Goal: Task Accomplishment & Management: Manage account settings

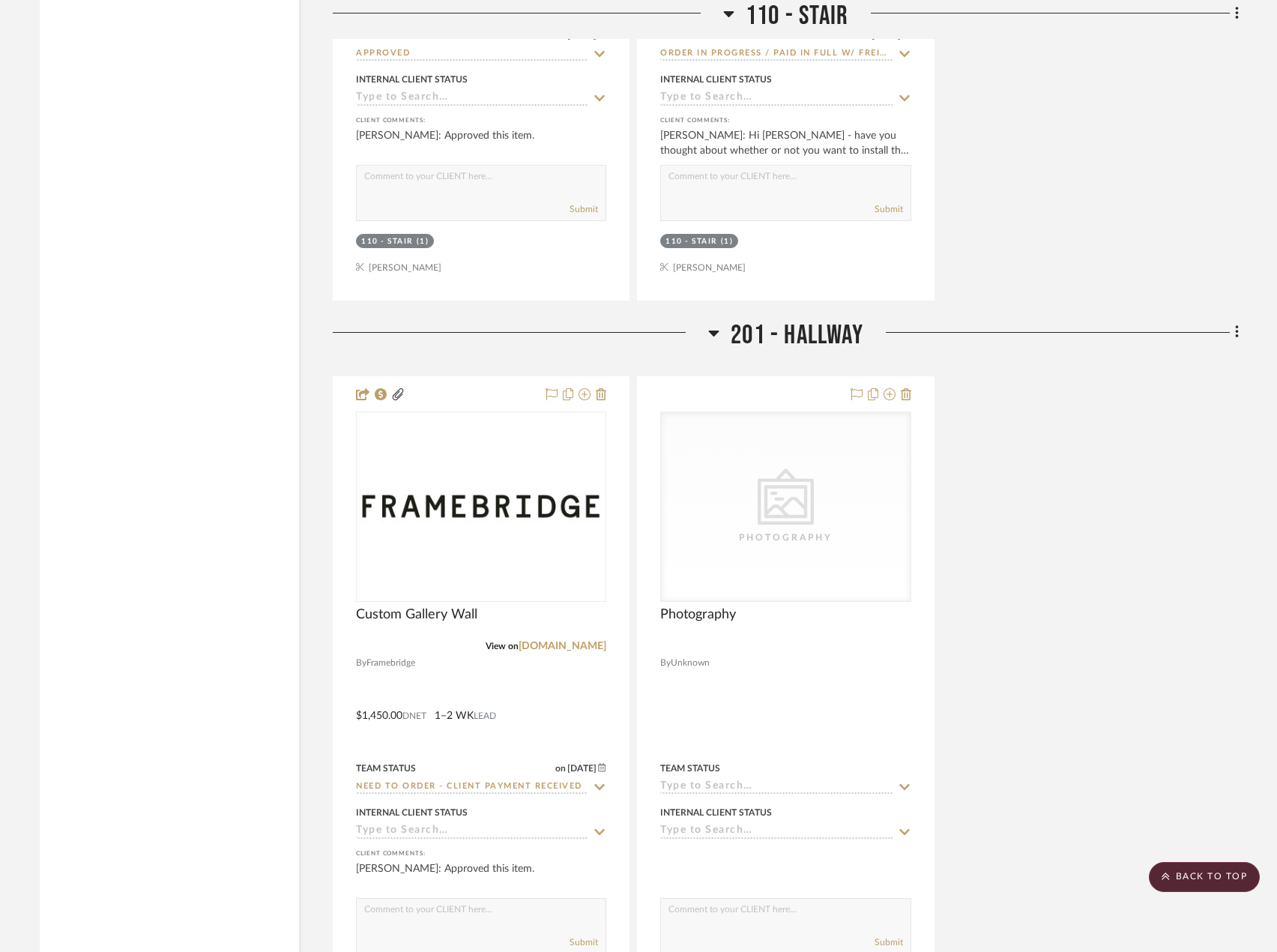
scroll to position [14452, 0]
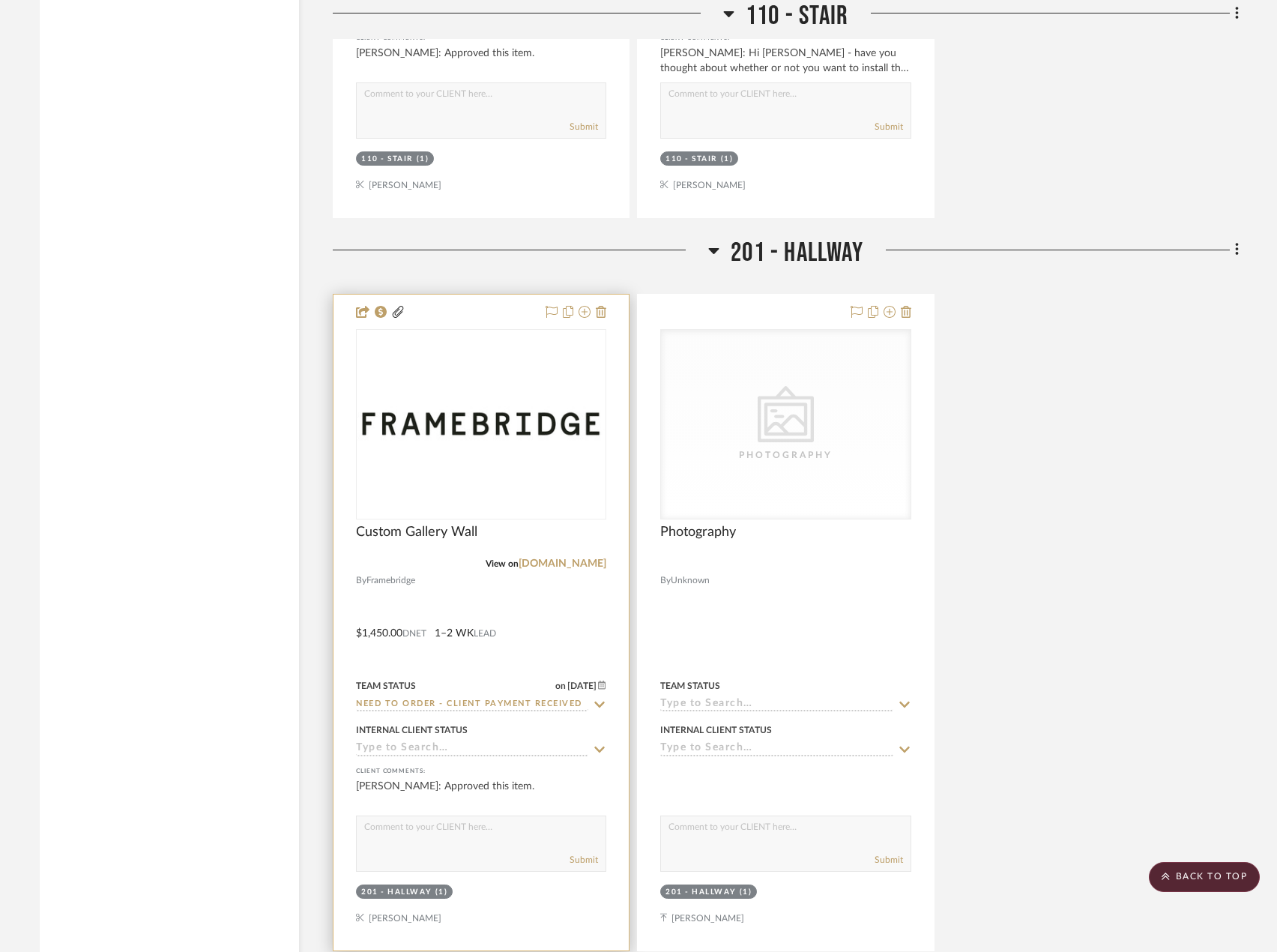
click at [553, 607] on div at bounding box center [481, 622] width 295 height 656
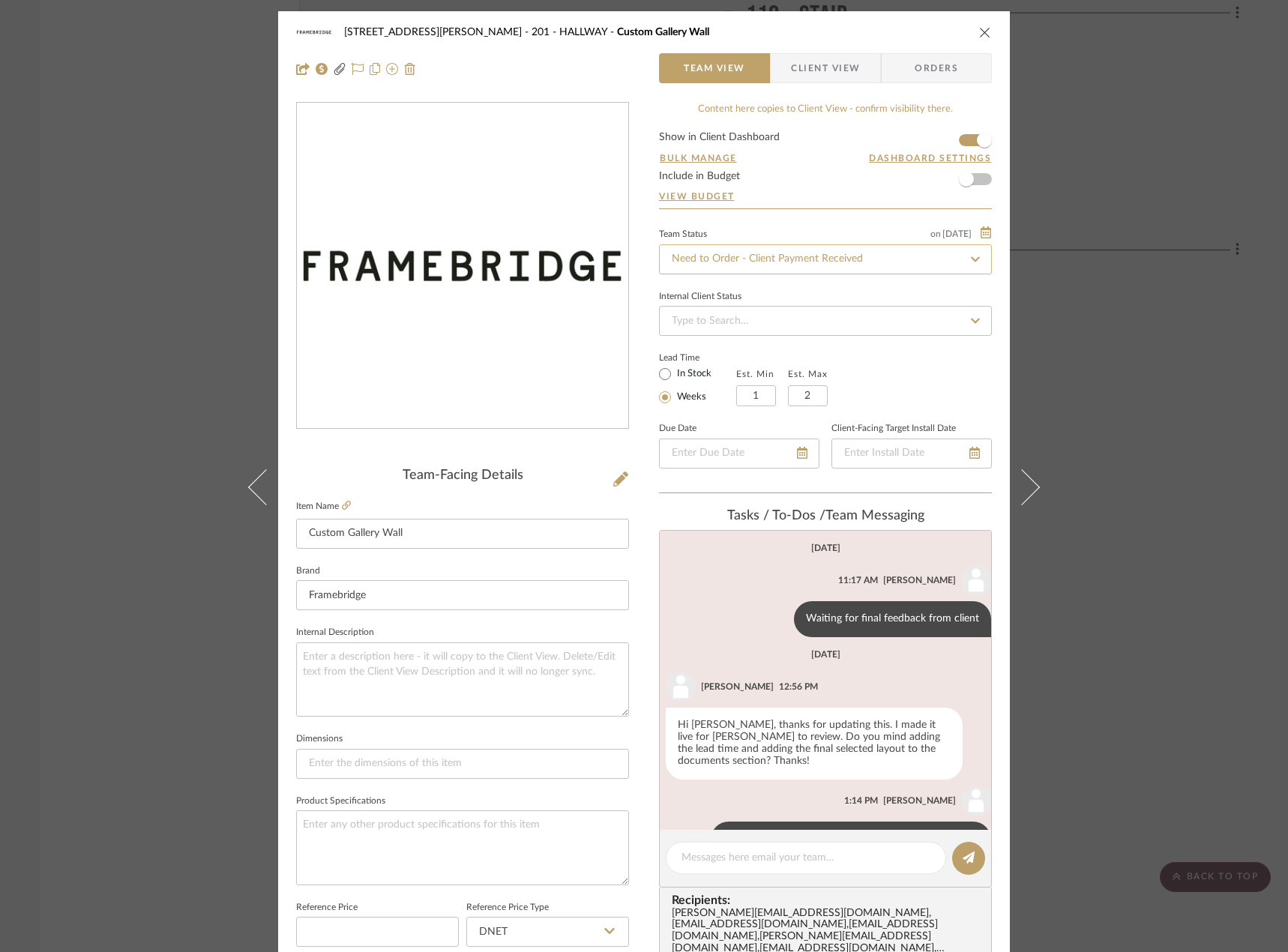
scroll to position [34, 0]
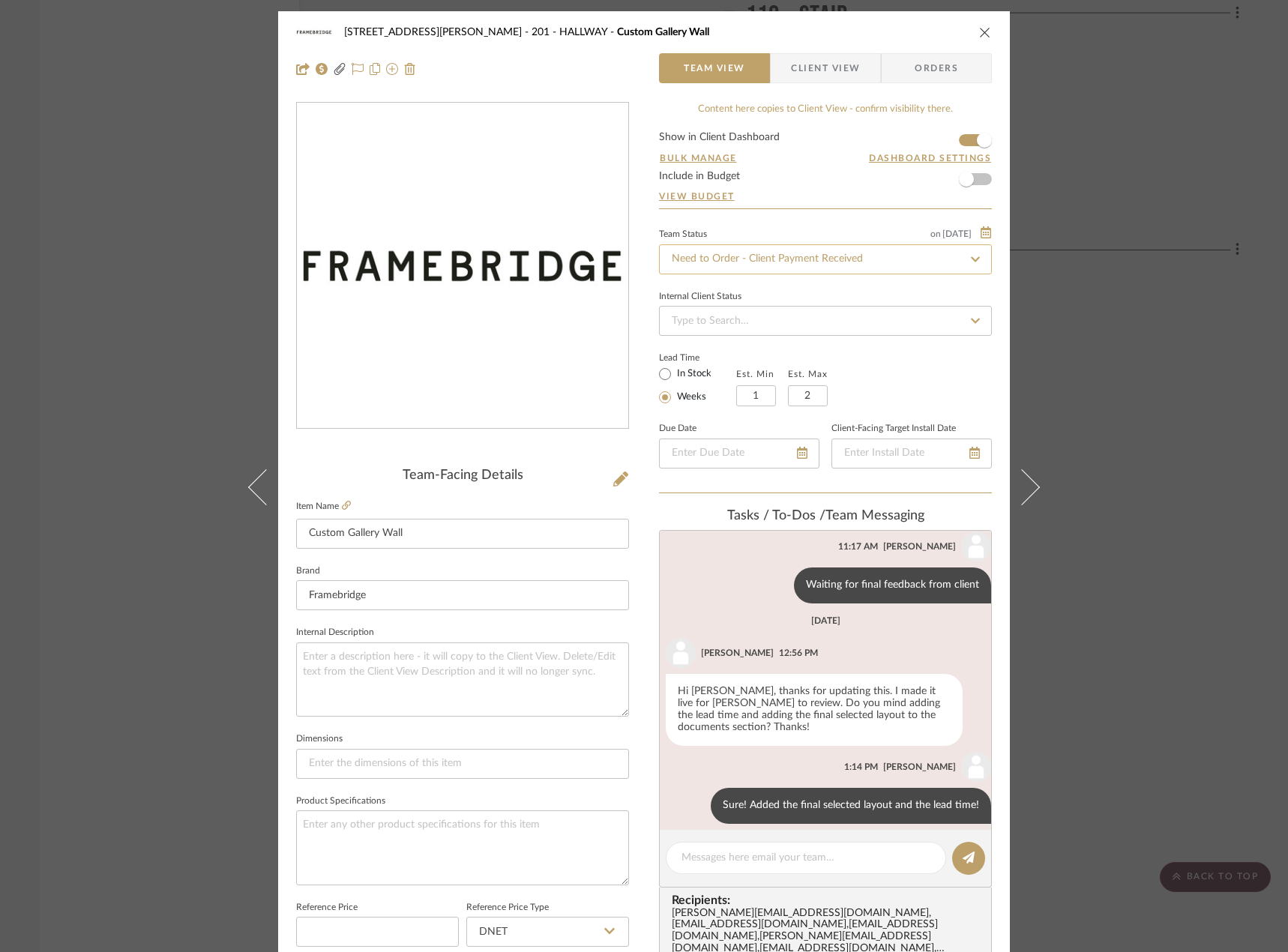
click at [692, 255] on input "Need to Order - Client Payment Received" at bounding box center [826, 259] width 333 height 30
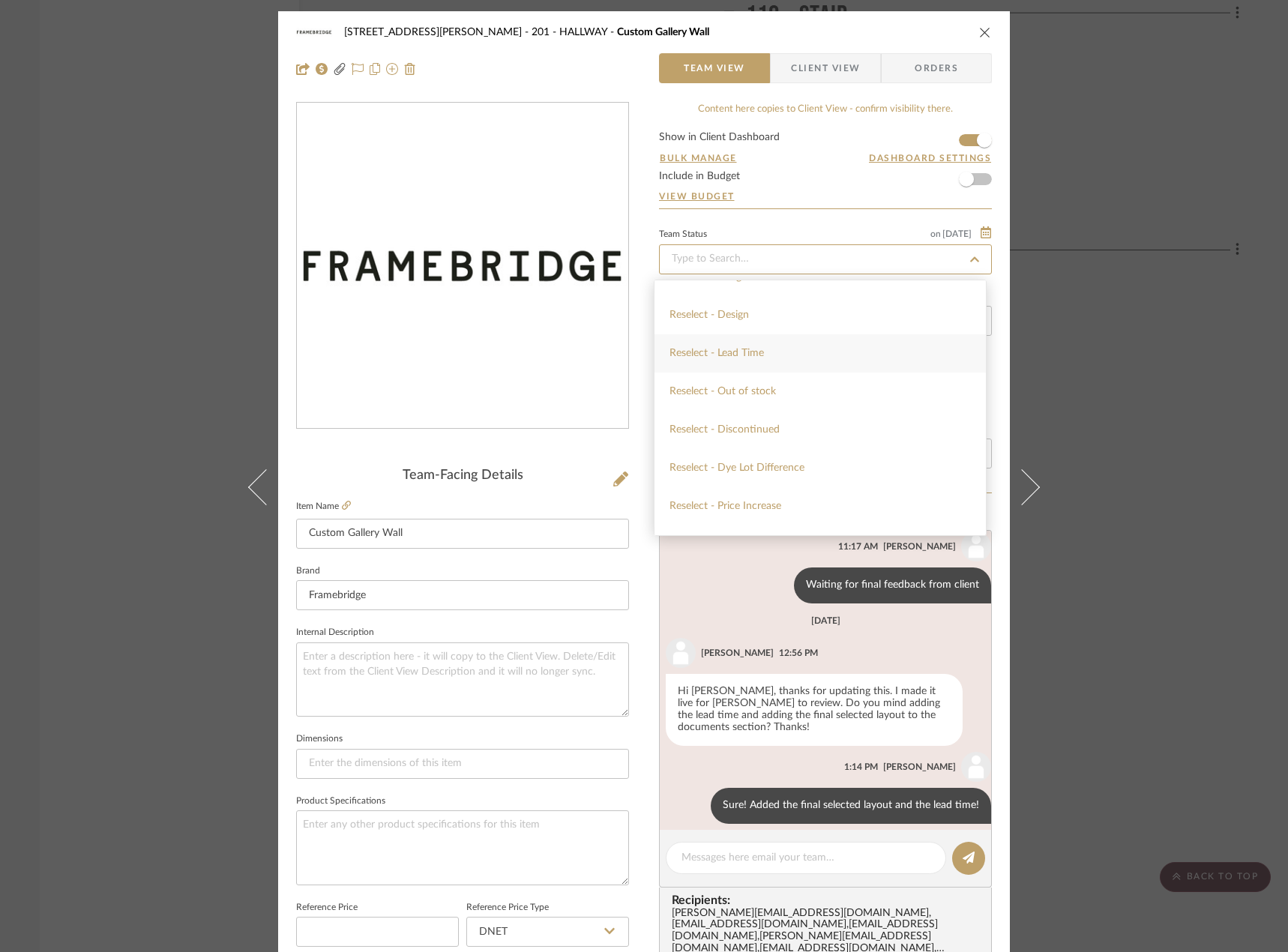
scroll to position [1499, 0]
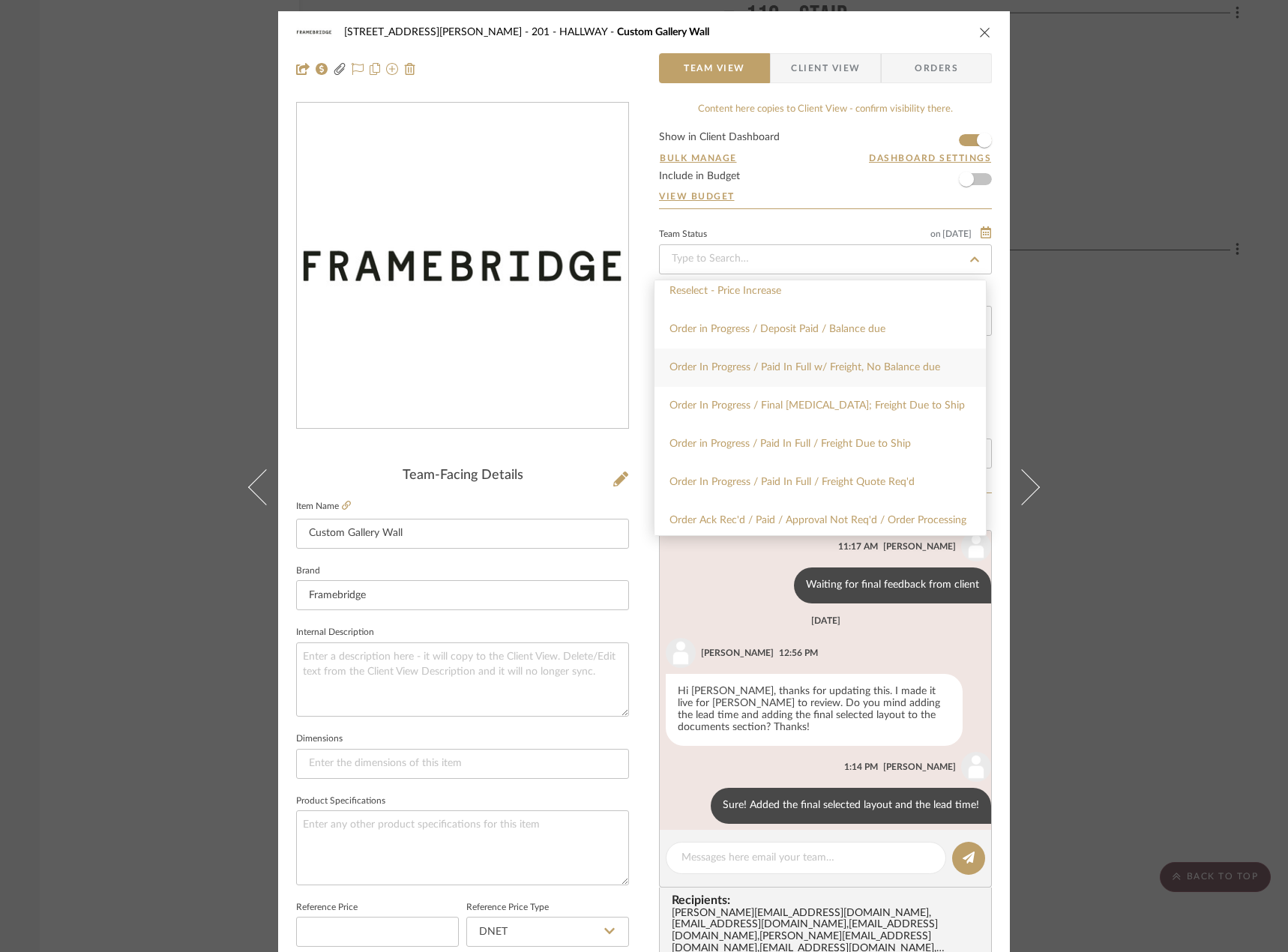
click at [796, 366] on span "Order In Progress / Paid In Full w/ Freight, No Balance due" at bounding box center [804, 367] width 271 height 11
type input "[DATE]"
type input "Order In Progress / Paid In Full w/ Freight, No Balance due"
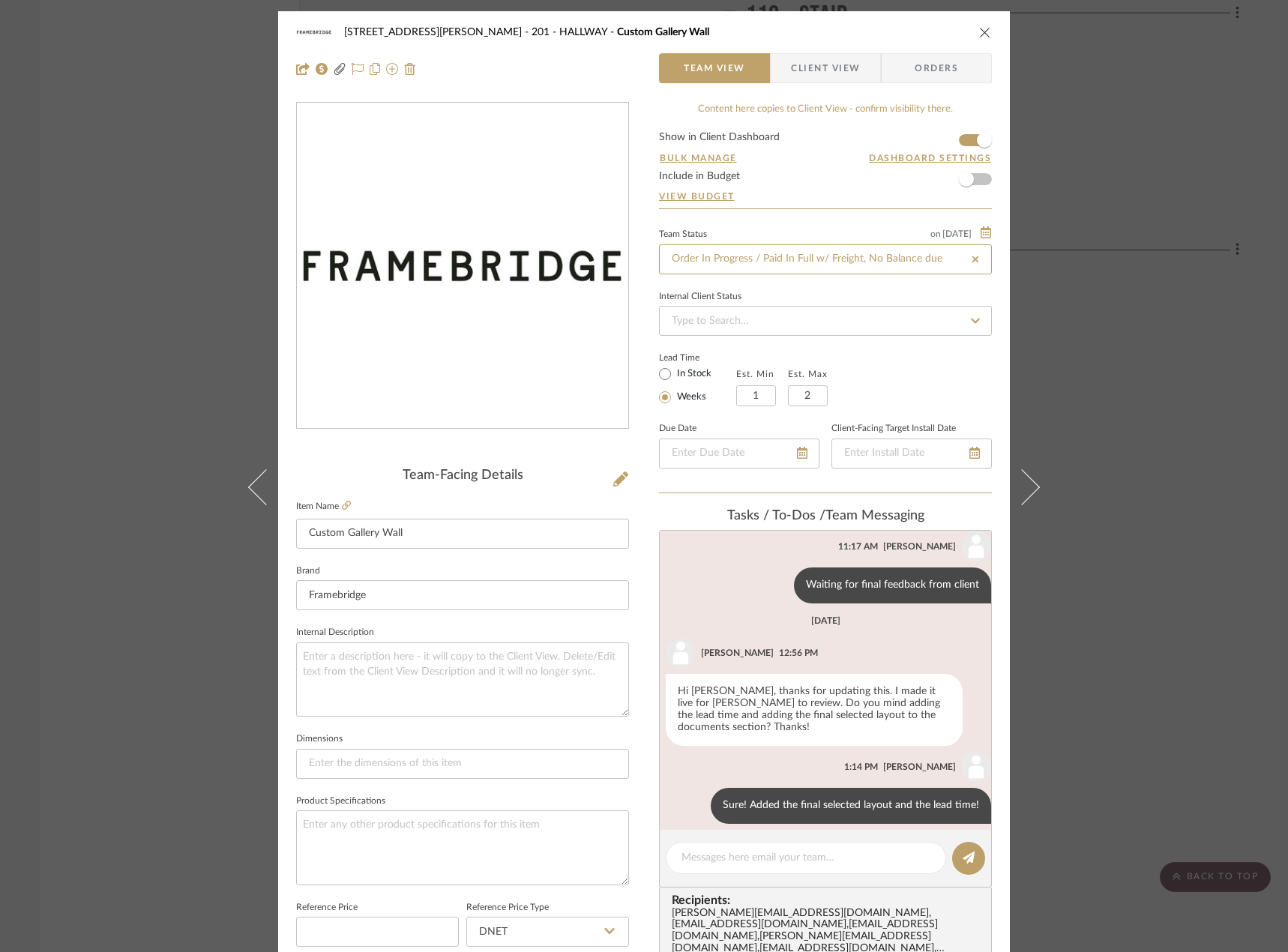
type input "[DATE]"
type input "Order In Progress / Paid In Full w/ Freight, No Balance due"
click at [699, 861] on textarea at bounding box center [806, 857] width 249 height 15
drag, startPoint x: 744, startPoint y: 875, endPoint x: 742, endPoint y: 863, distance: 12.2
click at [743, 870] on editor-of-message at bounding box center [826, 858] width 333 height 58
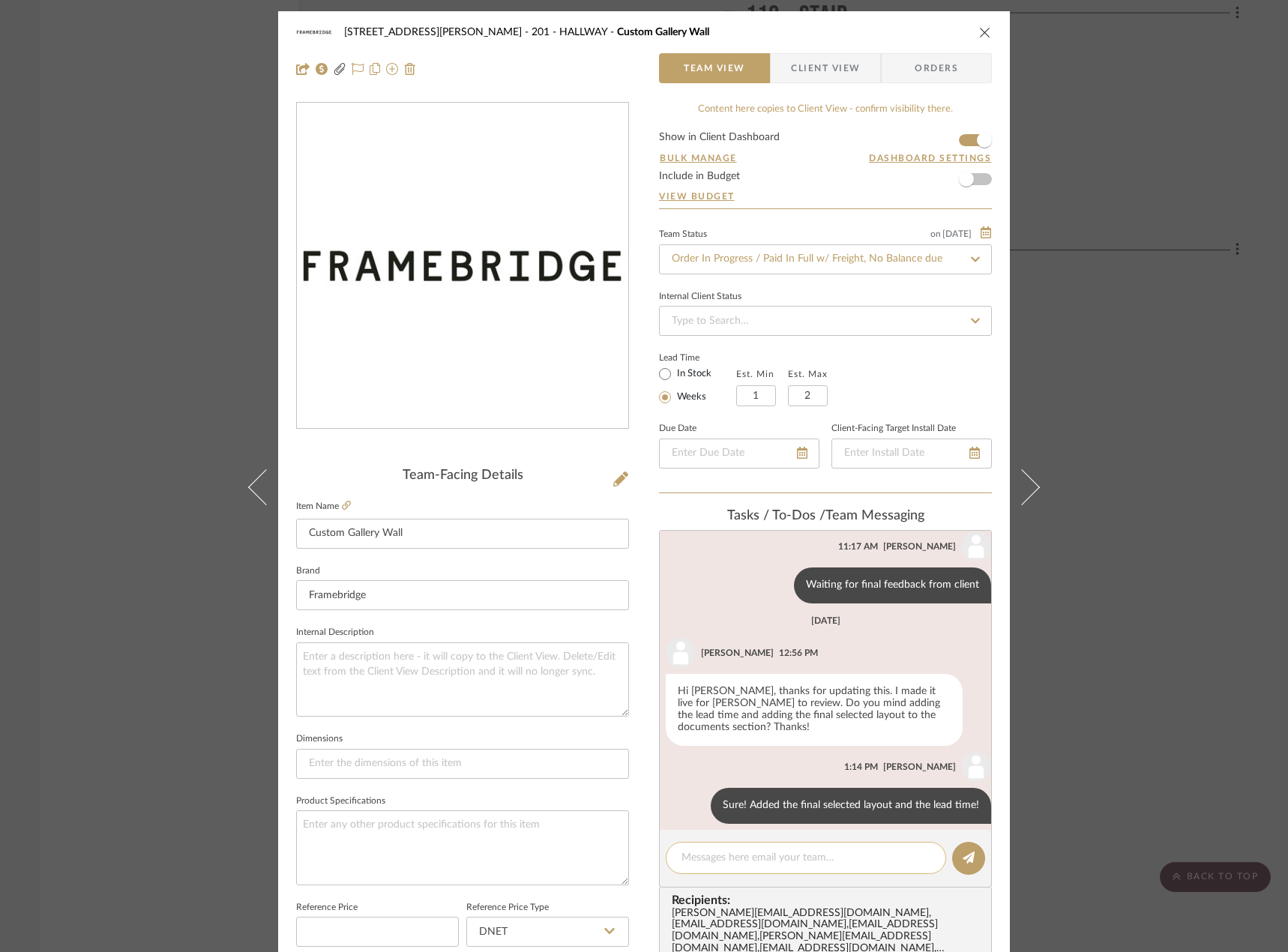
click at [742, 863] on textarea at bounding box center [806, 857] width 249 height 15
paste textarea "#0UGK981TL"
type textarea "Confirmation #0UGK981TL - ETA in a week or so"
click at [963, 855] on icon at bounding box center [969, 857] width 12 height 12
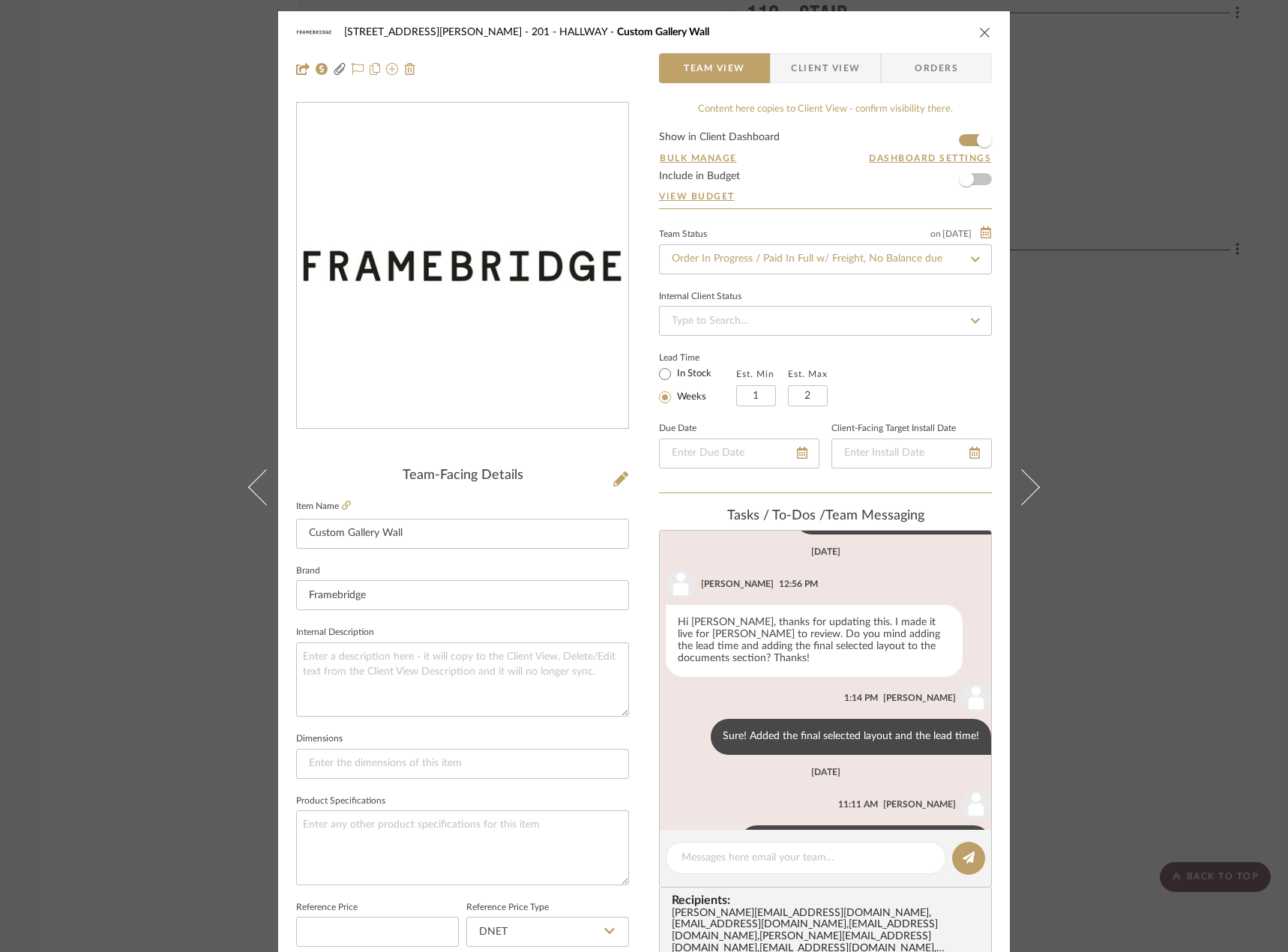
scroll to position [141, 0]
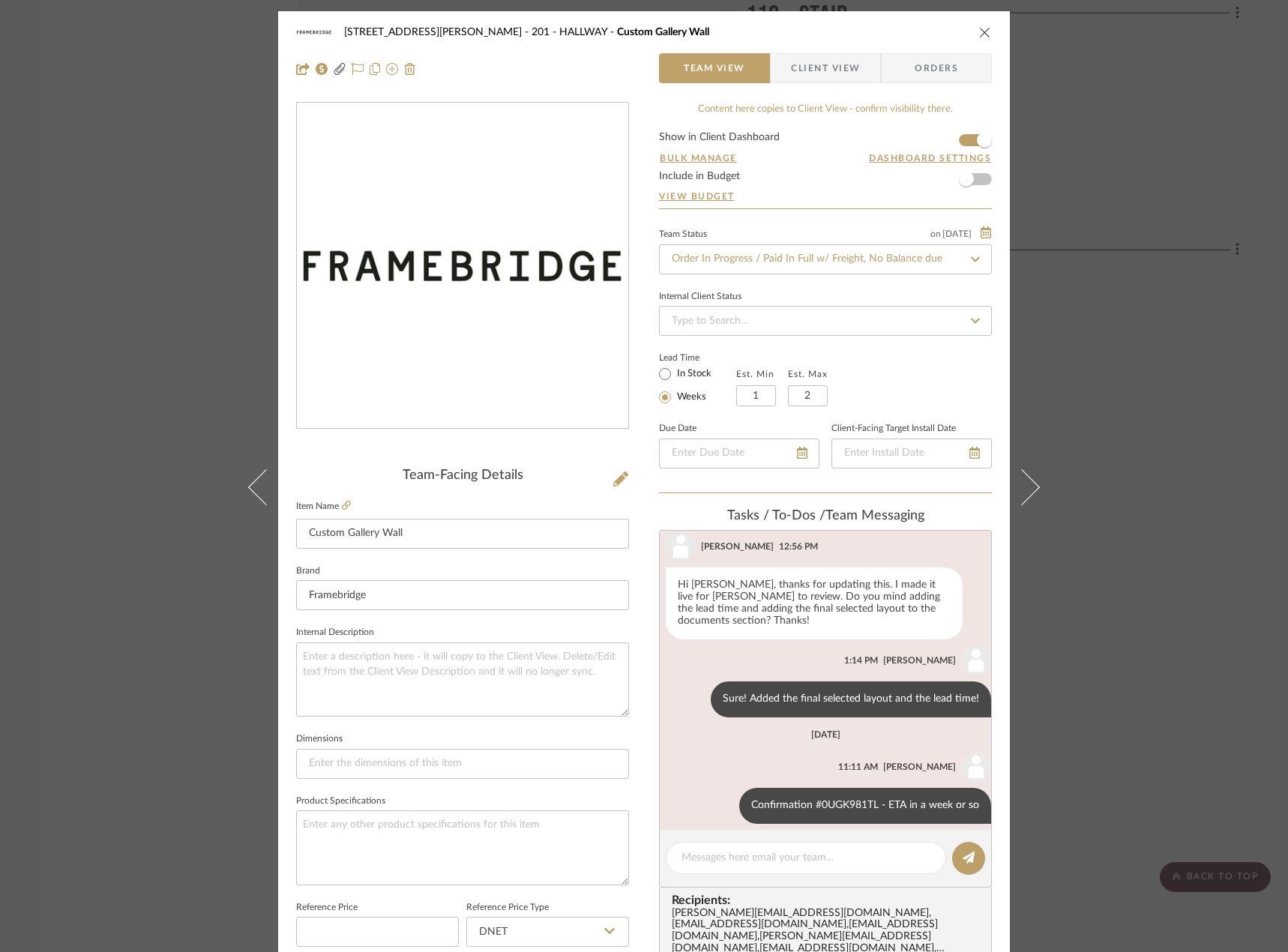
click at [108, 266] on div "22120 - 136 W 22nd Street - Chang 201 - HALLWAY Custom Gallery Wall Team View C…" at bounding box center [644, 476] width 1288 height 952
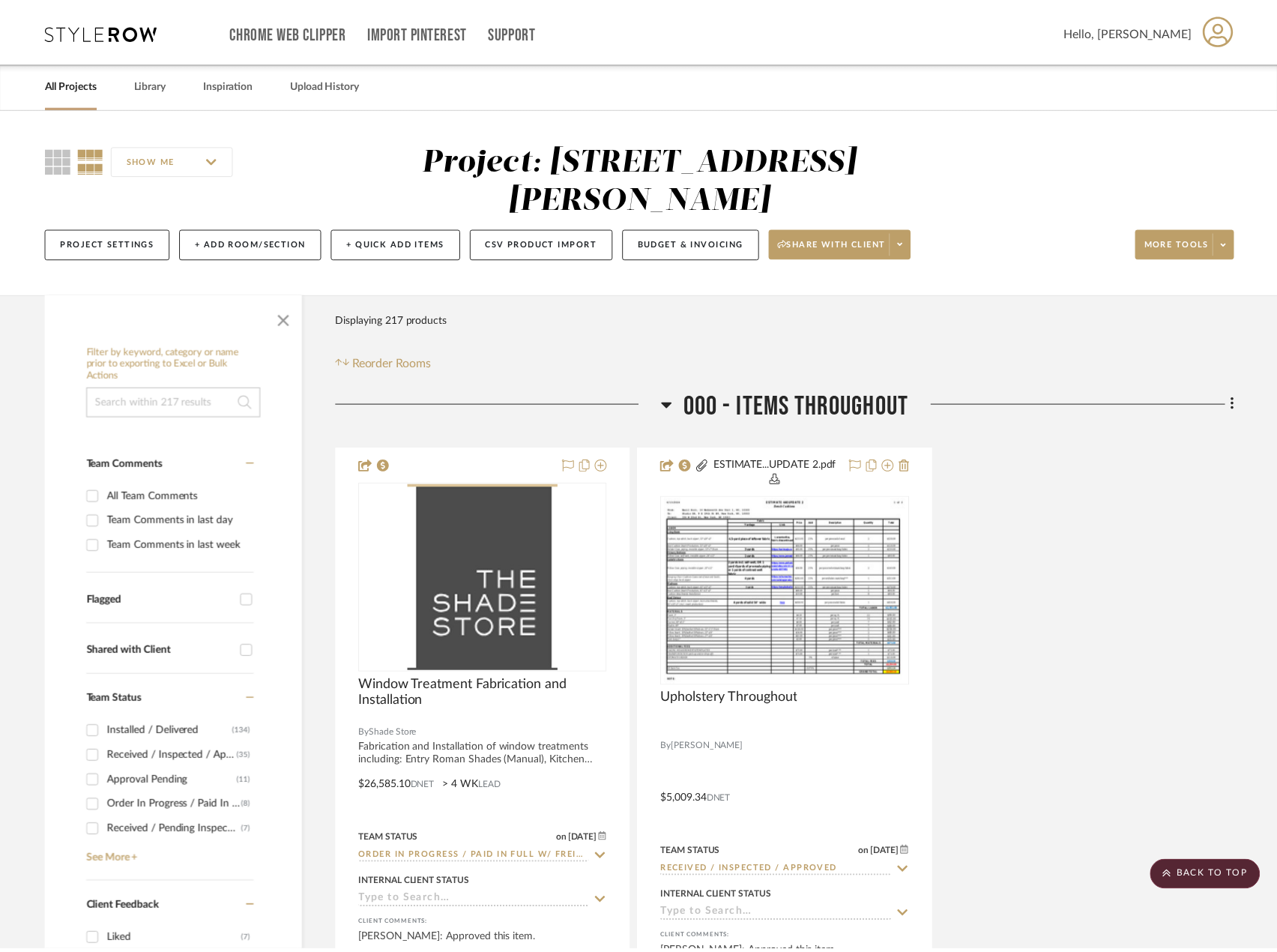
scroll to position [14452, 0]
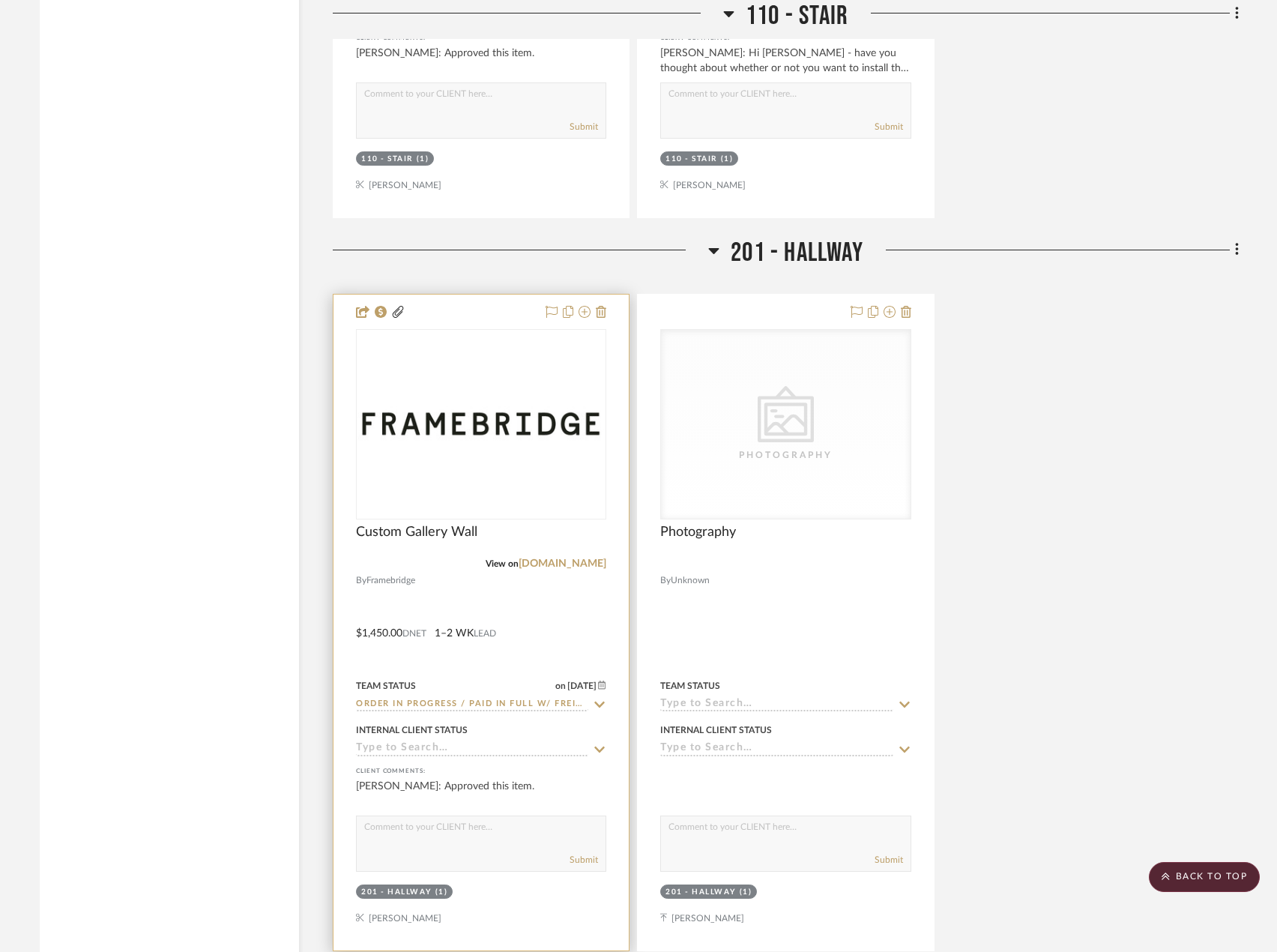
click at [565, 571] on div at bounding box center [481, 622] width 295 height 656
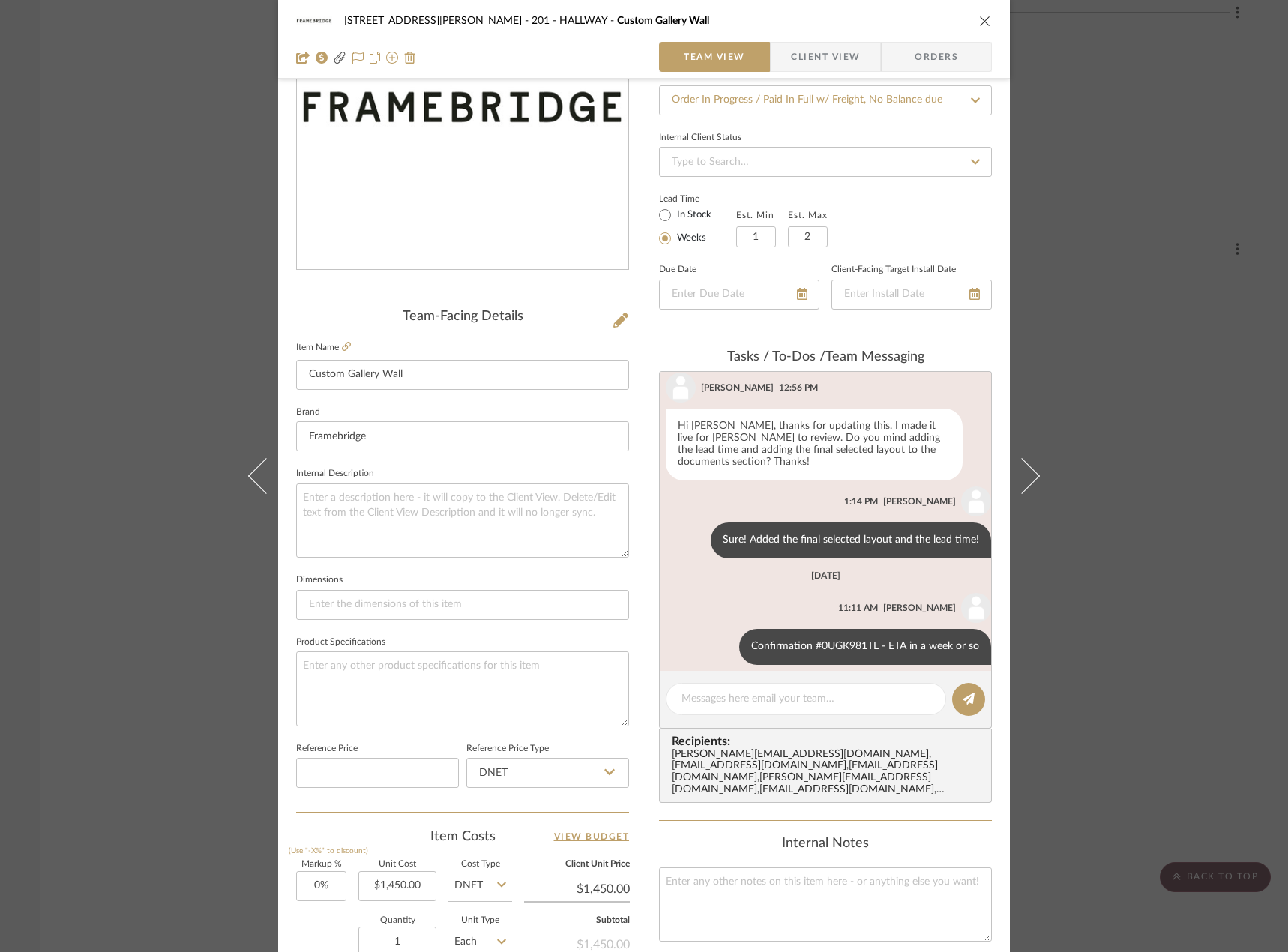
scroll to position [374, 0]
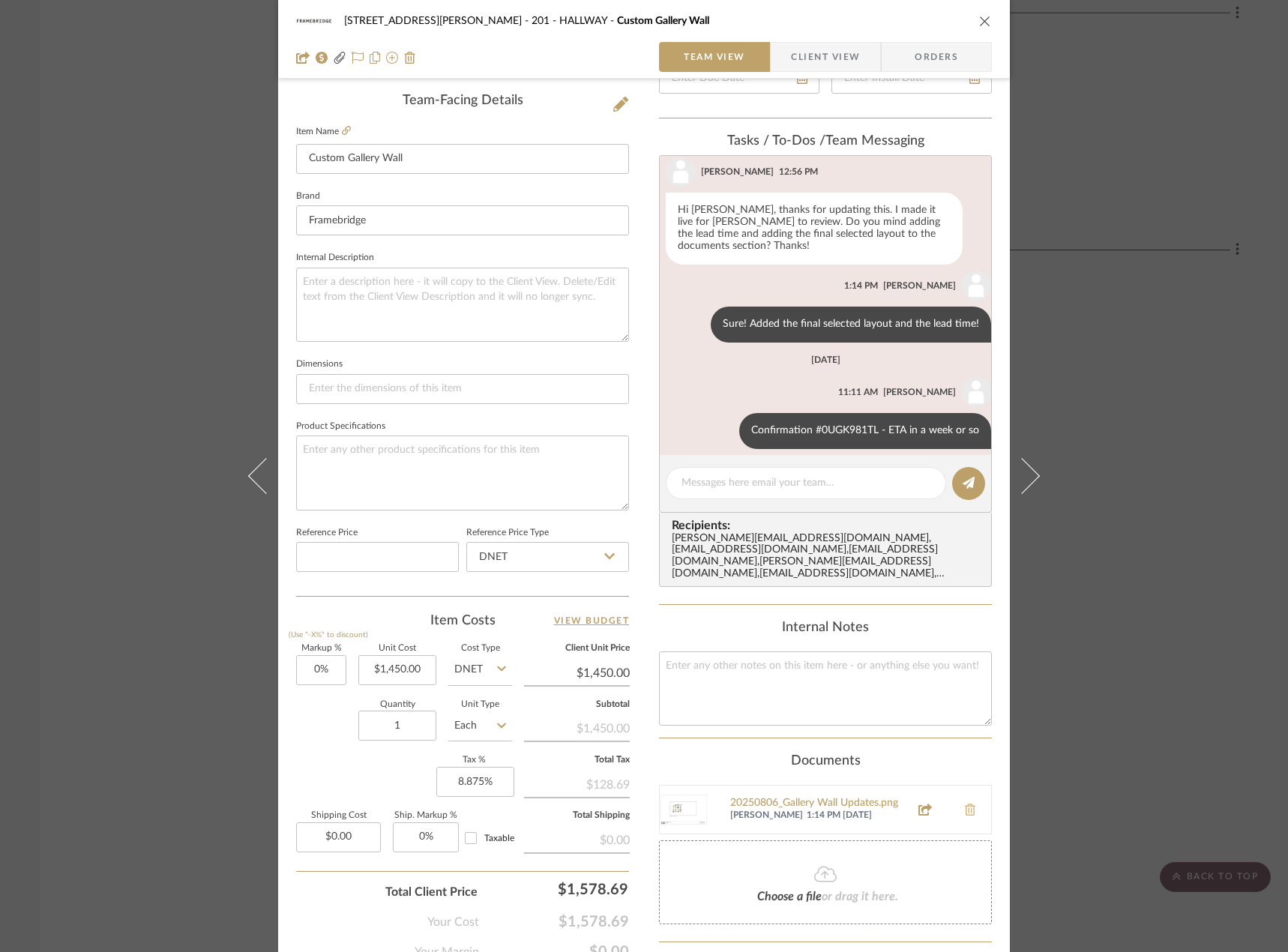
click at [965, 803] on icon at bounding box center [969, 809] width 11 height 12
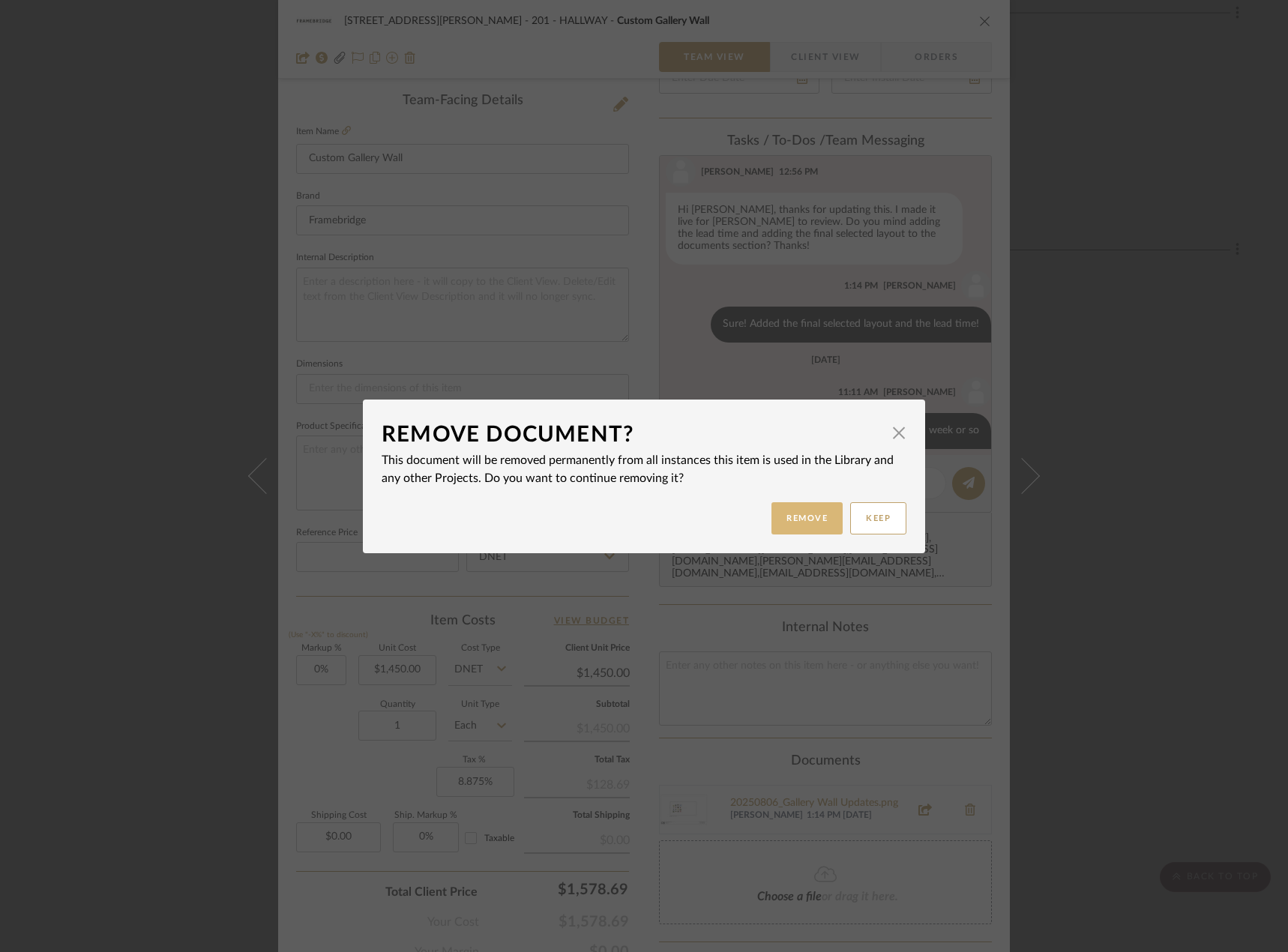
click at [785, 513] on button "Remove" at bounding box center [807, 518] width 72 height 32
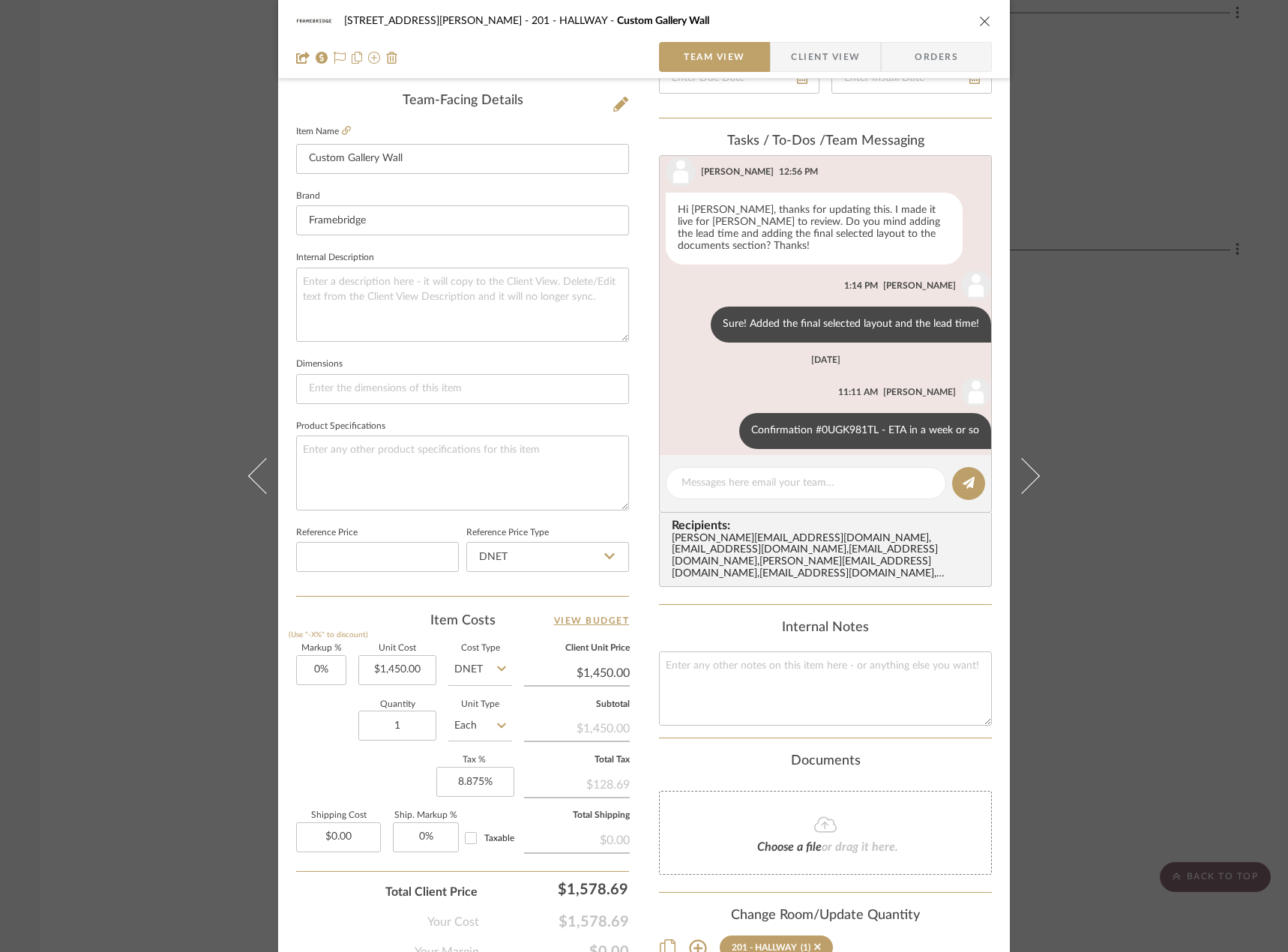
click at [824, 821] on fa-icon at bounding box center [826, 825] width 137 height 19
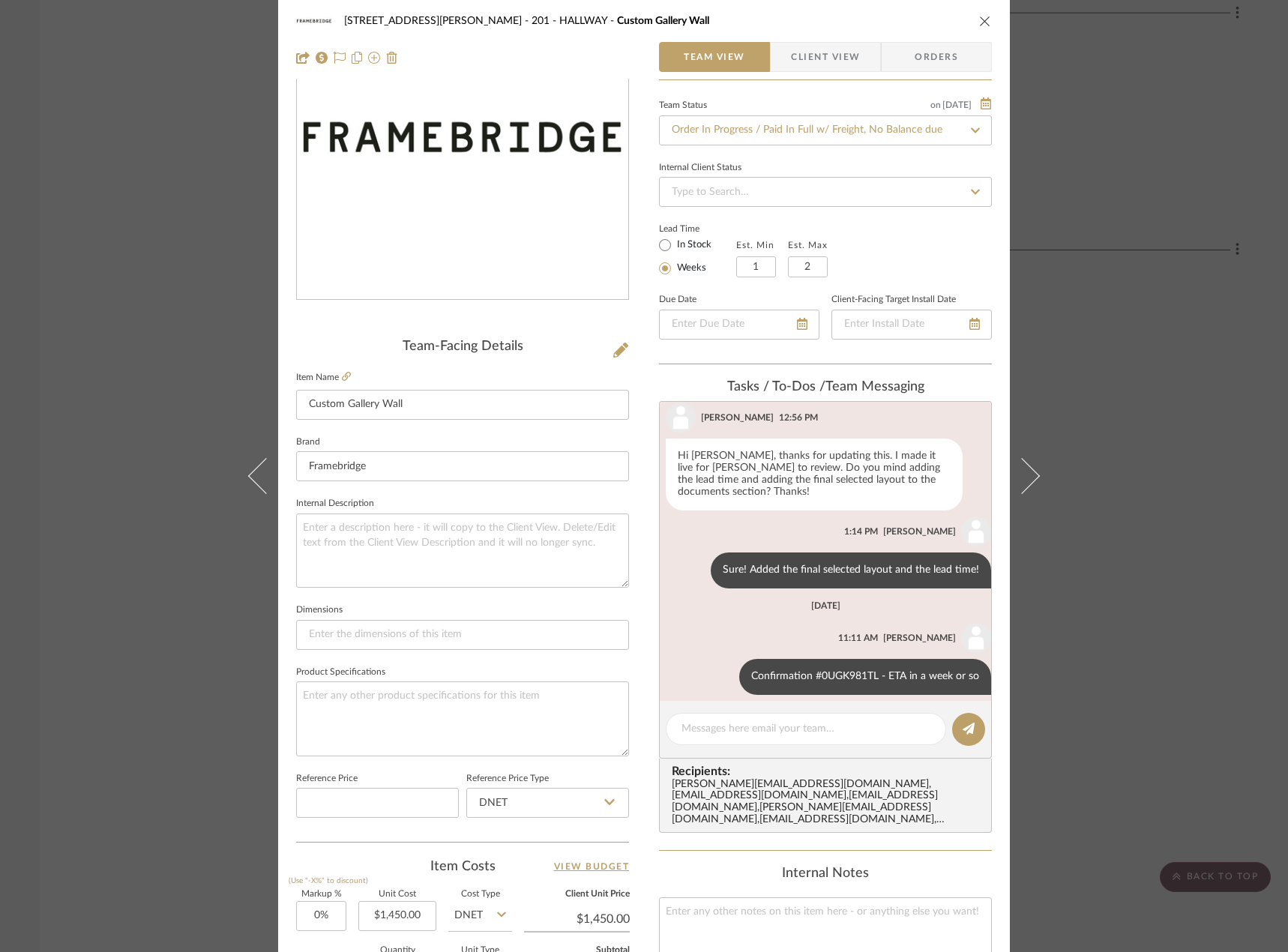
scroll to position [0, 0]
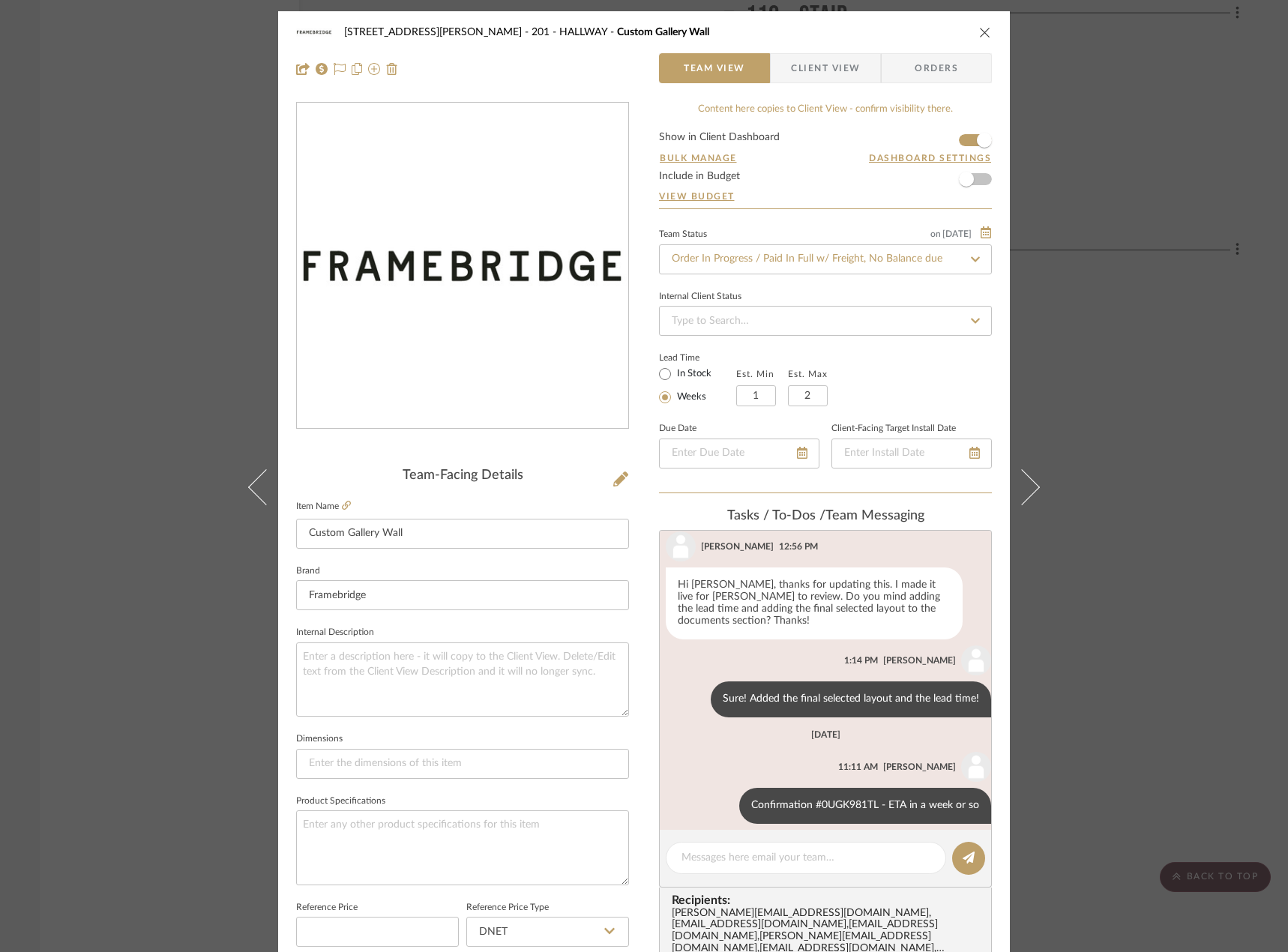
click at [115, 194] on div "22120 - 136 W 22nd Street - Chang 201 - HALLWAY Custom Gallery Wall Team View C…" at bounding box center [644, 476] width 1288 height 952
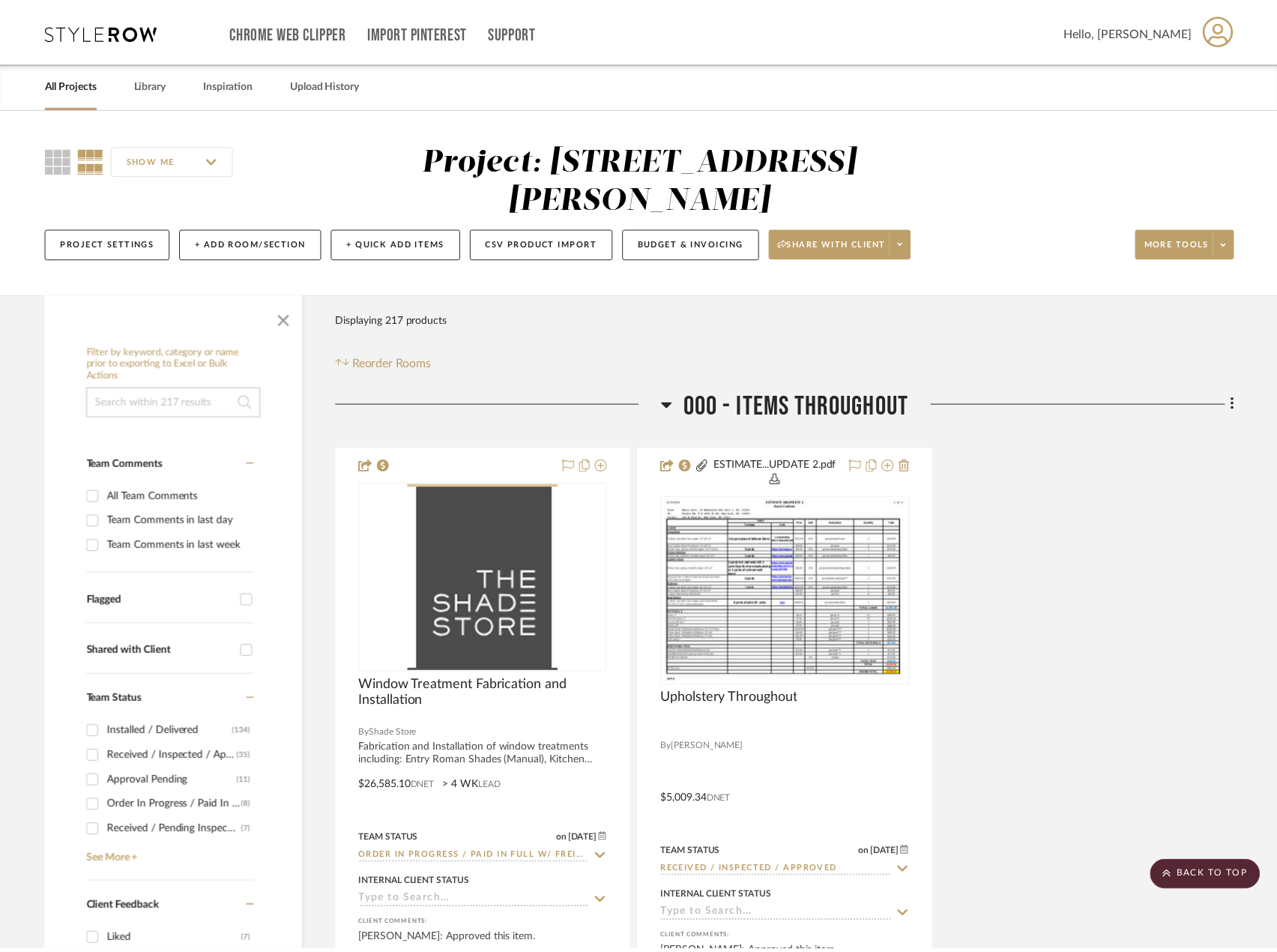
scroll to position [14452, 0]
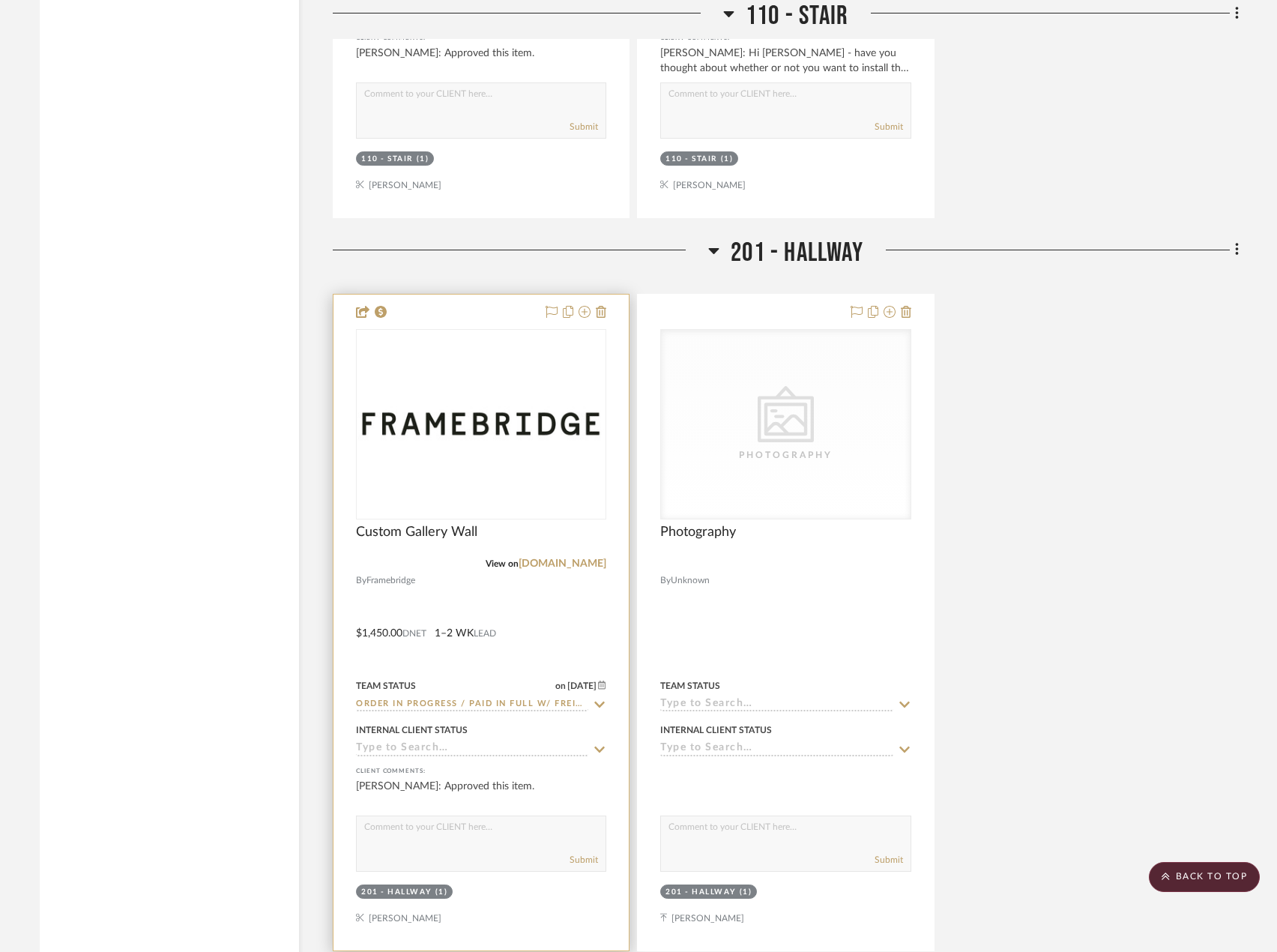
click at [579, 585] on div at bounding box center [481, 622] width 295 height 656
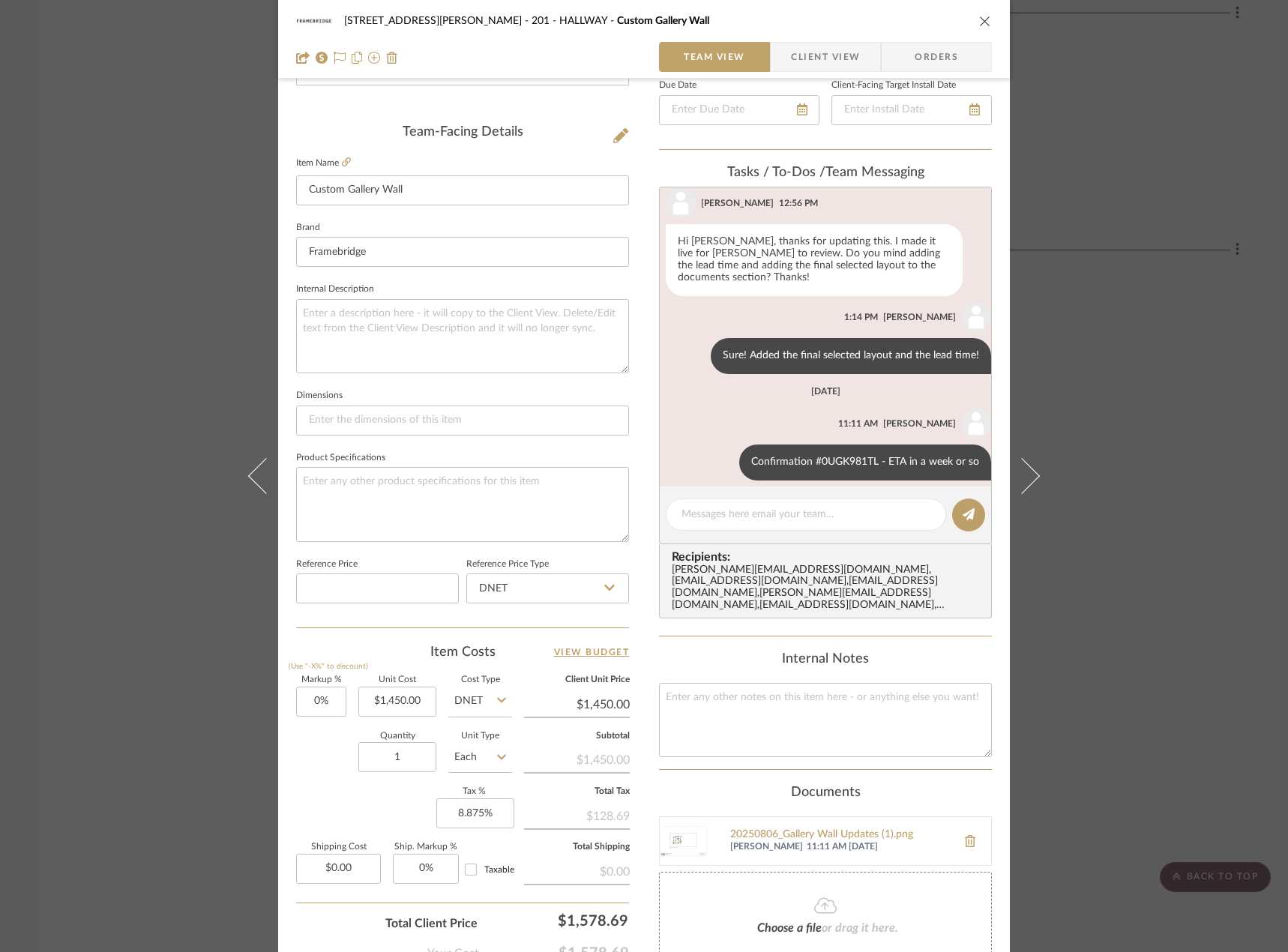
scroll to position [504, 0]
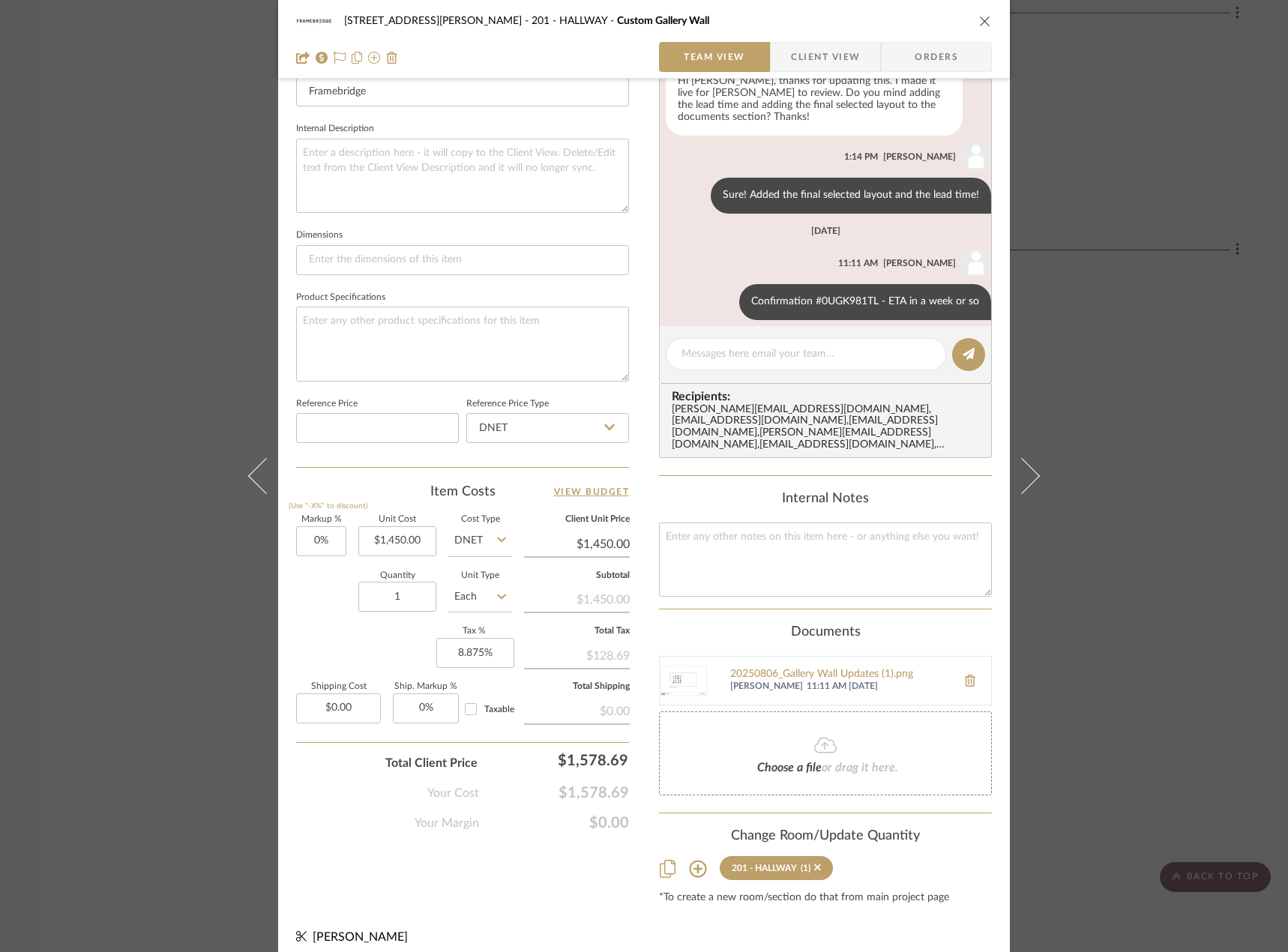
click at [73, 383] on div "22120 - 136 W 22nd Street - Chang 201 - HALLWAY Custom Gallery Wall Team View C…" at bounding box center [644, 476] width 1288 height 952
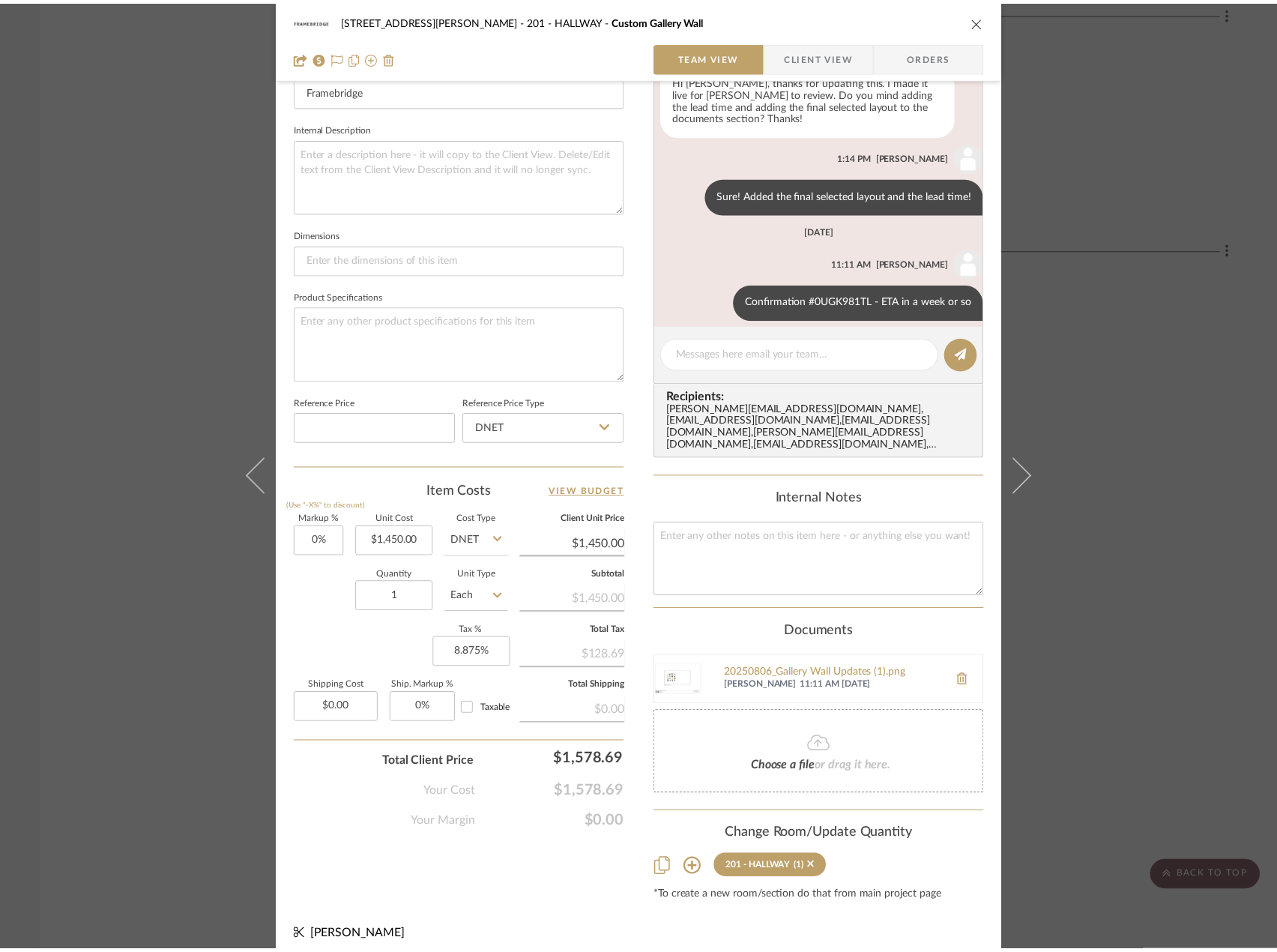
scroll to position [14452, 0]
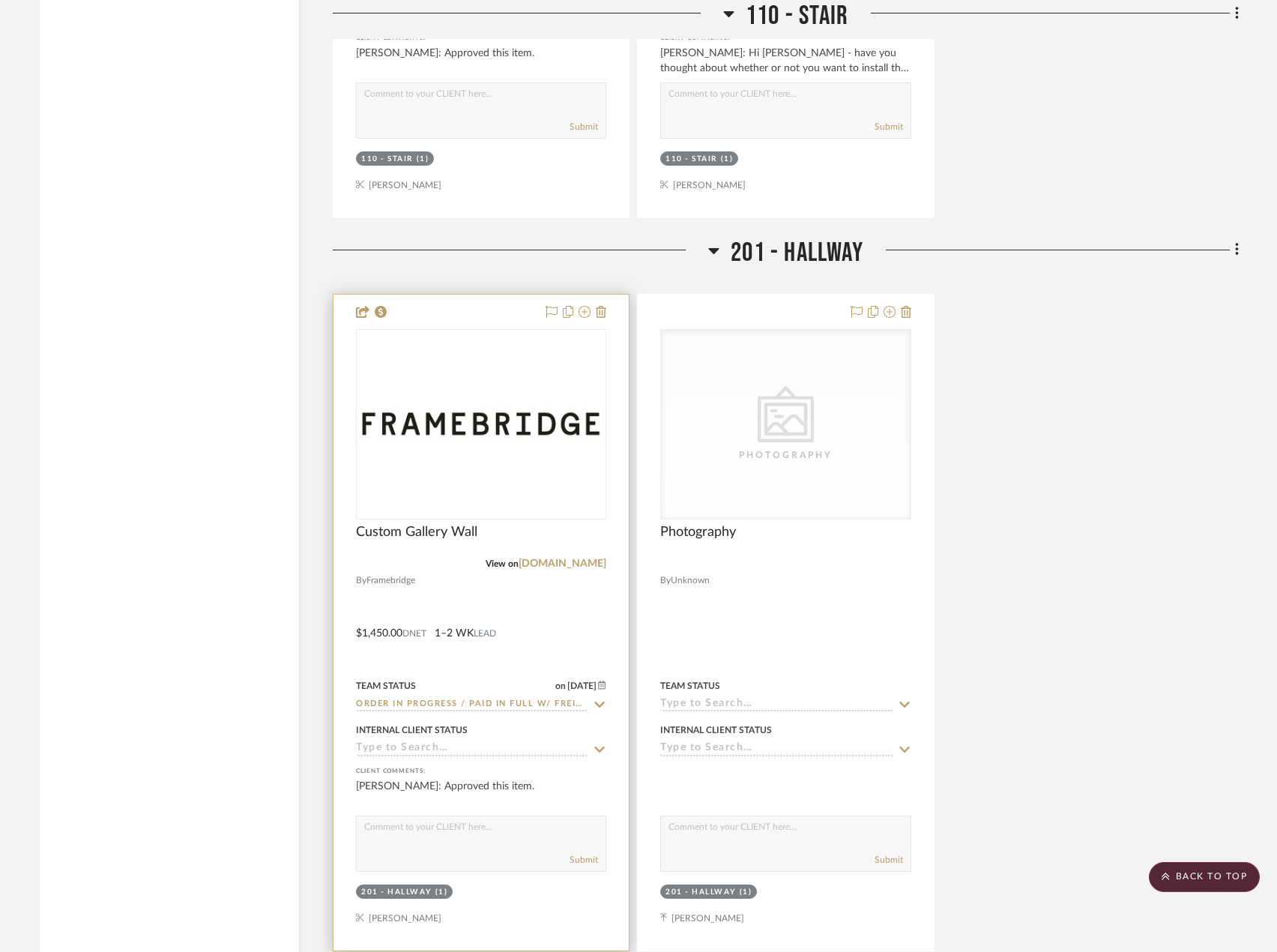
click at [589, 590] on div at bounding box center [481, 622] width 295 height 656
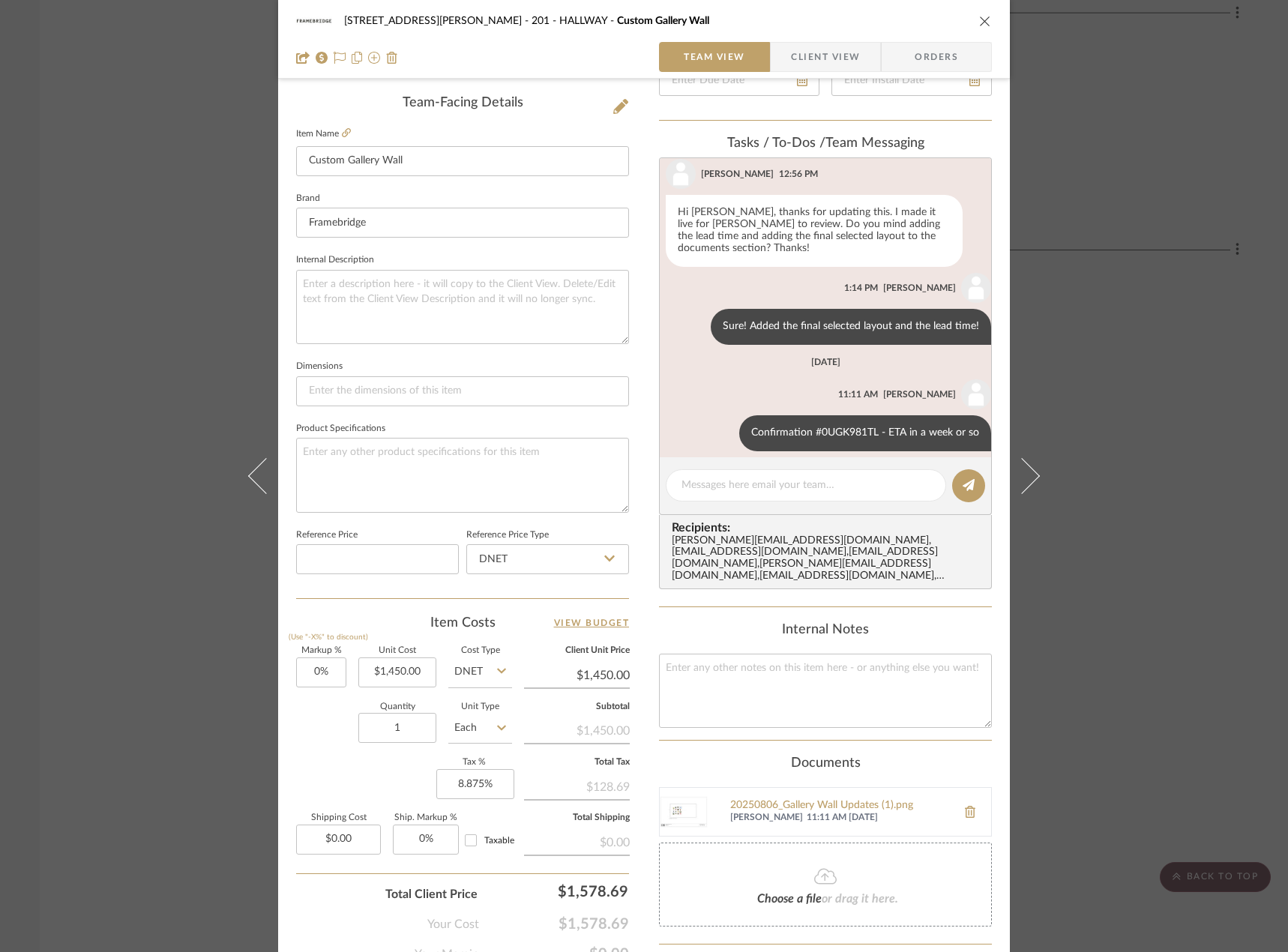
scroll to position [504, 0]
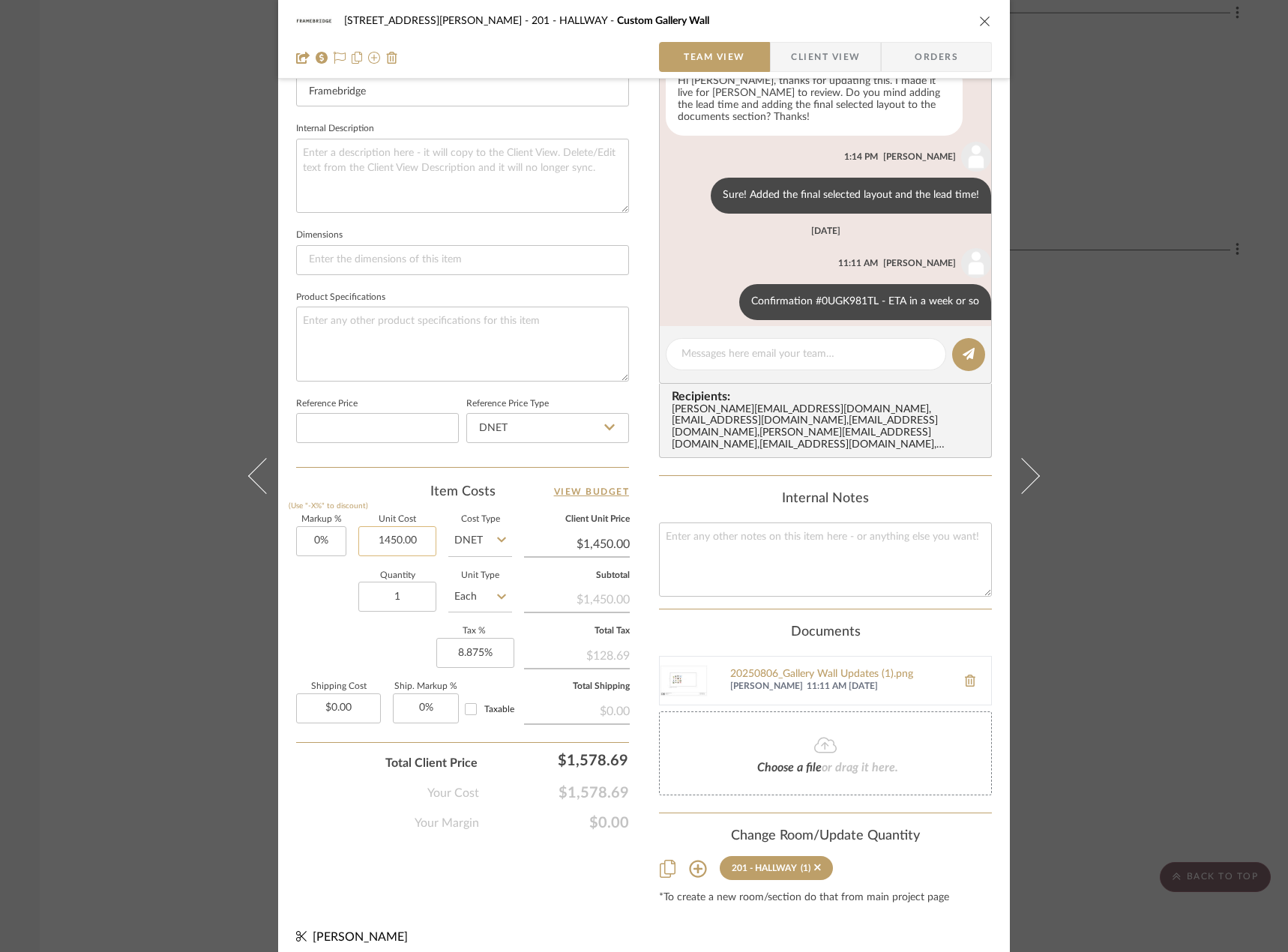
click at [400, 536] on input "1450.00" at bounding box center [397, 541] width 78 height 30
type input "$1,400.00"
click at [347, 642] on div "Markup % (Use "-X%" to discount) 0% Unit Cost $1,400.00 Cost Type DNET Client U…" at bounding box center [462, 625] width 333 height 219
type input "$1,400.00"
drag, startPoint x: 11, startPoint y: 402, endPoint x: 24, endPoint y: 383, distance: 23.0
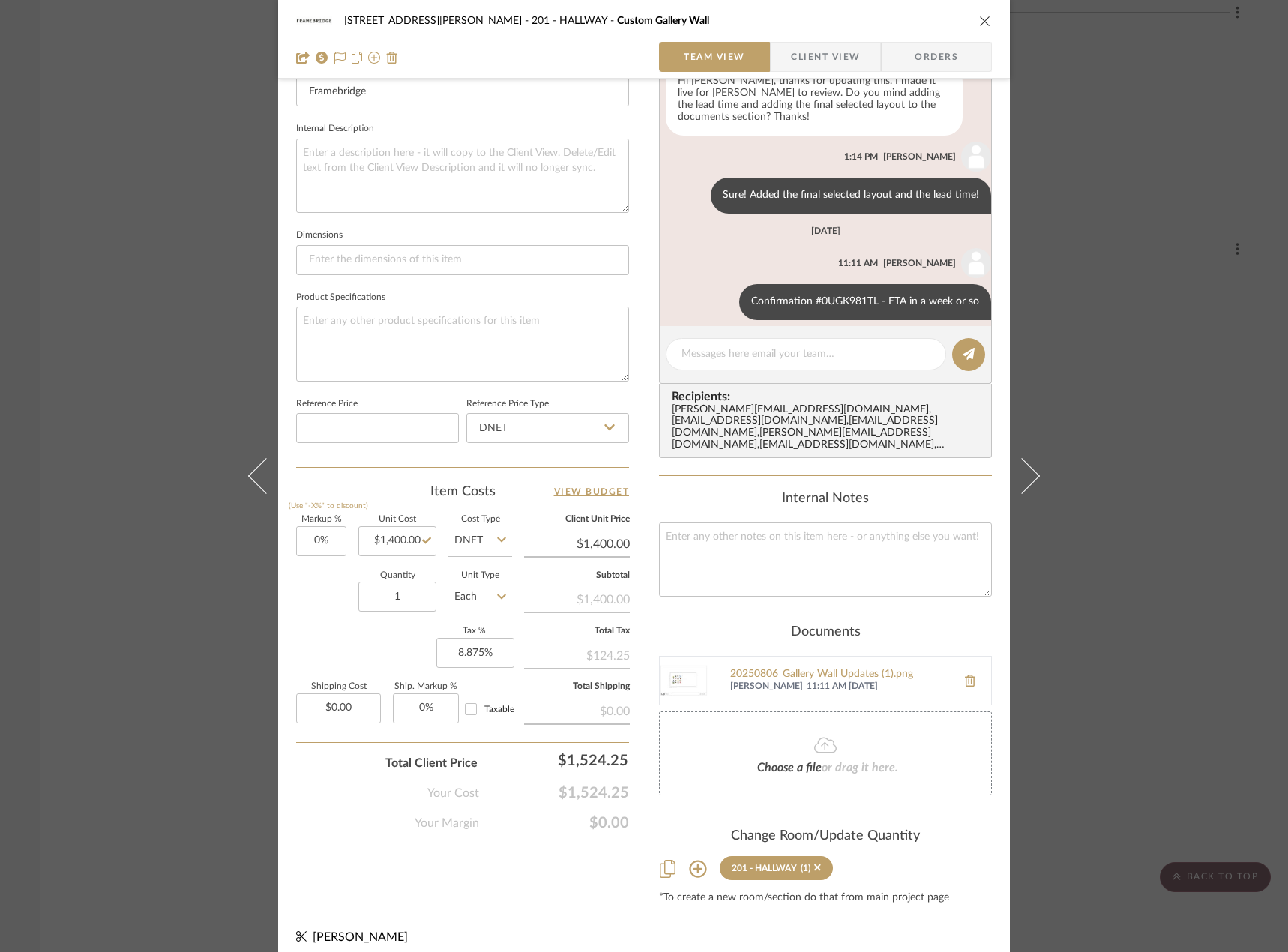
click at [12, 403] on div "22120 - 136 W 22nd Street - Chang 201 - HALLWAY Custom Gallery Wall Team View C…" at bounding box center [644, 476] width 1288 height 952
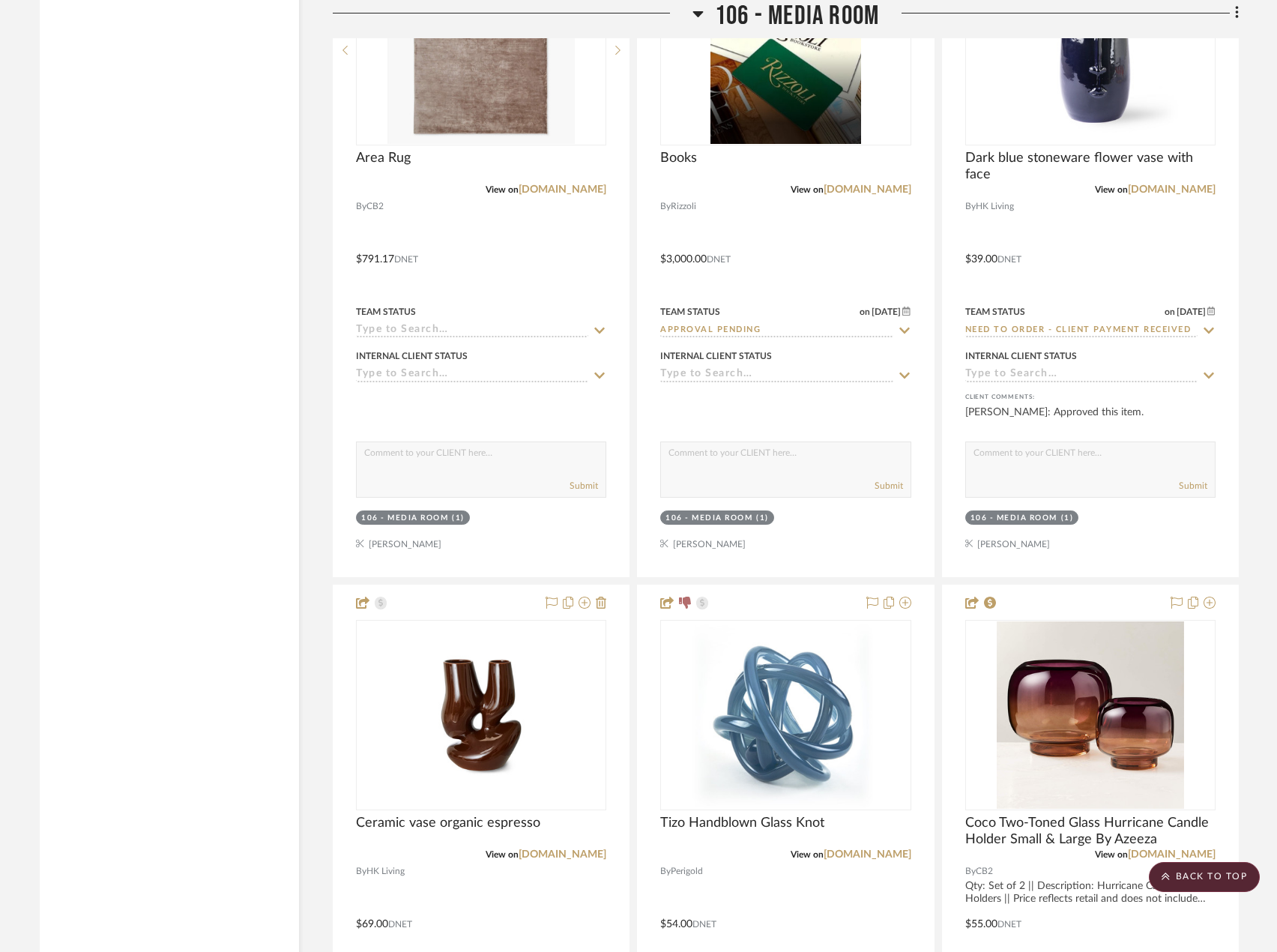
scroll to position [8761, 0]
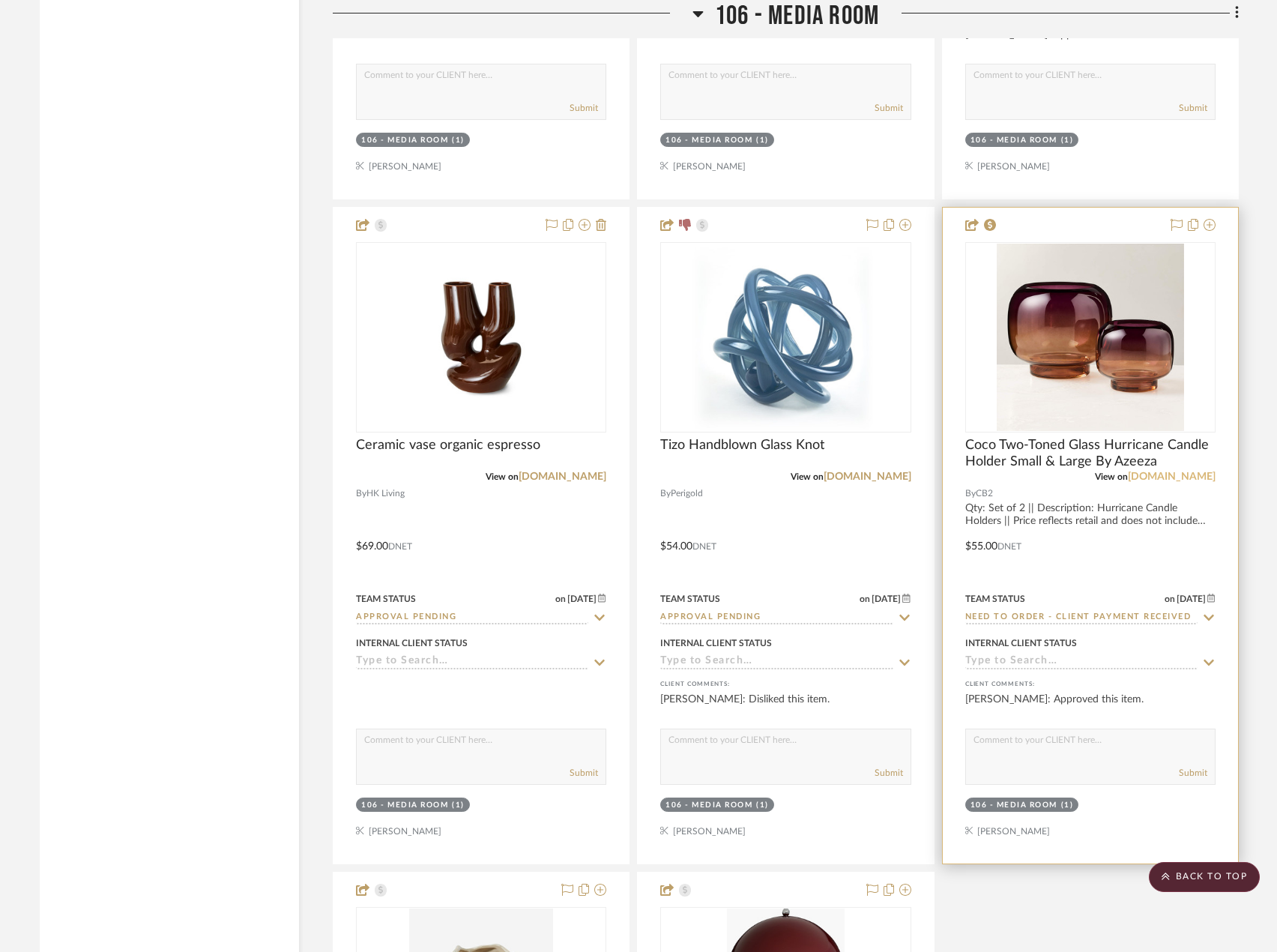
click at [1195, 471] on link "[DOMAIN_NAME]" at bounding box center [1171, 476] width 88 height 11
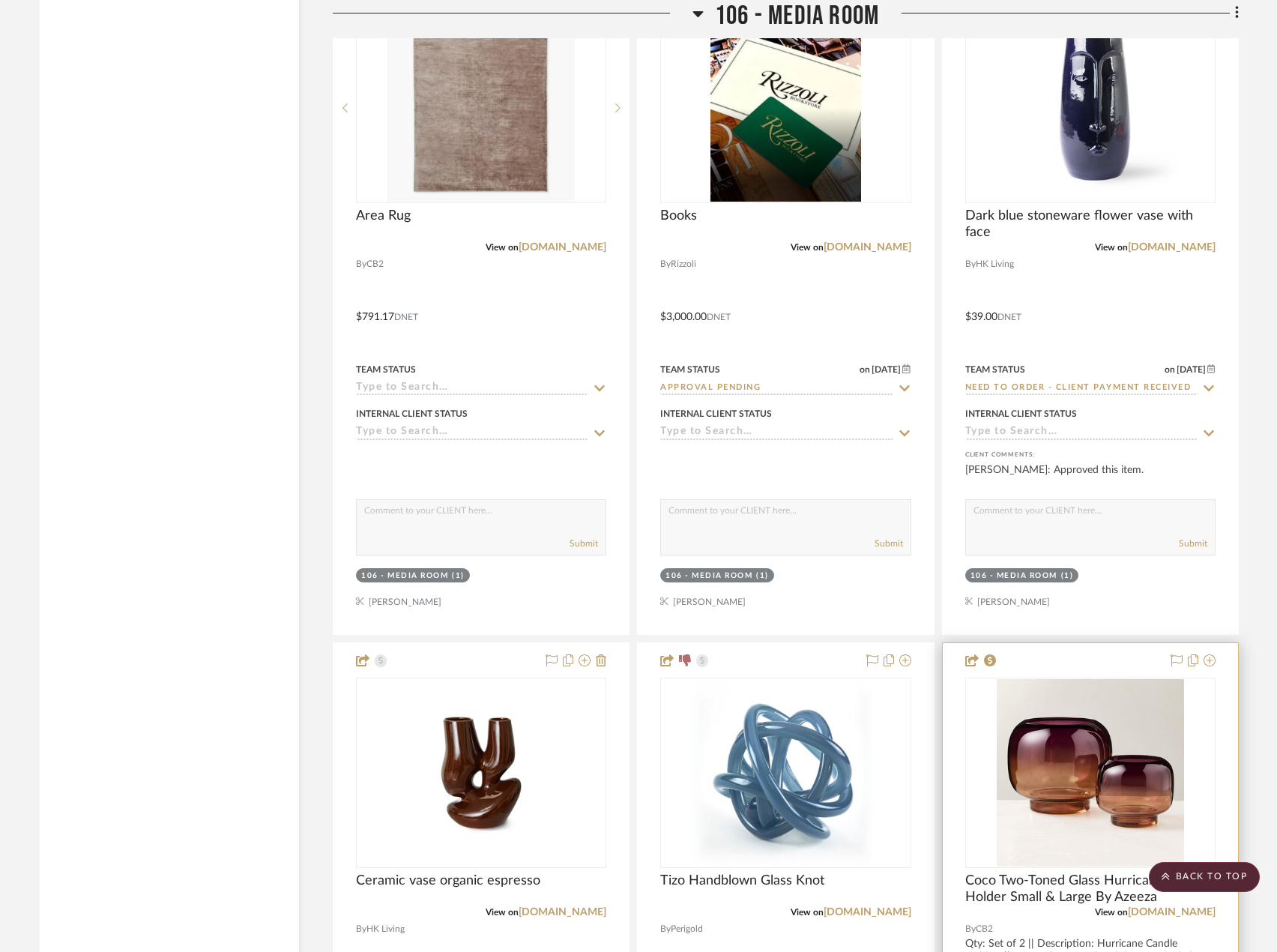
scroll to position [8161, 0]
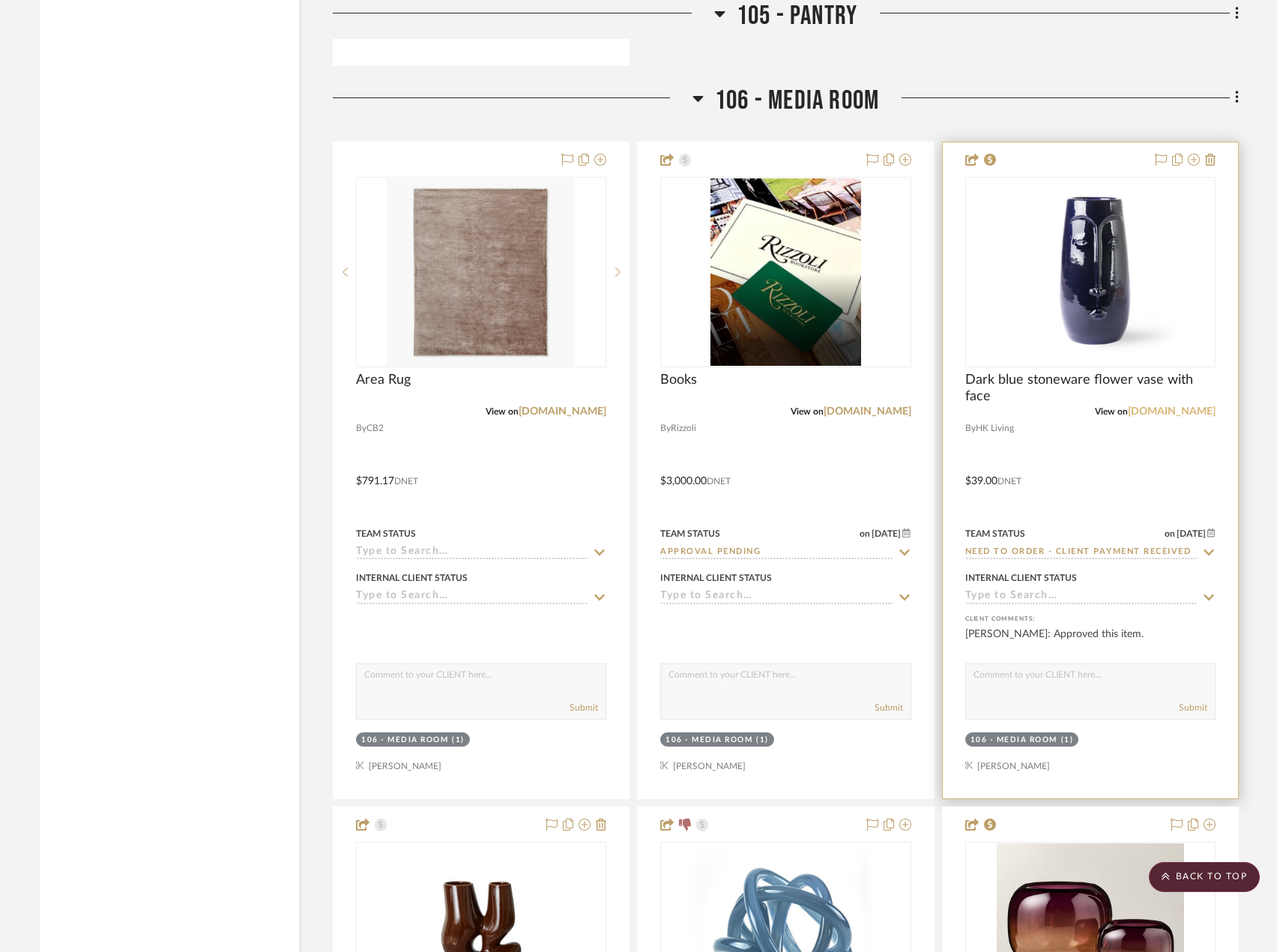
click at [1177, 406] on link "[DOMAIN_NAME]" at bounding box center [1171, 411] width 88 height 11
click at [1105, 445] on div at bounding box center [1090, 470] width 295 height 656
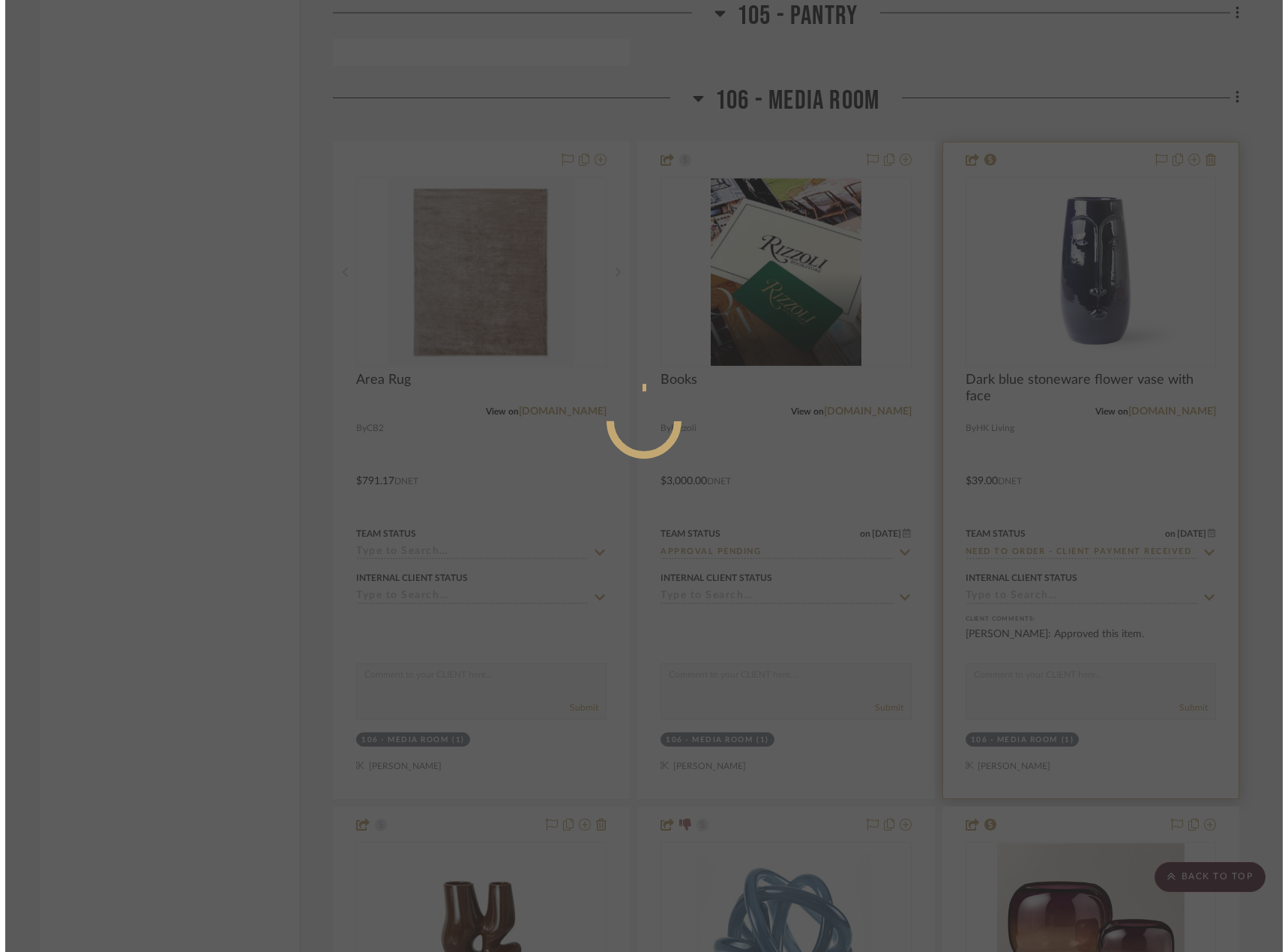
scroll to position [0, 0]
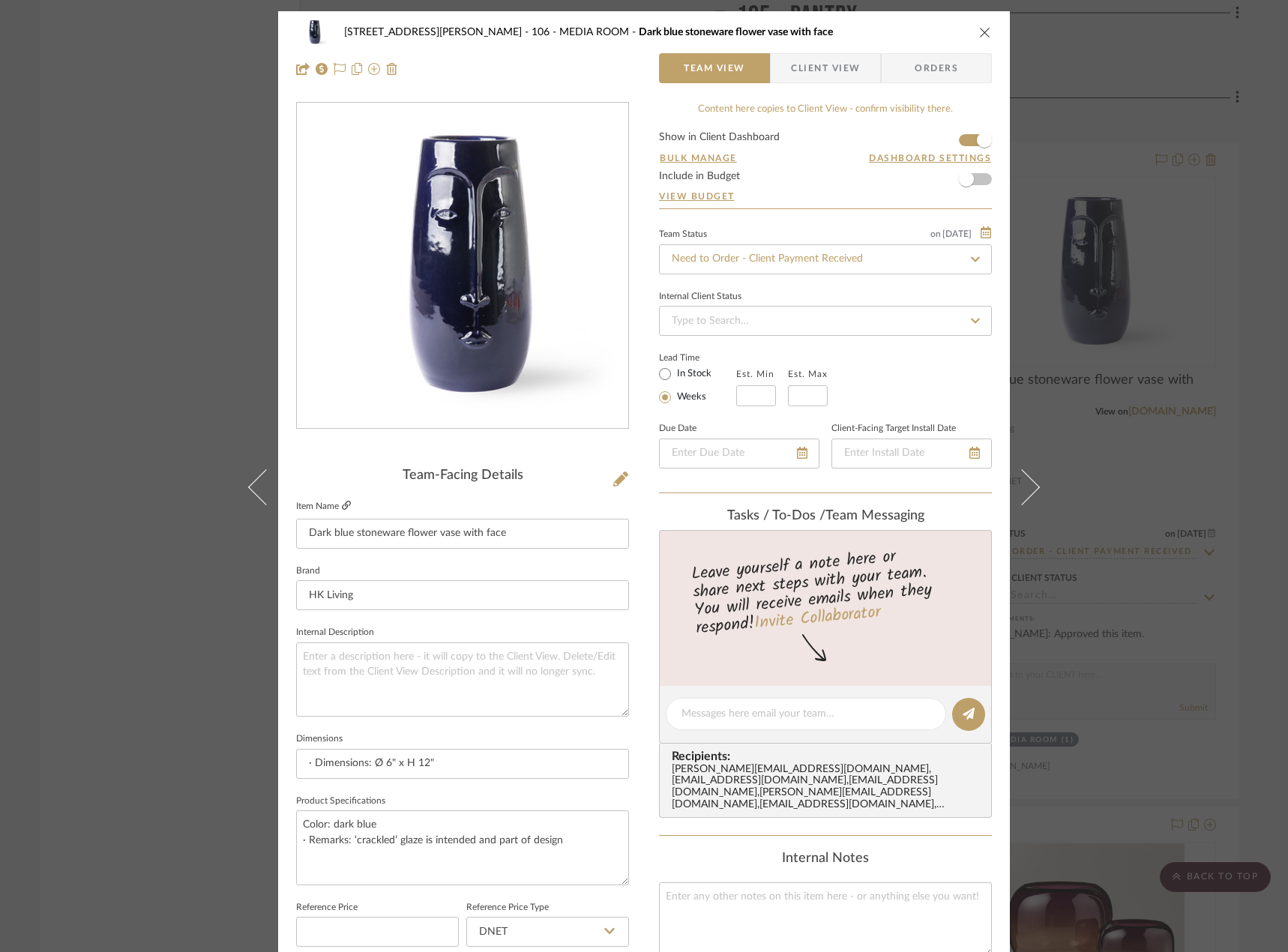
click at [342, 502] on icon at bounding box center [346, 504] width 9 height 9
click at [749, 246] on input "Need to Order - Client Payment Received" at bounding box center [826, 259] width 333 height 30
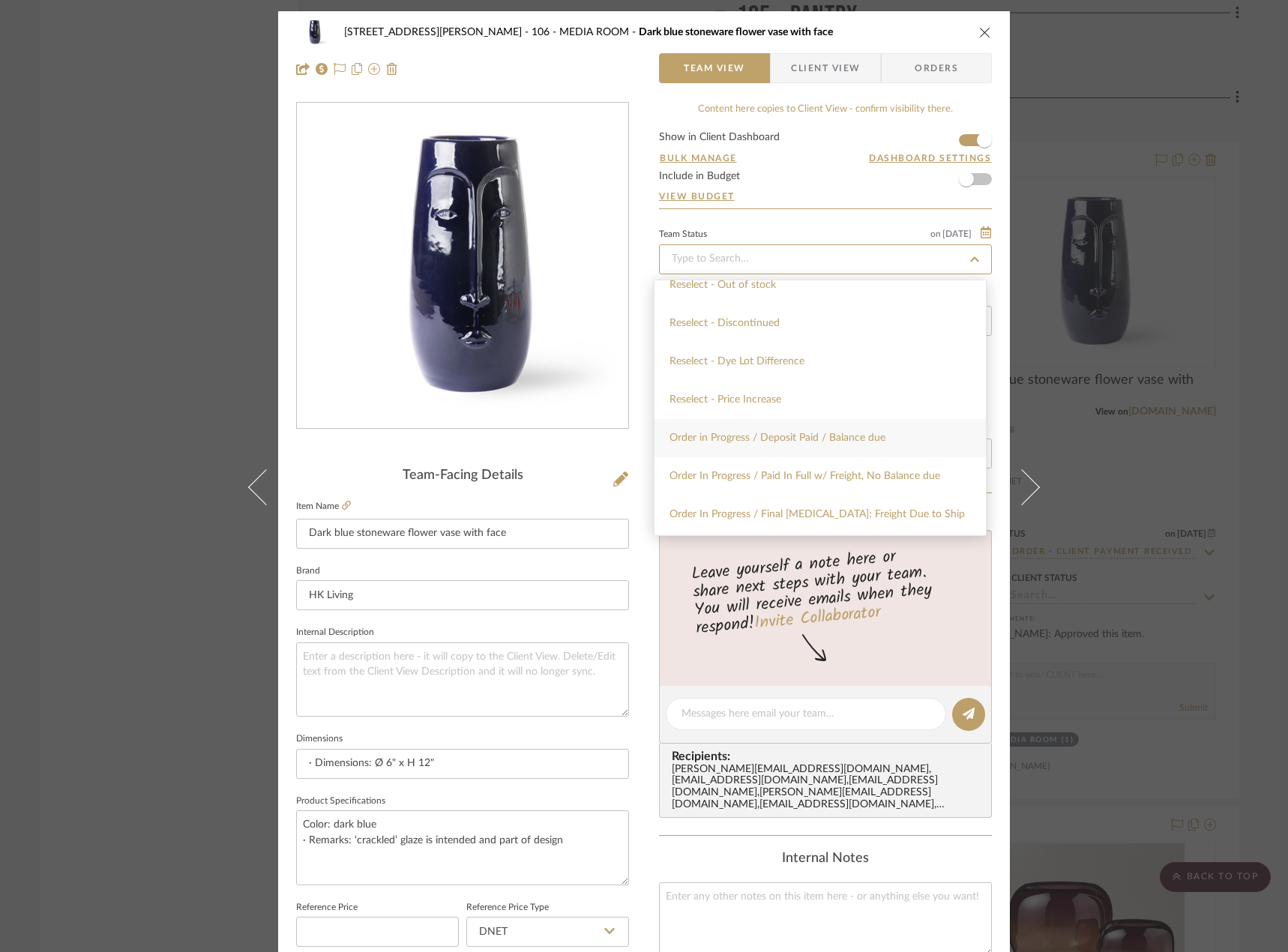
scroll to position [1499, 0]
click at [870, 374] on div "Order In Progress / Paid In Full w/ Freight, No Balance due" at bounding box center [820, 367] width 332 height 38
type input "[DATE]"
type input "Order In Progress / Paid In Full w/ Freight, No Balance due"
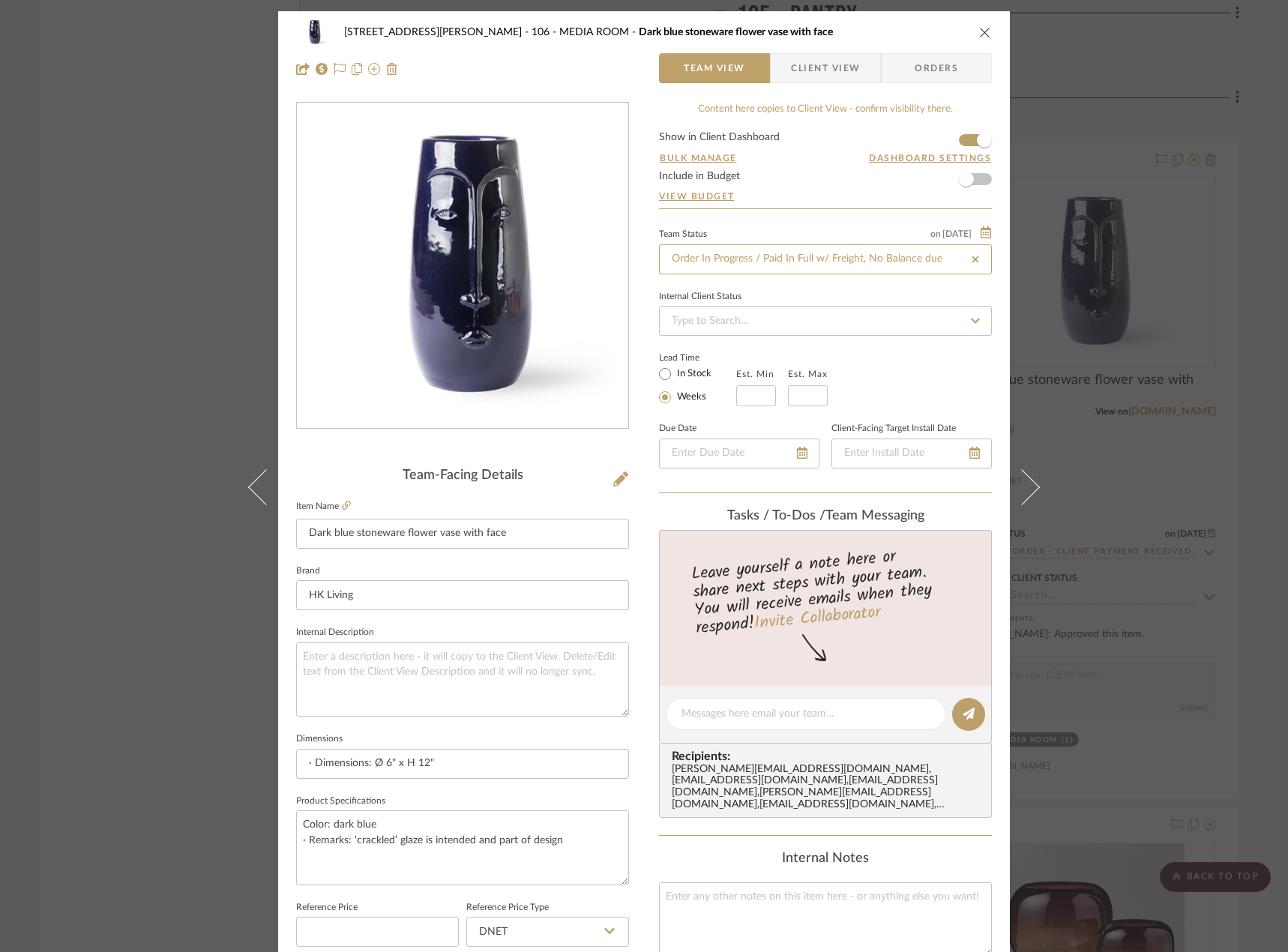
type input "[DATE]"
type input "Order In Progress / Paid In Full w/ Freight, No Balance due"
click at [758, 708] on textarea at bounding box center [806, 713] width 249 height 15
type textarea "o"
paste textarea "#8733"
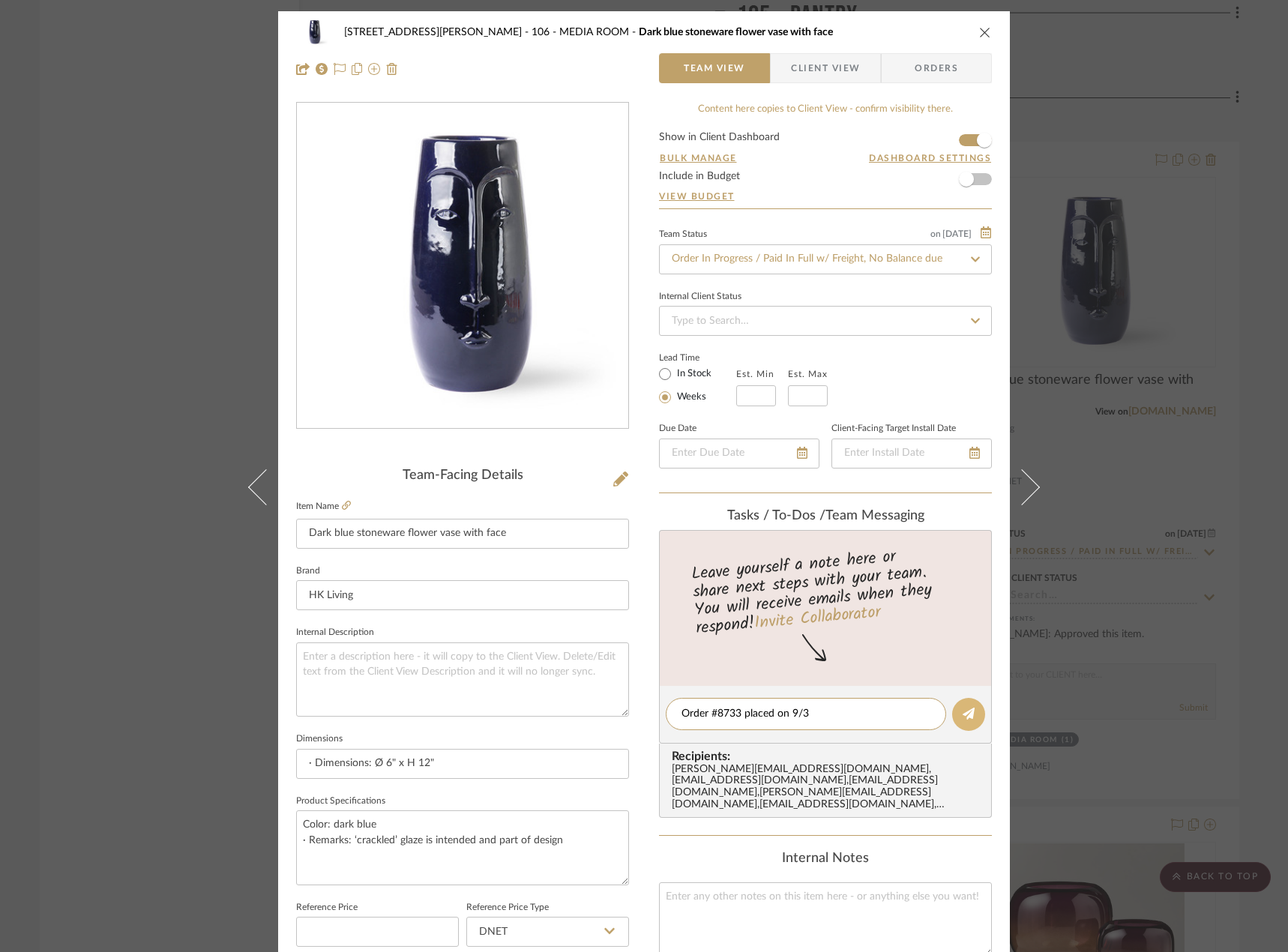
type textarea "Order #8733 placed on 9/3"
click at [960, 707] on button at bounding box center [969, 714] width 33 height 33
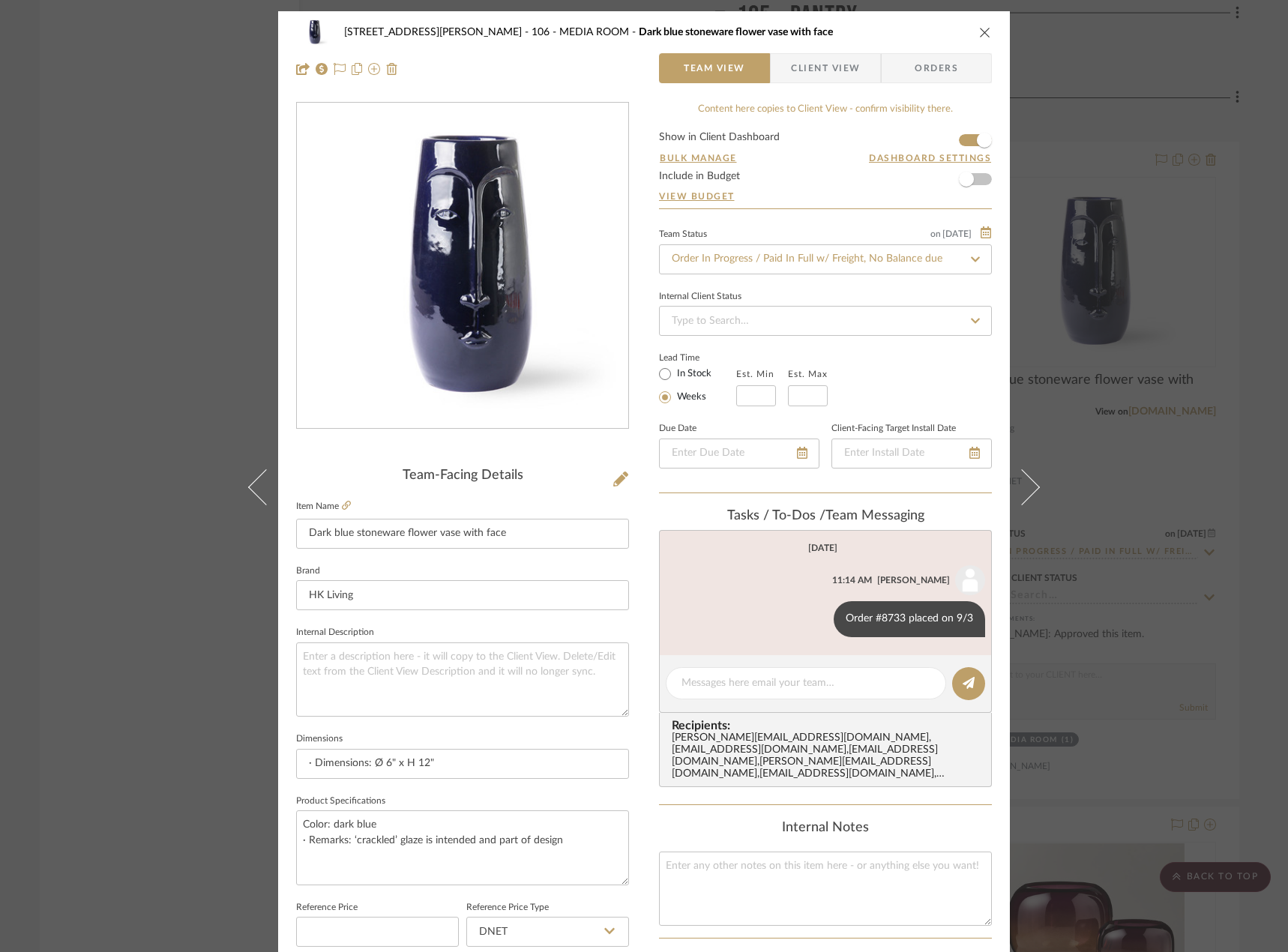
click at [132, 215] on div "22120 - 136 W 22nd Street - Chang 106 - MEDIA ROOM Dark blue stoneware flower v…" at bounding box center [644, 476] width 1288 height 952
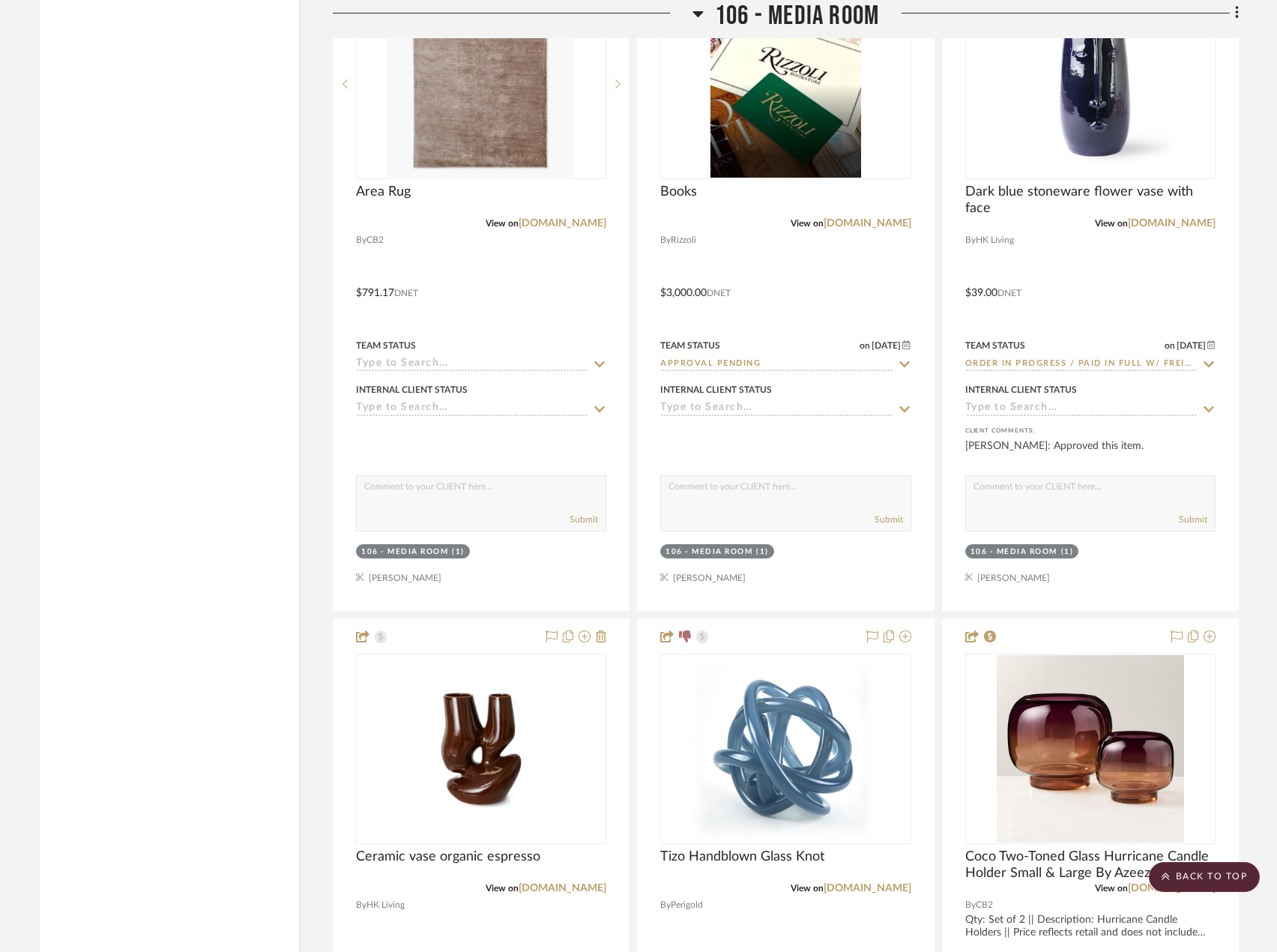
scroll to position [8685, 0]
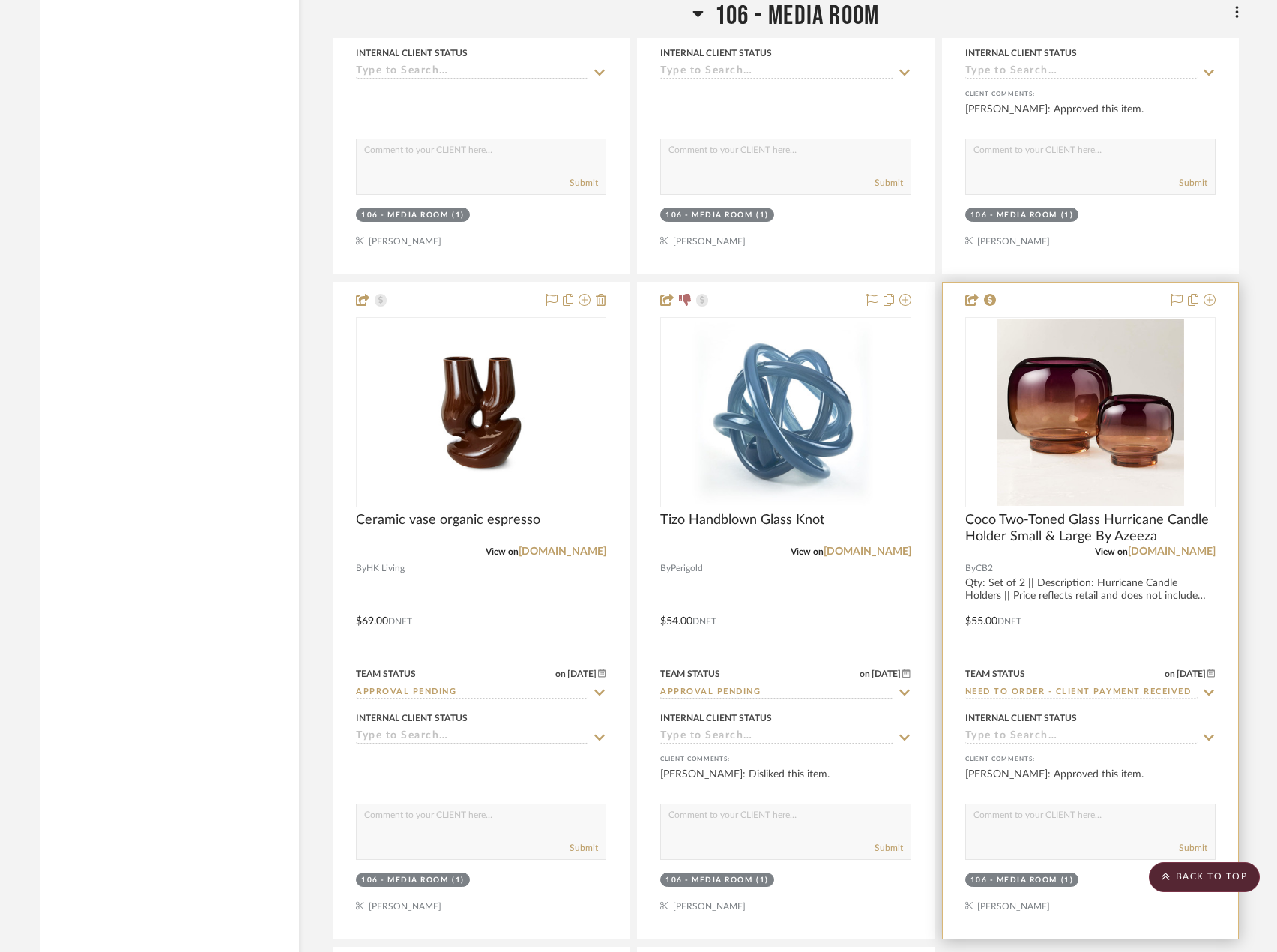
click at [1170, 590] on div at bounding box center [1090, 610] width 295 height 656
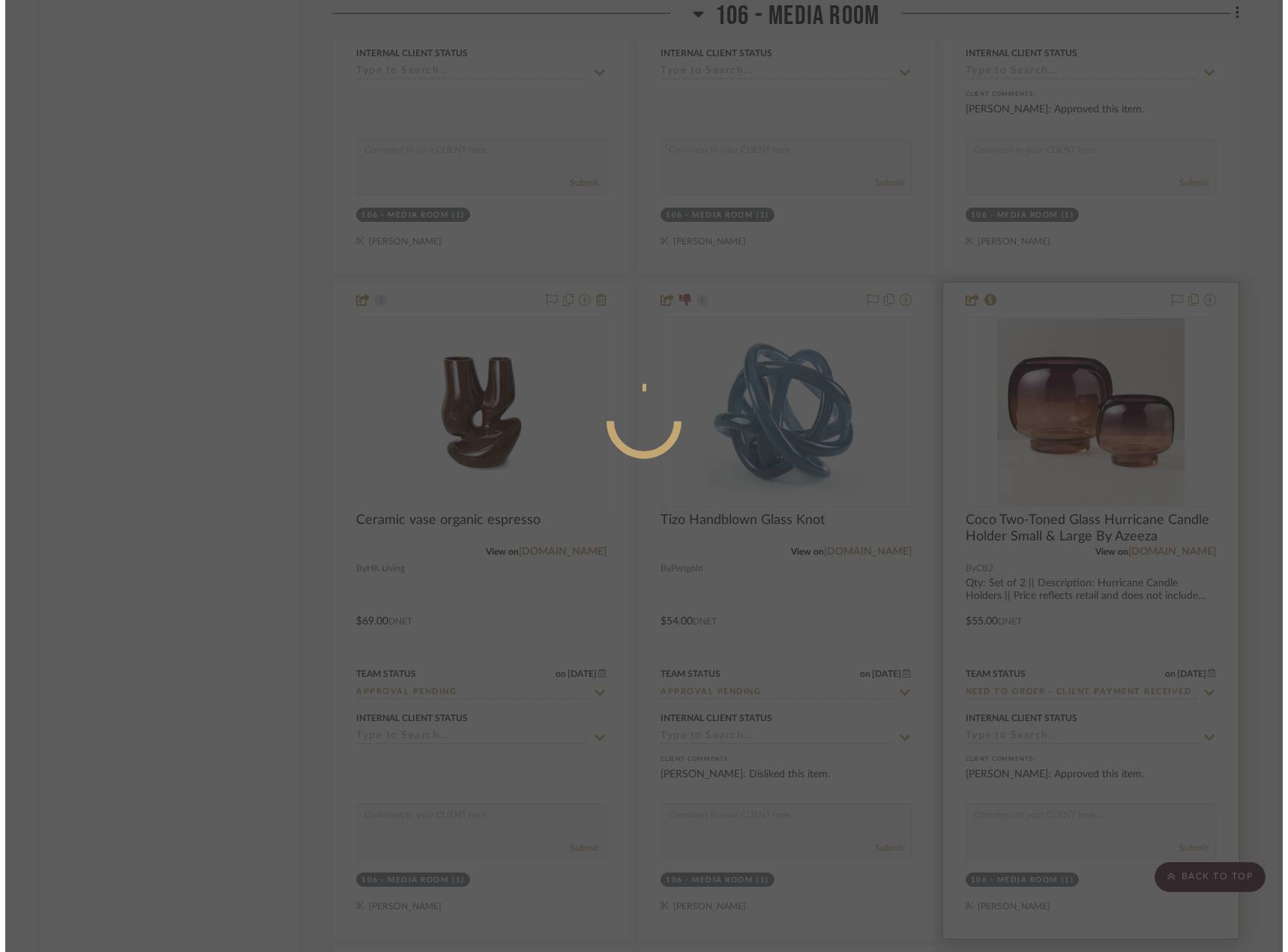
scroll to position [0, 0]
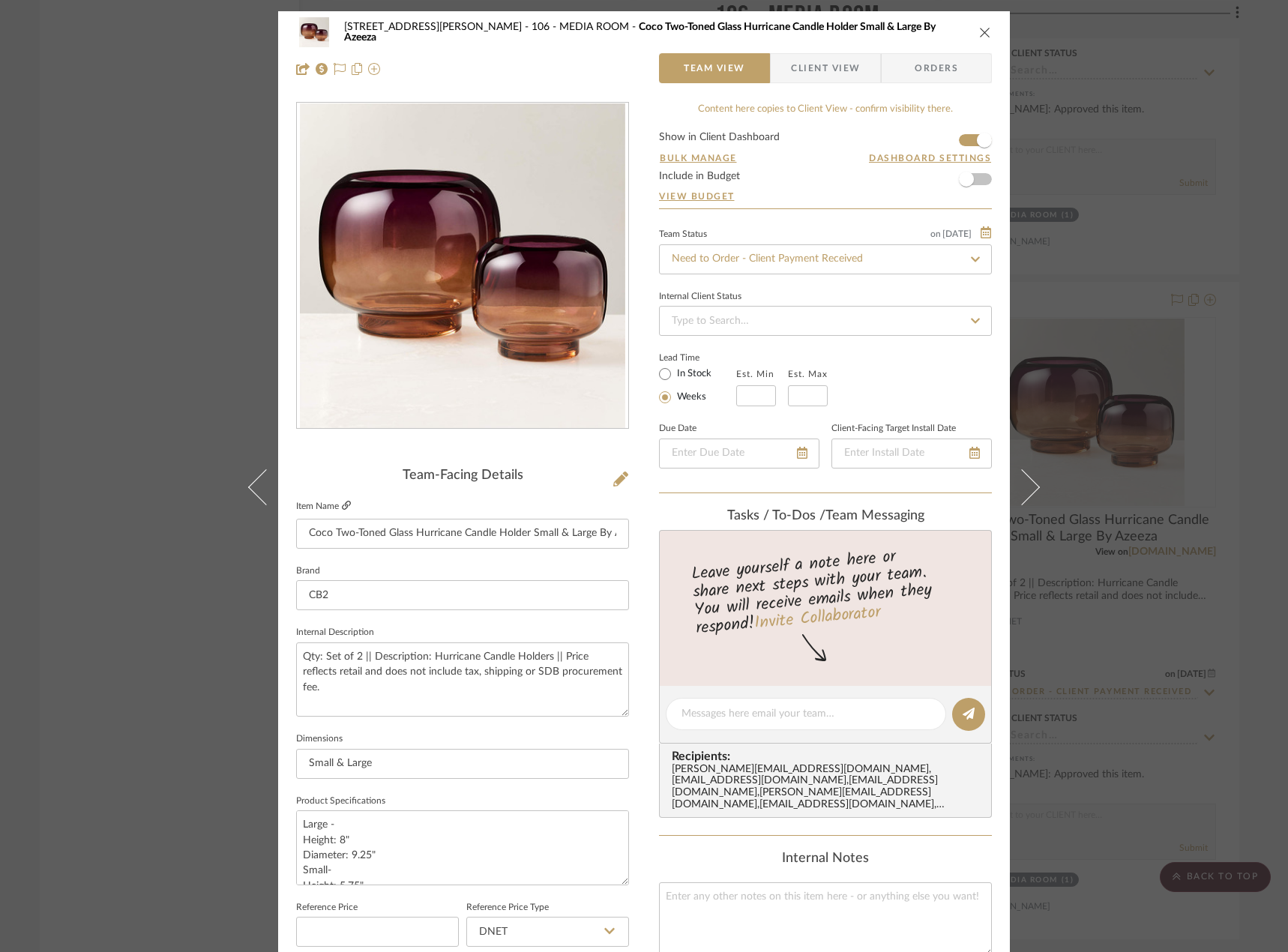
click at [342, 500] on icon at bounding box center [346, 504] width 9 height 9
click at [717, 262] on input "Need to Order - Client Payment Received" at bounding box center [826, 259] width 333 height 30
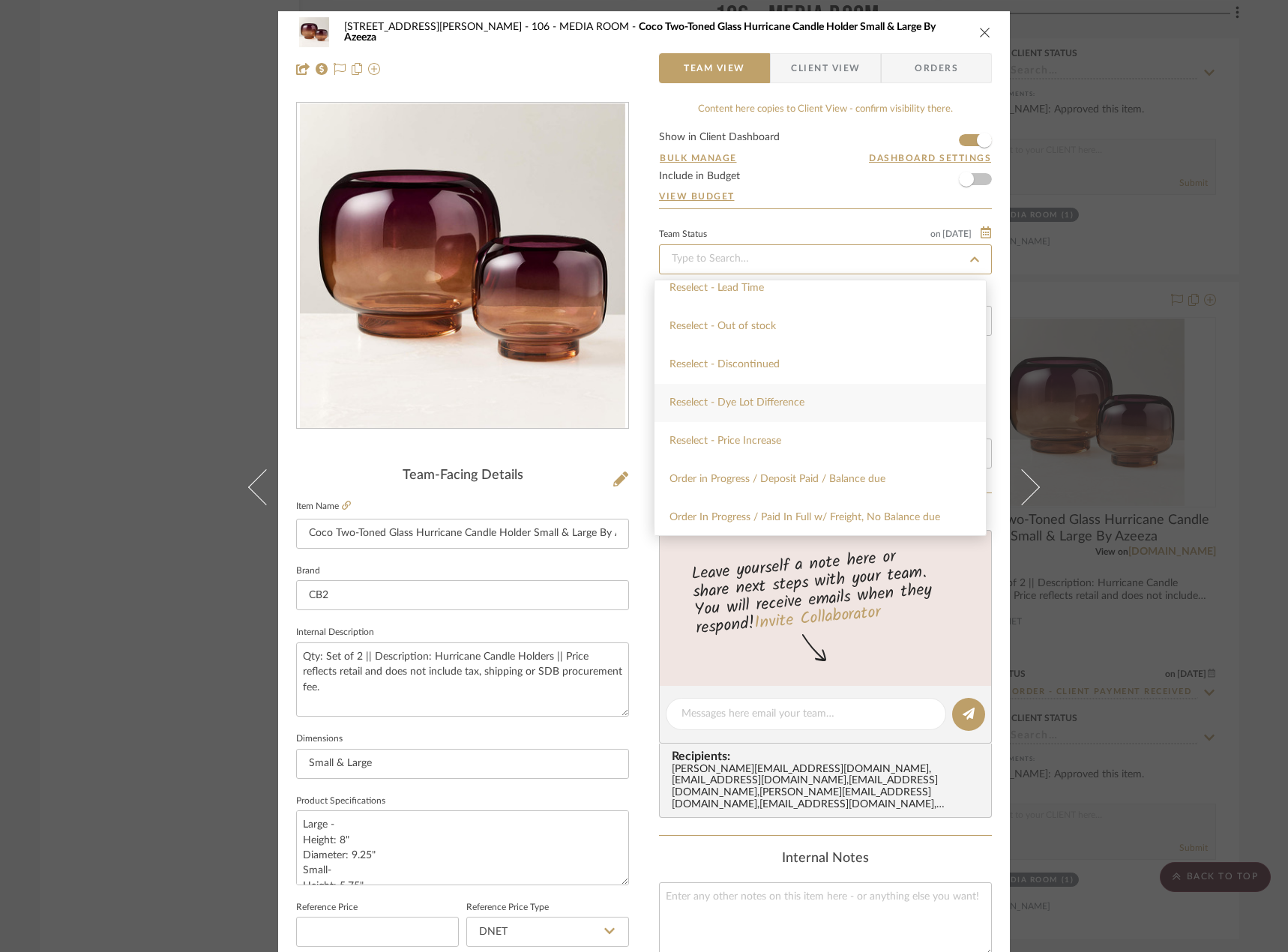
scroll to position [1424, 0]
click at [846, 442] on span "Order In Progress / Paid In Full w/ Freight, No Balance due" at bounding box center [804, 442] width 271 height 11
type input "[DATE]"
type input "Order In Progress / Paid In Full w/ Freight, No Balance due"
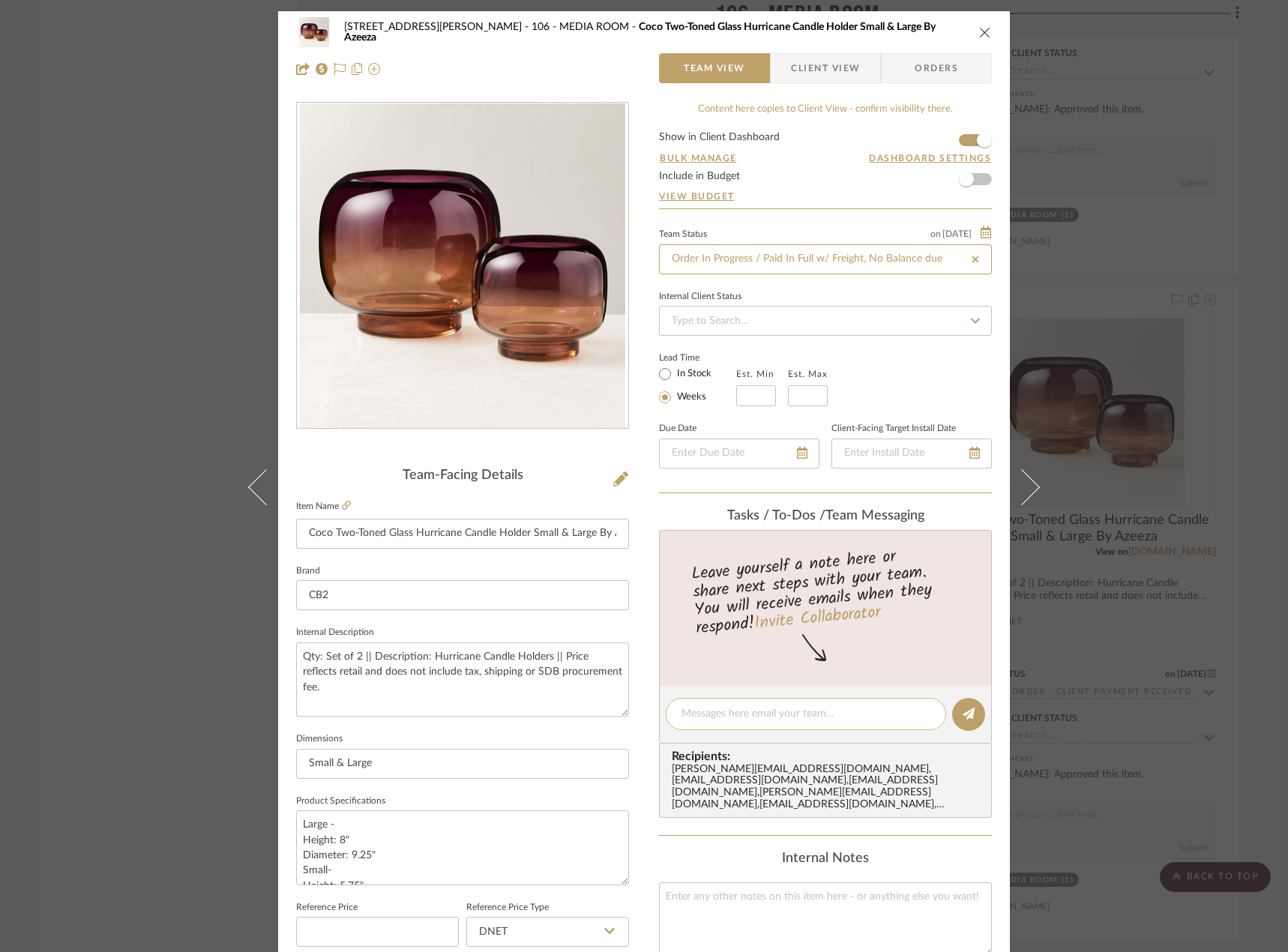
type input "[DATE]"
type input "Order In Progress / Paid In Full w/ Freight, No Balance due"
click at [773, 712] on textarea at bounding box center [806, 713] width 249 height 15
paste textarea "141677390"
type textarea "Order 141677390 paid on 9/3, in stock"
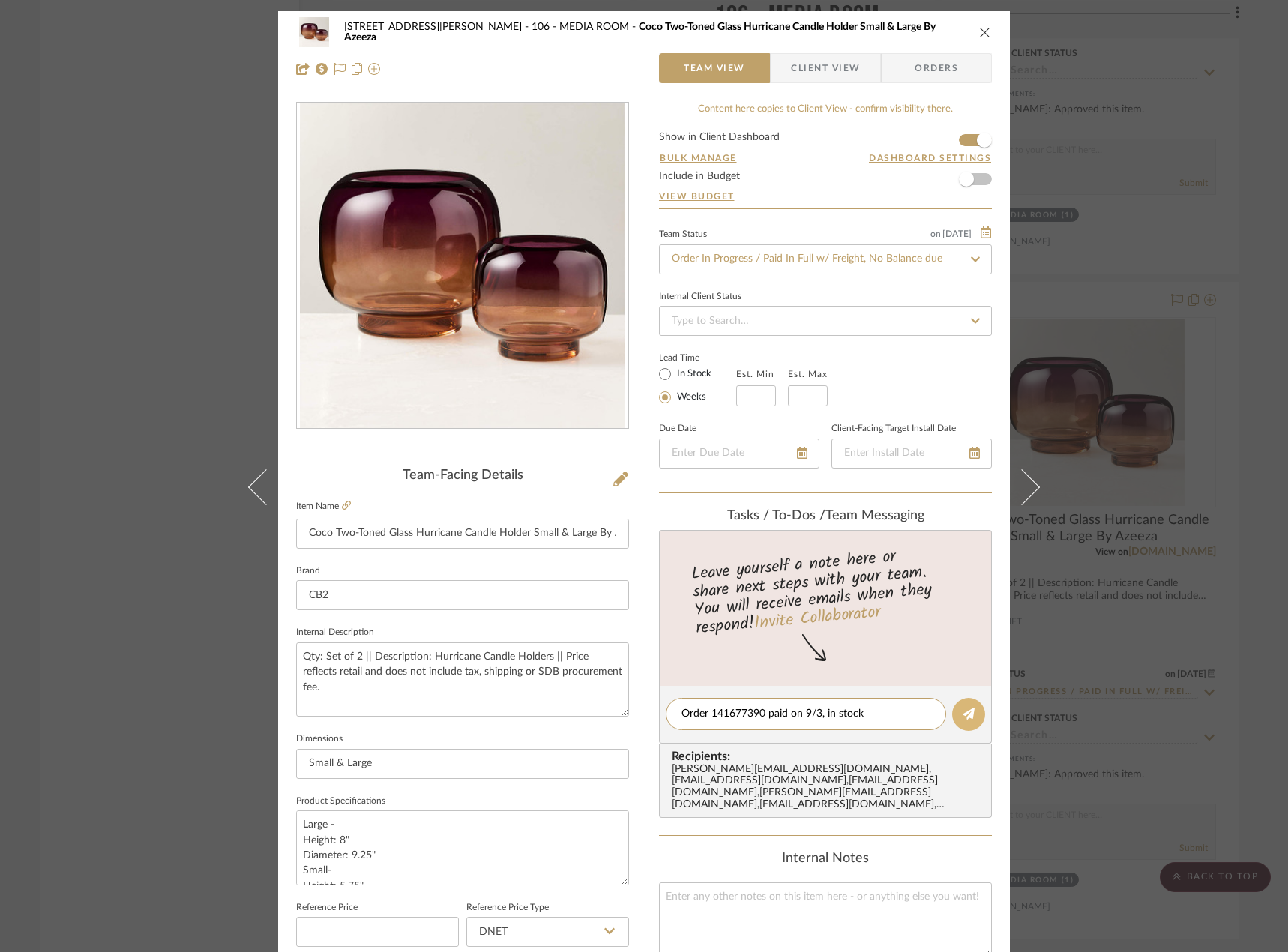
click at [967, 712] on icon at bounding box center [969, 713] width 12 height 12
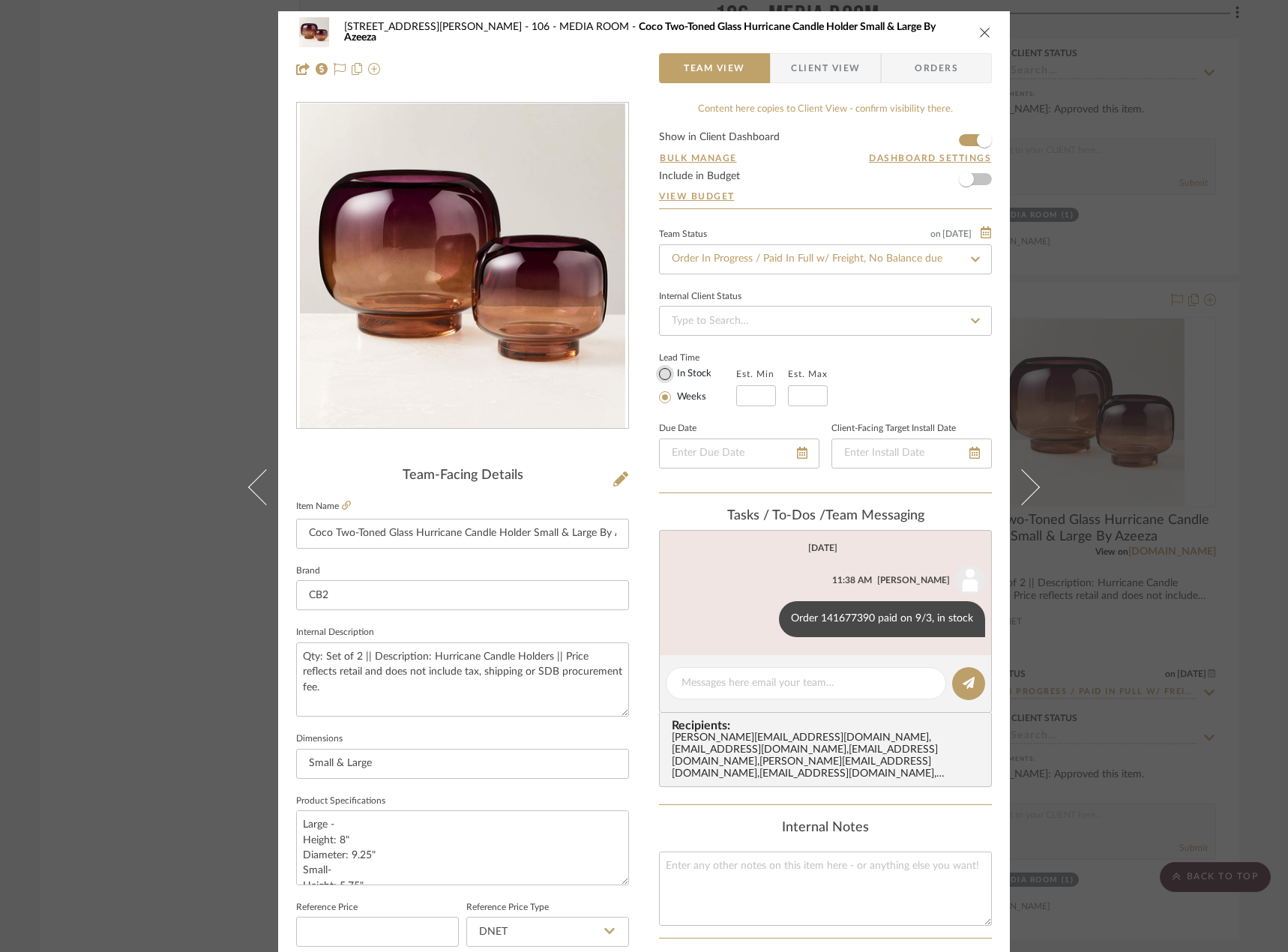
click at [659, 379] on input "In Stock" at bounding box center [665, 374] width 18 height 18
radio input "true"
click at [98, 228] on div "22120 - 136 W 22nd Street - Chang 106 - MEDIA ROOM Coco Two-Toned Glass Hurrica…" at bounding box center [644, 476] width 1288 height 952
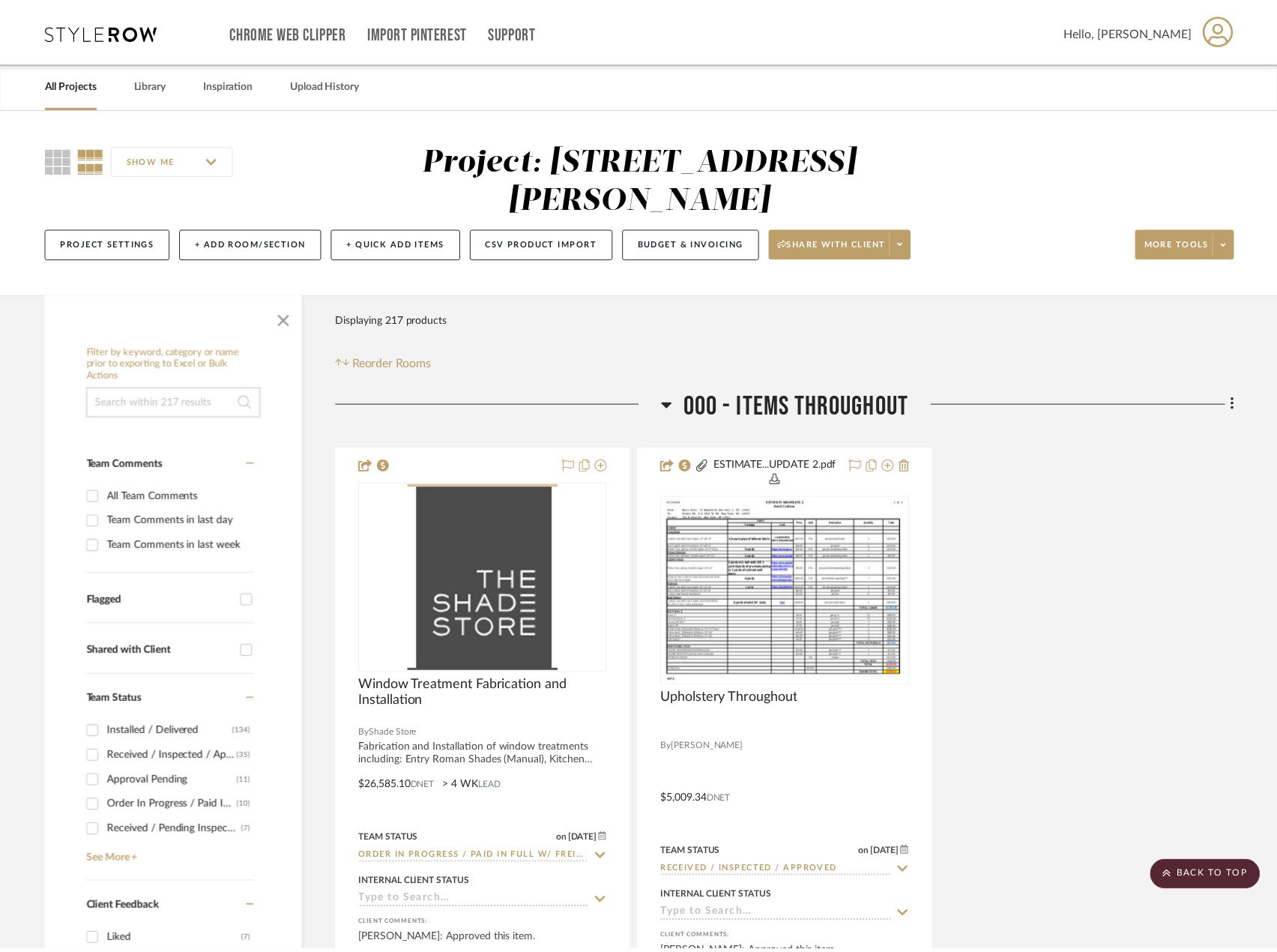
scroll to position [8685, 0]
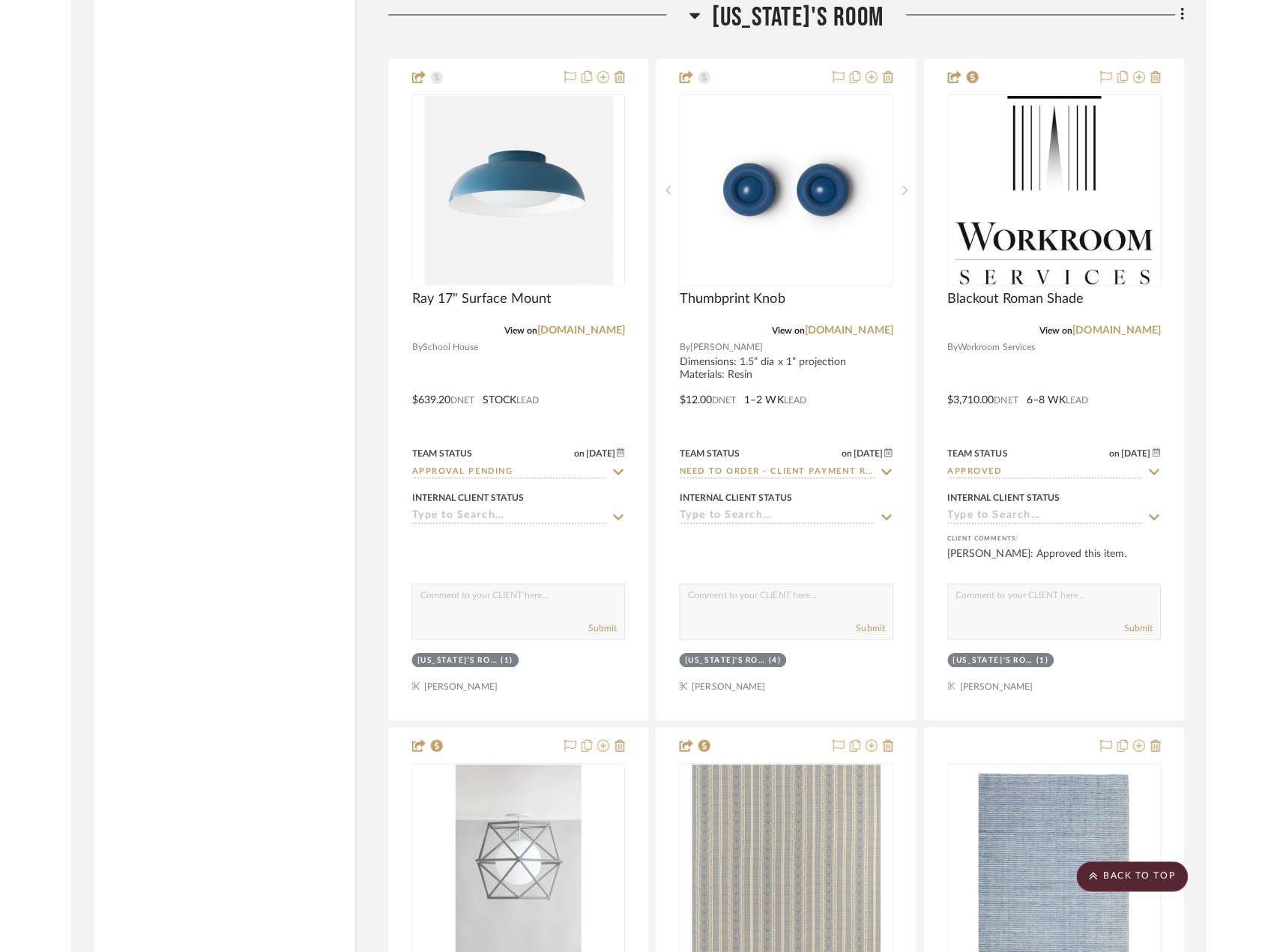
scroll to position [6220, 0]
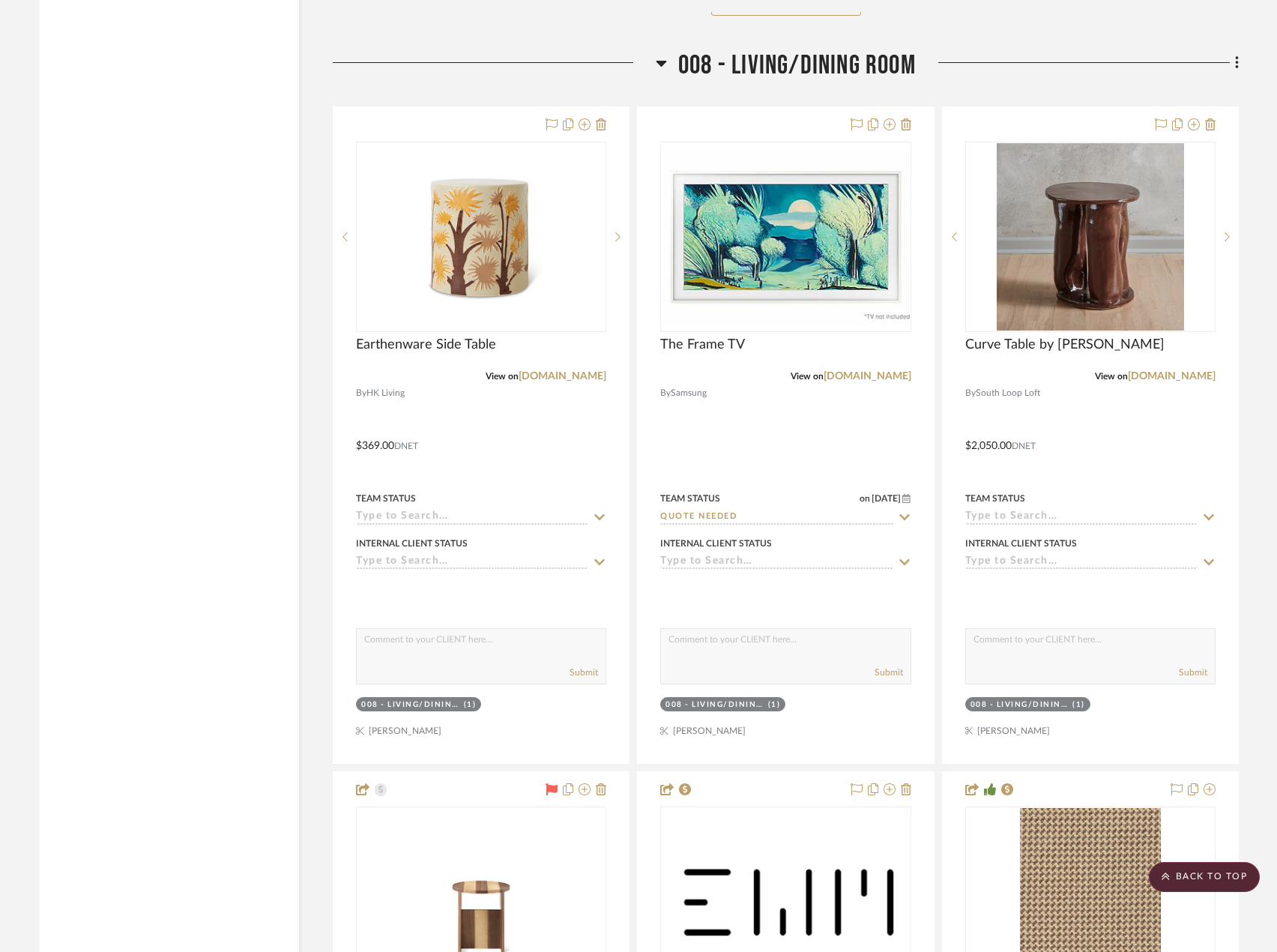
scroll to position [12990, 0]
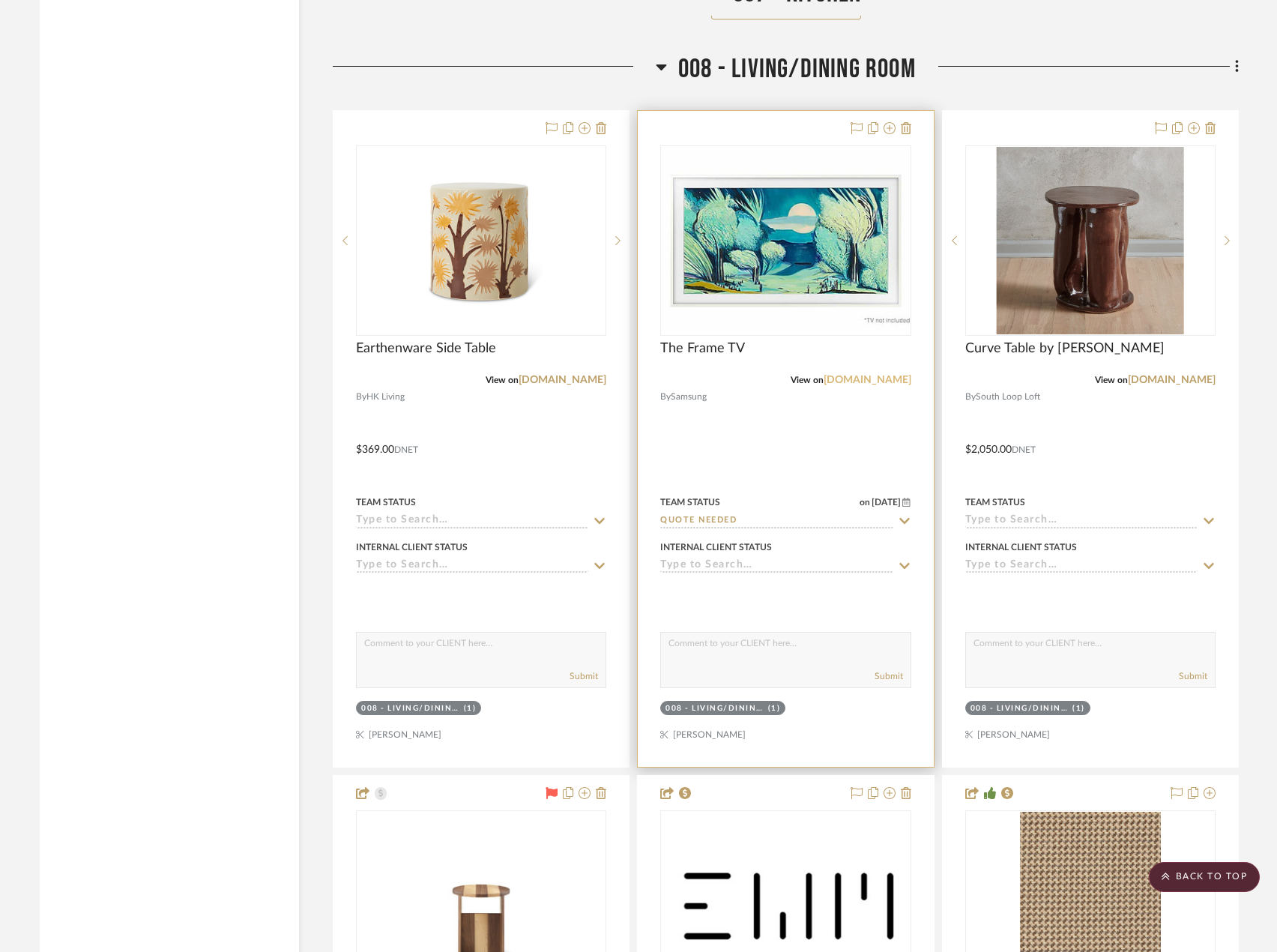
click at [894, 385] on link "[DOMAIN_NAME]" at bounding box center [868, 379] width 88 height 11
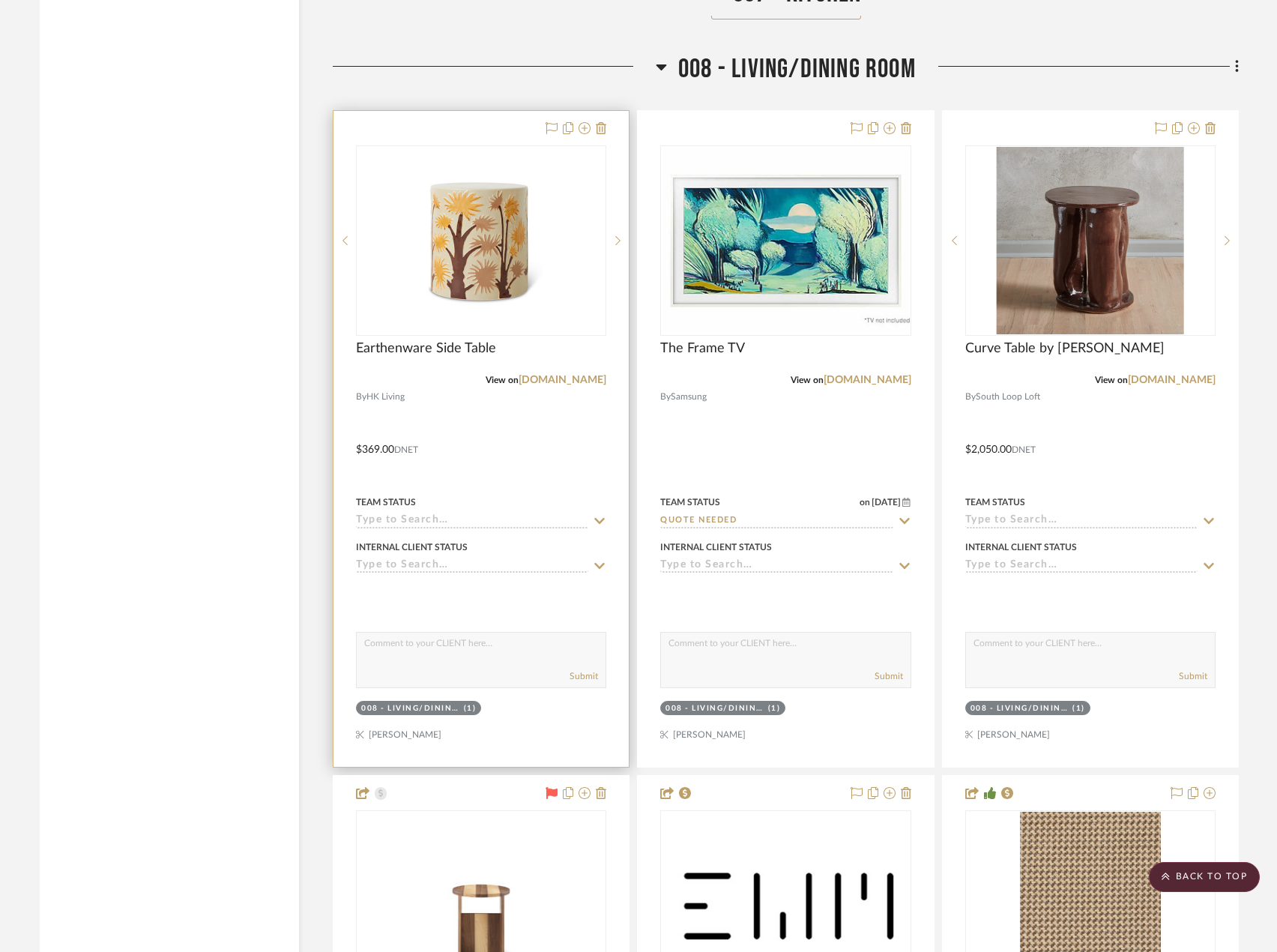
click at [563, 470] on div at bounding box center [481, 439] width 295 height 656
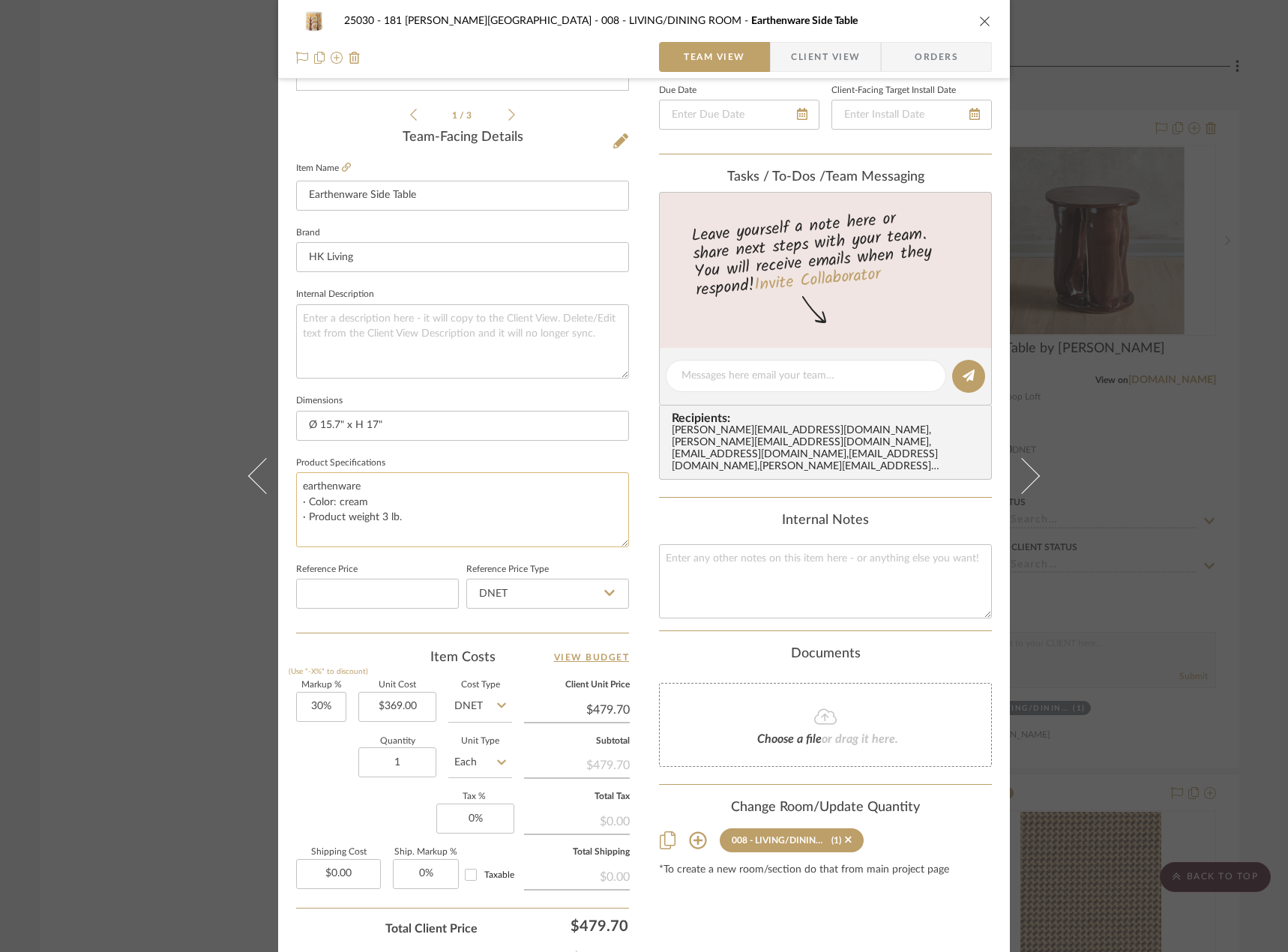
scroll to position [374, 0]
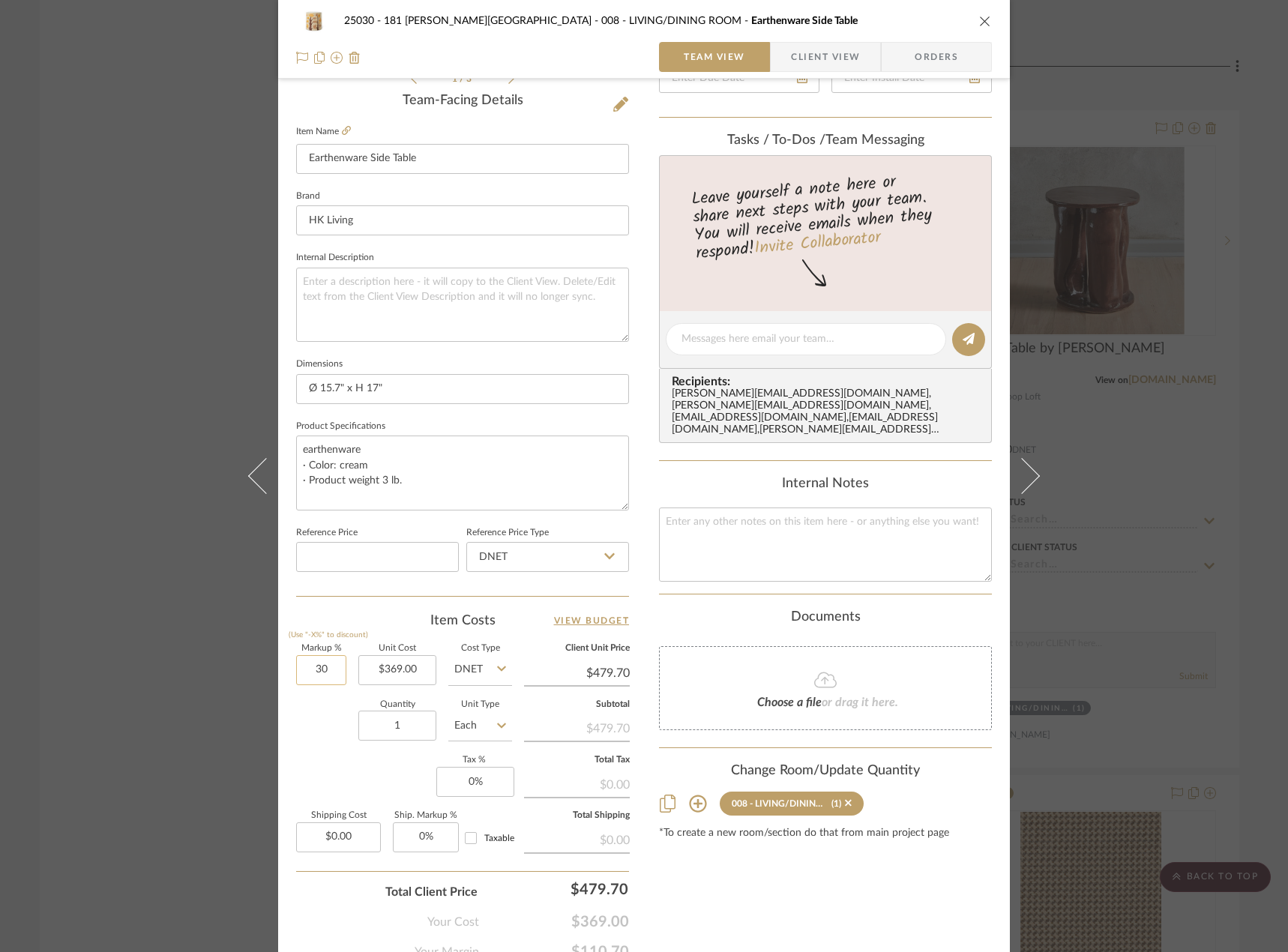
click at [323, 673] on input "30" at bounding box center [321, 669] width 50 height 30
type input "0%"
type input "0"
click at [470, 778] on input "0" at bounding box center [475, 781] width 78 height 30
type input "$369.00"
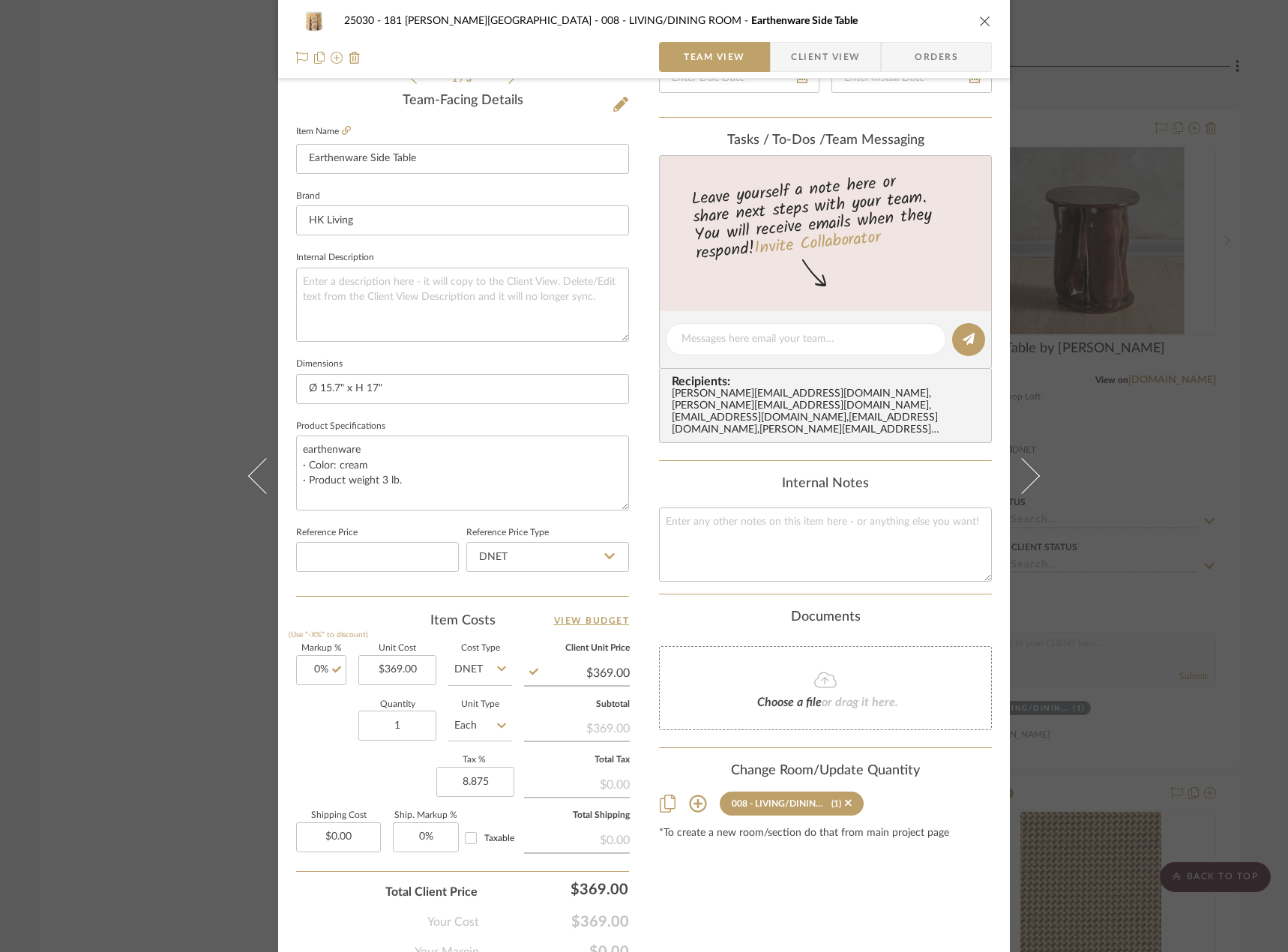
type input "8.875%"
click at [313, 746] on div "Quantity 1 Unit Type Each" at bounding box center [404, 728] width 216 height 54
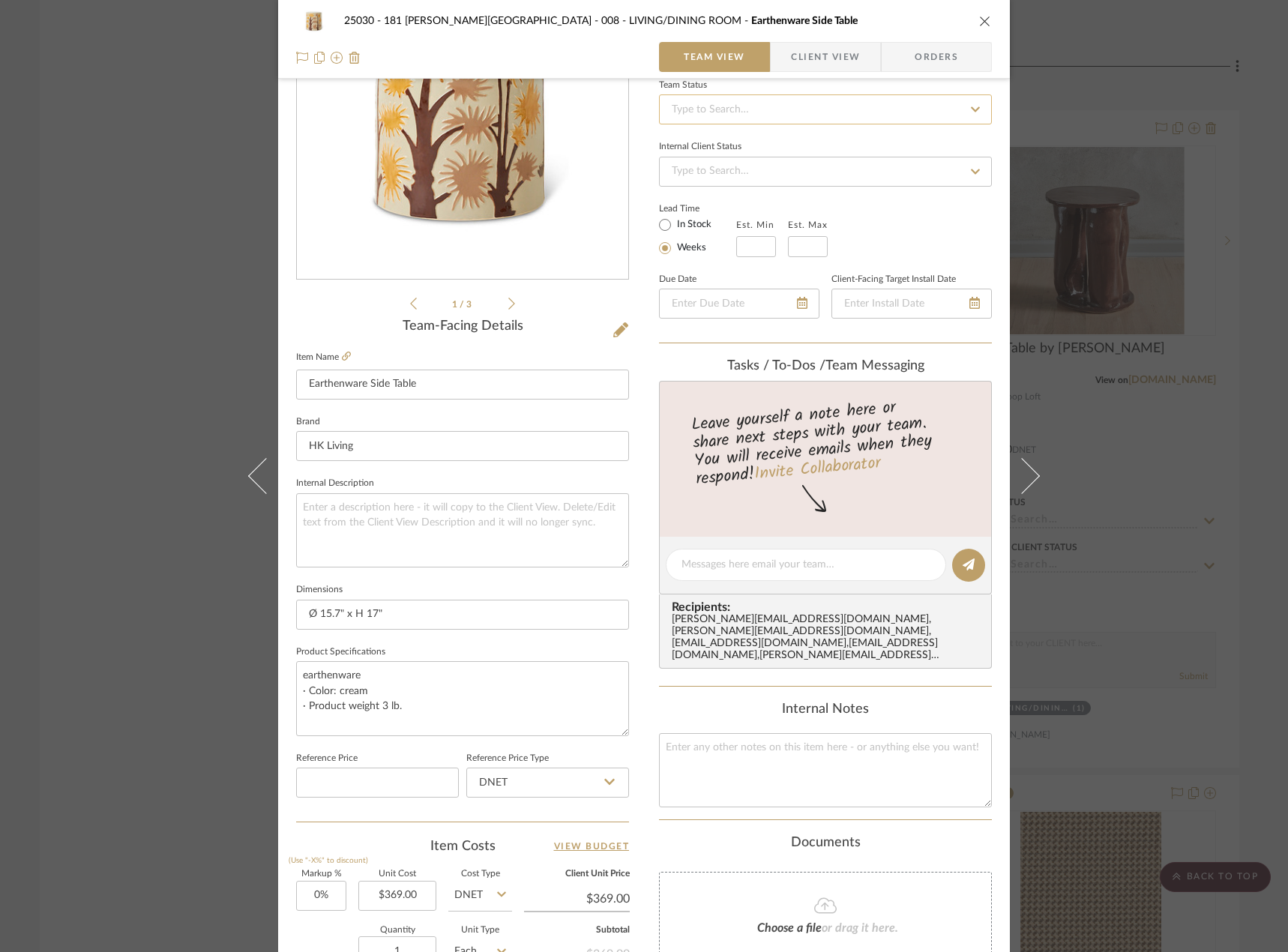
scroll to position [150, 0]
click at [800, 55] on span "Client View" at bounding box center [825, 57] width 69 height 30
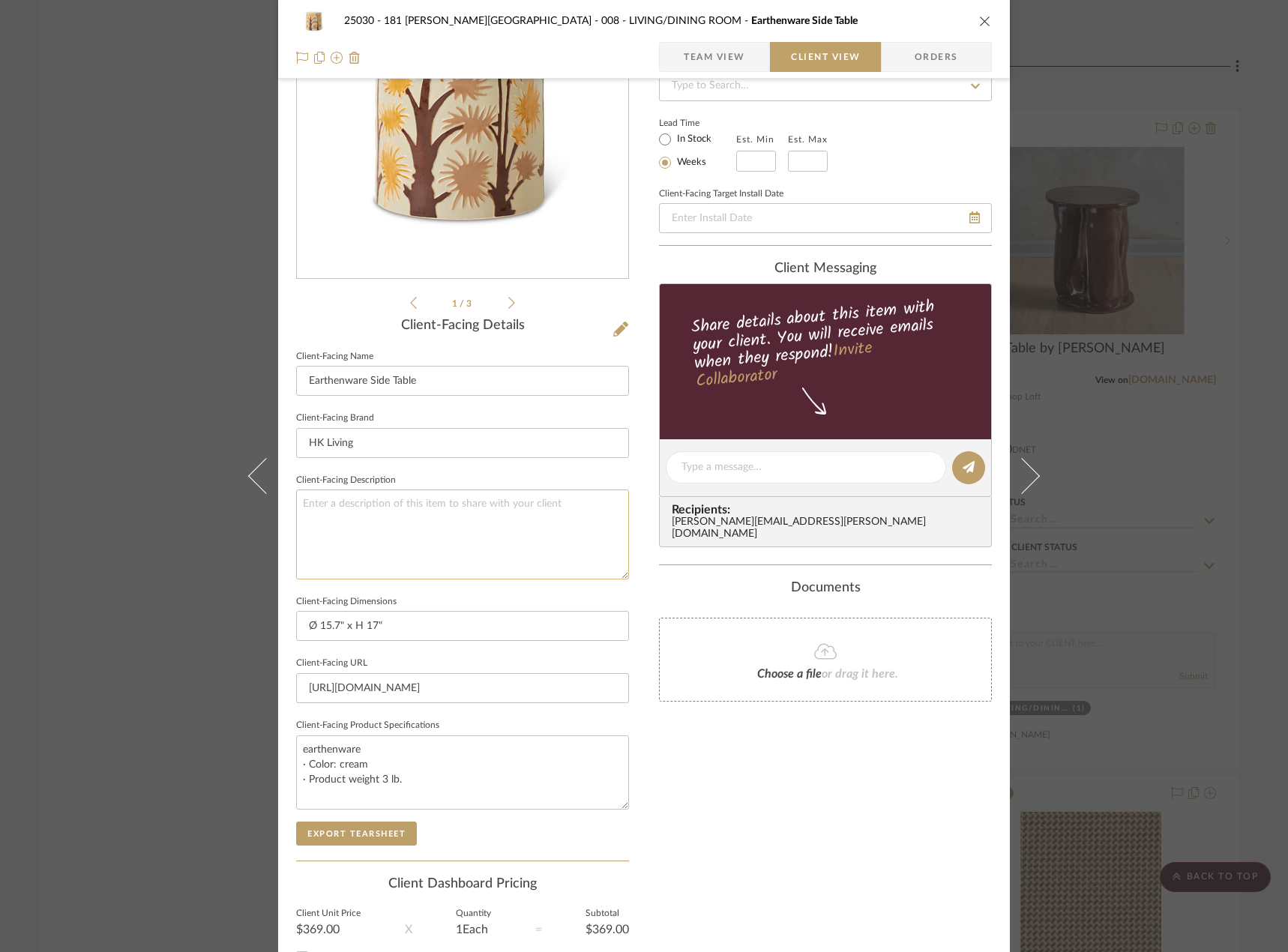
click at [460, 541] on textarea at bounding box center [462, 534] width 333 height 89
type textarea "Description: Earthenware side table, coastal || Price does not include Studio D…"
click at [831, 738] on div "Only content on this tab can share to Dashboard. Click eyeball icon to show or …" at bounding box center [826, 488] width 333 height 1072
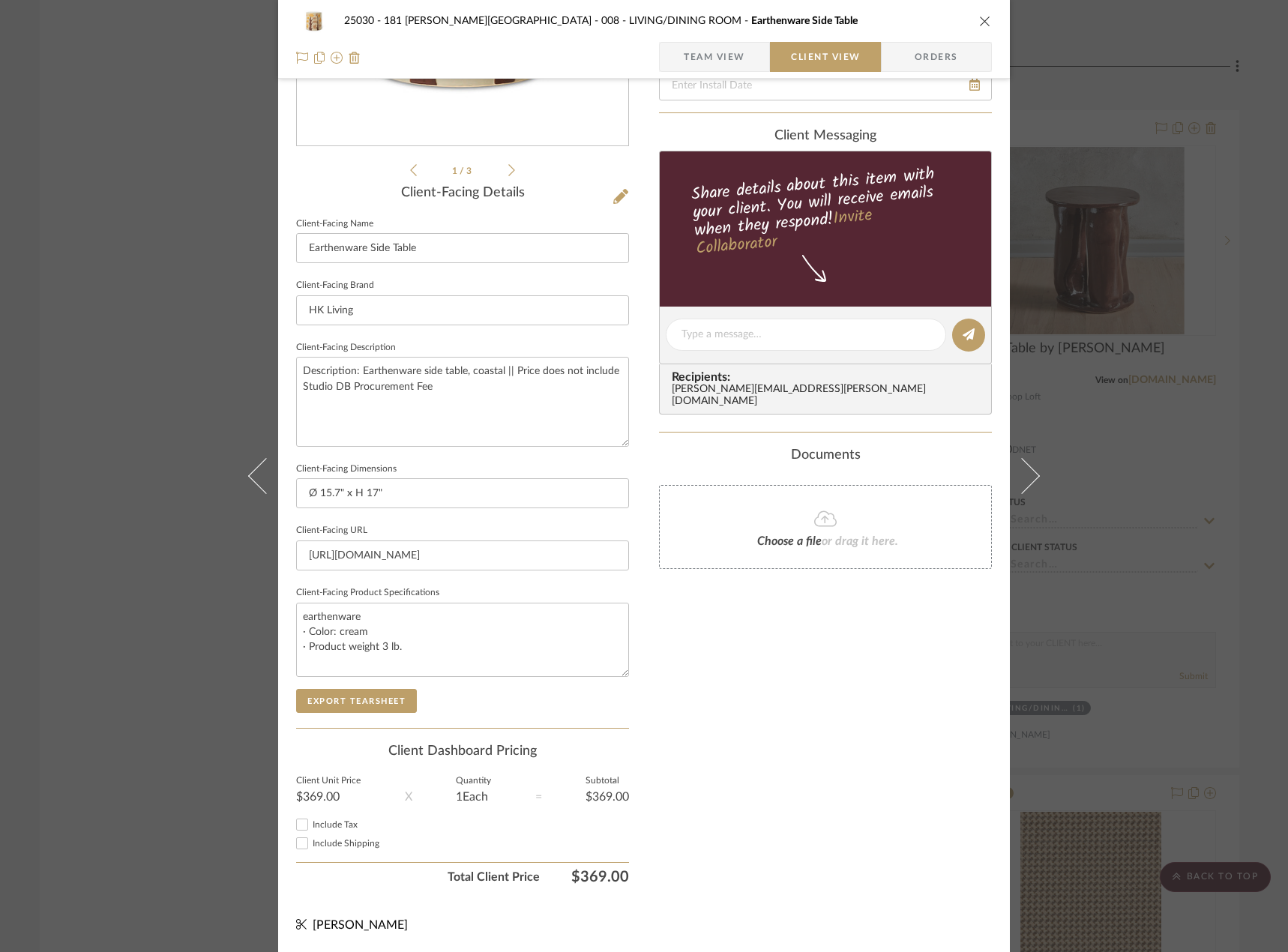
click at [736, 59] on span "Team View" at bounding box center [714, 57] width 62 height 30
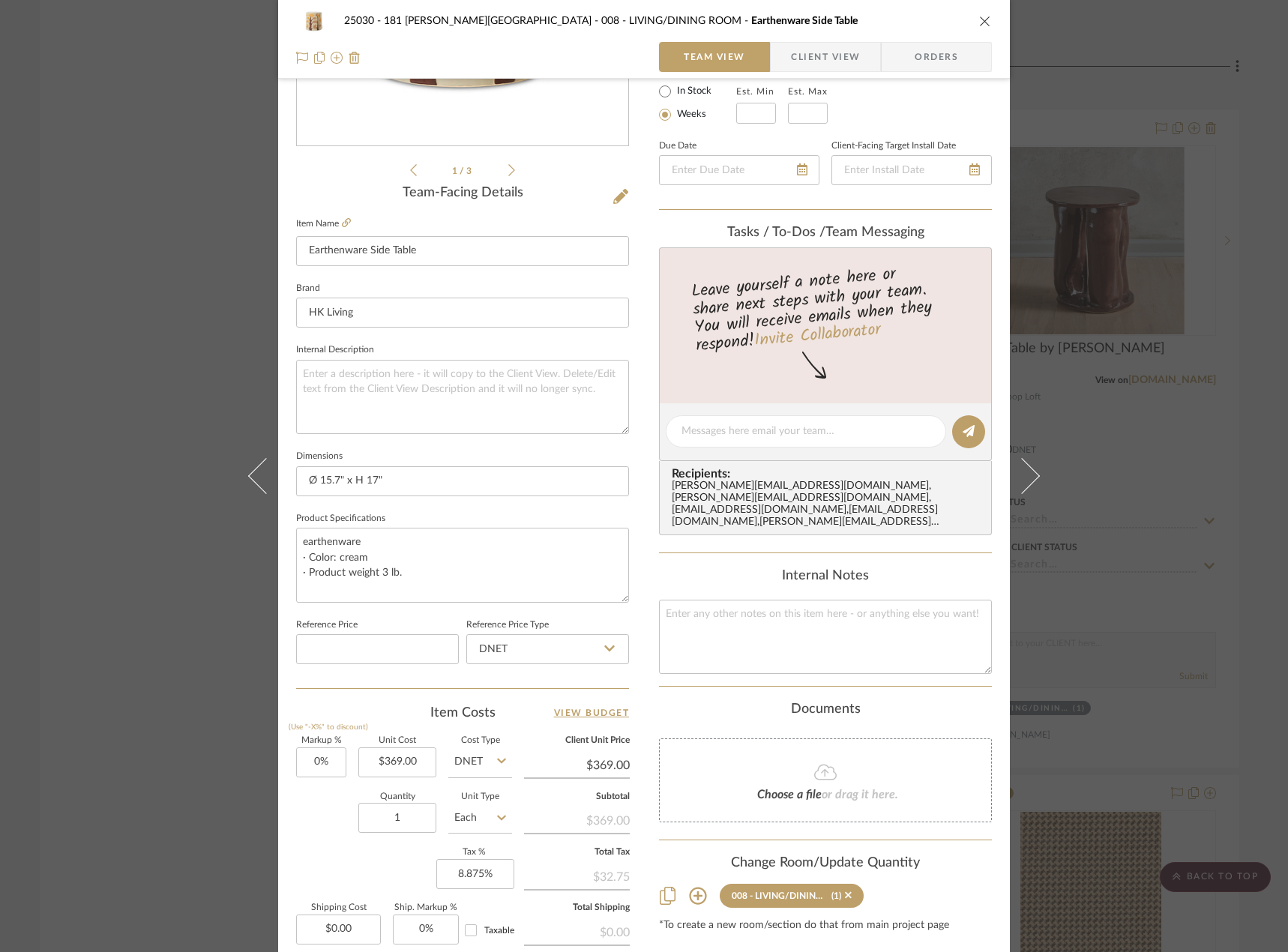
scroll to position [444, 0]
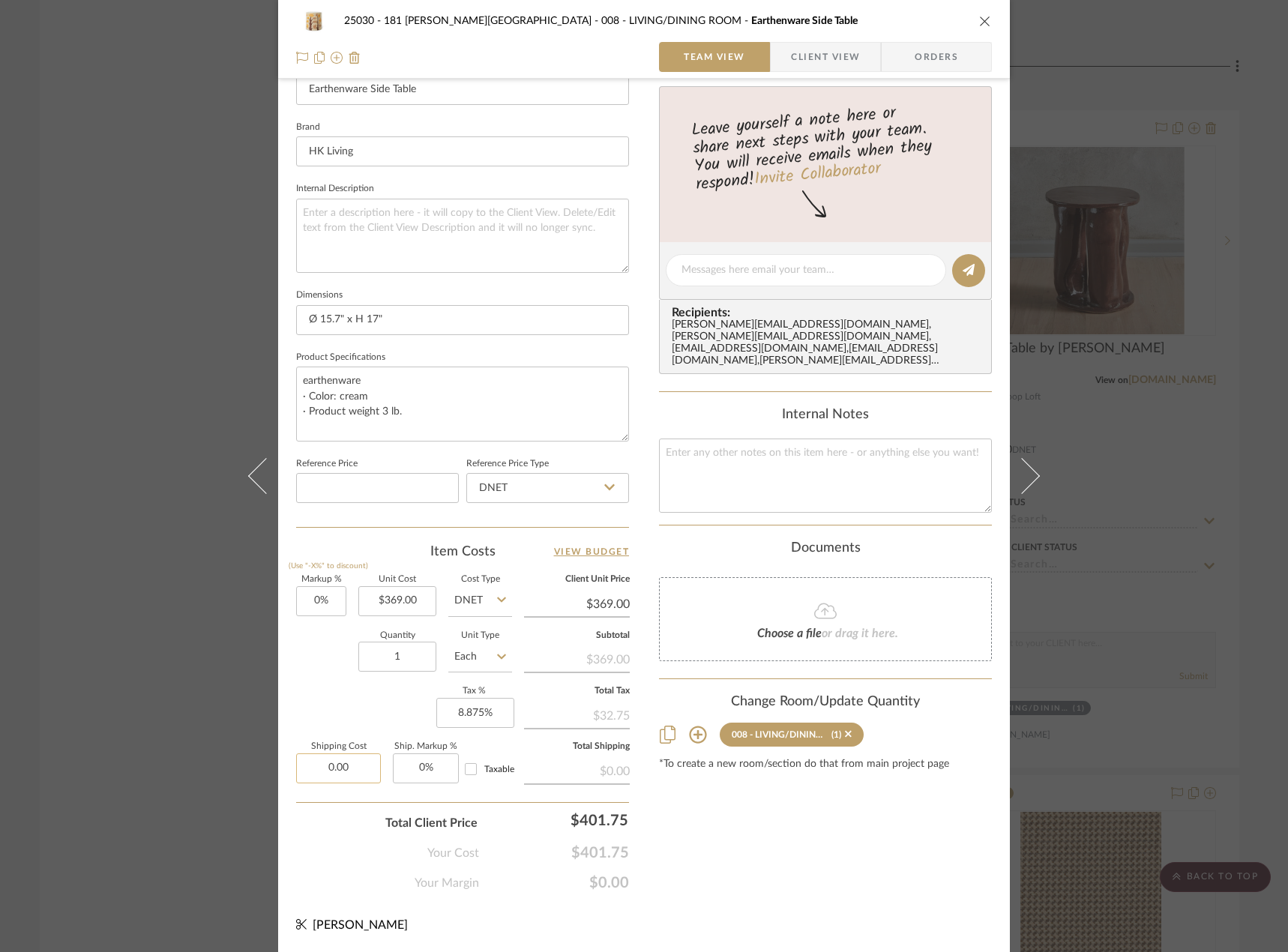
click at [322, 766] on input "0.00" at bounding box center [338, 768] width 85 height 30
type input "$35.00"
click at [332, 699] on div "Markup % (Use "-X%" to discount) 0% Unit Cost $369.00 Cost Type DNET Client Uni…" at bounding box center [462, 685] width 333 height 219
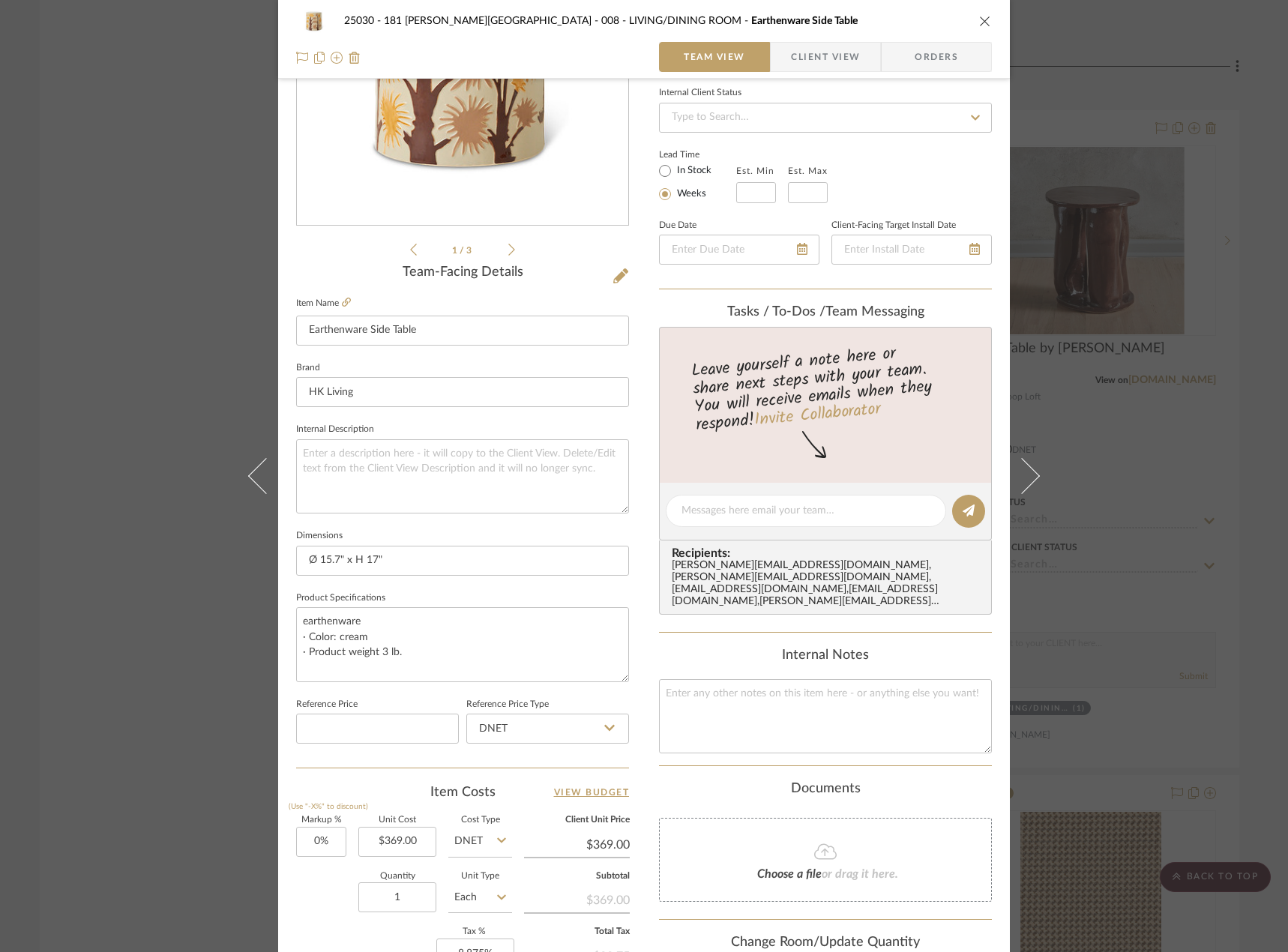
scroll to position [0, 0]
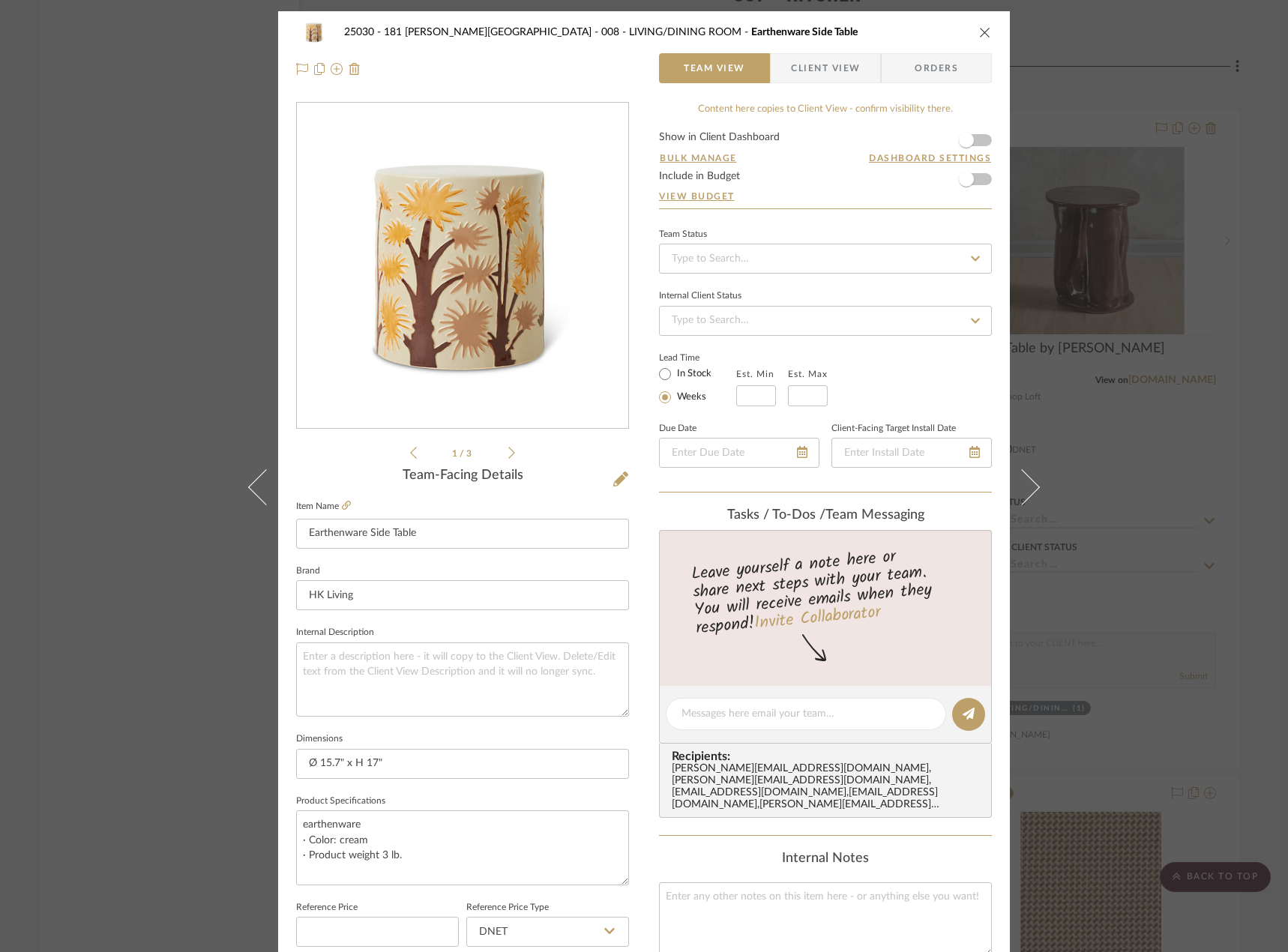
click at [799, 72] on span "Client View" at bounding box center [825, 68] width 69 height 30
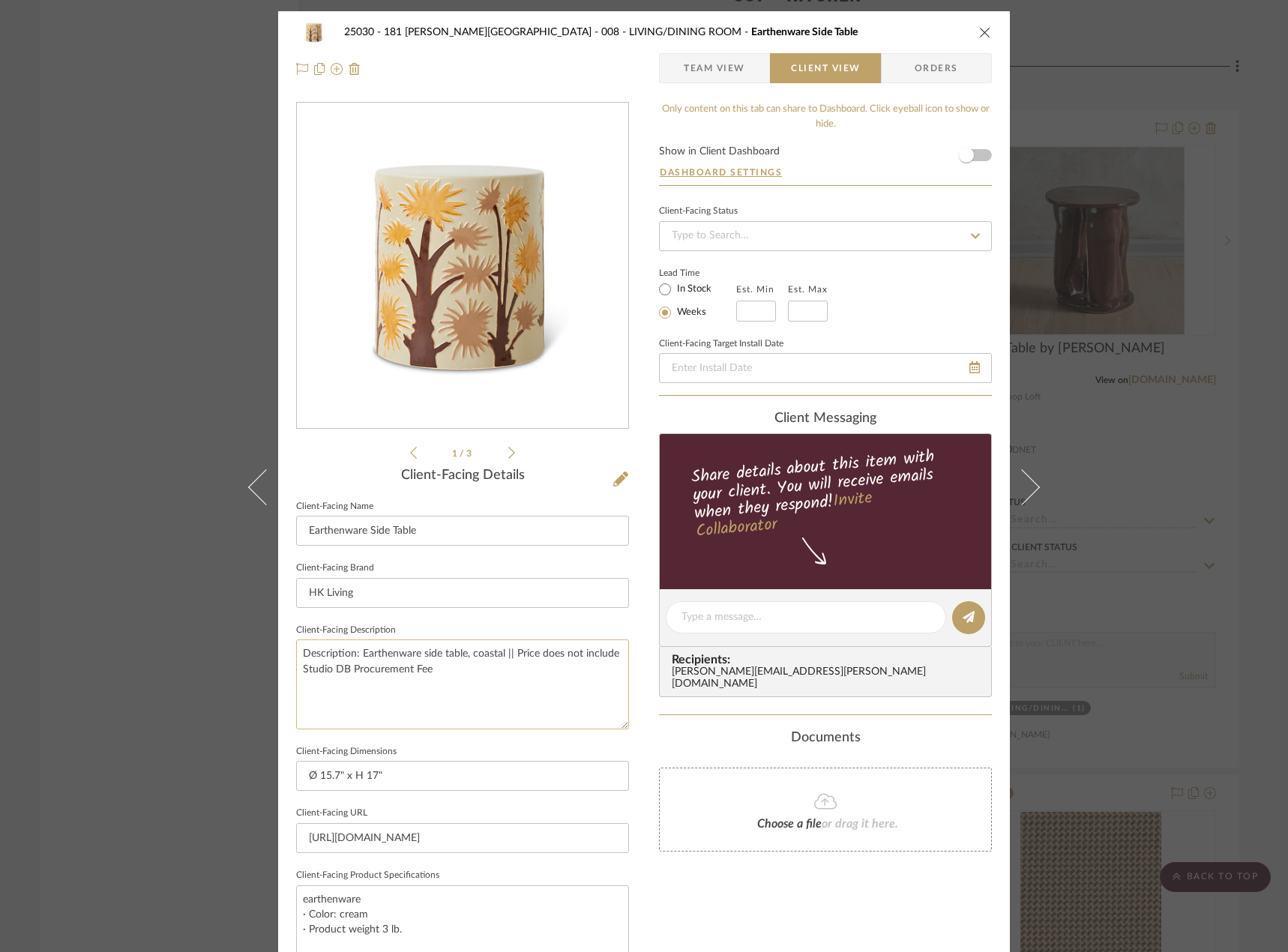
click at [518, 666] on textarea "Description: Earthenware side table, coastal || Price does not include Studio D…" at bounding box center [462, 684] width 333 height 89
type textarea "Description: Earthenware side table, coastal || Price does not include Studio D…"
click at [813, 905] on div "Only content on this tab can share to Dashboard. Click eyeball icon to show or …" at bounding box center [826, 638] width 333 height 1072
click at [683, 85] on div "25030 - 181 MacDougal - Baribeau 008 - LIVING/DINING ROOM Earthenware Side Tabl…" at bounding box center [644, 50] width 731 height 79
click at [693, 74] on span "Team View" at bounding box center [714, 68] width 62 height 30
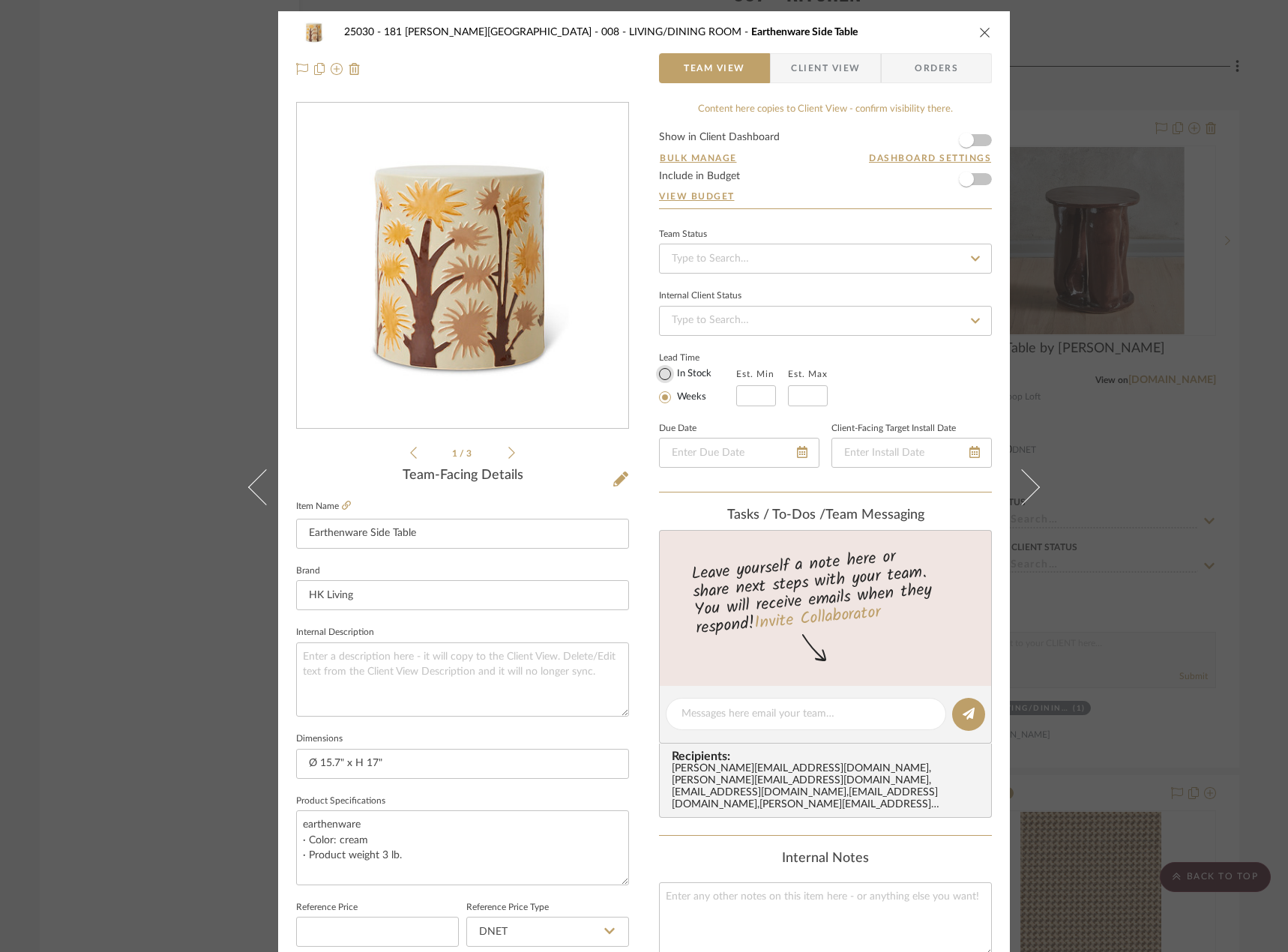
click at [656, 382] on input "In Stock" at bounding box center [665, 374] width 18 height 18
radio input "true"
click at [739, 258] on input at bounding box center [826, 258] width 333 height 30
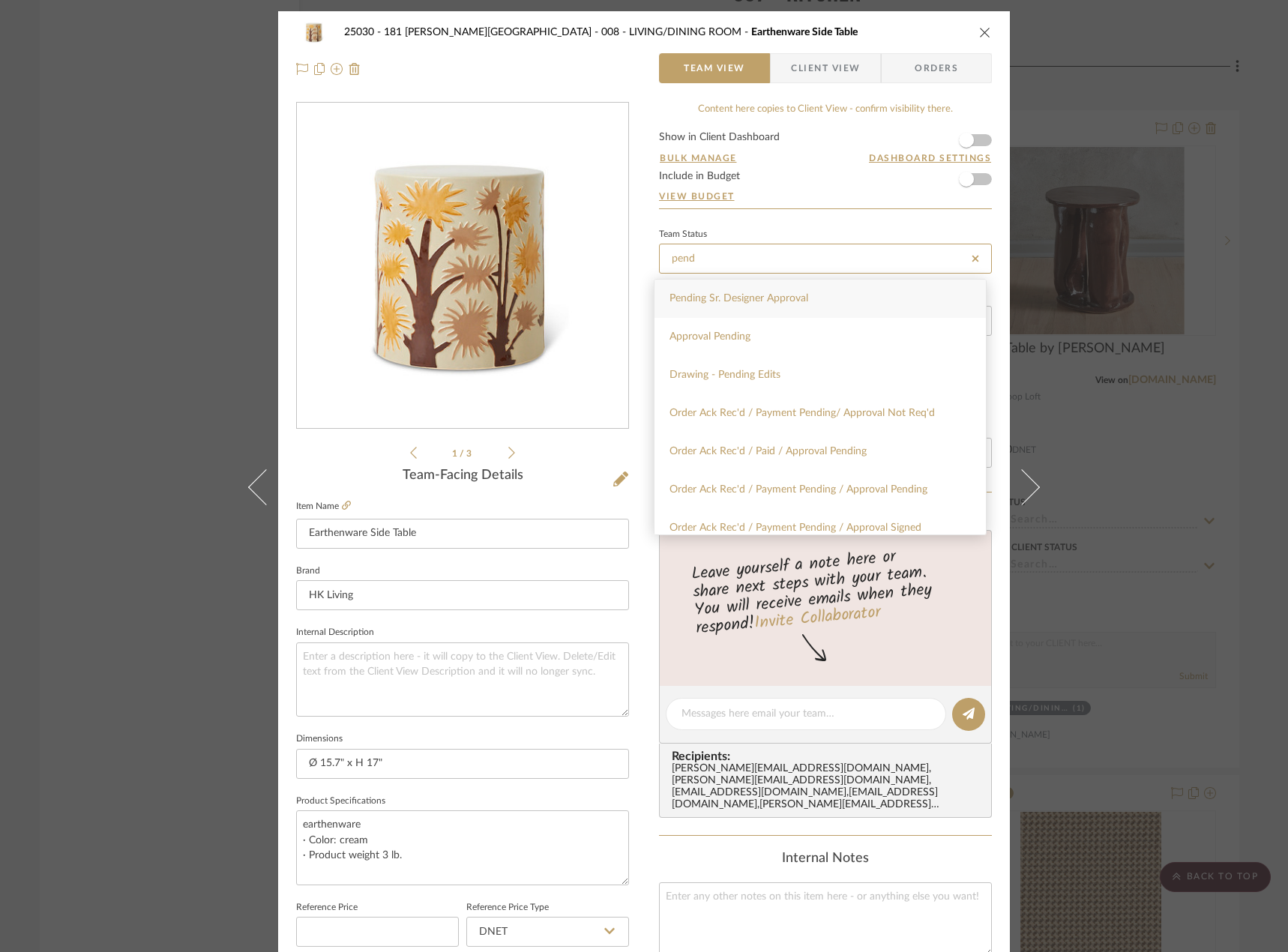
type input "pend"
click at [743, 304] on span "Pending Sr. Designer Approval" at bounding box center [739, 298] width 139 height 11
type input "[DATE]"
type input "Pending Sr. Designer Approval"
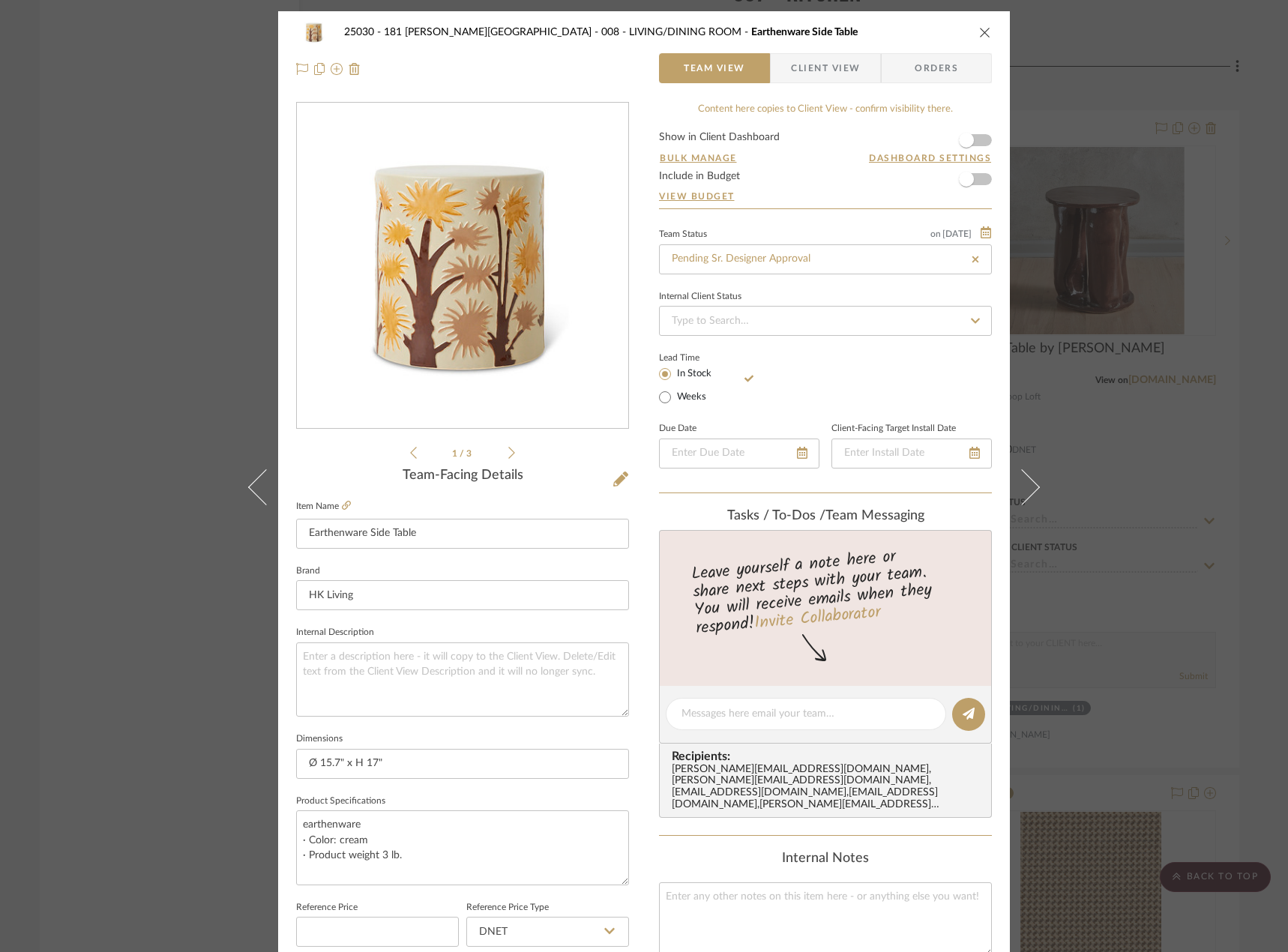
type input "[DATE]"
type input "Pending Sr. Designer Approval"
click at [40, 136] on div "25030 - 181 MacDougal - Baribeau 008 - LIVING/DINING ROOM Earthenware Side Tabl…" at bounding box center [644, 476] width 1288 height 952
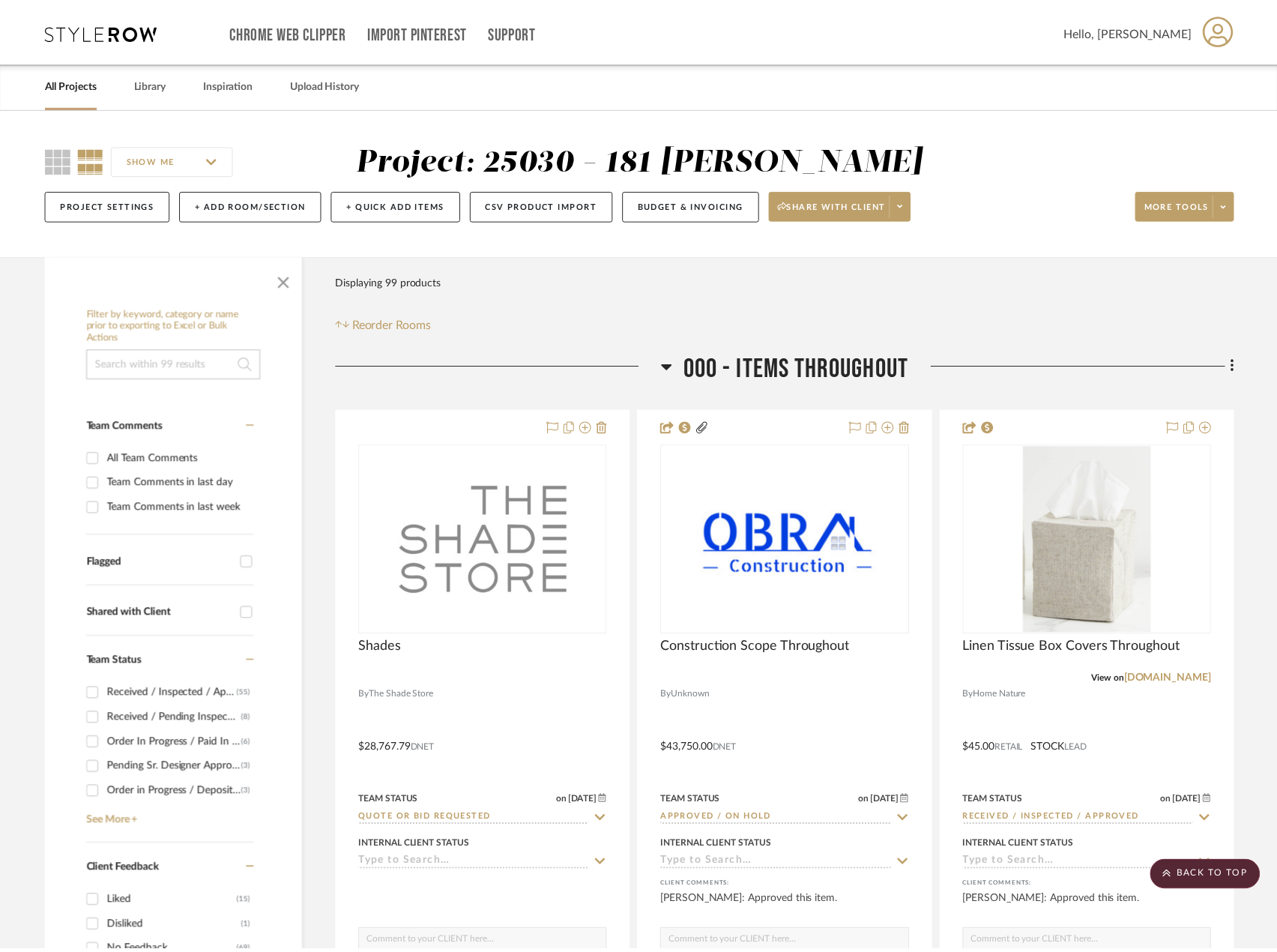
scroll to position [12990, 0]
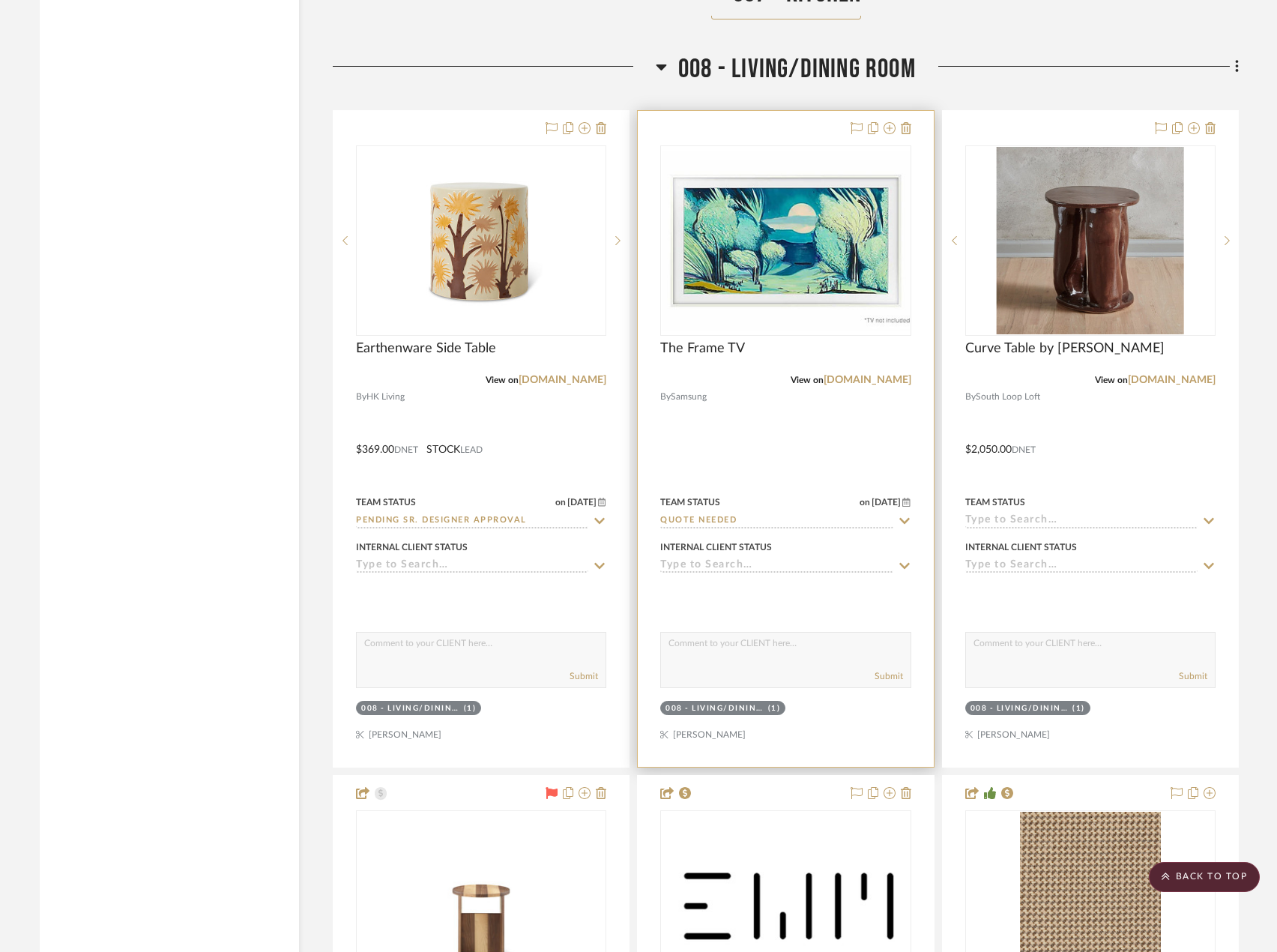
click at [821, 519] on div at bounding box center [785, 439] width 295 height 656
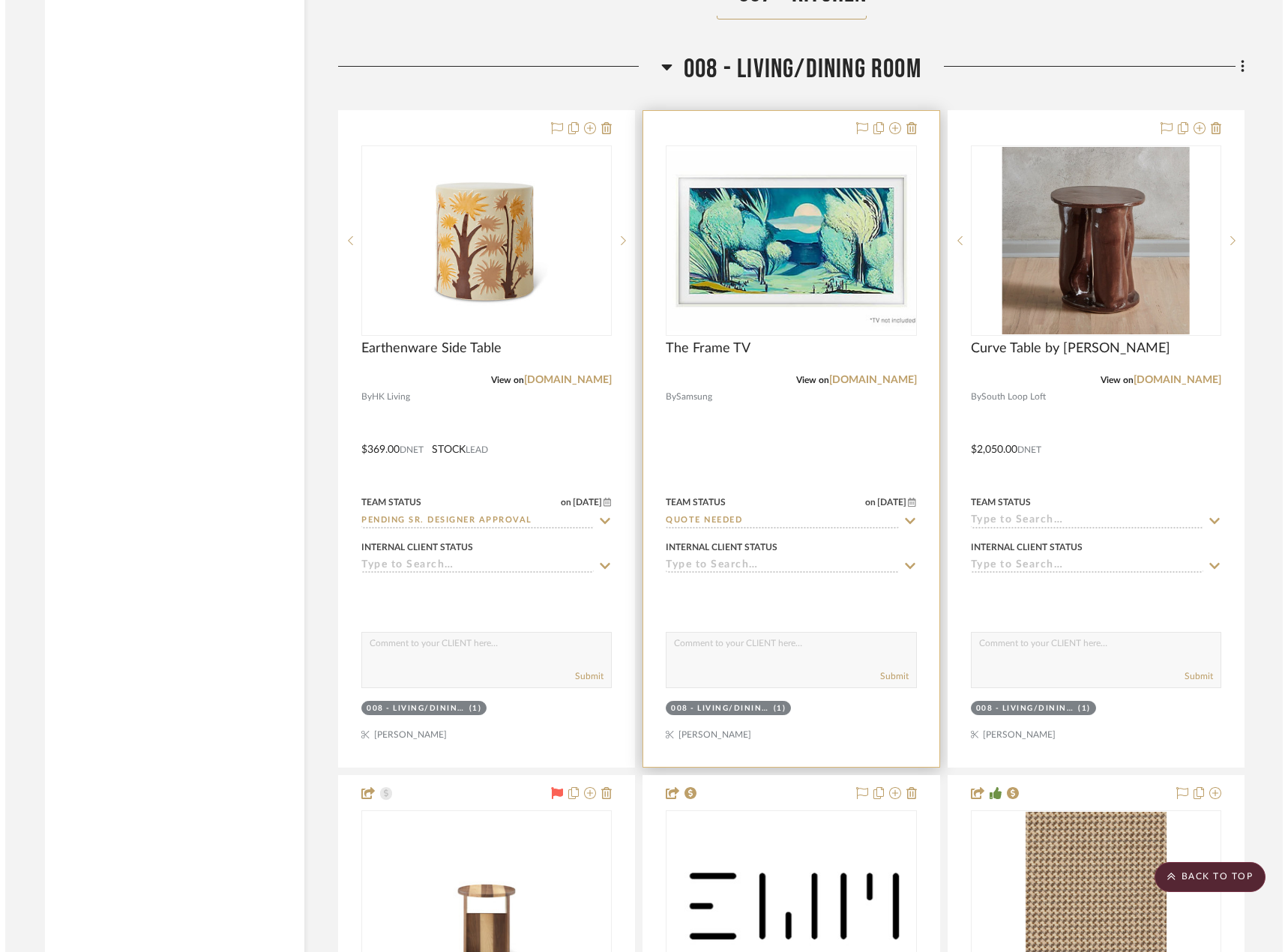
scroll to position [0, 0]
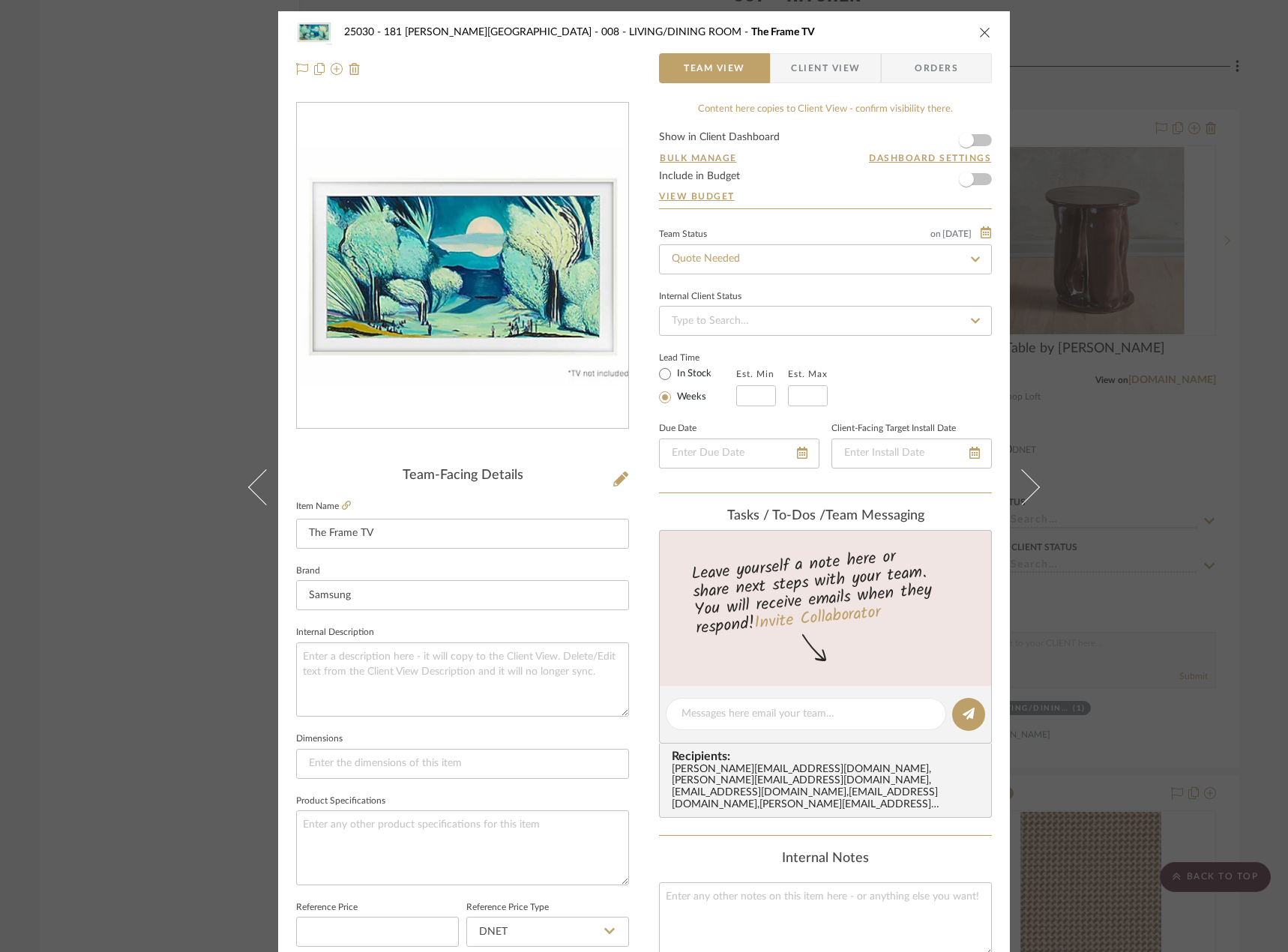
click at [812, 71] on span "Client View" at bounding box center [825, 68] width 69 height 30
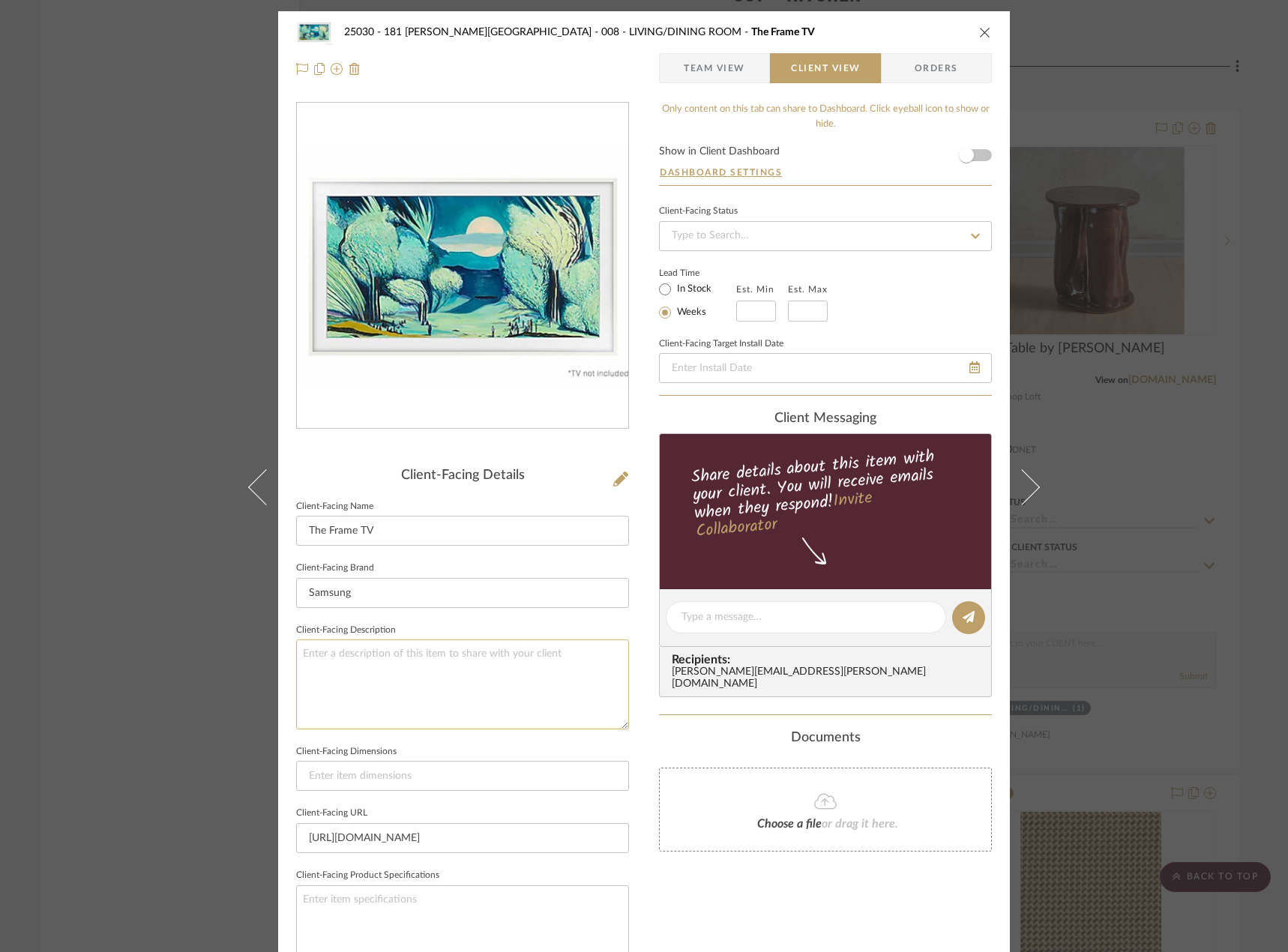
click at [461, 663] on textarea at bounding box center [462, 684] width 333 height 89
type textarea "Description: The Frame TV || Frame Color: White ||"
click at [598, 650] on textarea "Description: The Frame TV || Frame Color: White ||" at bounding box center [462, 684] width 333 height 89
click at [570, 651] on textarea "Description: The Frame TV || Frame Color: White ||" at bounding box center [462, 684] width 333 height 89
click at [588, 662] on textarea "Description: The Frame TV || Frame Color: White || Price" at bounding box center [462, 684] width 333 height 89
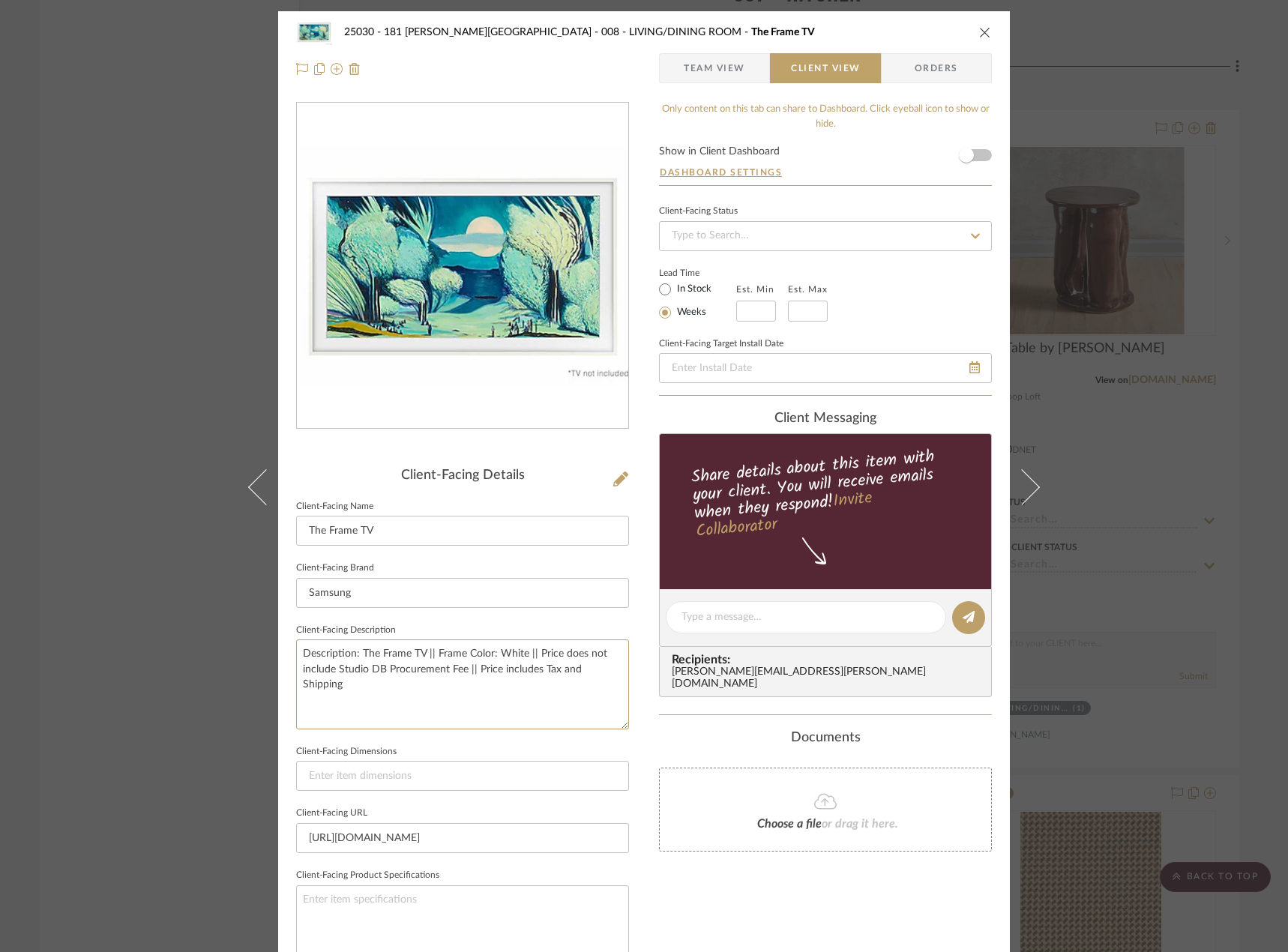
type textarea "Description: The Frame TV || Frame Color: White || Price does not include Studi…"
click at [702, 916] on div "Only content on this tab can share to Dashboard. Click eyeball icon to show or …" at bounding box center [826, 638] width 333 height 1072
click at [714, 72] on span "Team View" at bounding box center [714, 68] width 62 height 30
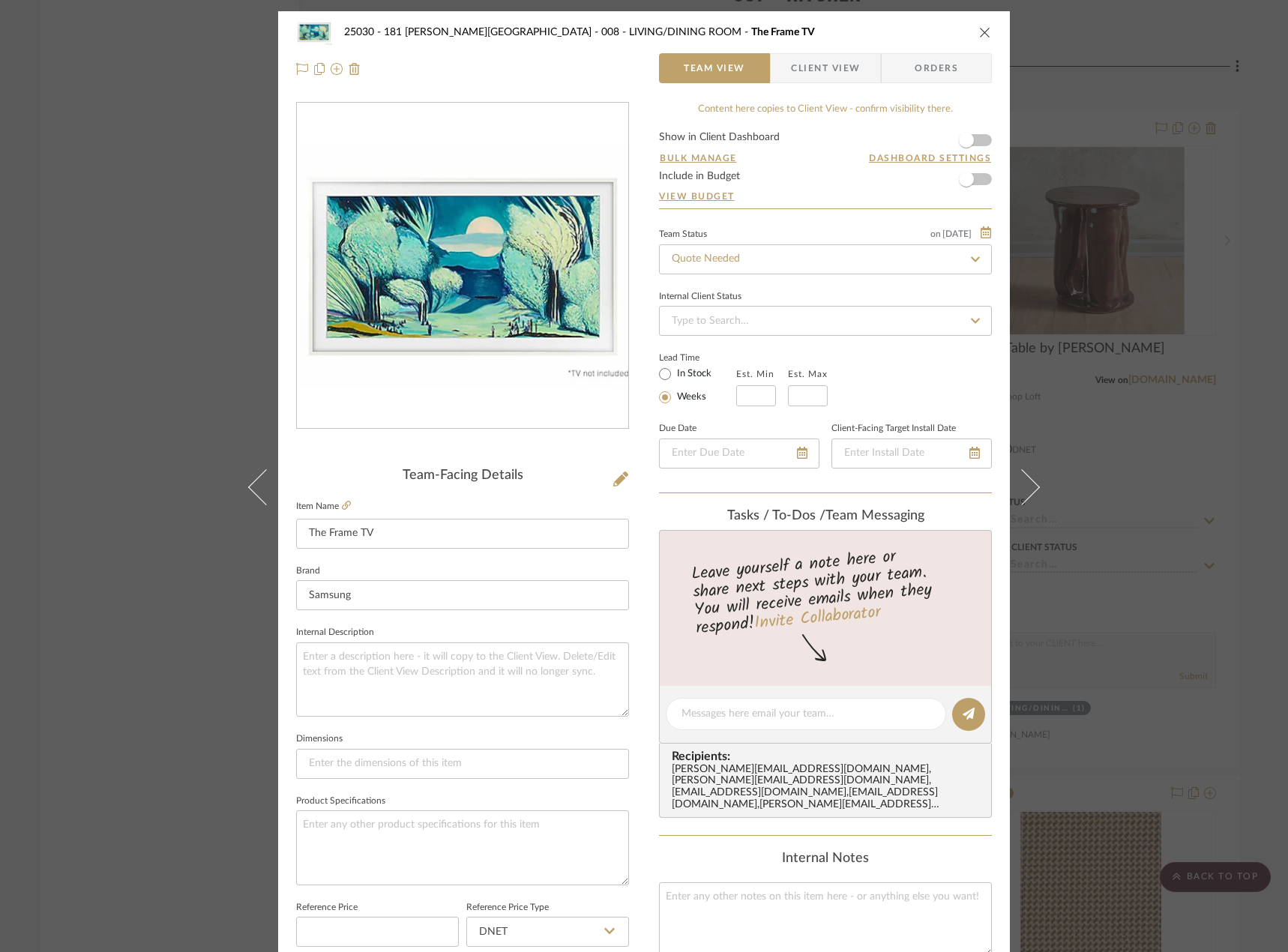
click at [813, 68] on span "Client View" at bounding box center [825, 68] width 69 height 30
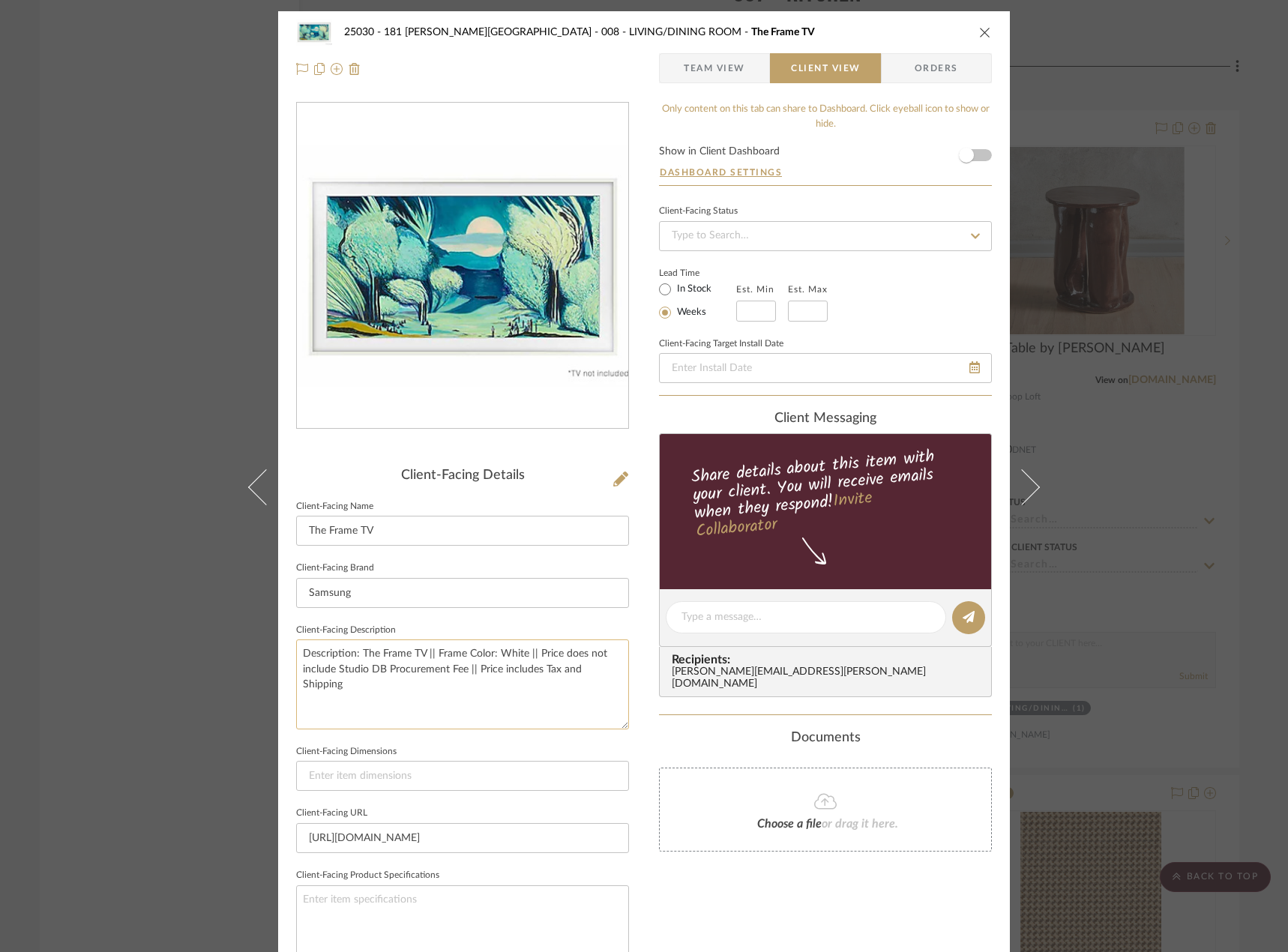
click at [617, 672] on textarea "Description: The Frame TV || Frame Color: White || Price does not include Studi…" at bounding box center [462, 684] width 333 height 89
type textarea "Description: The Frame TV || Frame Color: White || Price does not include Studi…"
click at [635, 712] on div "25030 - 181 MacDougal - Baribeau 008 - LIVING/DINING ROOM The Frame TV Team Vie…" at bounding box center [644, 623] width 731 height 1223
click at [663, 65] on span "button" at bounding box center [672, 68] width 24 height 30
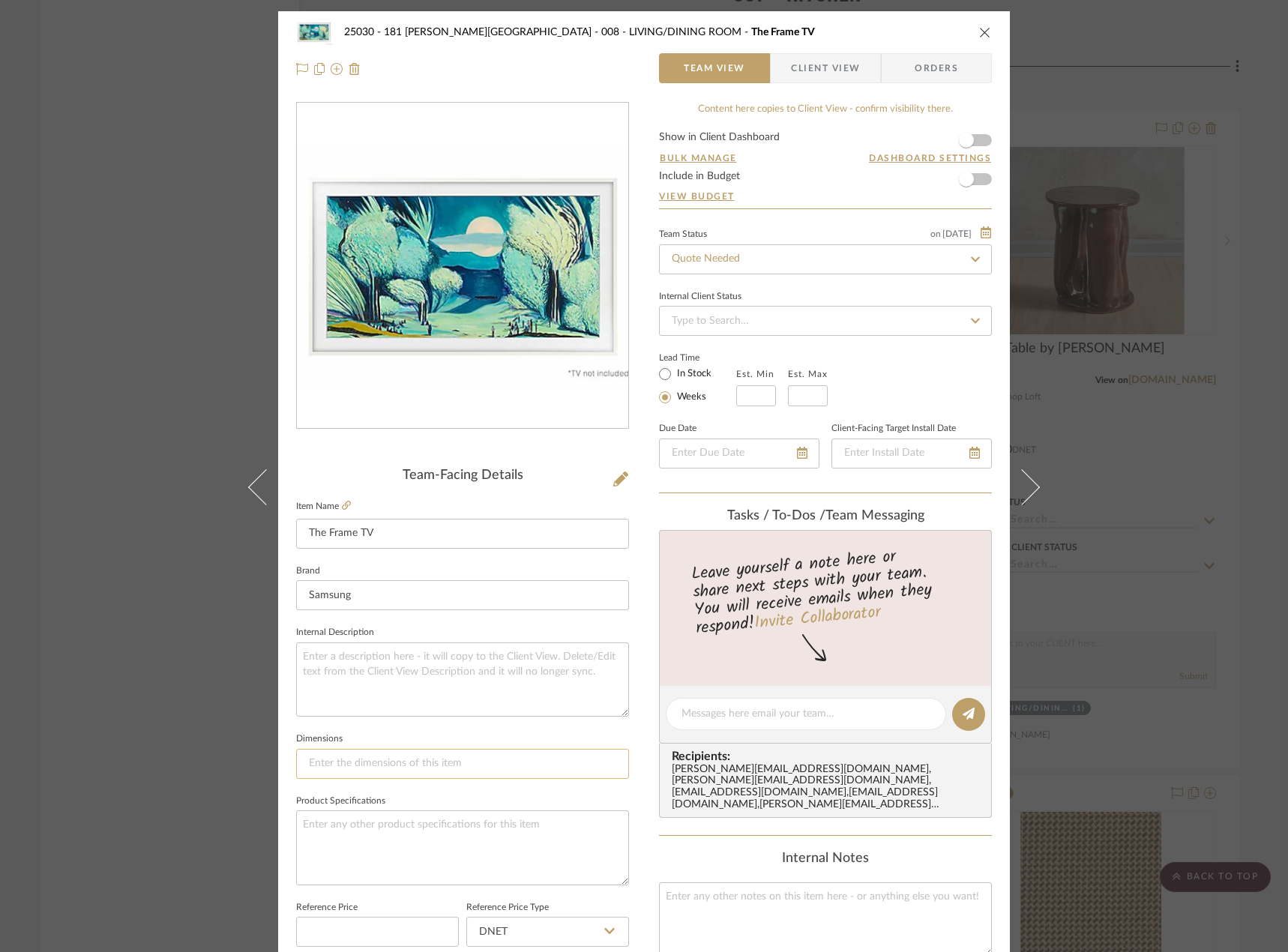
scroll to position [225, 0]
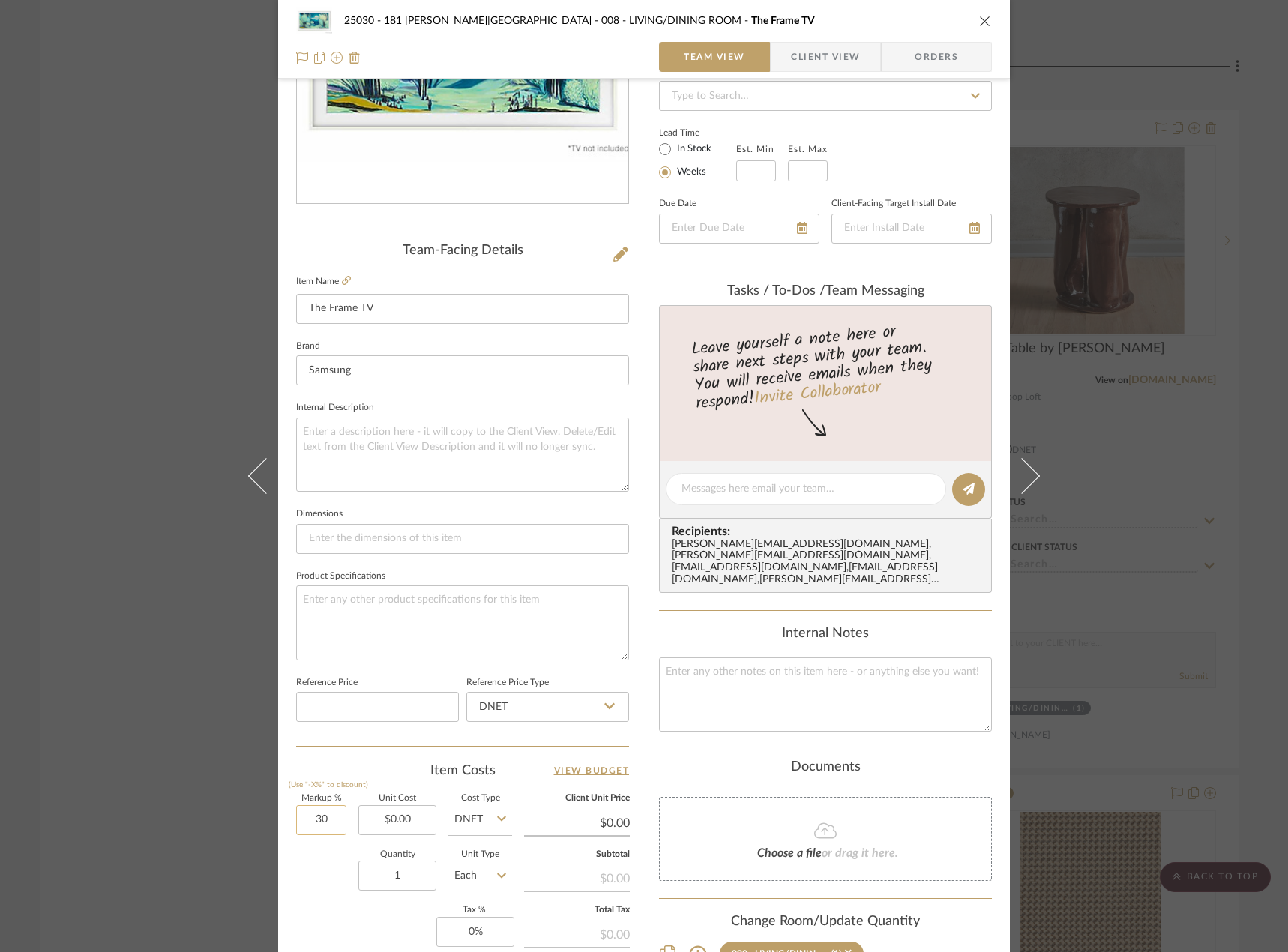
click at [298, 819] on input "30" at bounding box center [321, 820] width 50 height 30
type input "0%"
type input "0.00"
click at [405, 817] on input "0.00" at bounding box center [397, 820] width 78 height 30
type input "$1,499.99"
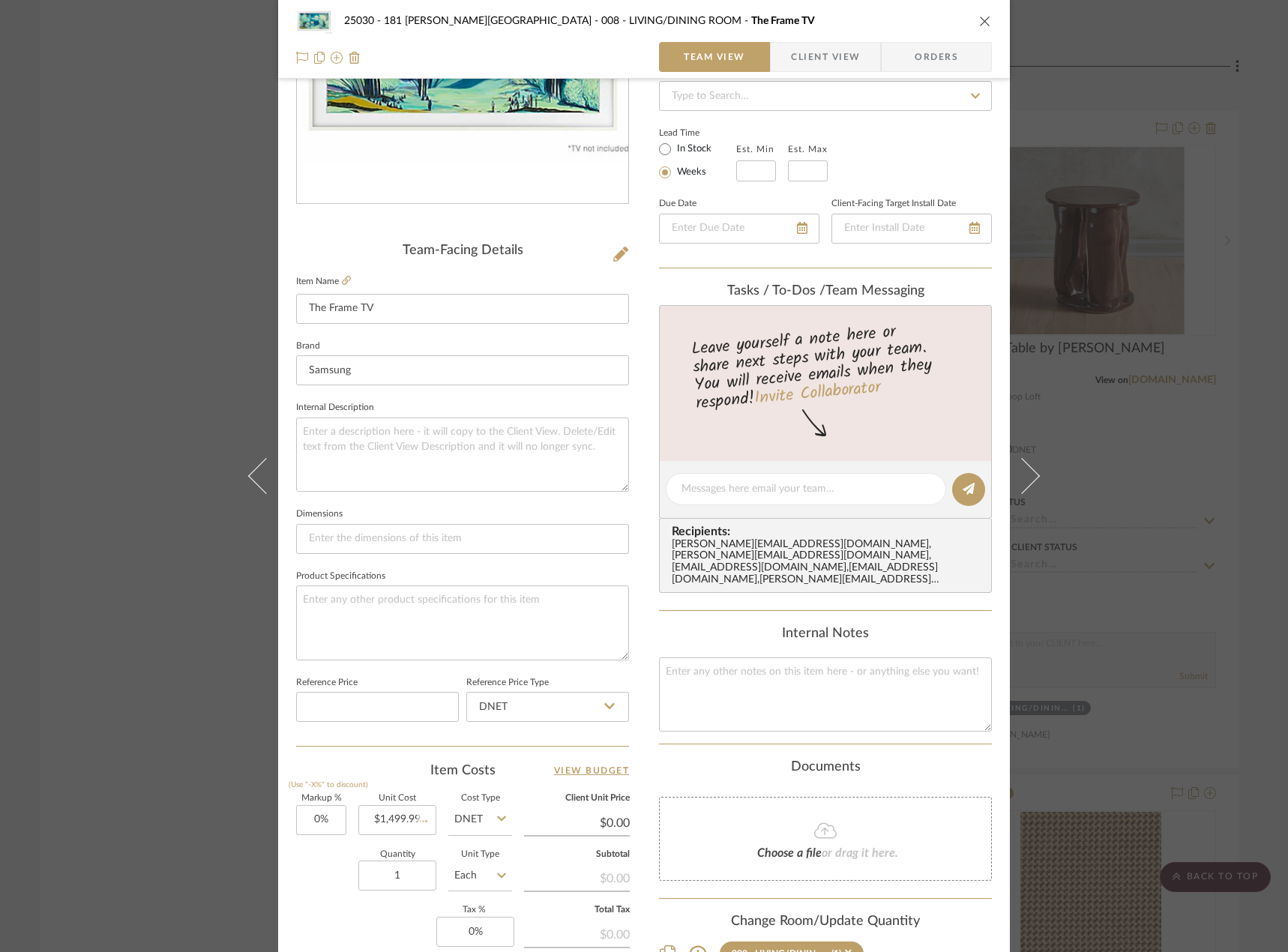
click at [352, 929] on div "Markup % (Use "-X%" to discount) 0% Unit Cost $1,499.99 Cost Type DNET Client U…" at bounding box center [462, 903] width 333 height 219
type input "$1,499.99"
click at [826, 60] on span "Client View" at bounding box center [825, 57] width 69 height 30
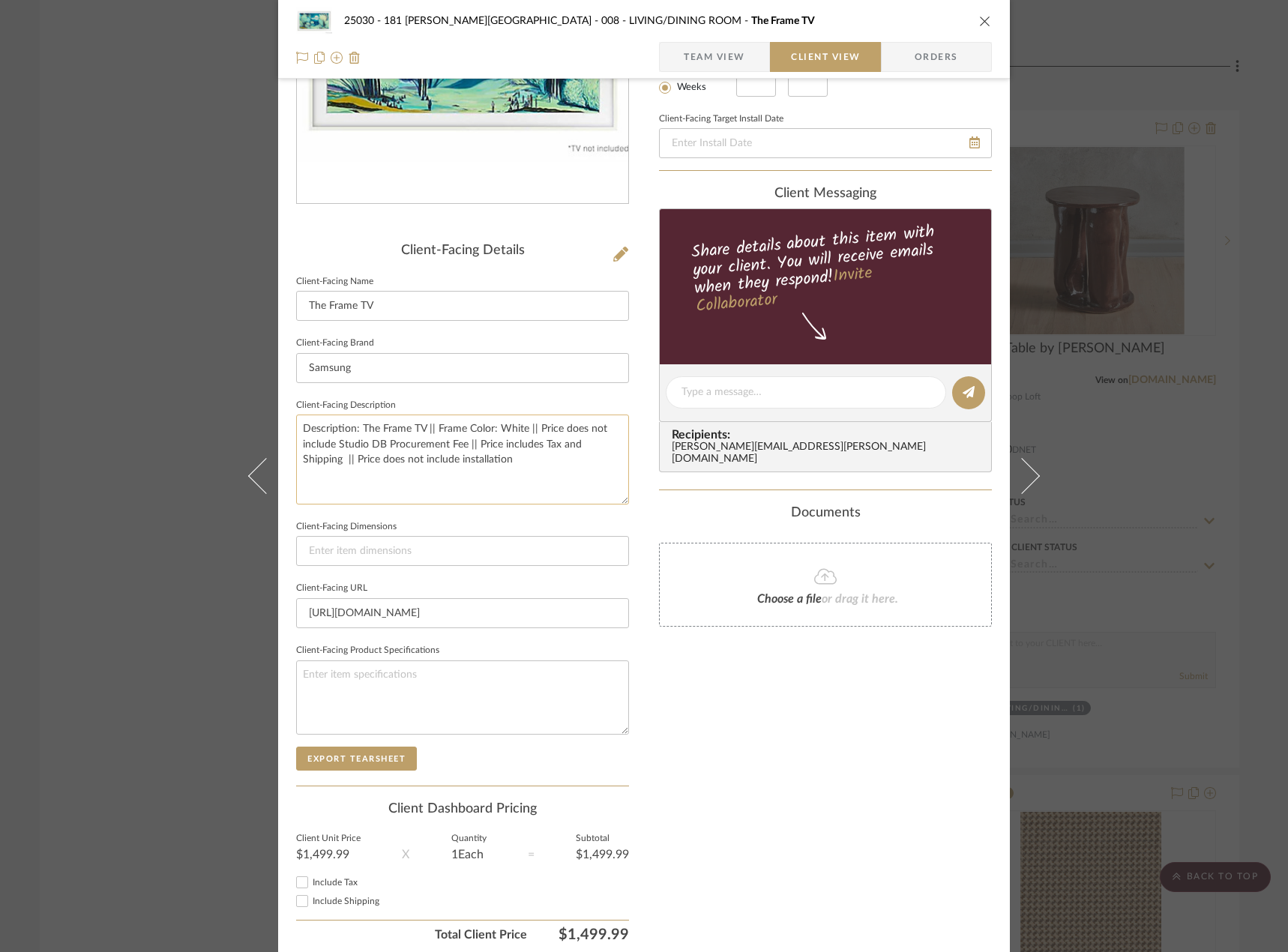
click at [514, 456] on textarea "Description: The Frame TV || Frame Color: White || Price does not include Studi…" at bounding box center [462, 459] width 333 height 89
type textarea "Description: The Frame TV || Frame Color: White || Price does not include Studi…"
click at [781, 795] on div "Only content on this tab can share to Dashboard. Click eyeball icon to show or …" at bounding box center [826, 413] width 333 height 1072
click at [694, 51] on span "Team View" at bounding box center [714, 57] width 62 height 30
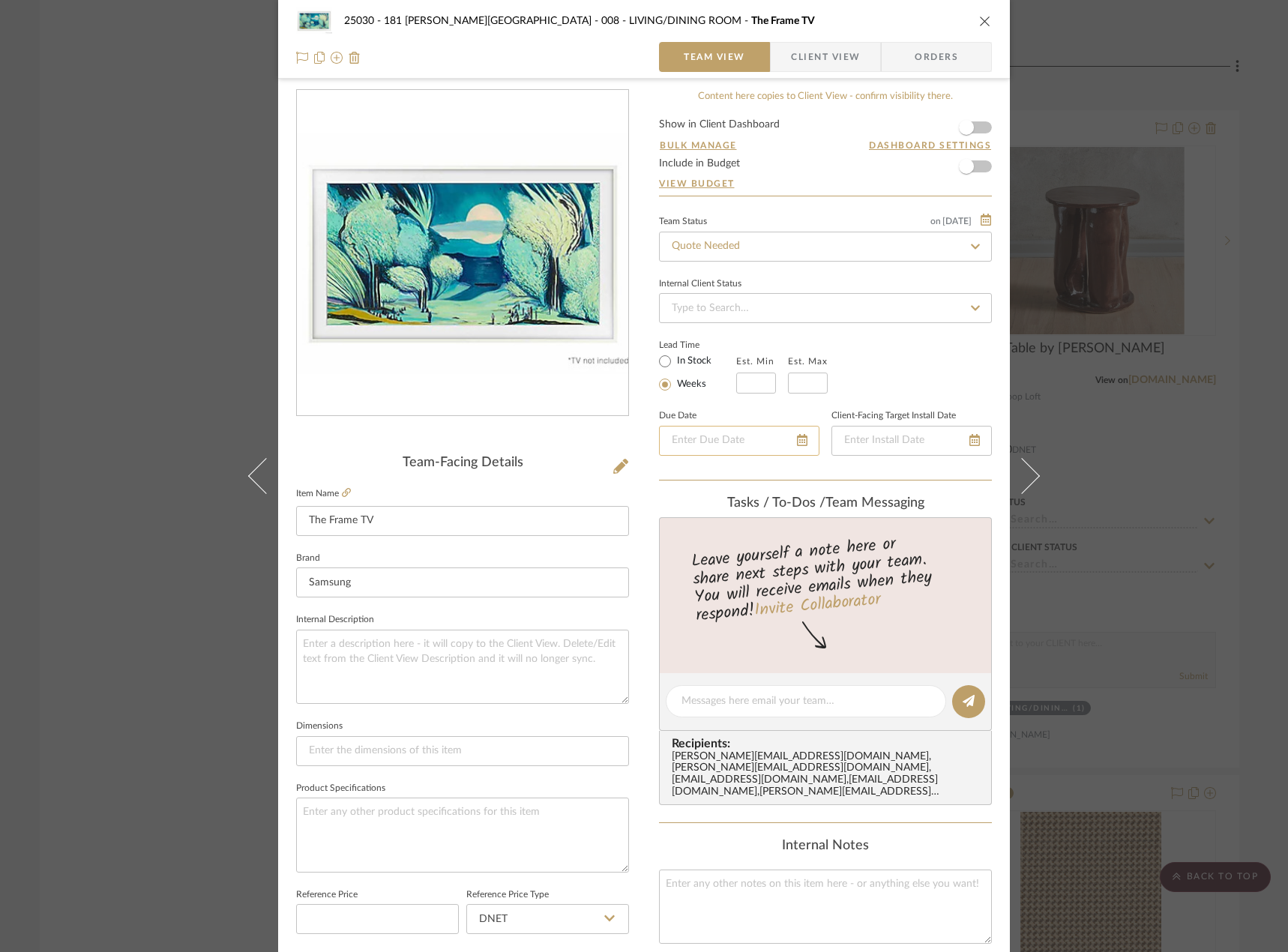
scroll to position [0, 0]
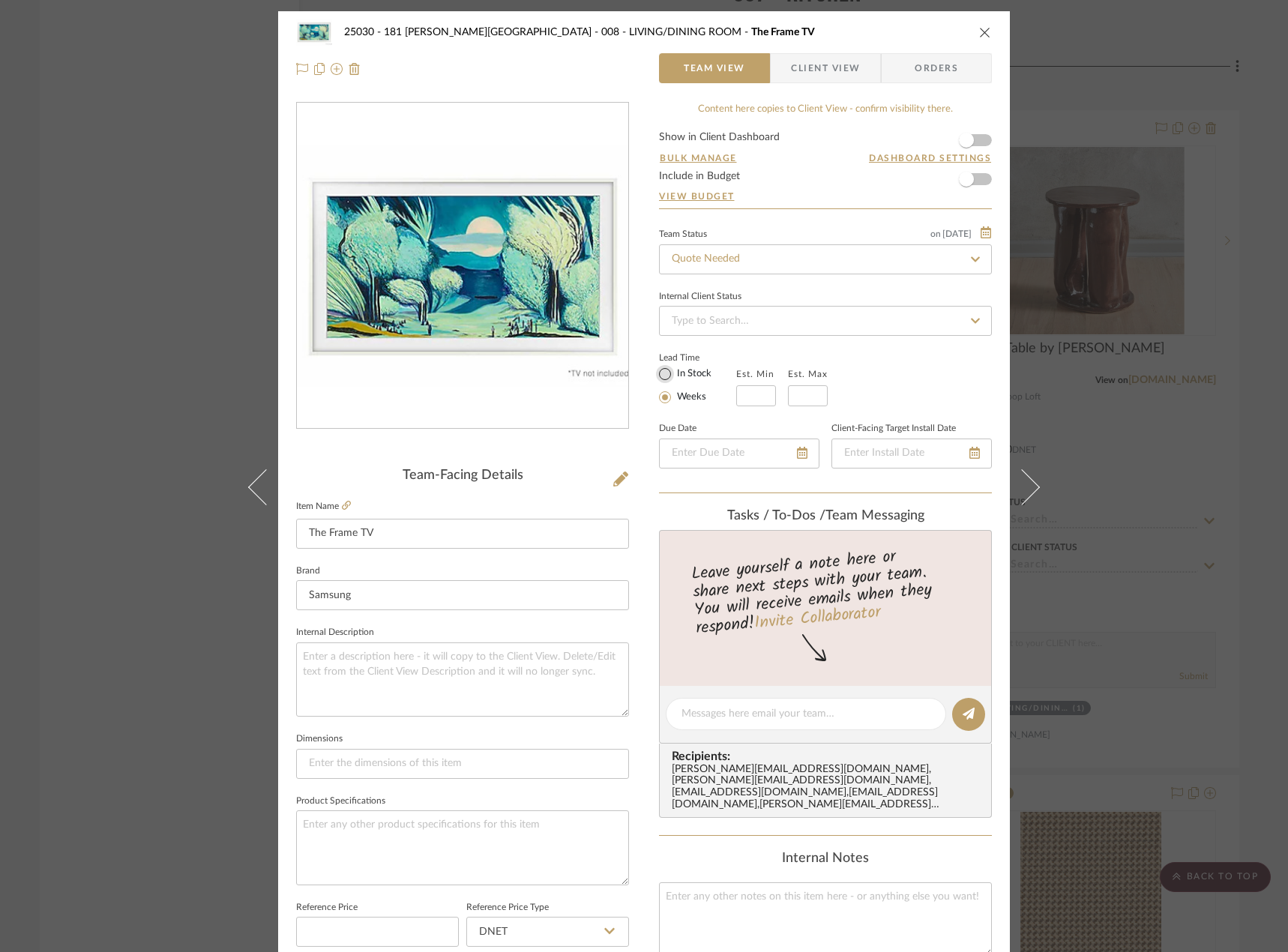
click at [656, 374] on input "In Stock" at bounding box center [665, 374] width 18 height 18
radio input "true"
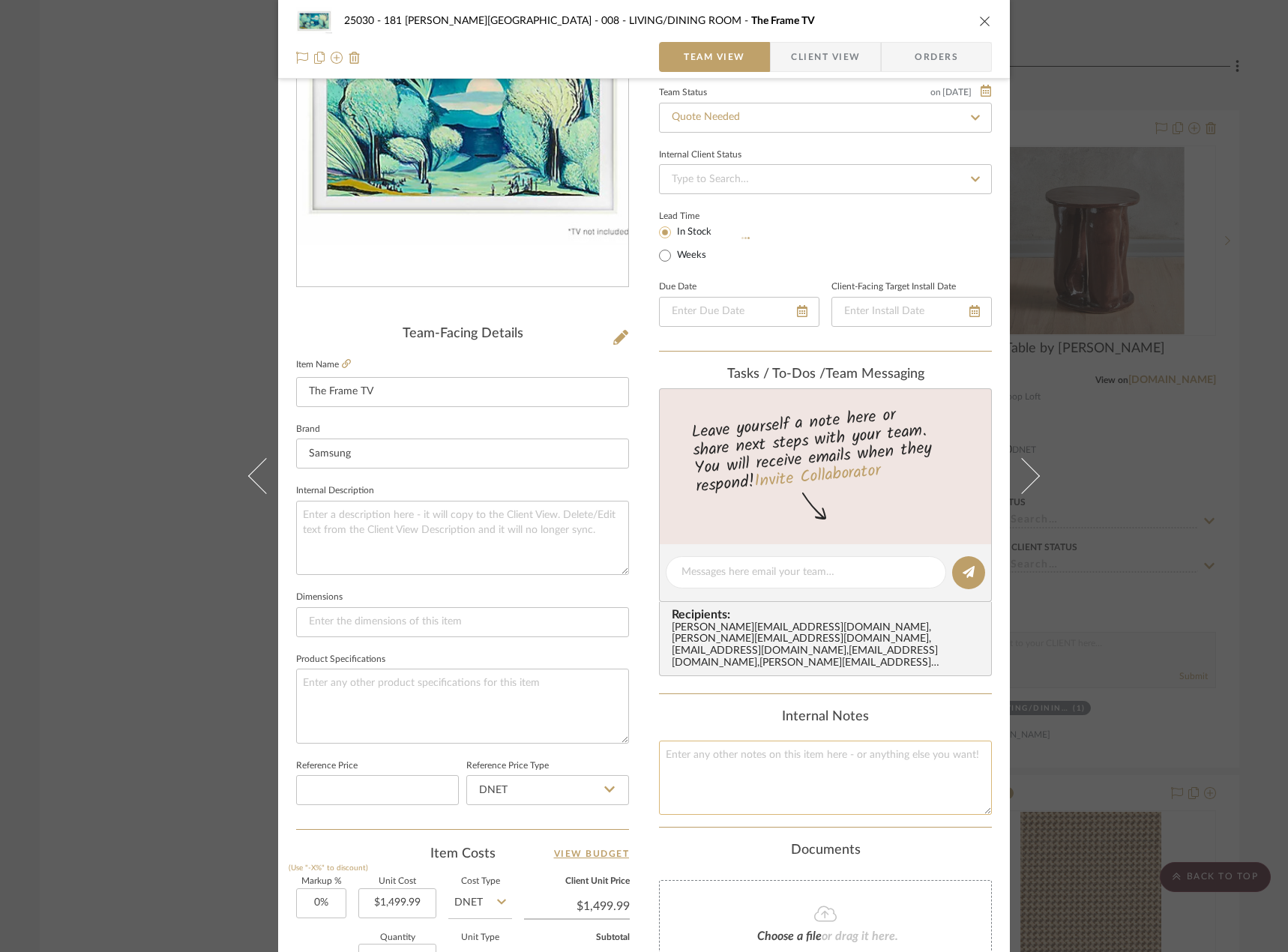
scroll to position [300, 0]
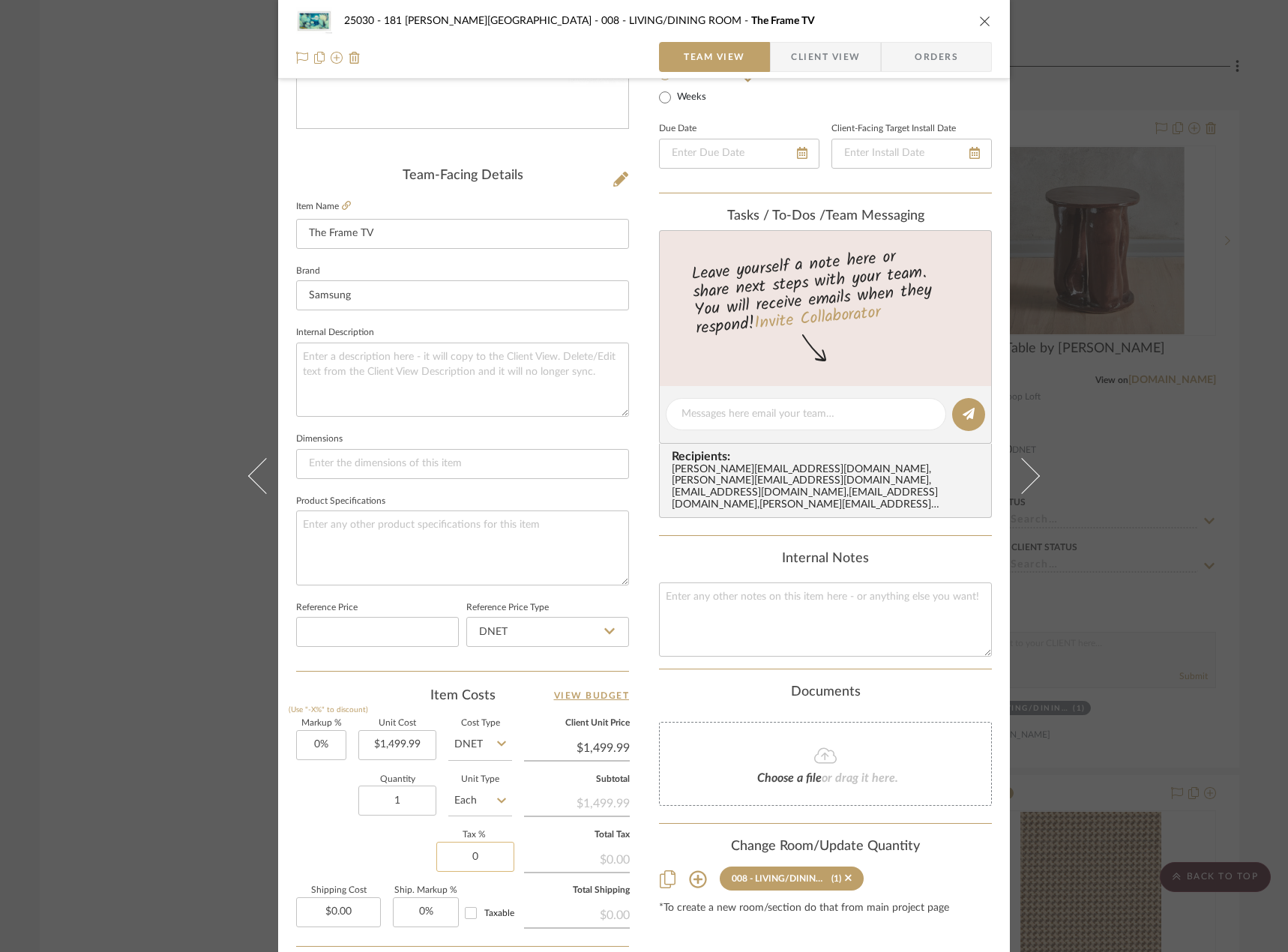
click at [480, 854] on input "0" at bounding box center [475, 856] width 78 height 30
type input "8.875%"
click at [373, 846] on div "Markup % (Use "-X%" to discount) 0% Unit Cost $1,499.99 Cost Type DNET Client U…" at bounding box center [462, 829] width 333 height 219
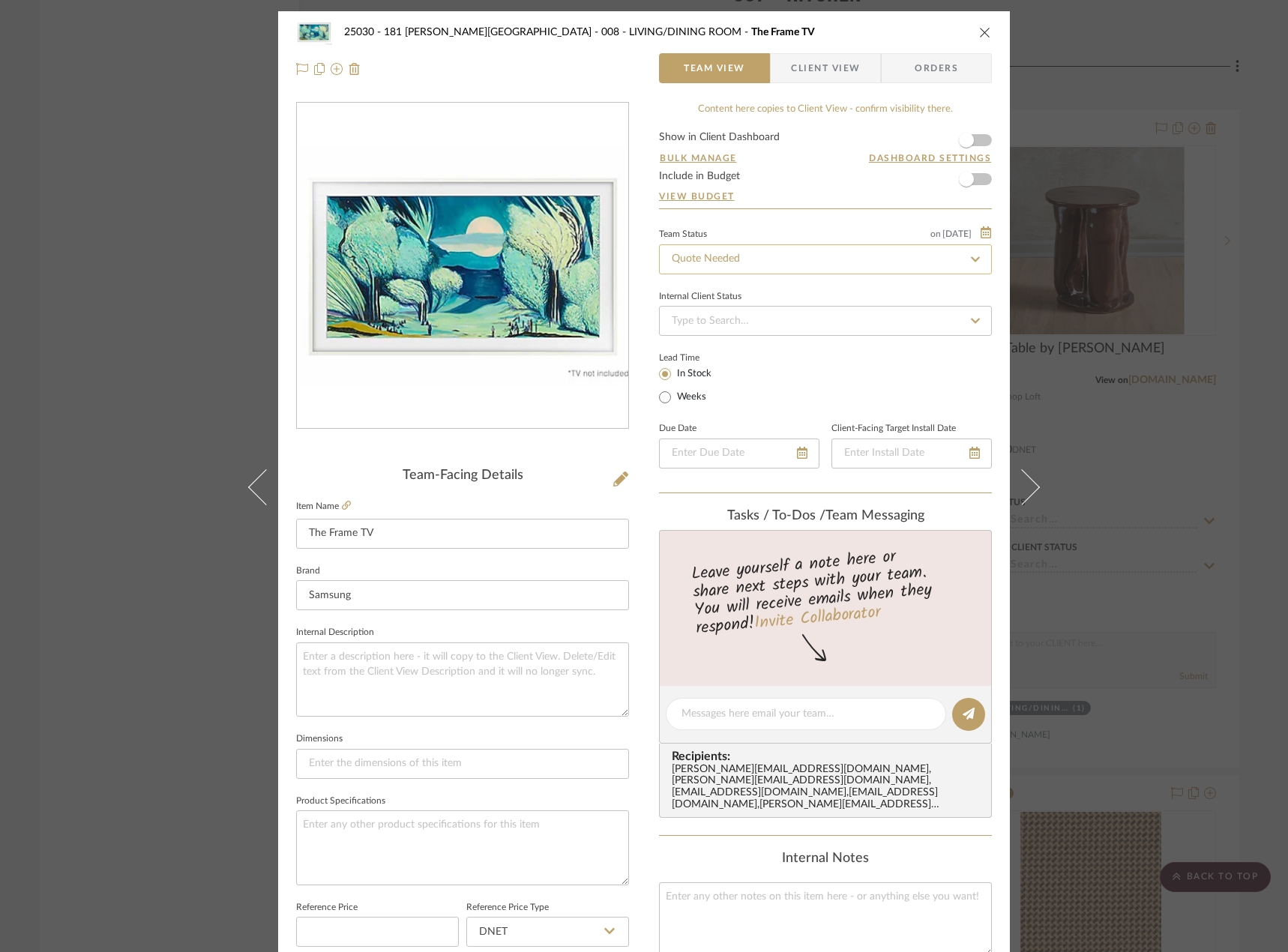
click at [728, 257] on input "Quote Needed" at bounding box center [826, 259] width 333 height 30
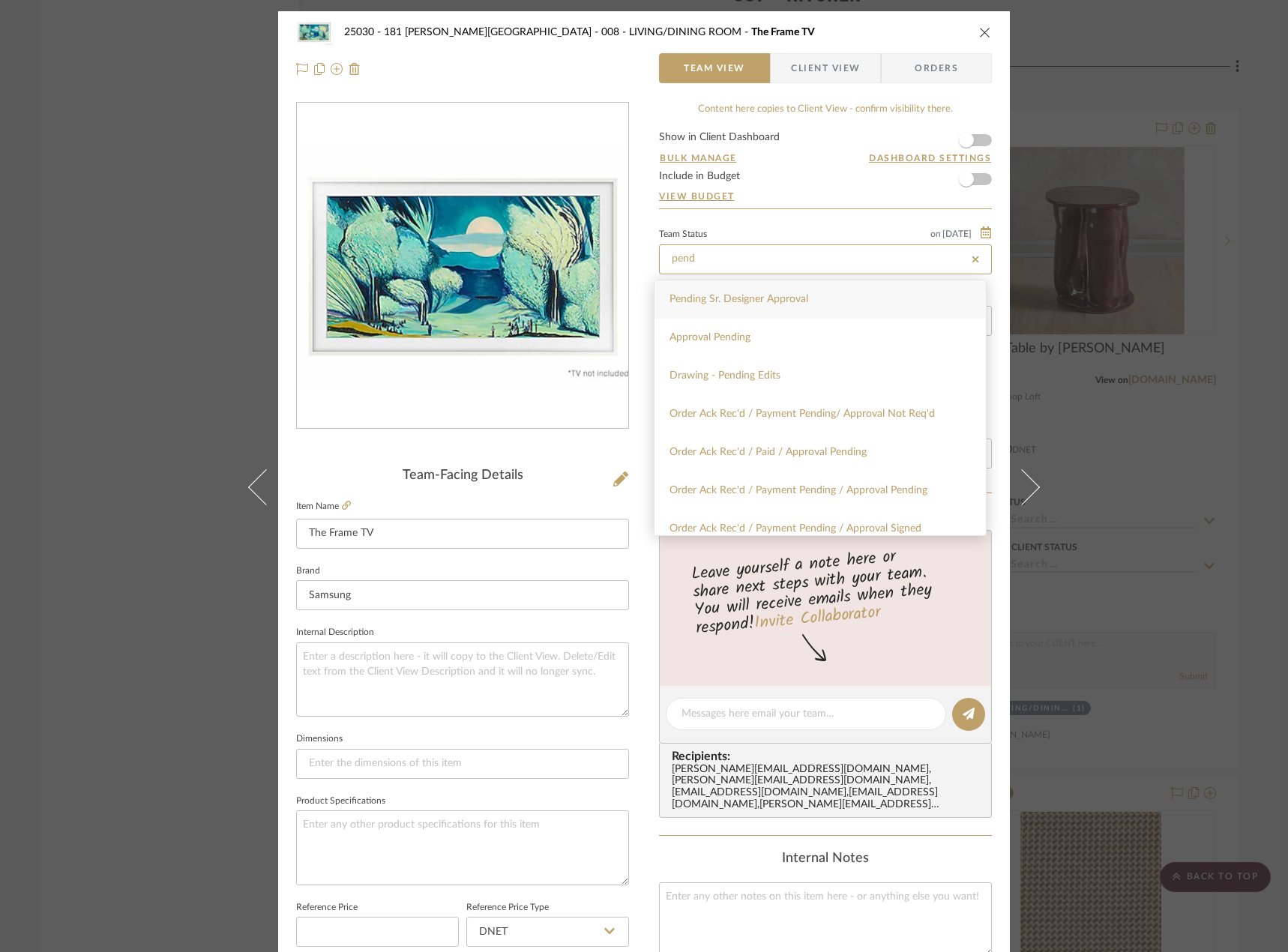
type input "pend"
click at [726, 312] on div "Pending Sr. Designer Approval" at bounding box center [820, 299] width 332 height 38
type input "[DATE]"
type input "Pending Sr. Designer Approval"
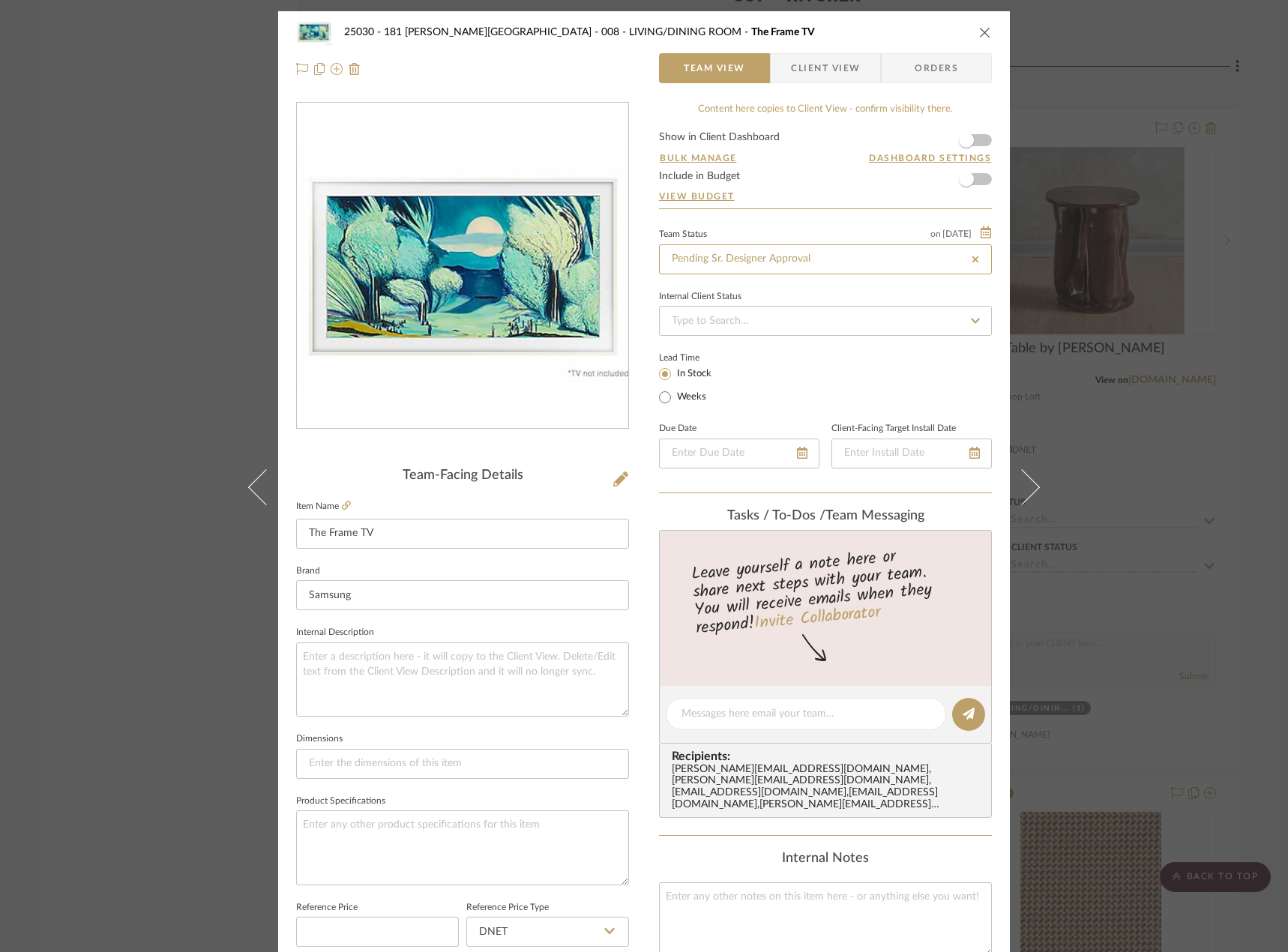
type input "[DATE]"
type input "Pending Sr. Designer Approval"
click at [82, 132] on div "25030 - 181 MacDougal - Baribeau 008 - LIVING/DINING ROOM The Frame TV Team Vie…" at bounding box center [644, 476] width 1288 height 952
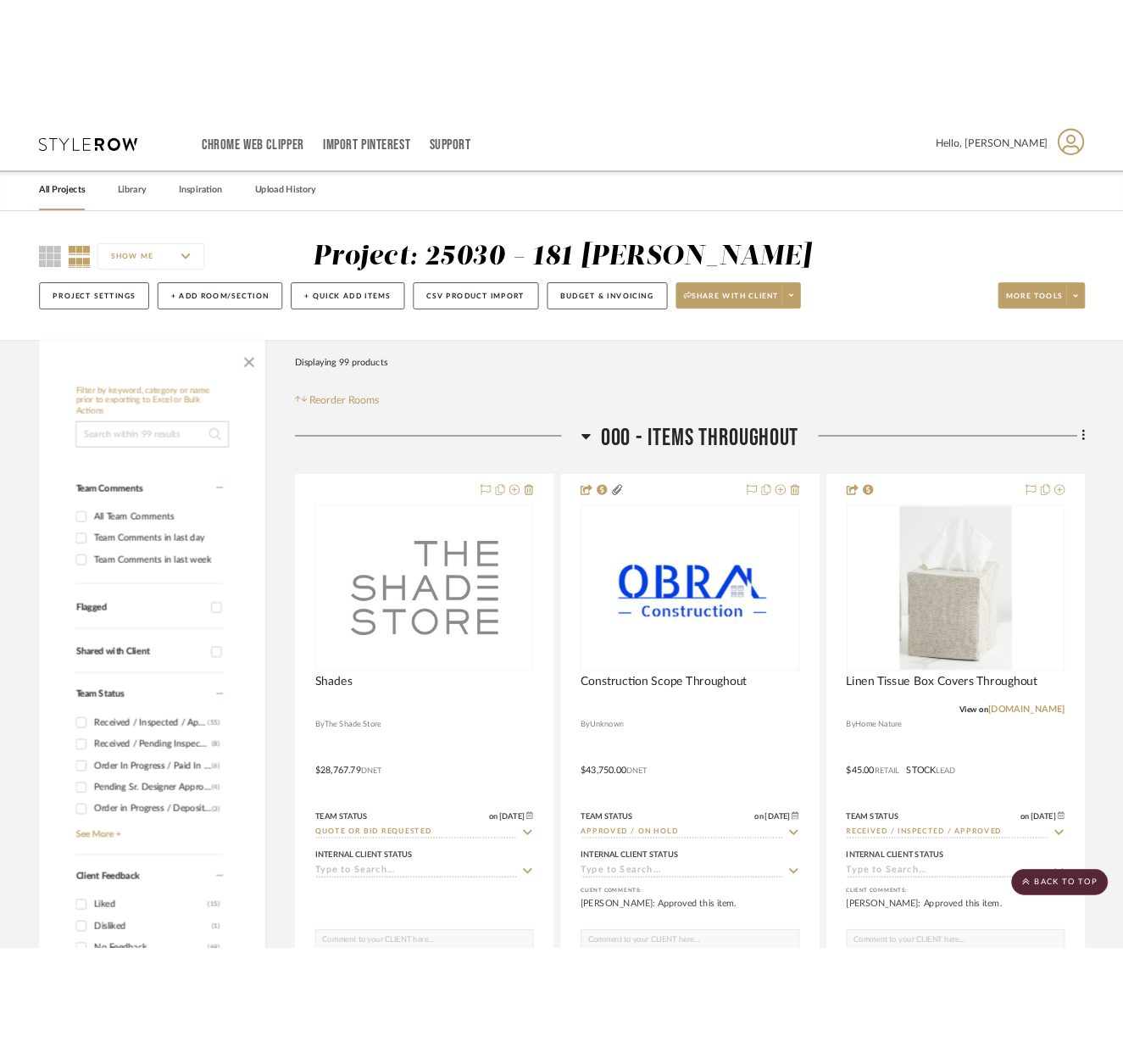
scroll to position [14694, 0]
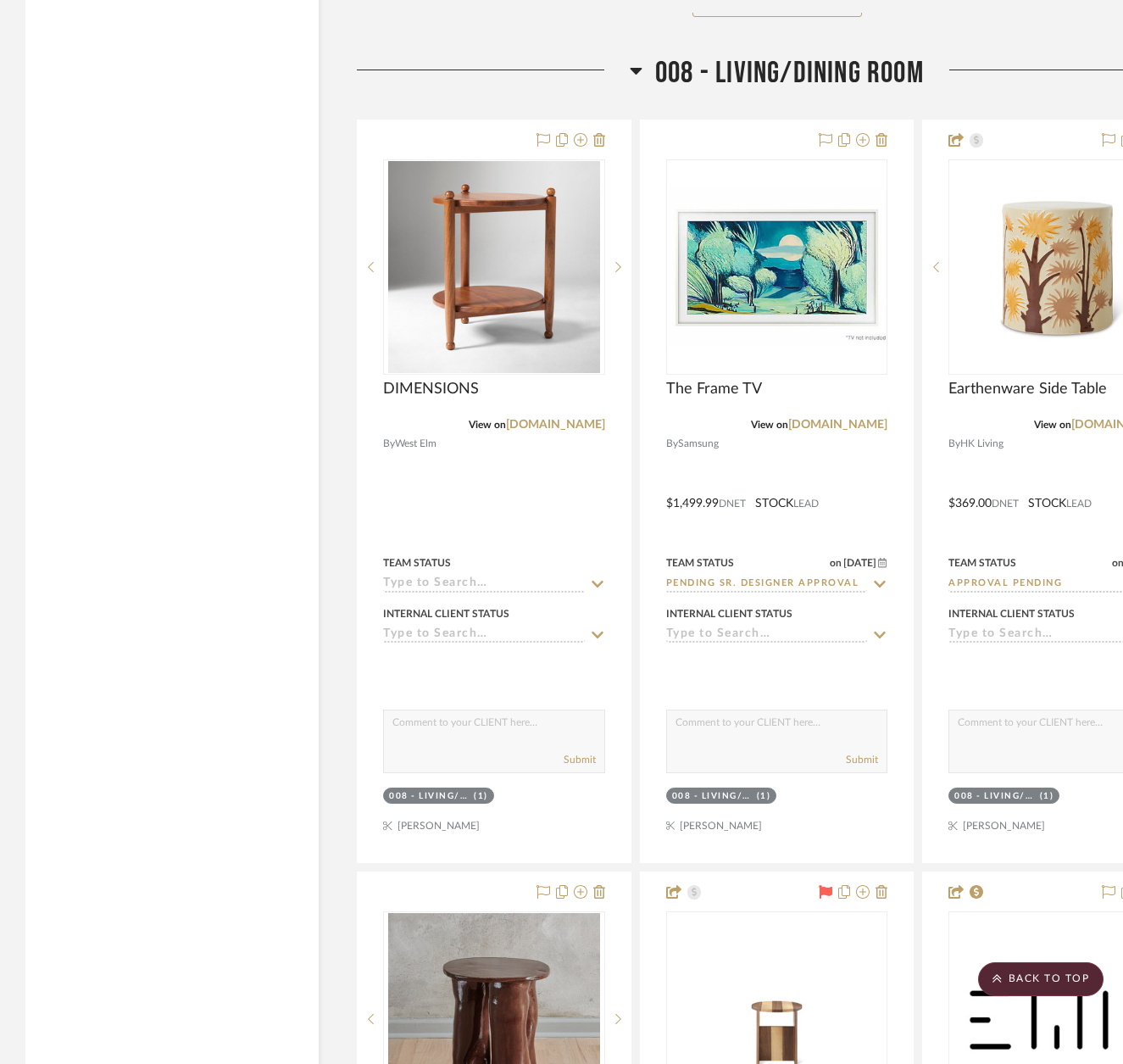
scroll to position [14664, 0]
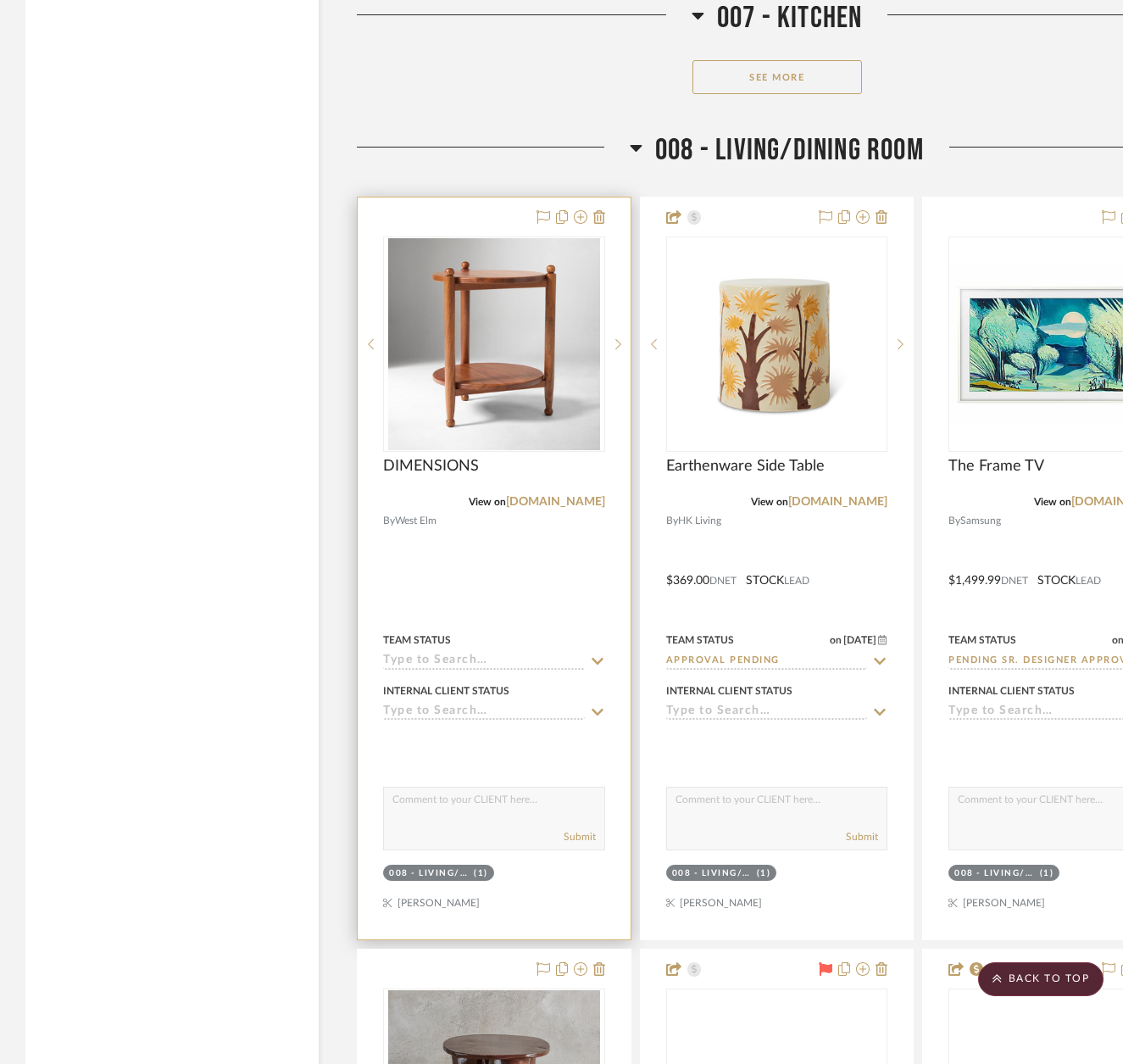
click at [579, 556] on div at bounding box center [493, 568] width 273 height 741
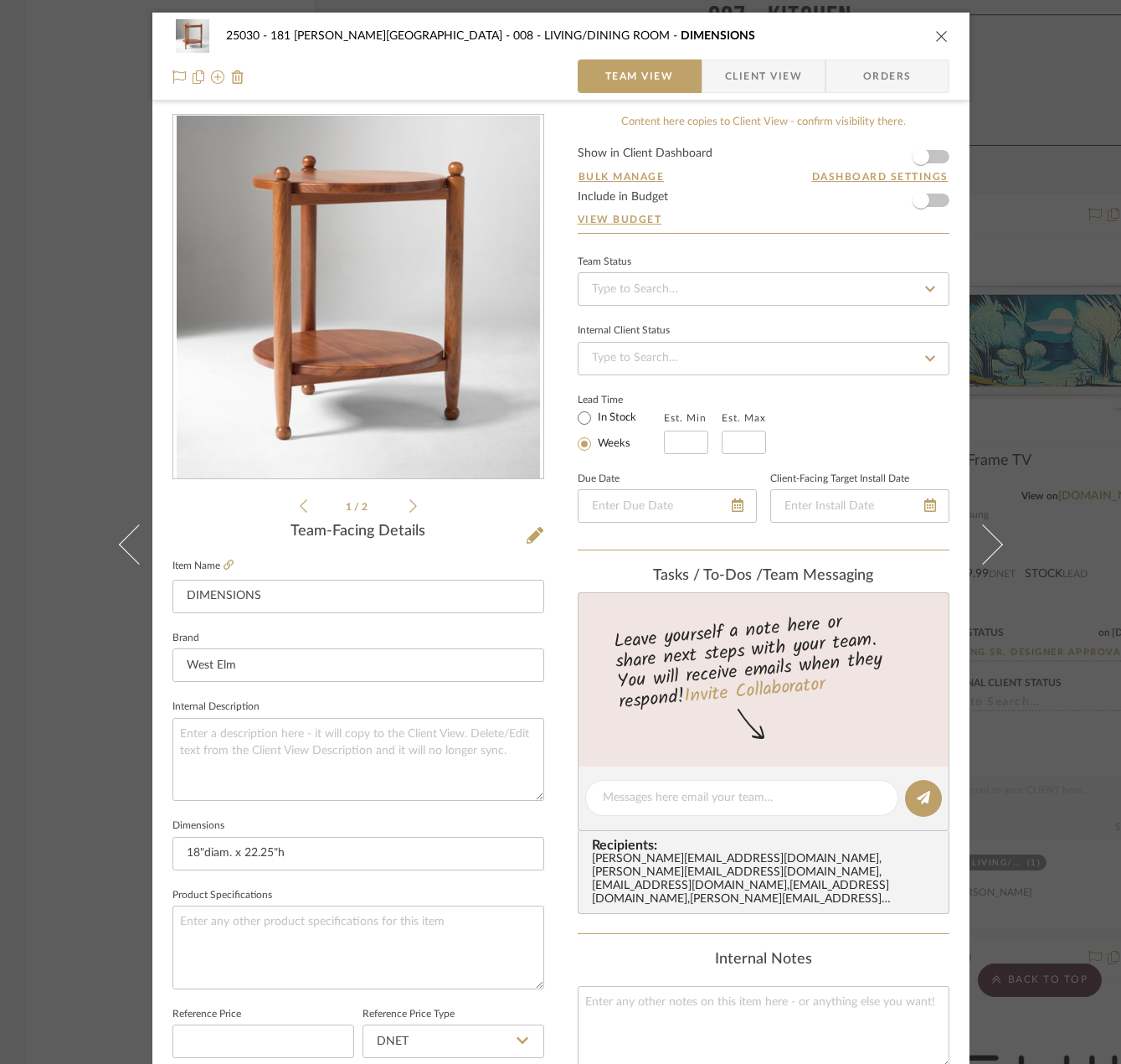
scroll to position [496, 0]
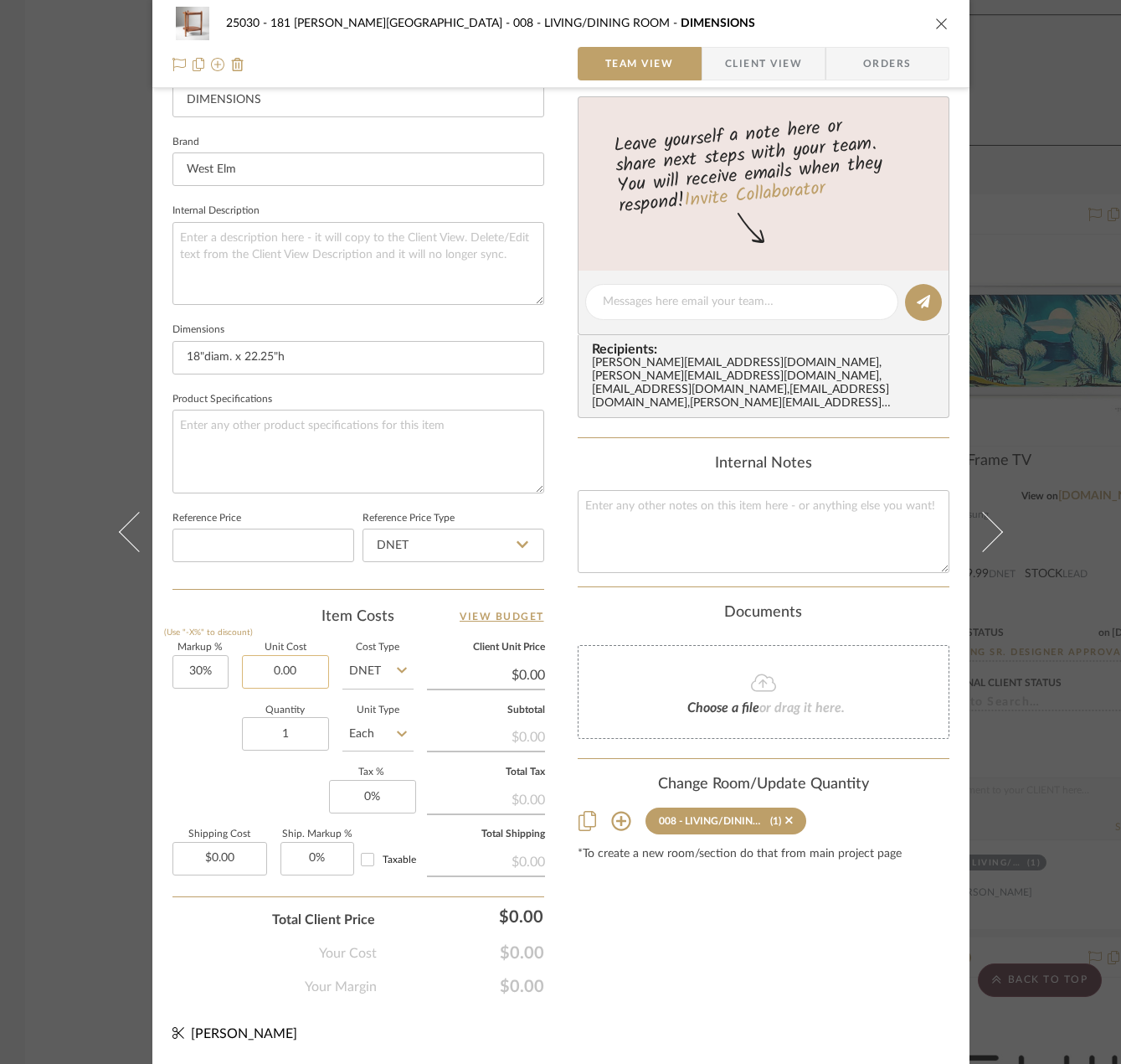
click at [275, 676] on input "0.00" at bounding box center [286, 671] width 87 height 34
type input "228.20"
type input "30"
type input "$228.20"
click at [174, 679] on input "30" at bounding box center [201, 671] width 56 height 34
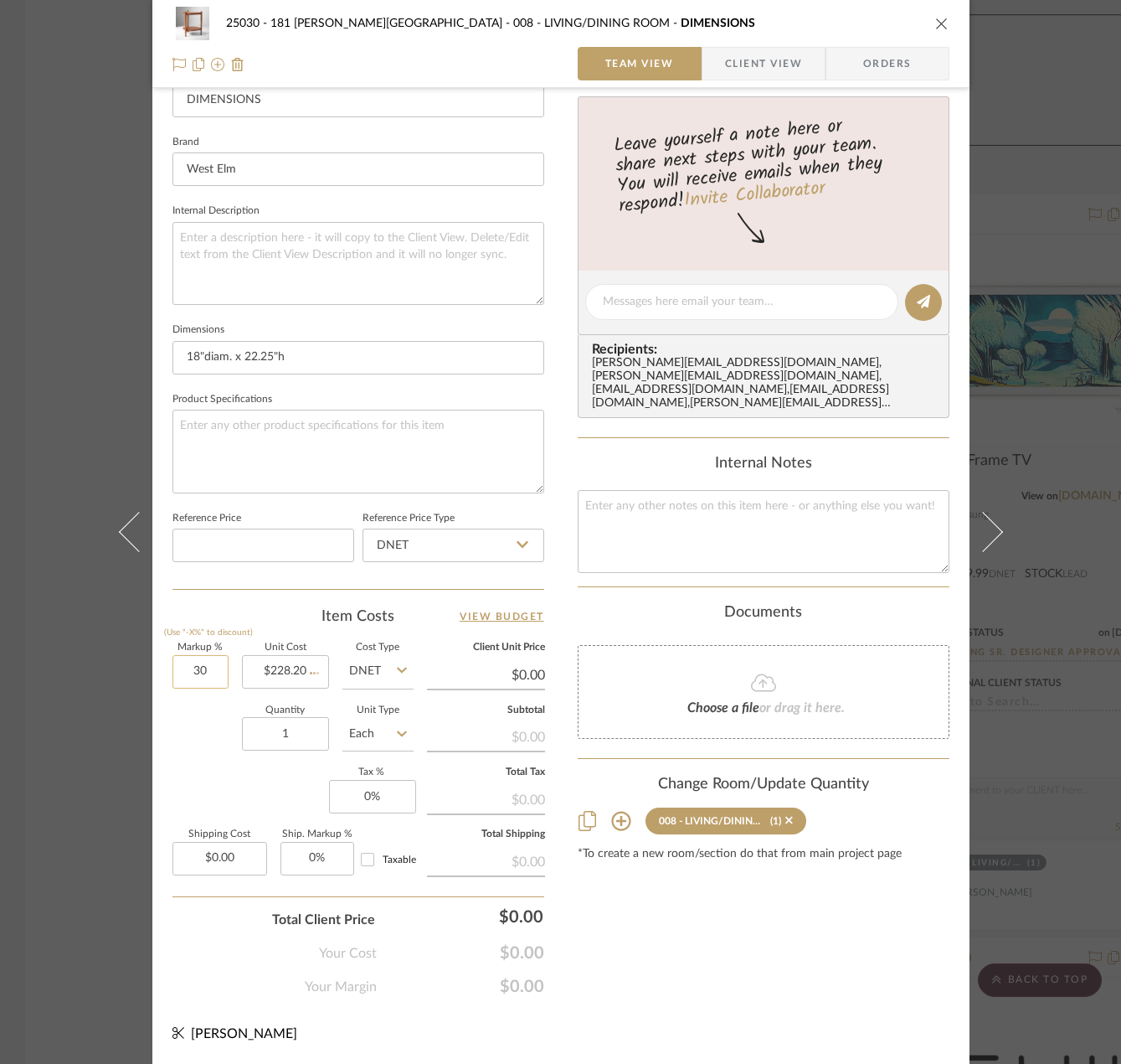
type input "$296.66"
type input "0%"
type input "0"
click at [380, 787] on input "0" at bounding box center [373, 796] width 87 height 34
type input "$228.20"
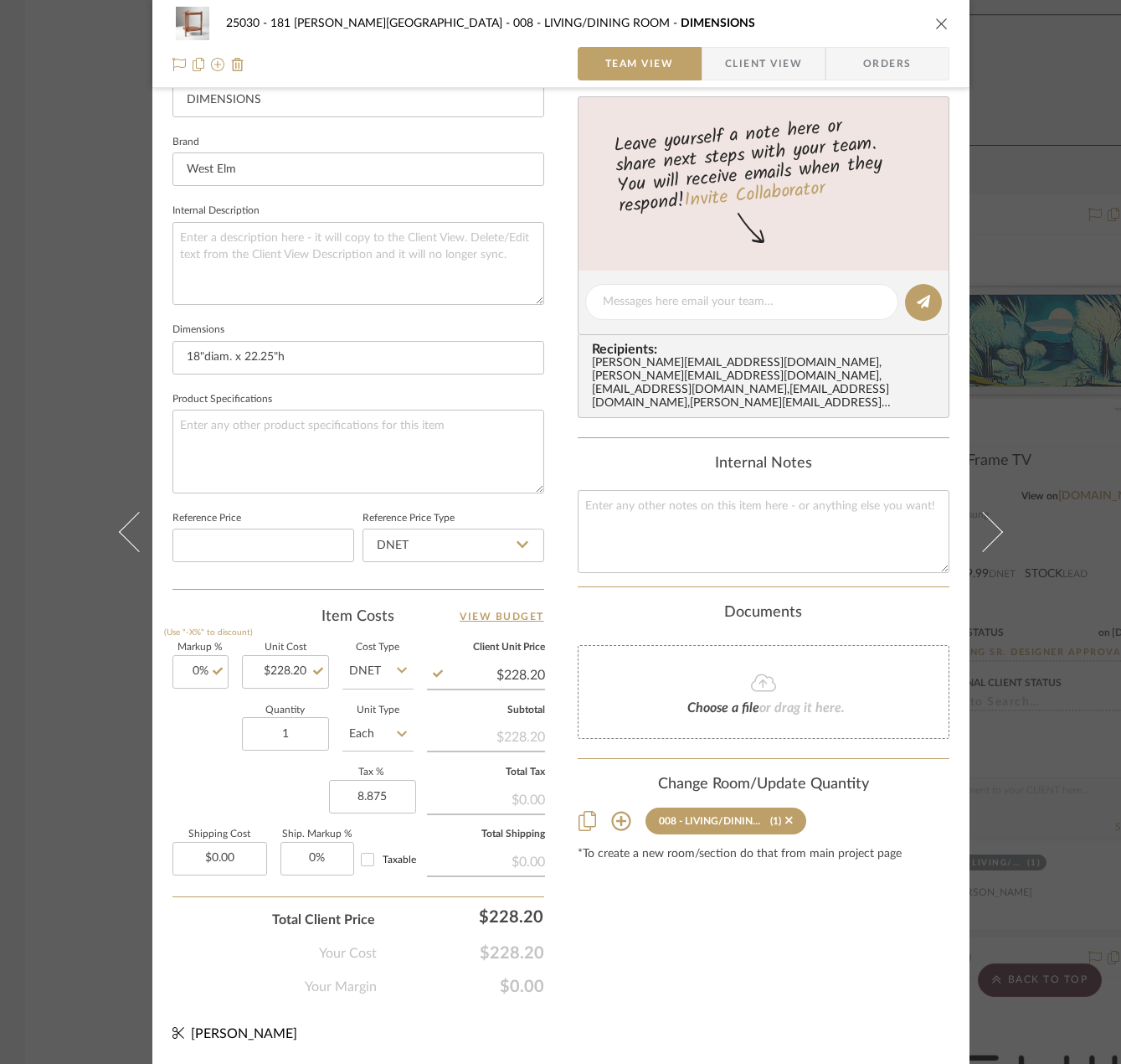
type input "8.875%"
click at [281, 814] on div "Markup % (Use "-X%" to discount) 0% Unit Cost $228.20 Cost Type DNET Client Uni…" at bounding box center [359, 765] width 372 height 244
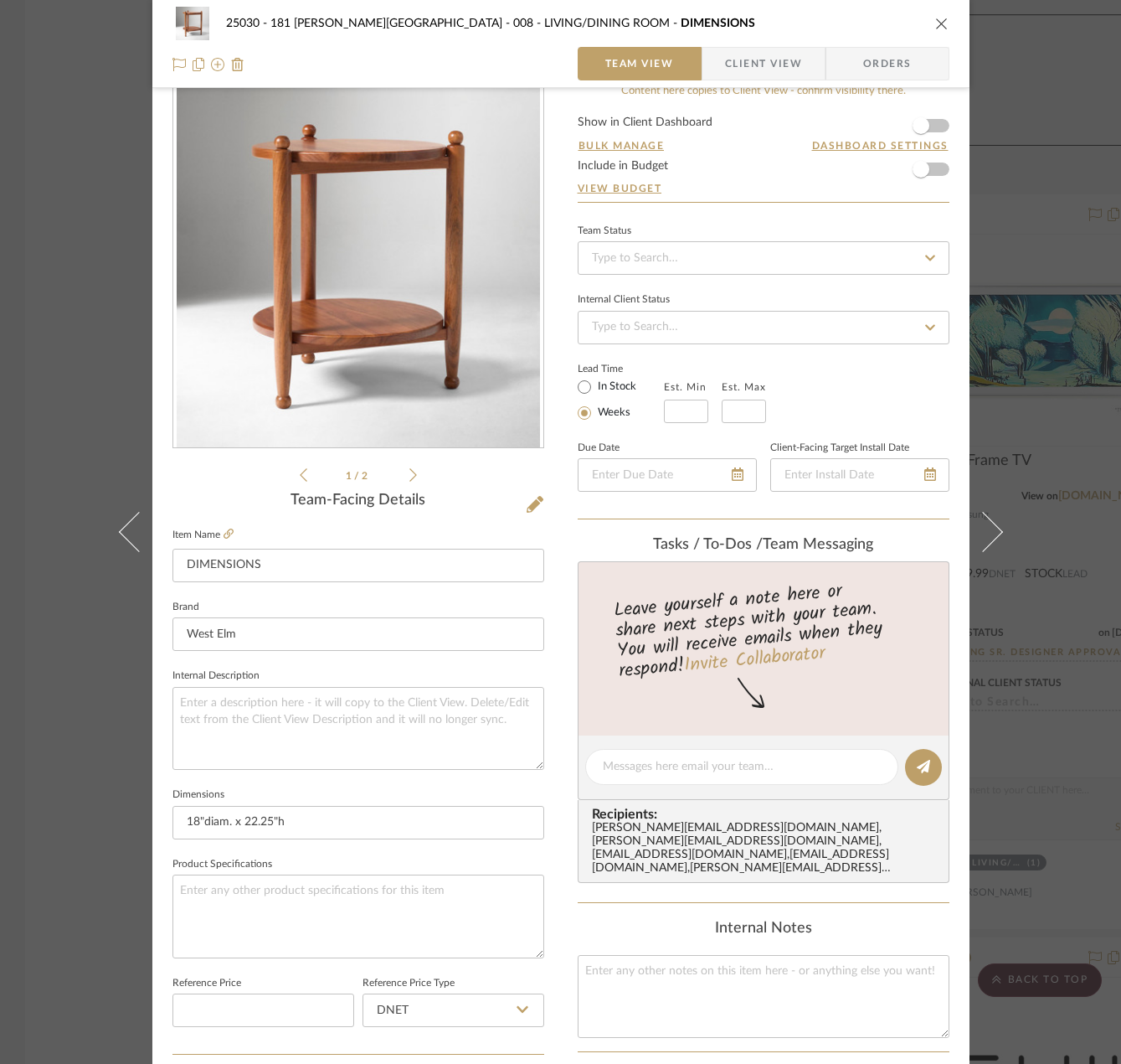
scroll to position [0, 0]
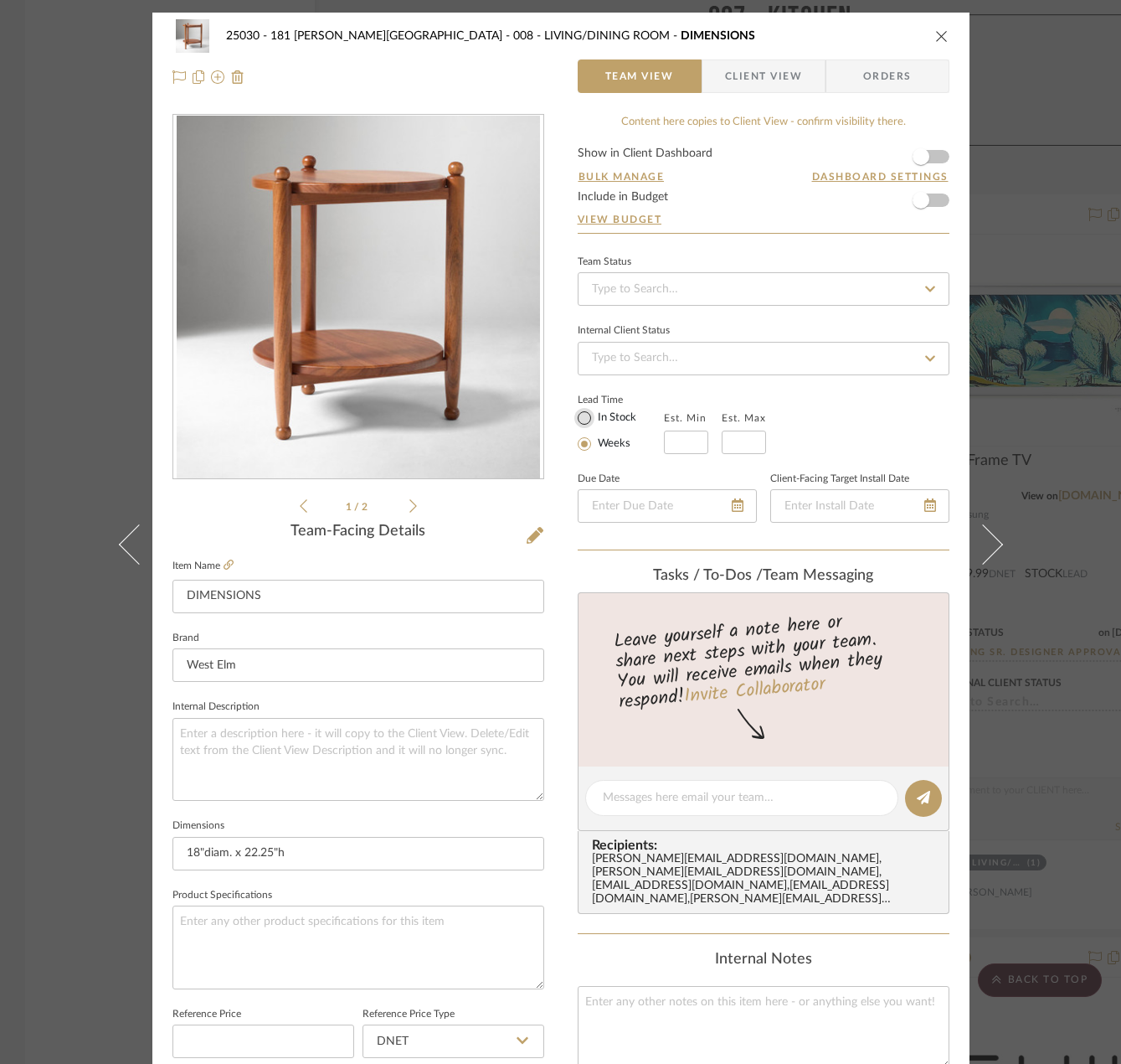
click at [575, 418] on input "In Stock" at bounding box center [585, 418] width 20 height 20
radio input "true"
click at [740, 68] on span "Client View" at bounding box center [763, 76] width 77 height 34
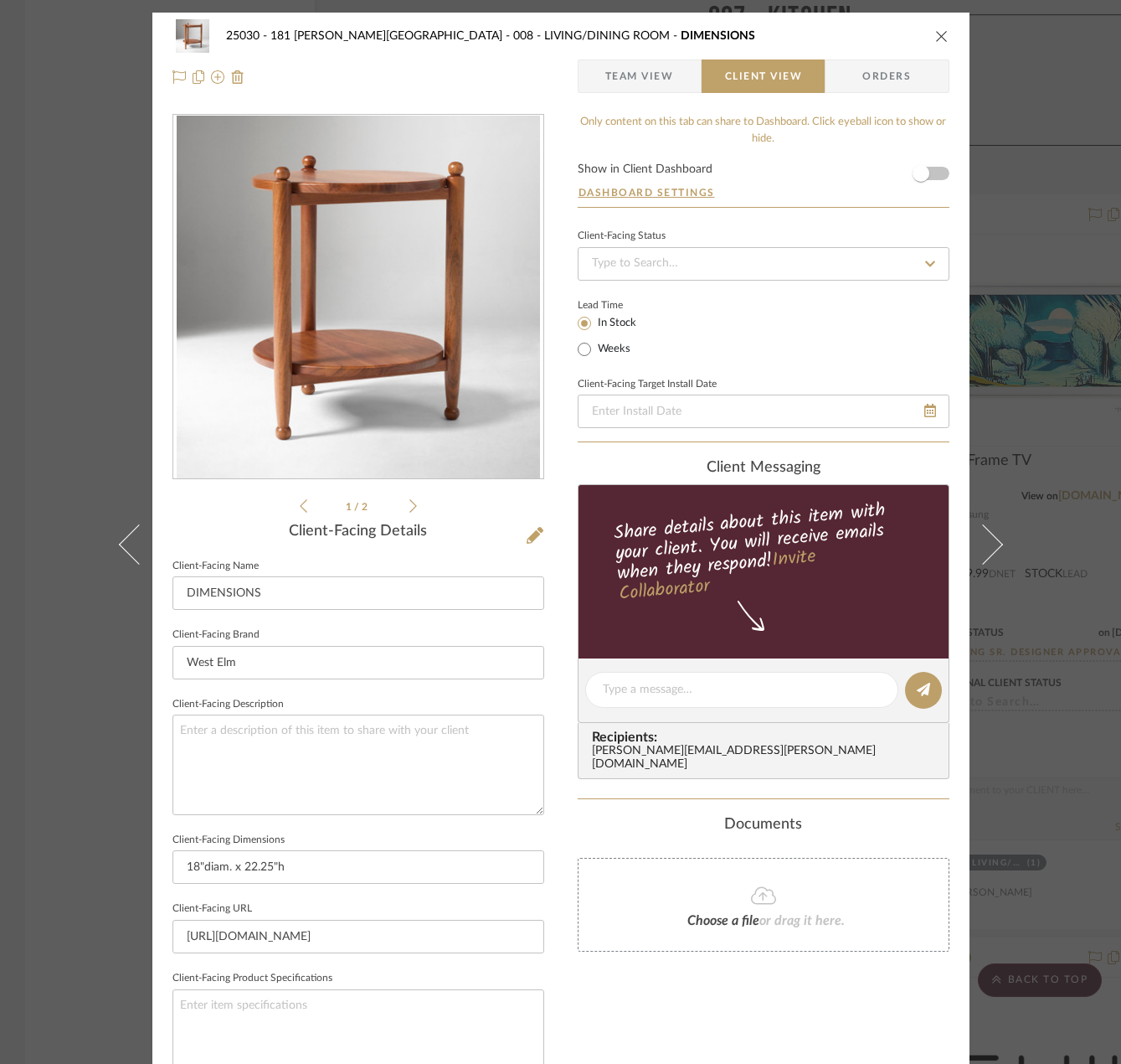
click at [664, 70] on span "Team View" at bounding box center [640, 76] width 69 height 34
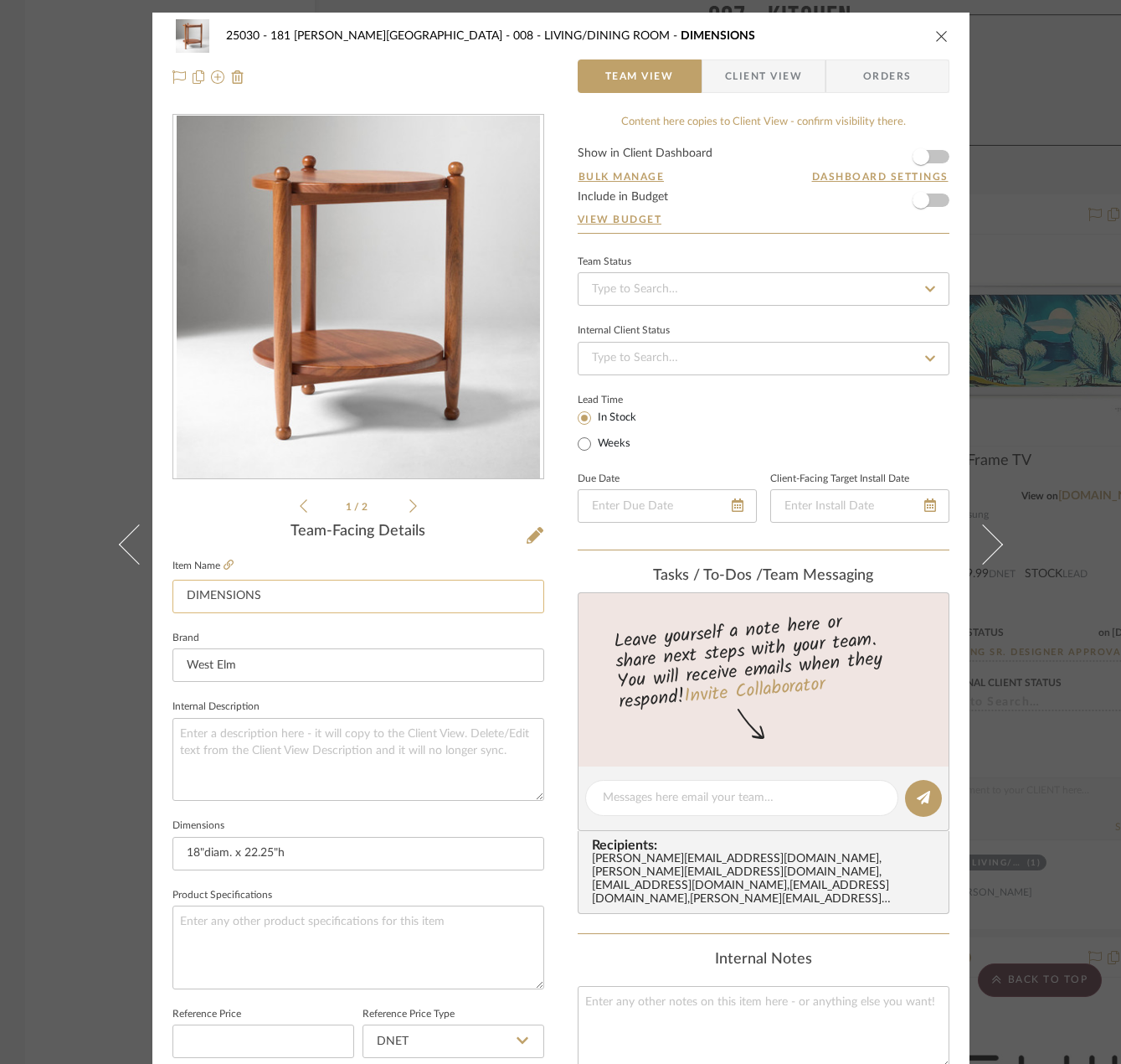
click at [269, 595] on input "DIMENSIONS" at bounding box center [359, 596] width 372 height 34
type input "Walnut Side Table"
click at [288, 631] on fieldset "Brand West Elm" at bounding box center [359, 655] width 372 height 56
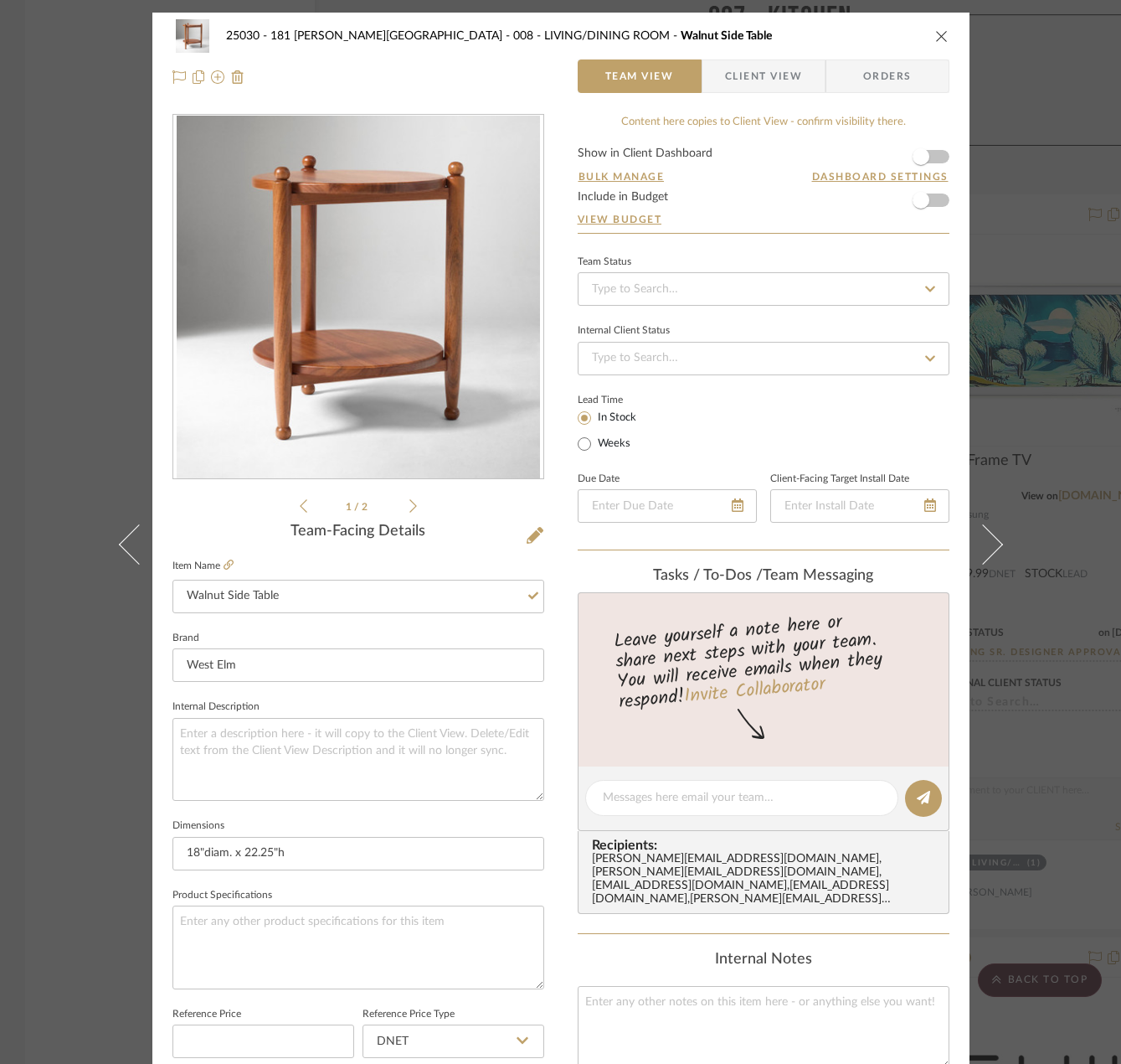
click at [734, 85] on span "Client View" at bounding box center [763, 76] width 77 height 34
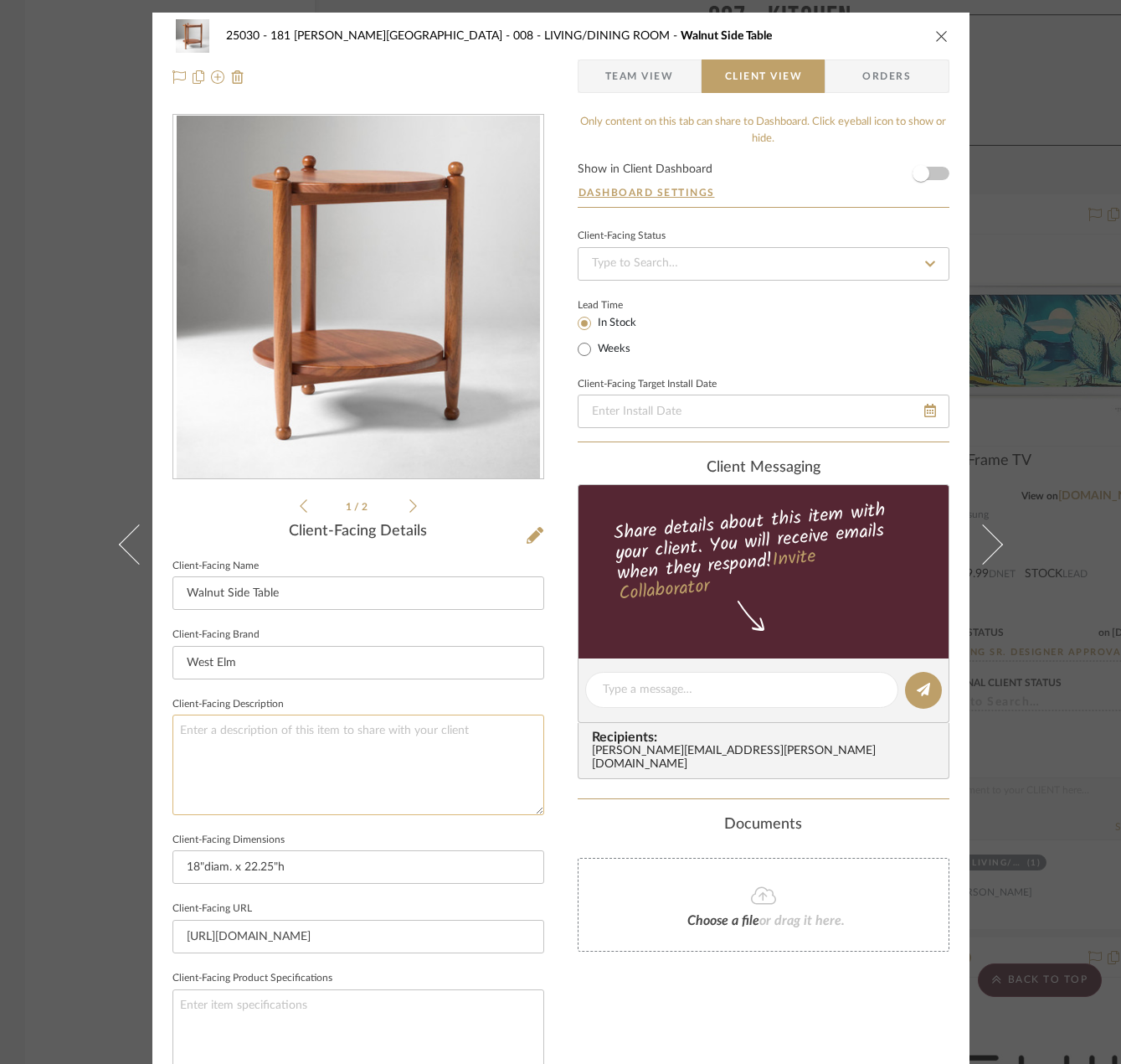
click at [350, 774] on textarea at bounding box center [359, 764] width 372 height 100
type textarea "Description:"
paste textarea "Pierce & Ward 18" Wood Side Table, Cool Walnut"
click at [428, 732] on textarea "Description: Pierce & Ward 18" Wood Side Table, Cool Walnut" at bounding box center [359, 764] width 372 height 100
click at [354, 763] on textarea "Description: Pierce & Ward 18" Wood Side Table || Finish: Cool Walnut" at bounding box center [359, 764] width 372 height 100
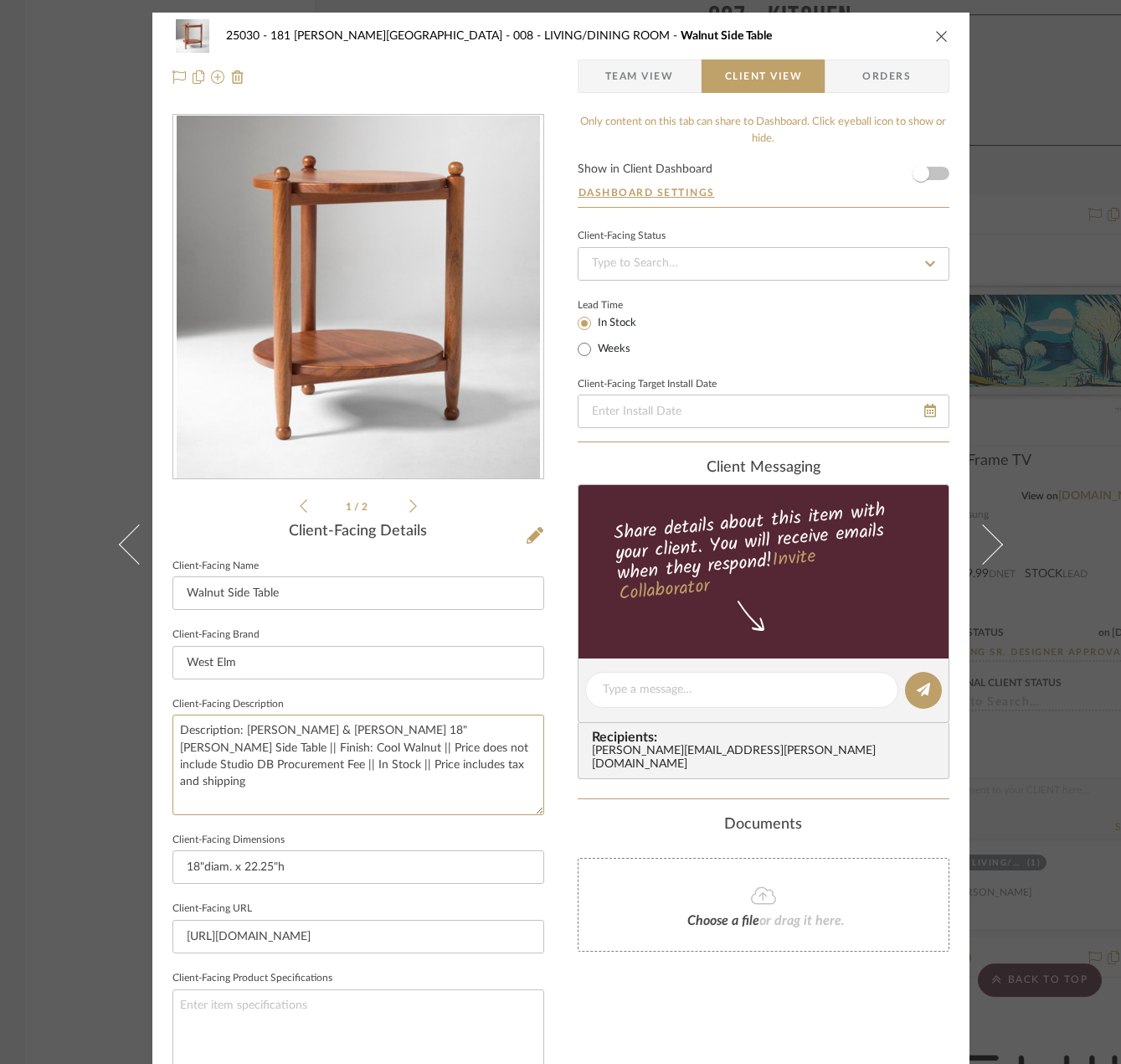
type textarea "Description: Pierce & Ward 18" Wood Side Table || Finish: Cool Walnut || Price …"
click at [612, 794] on div "Only content on this tab can share to Dashboard. Click eyeball icon to show or …" at bounding box center [764, 713] width 372 height 1198
click at [672, 86] on span "Team View" at bounding box center [639, 76] width 123 height 34
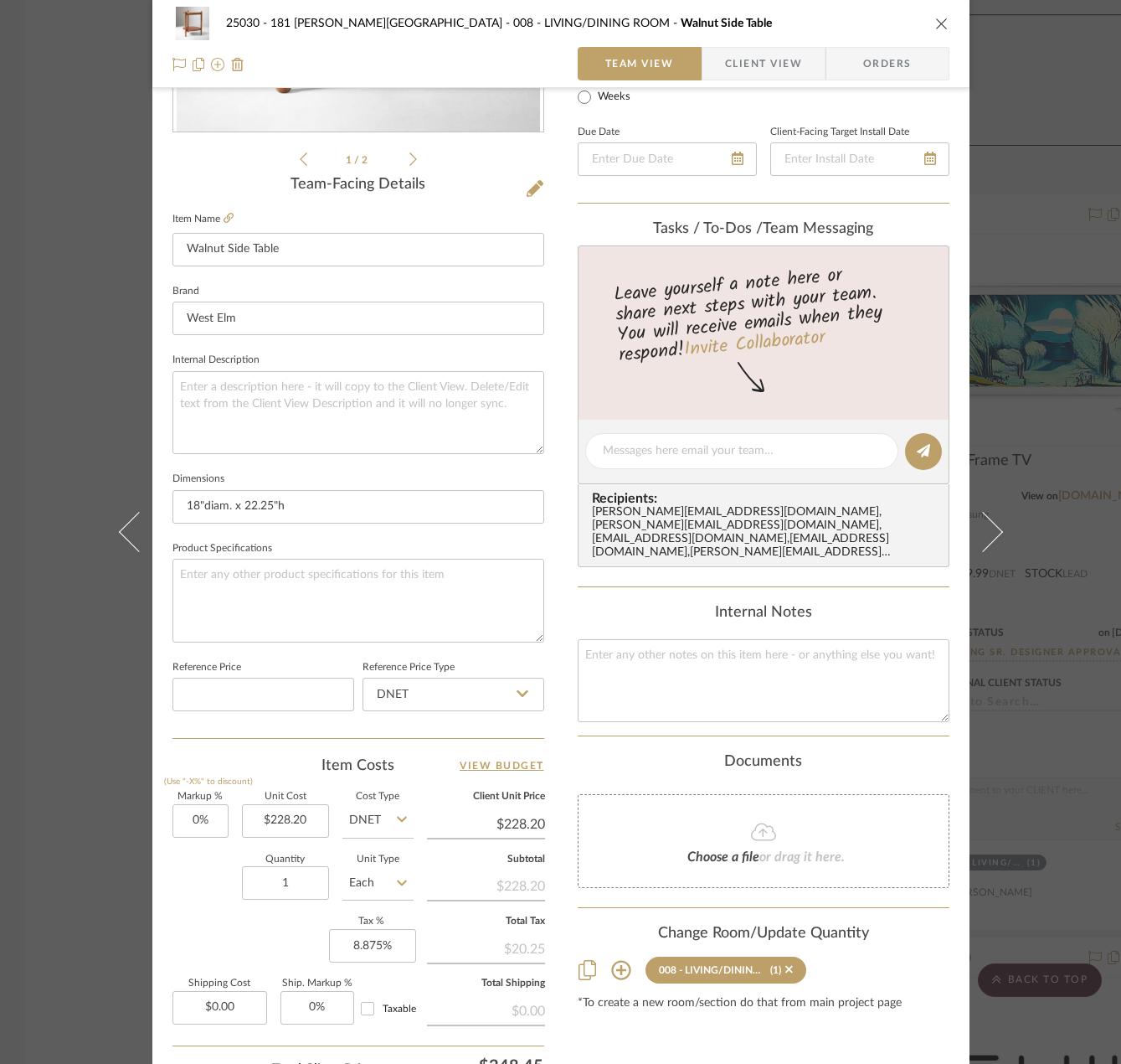
scroll to position [419, 0]
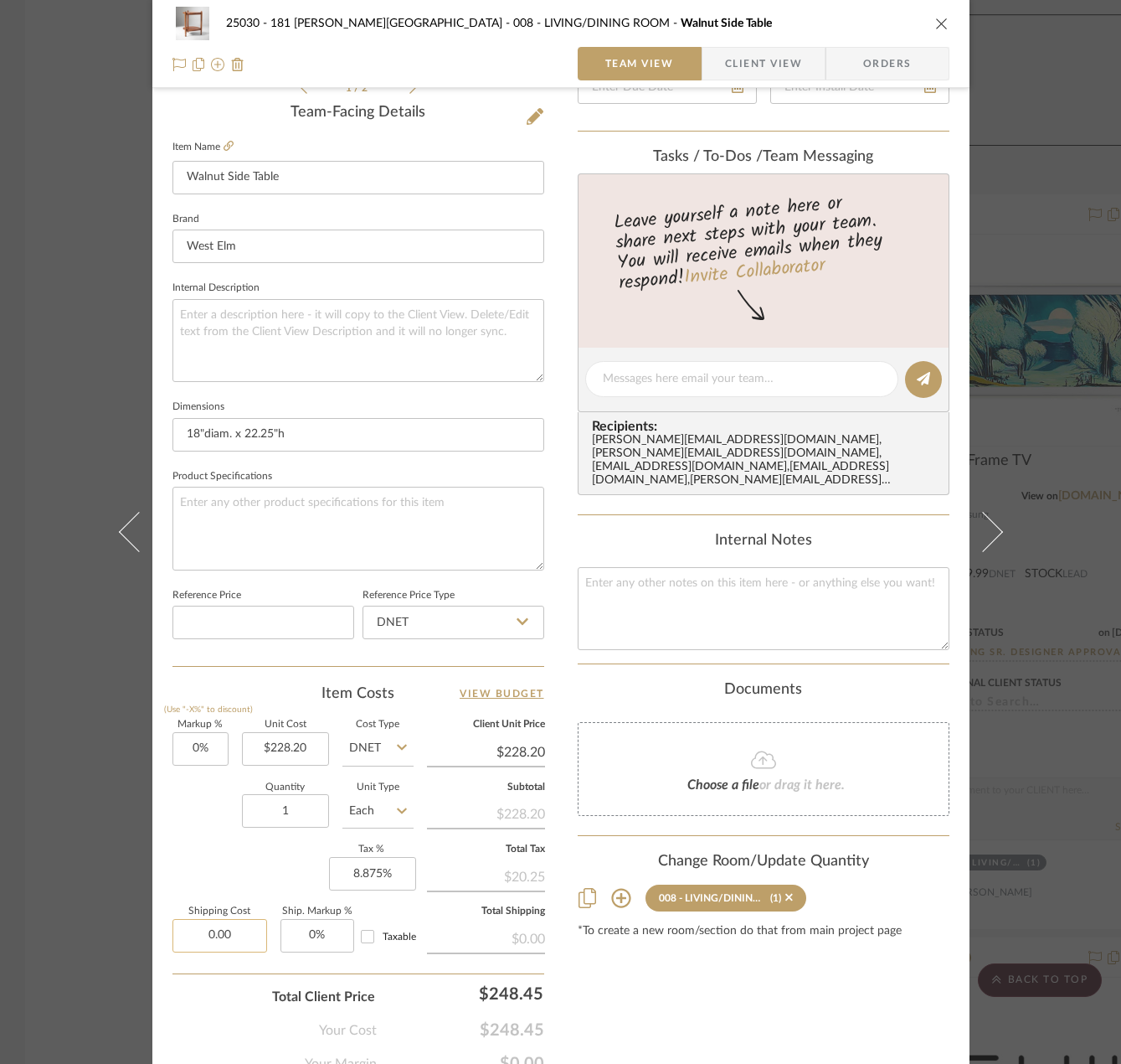
click at [230, 925] on input "0.00" at bounding box center [220, 935] width 94 height 34
type input "$35.00"
click at [224, 996] on div "Total Client Price $248.45" at bounding box center [359, 990] width 372 height 34
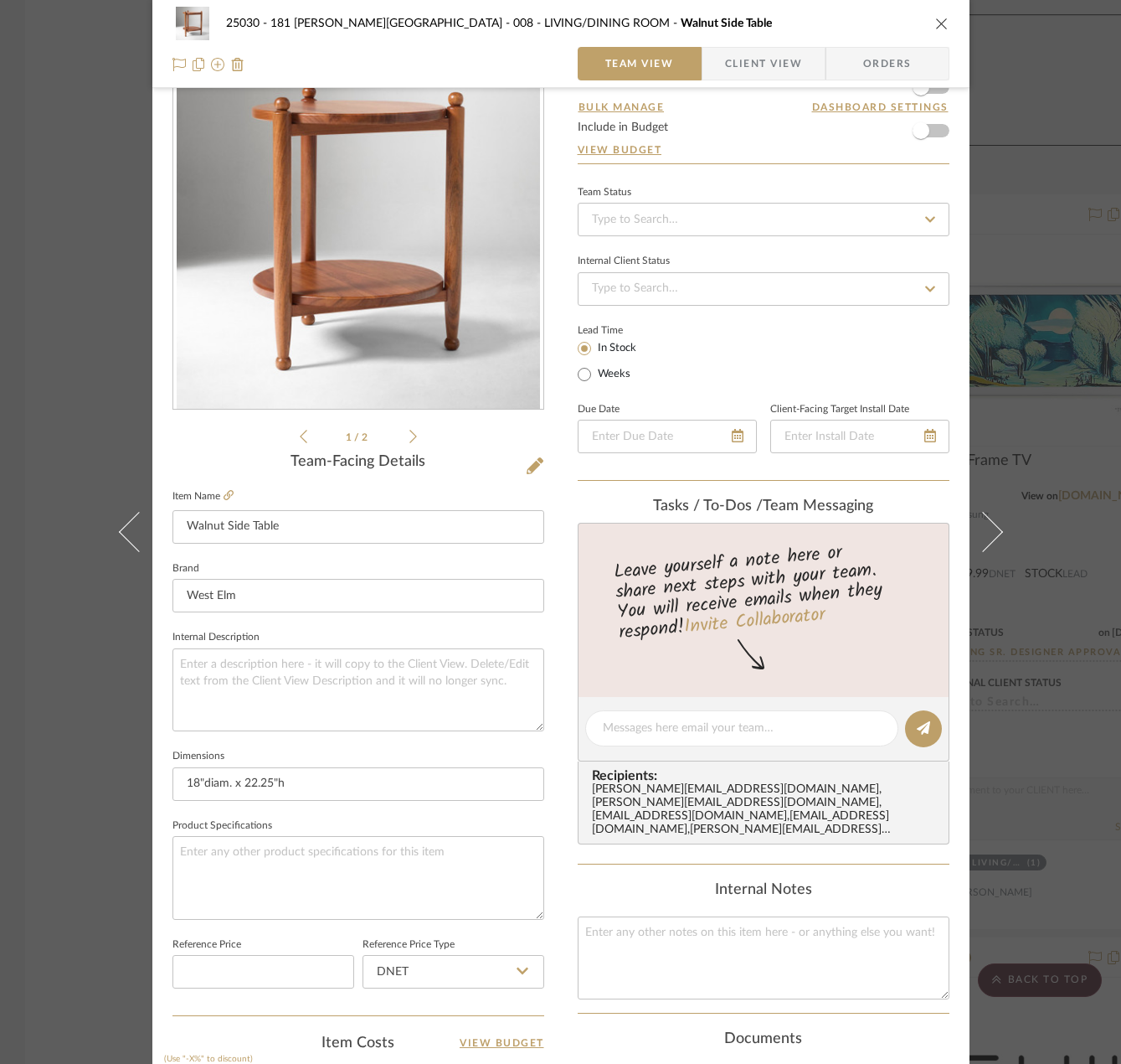
scroll to position [0, 0]
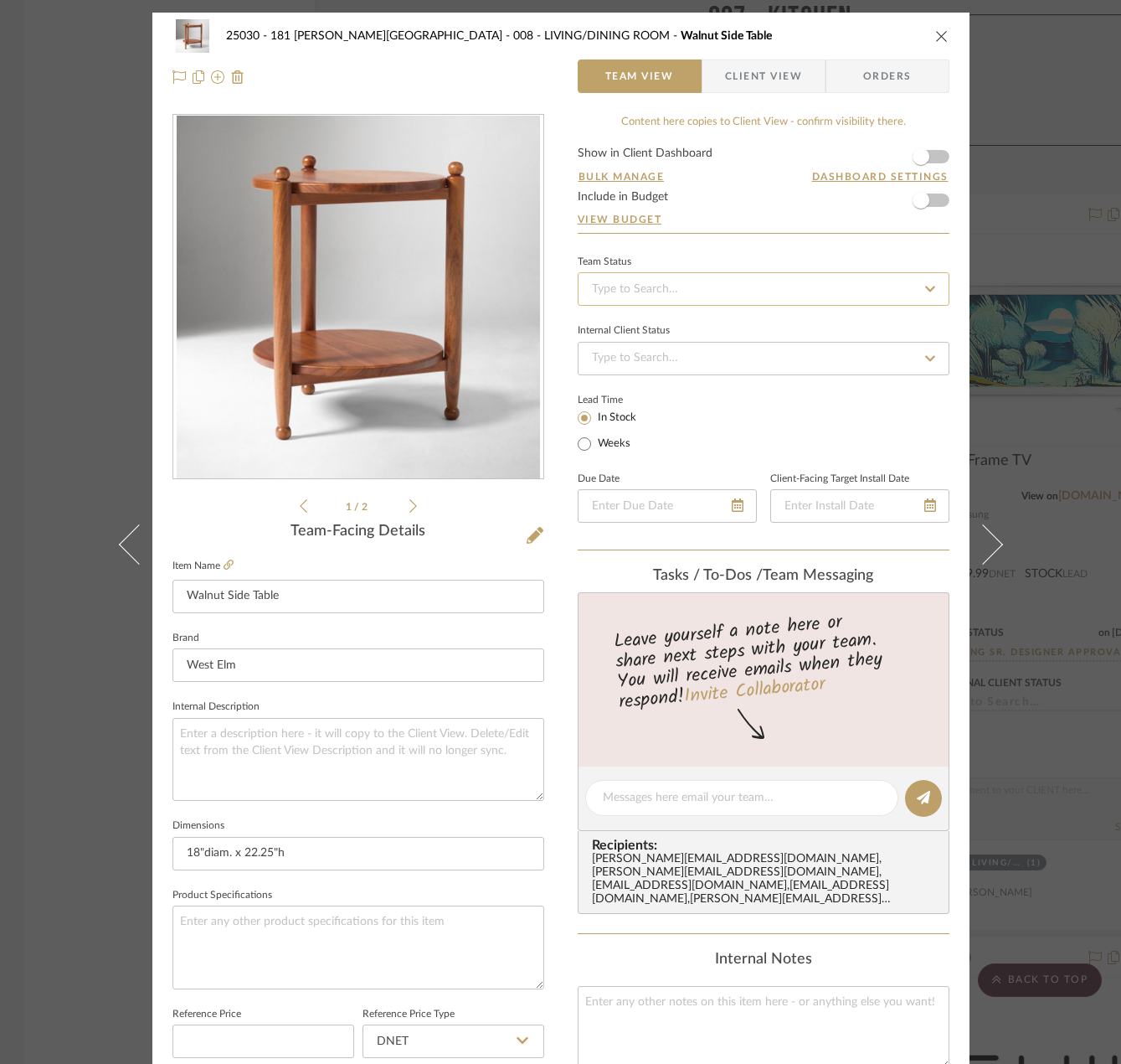
click at [645, 294] on input at bounding box center [764, 289] width 372 height 34
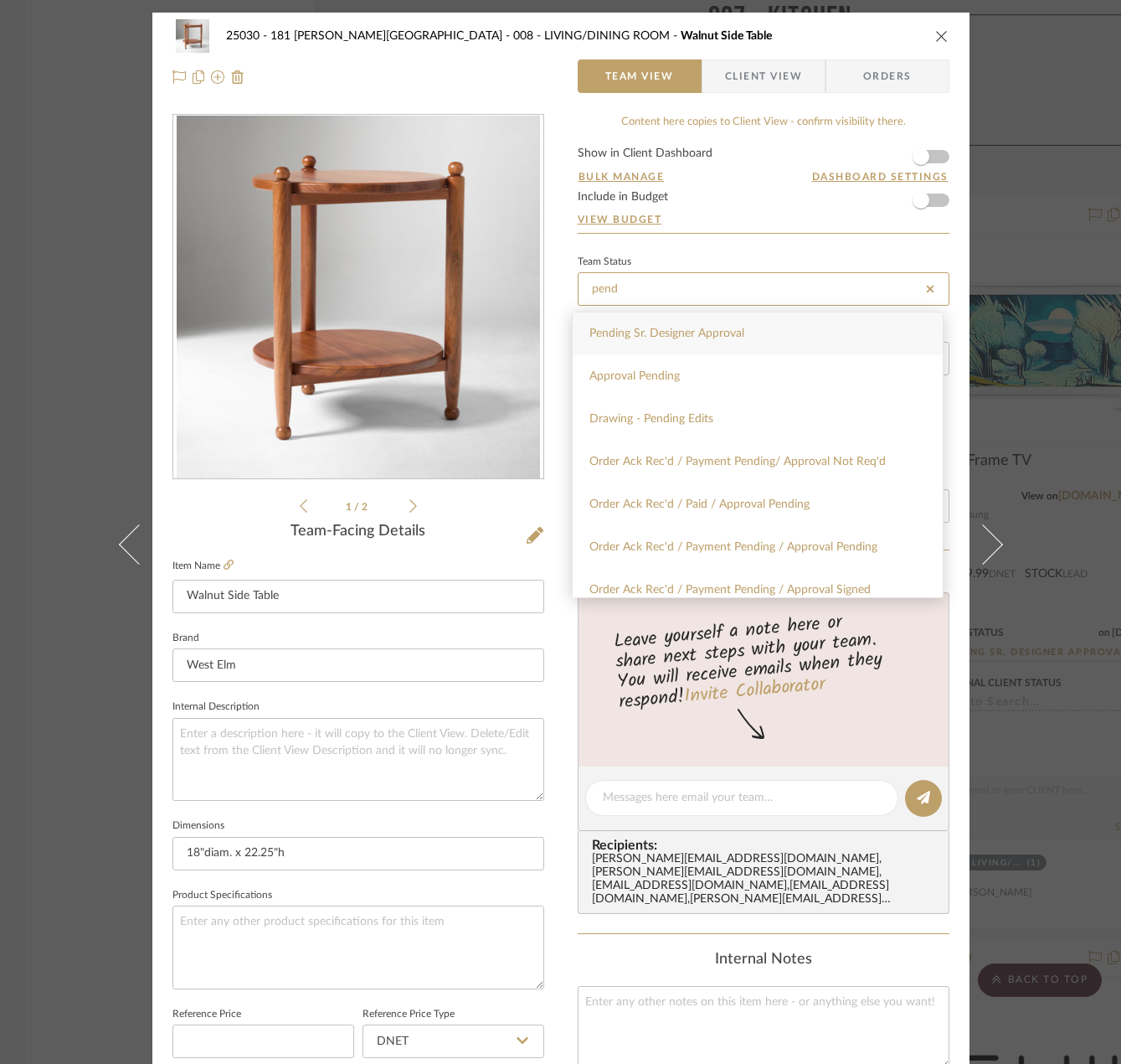
type input "pend"
click at [674, 326] on div "Pending Sr. Designer Approval" at bounding box center [758, 333] width 370 height 43
type input "[DATE]"
type input "Pending Sr. Designer Approval"
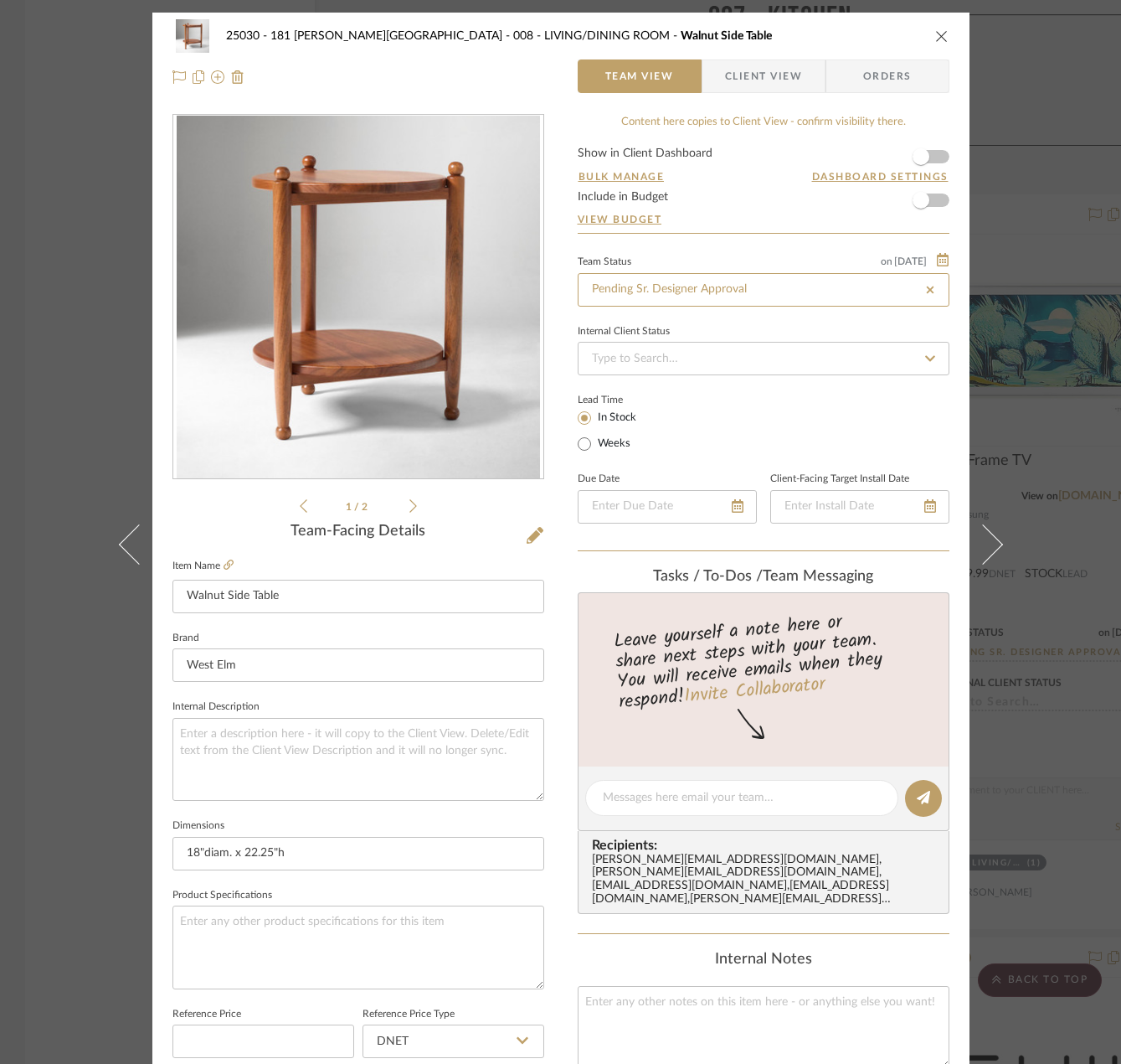
type input "[DATE]"
type input "Pending Sr. Designer Approval"
click at [64, 143] on div "25030 - 181 MacDougal - Baribeau 008 - LIVING/DINING ROOM Walnut Side Table Tea…" at bounding box center [560, 532] width 1121 height 1064
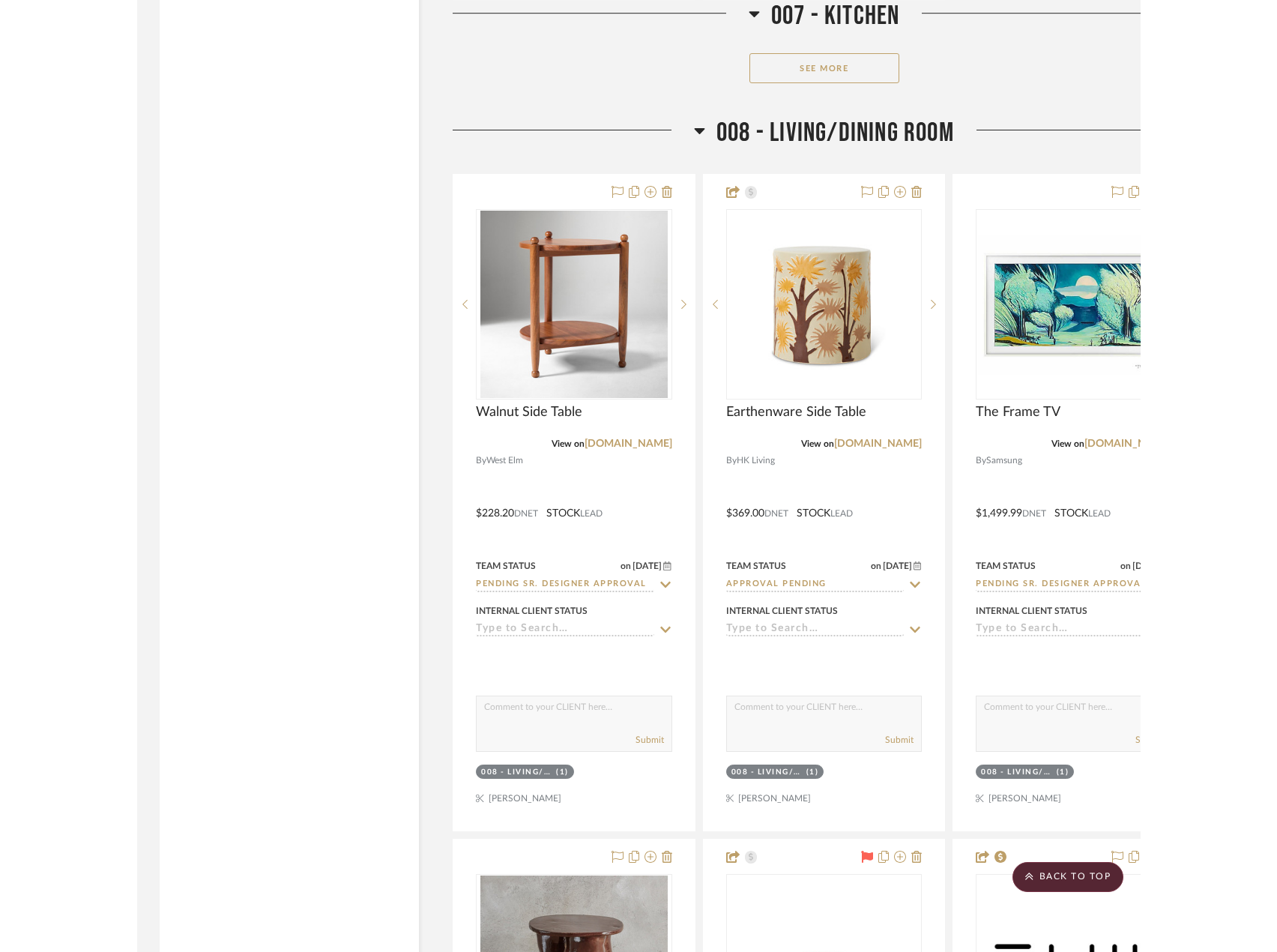
scroll to position [12964, 0]
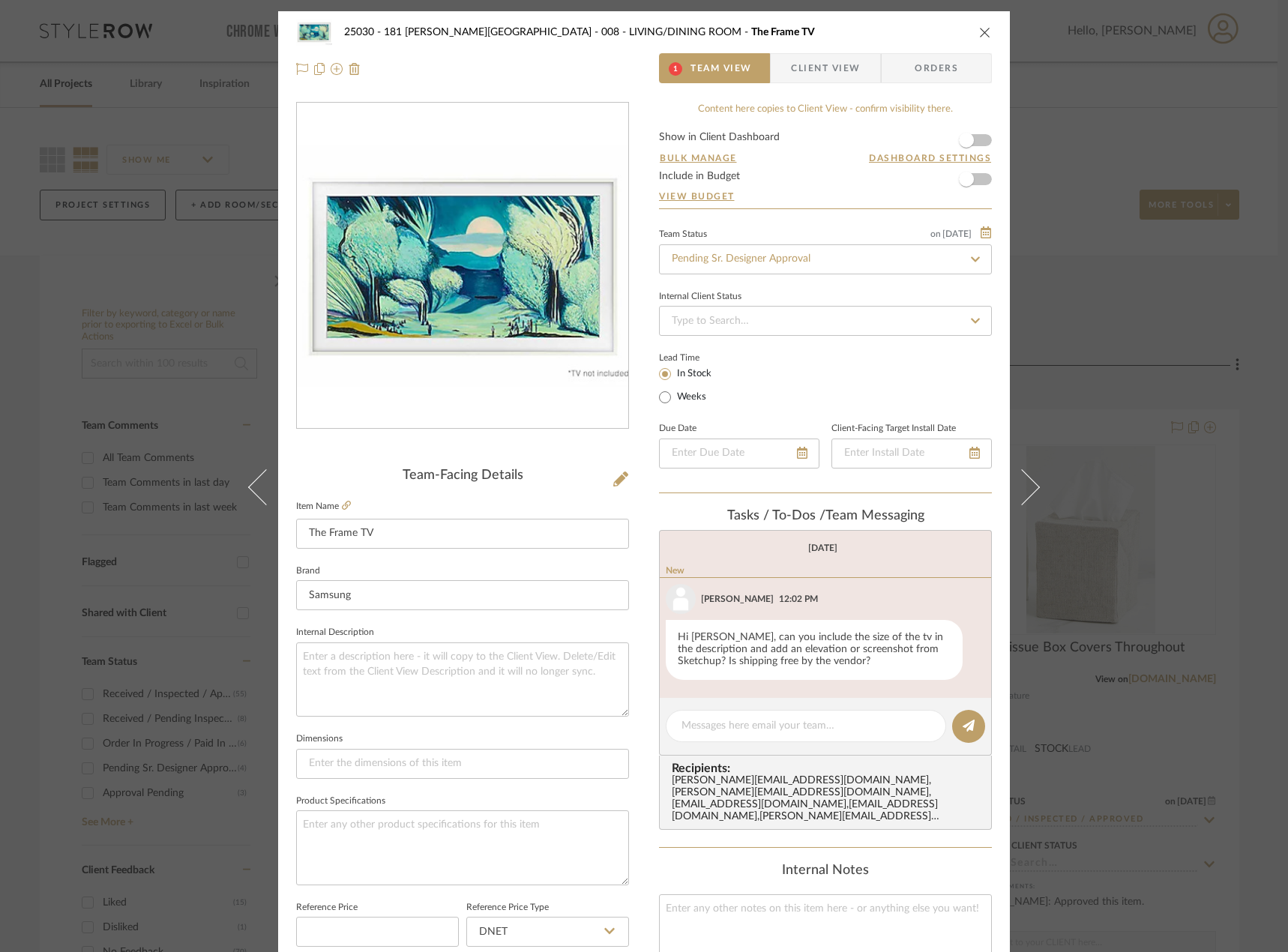
scroll to position [55, 0]
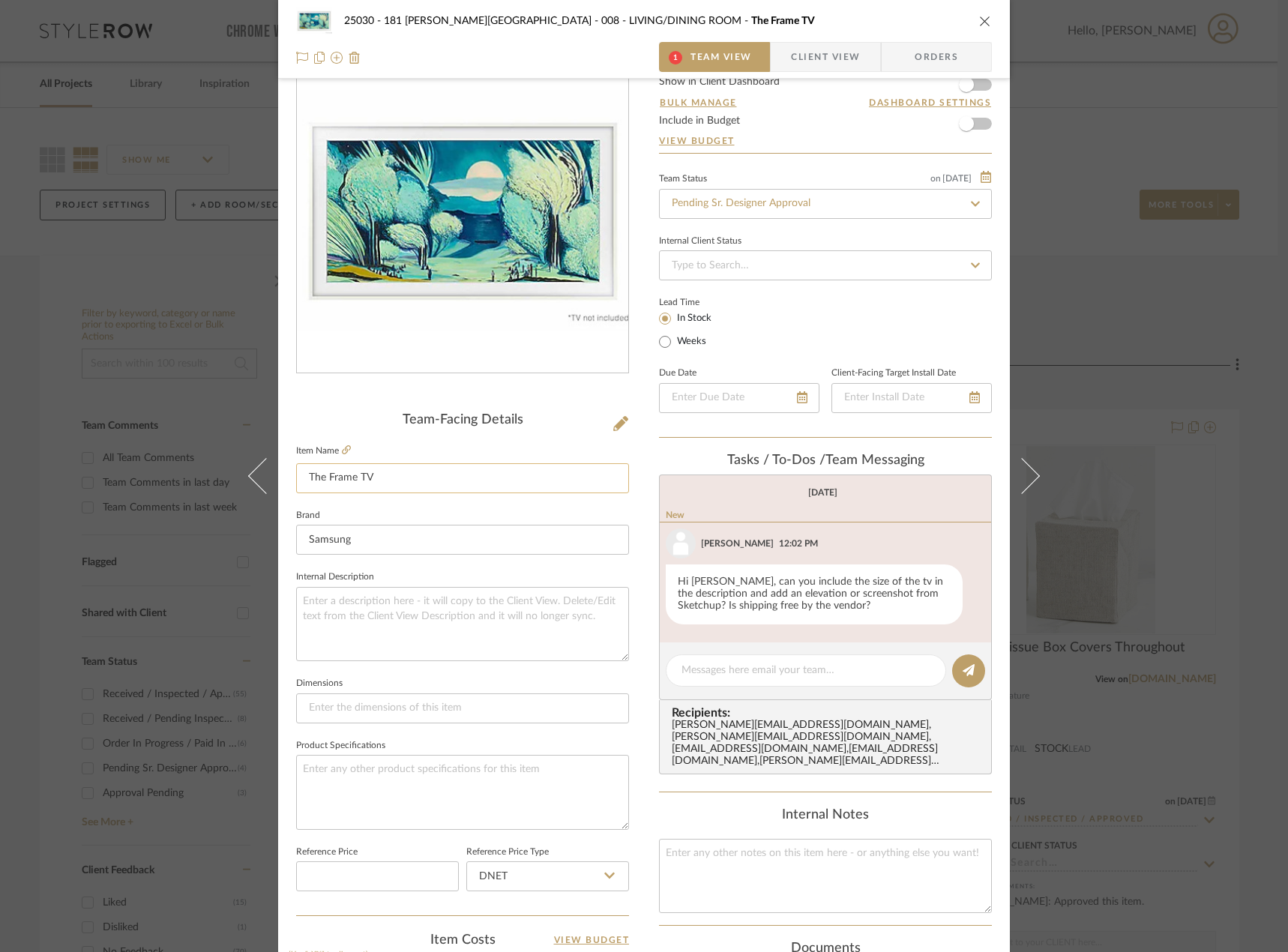
click at [421, 482] on input "The Frame TV" at bounding box center [462, 478] width 333 height 30
type input "The Frame TV 65""
click at [409, 575] on fieldset "Internal Description" at bounding box center [462, 613] width 333 height 94
click at [817, 67] on span "Client View" at bounding box center [825, 57] width 69 height 30
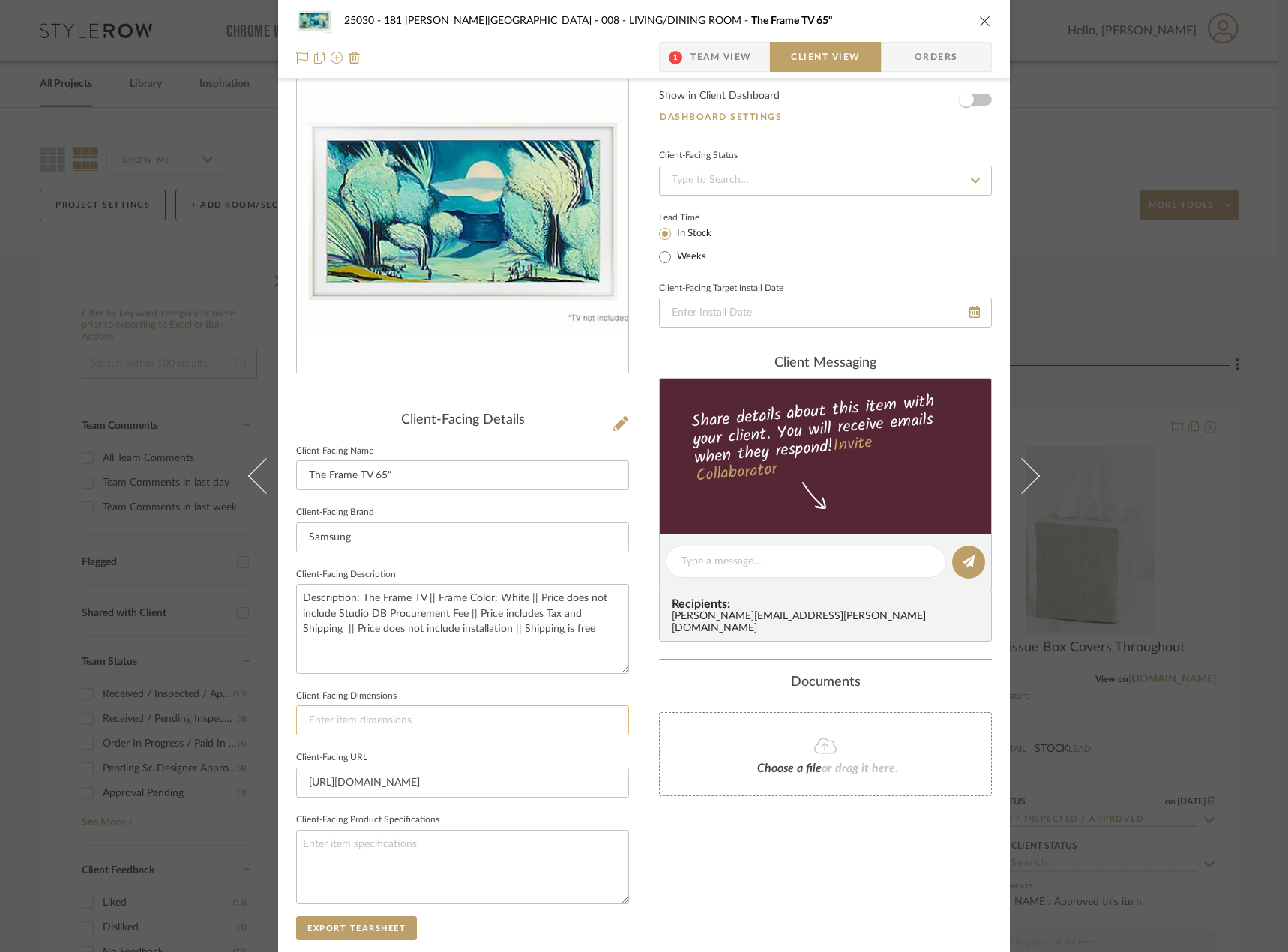
click at [395, 712] on input at bounding box center [462, 720] width 333 height 30
click at [398, 717] on input at bounding box center [462, 720] width 333 height 30
click at [700, 63] on span "Team View" at bounding box center [722, 57] width 62 height 30
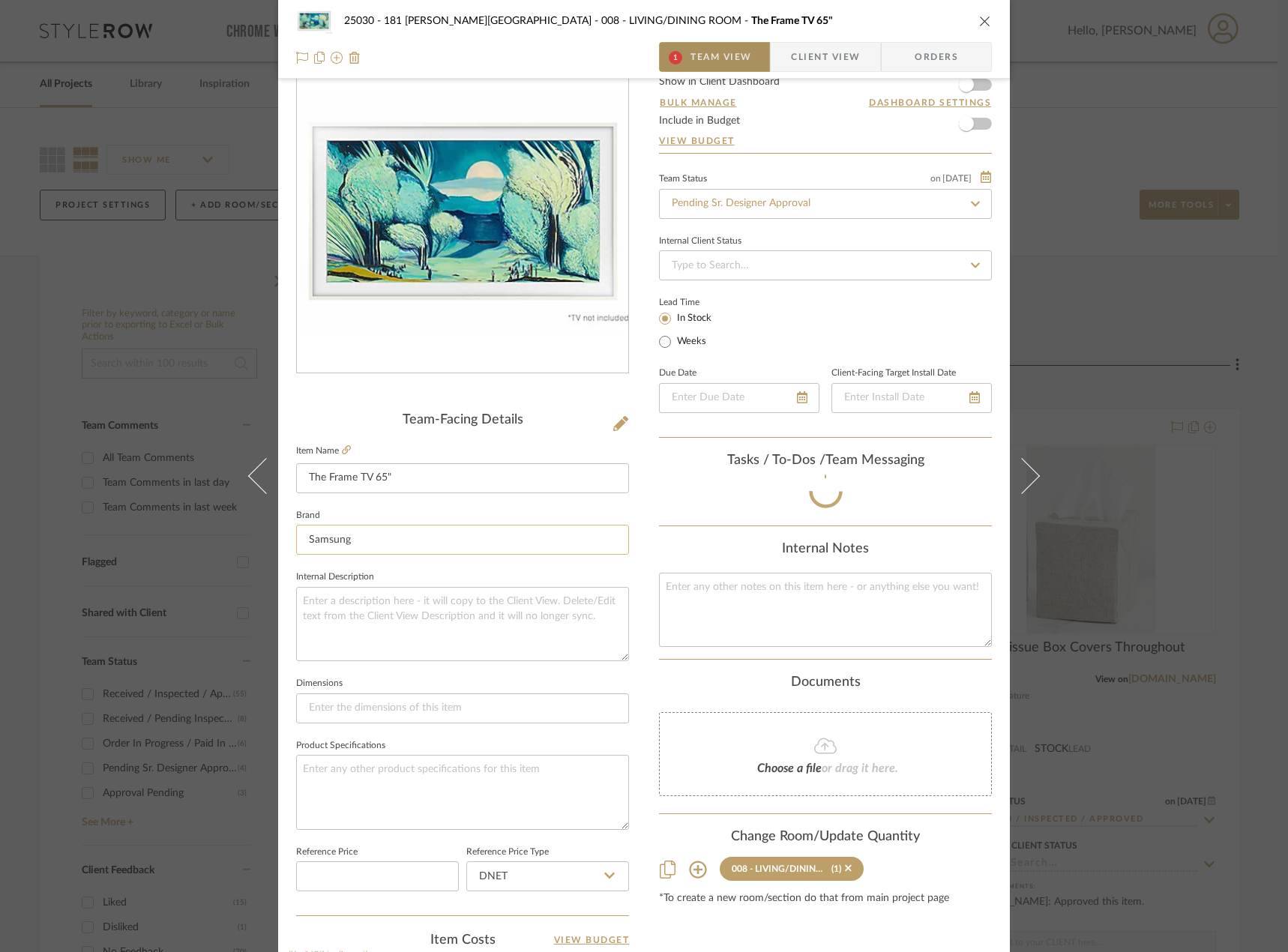
scroll to position [105, 0]
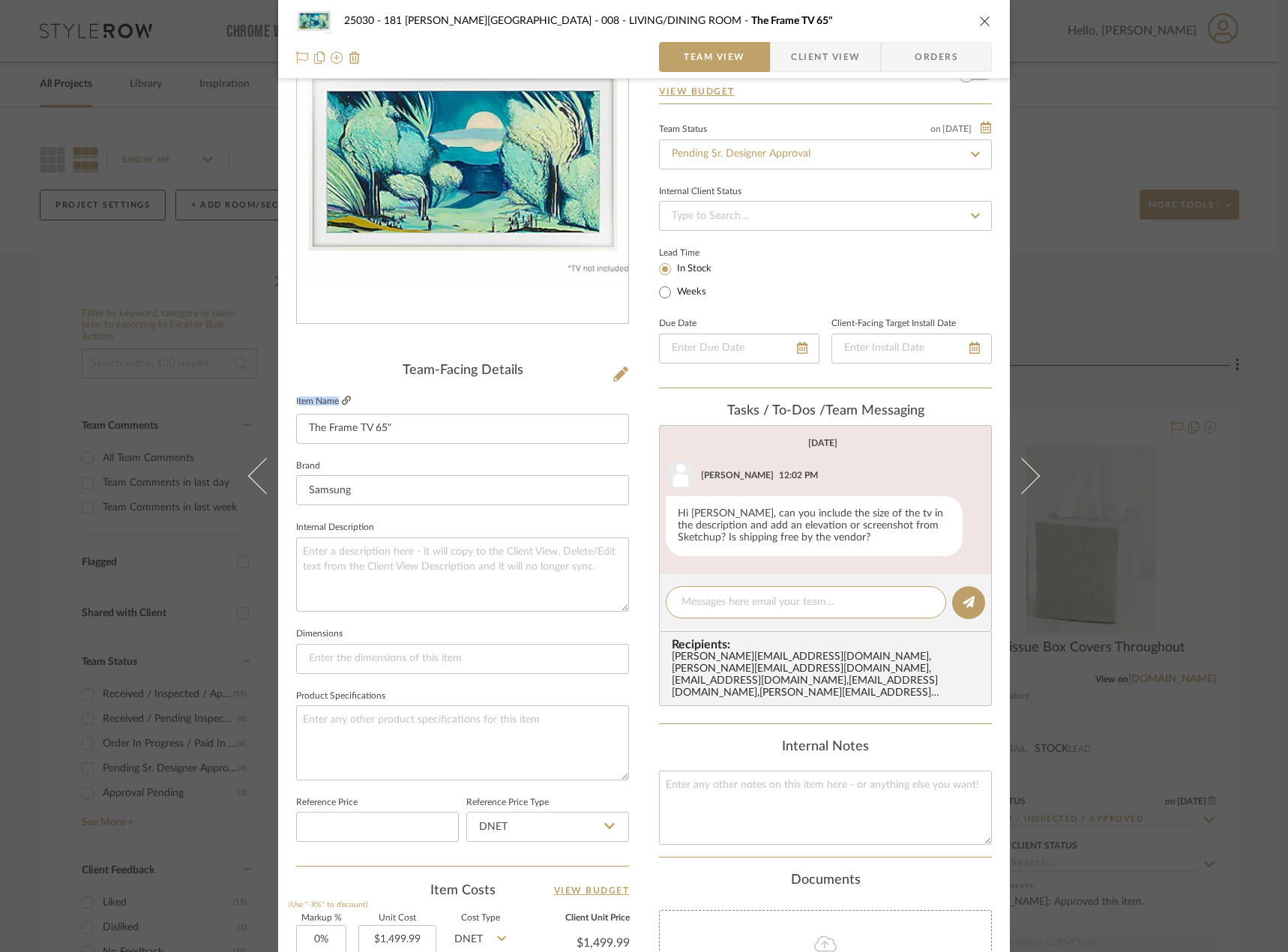
click at [336, 395] on label "Item Name" at bounding box center [323, 401] width 54 height 13
click at [342, 398] on icon at bounding box center [346, 400] width 9 height 9
click at [806, 51] on span "Client View" at bounding box center [825, 57] width 69 height 30
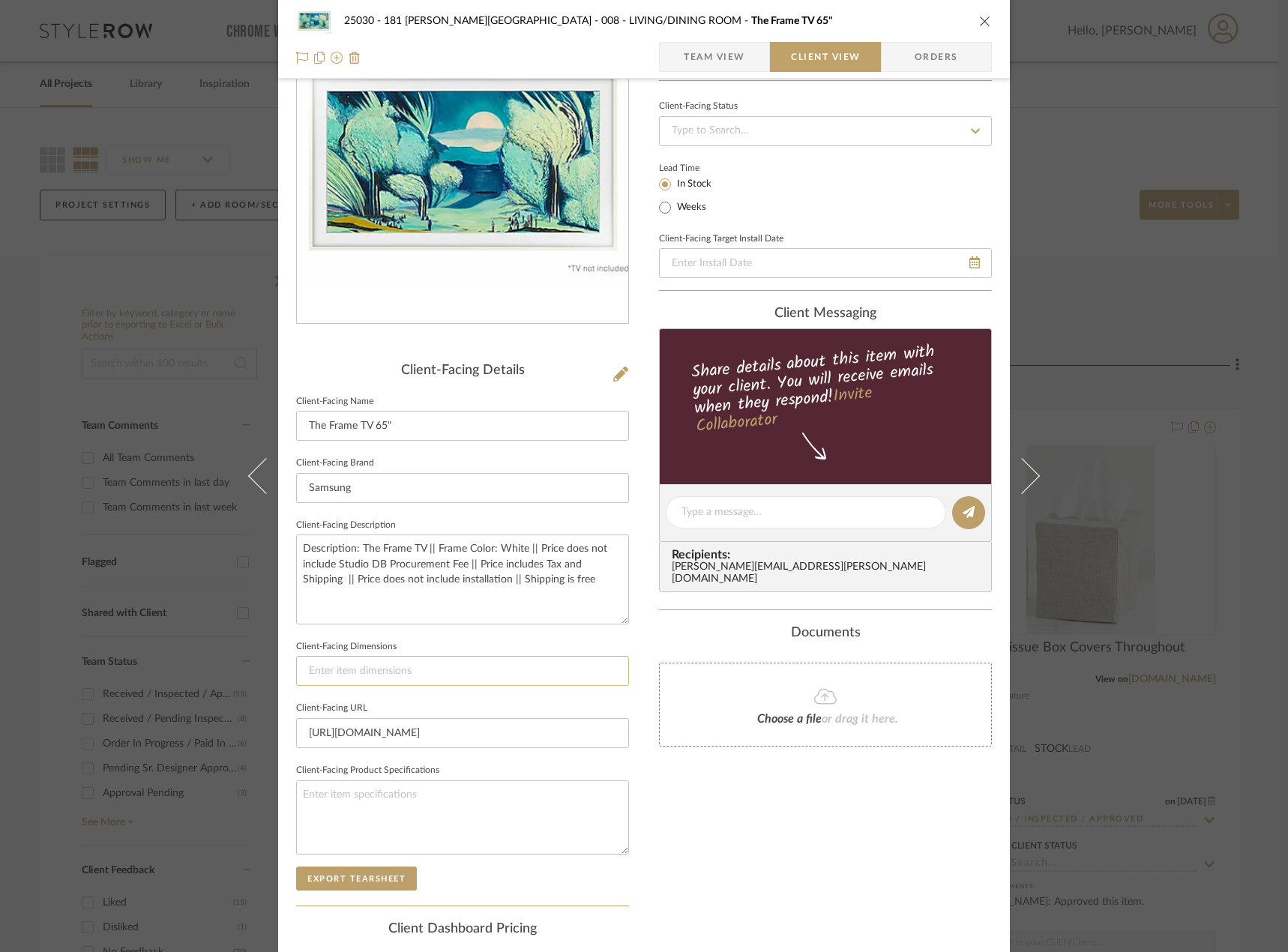
click at [439, 686] on input at bounding box center [462, 670] width 333 height 30
click at [343, 669] on input at bounding box center [462, 670] width 333 height 30
type input "57.4" W x 32.8" H (65" Diagonal)"
click at [909, 883] on div "Only content on this tab can share to Dashboard. Click eyeball icon to show or …" at bounding box center [826, 533] width 333 height 1072
click at [717, 52] on span "Team View" at bounding box center [714, 57] width 62 height 30
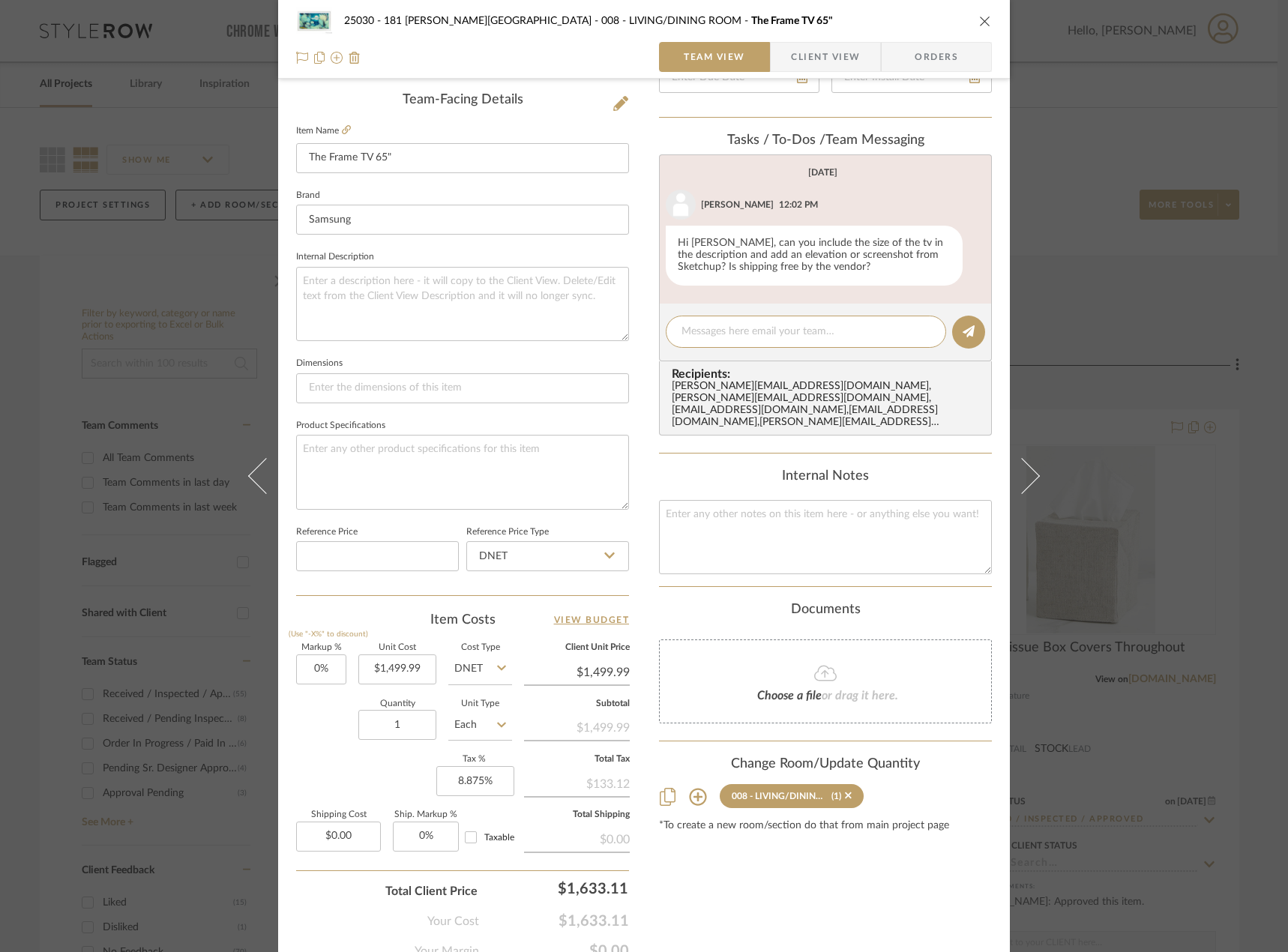
scroll to position [444, 0]
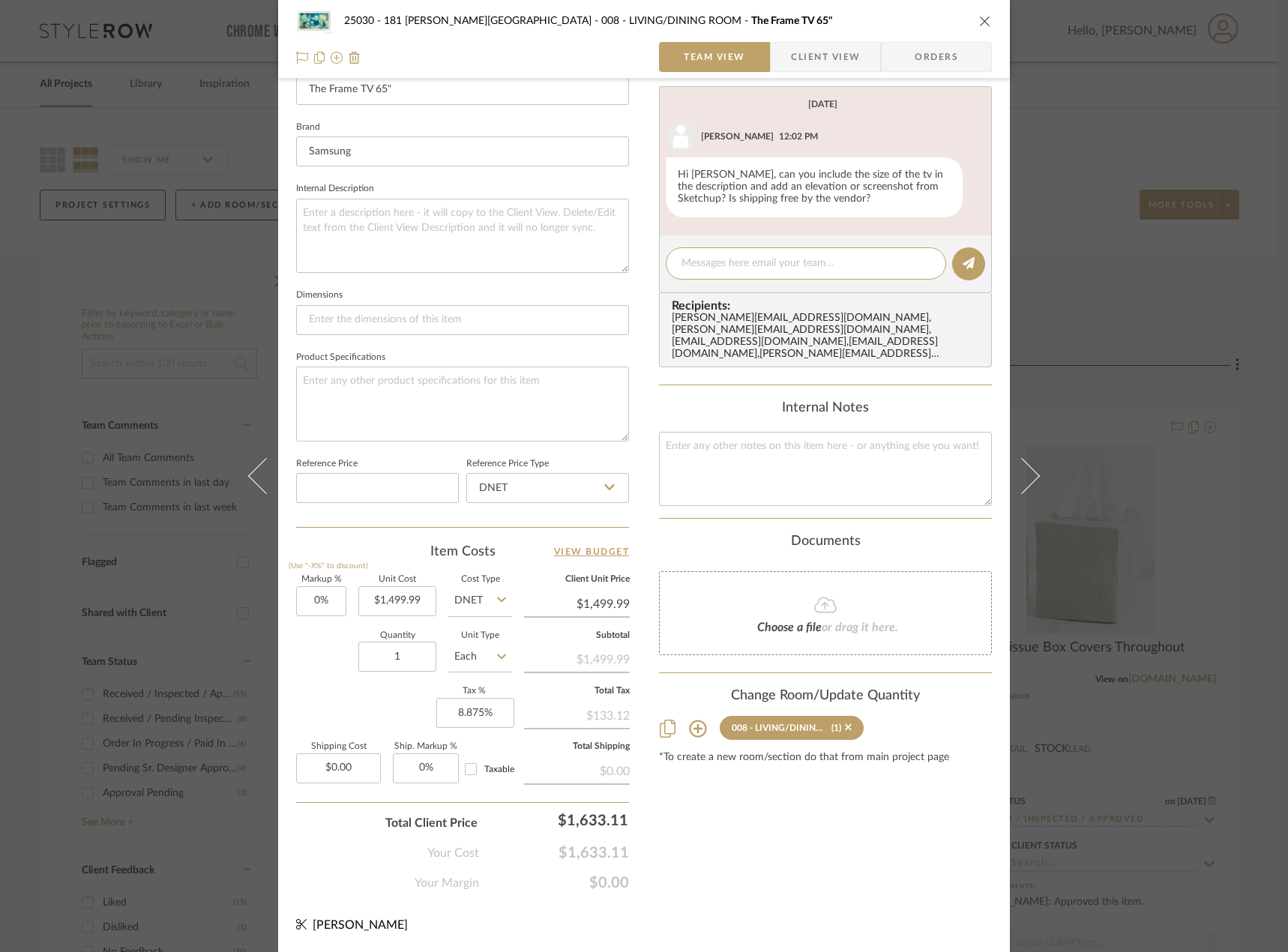
click at [1018, 370] on button at bounding box center [1031, 476] width 42 height 952
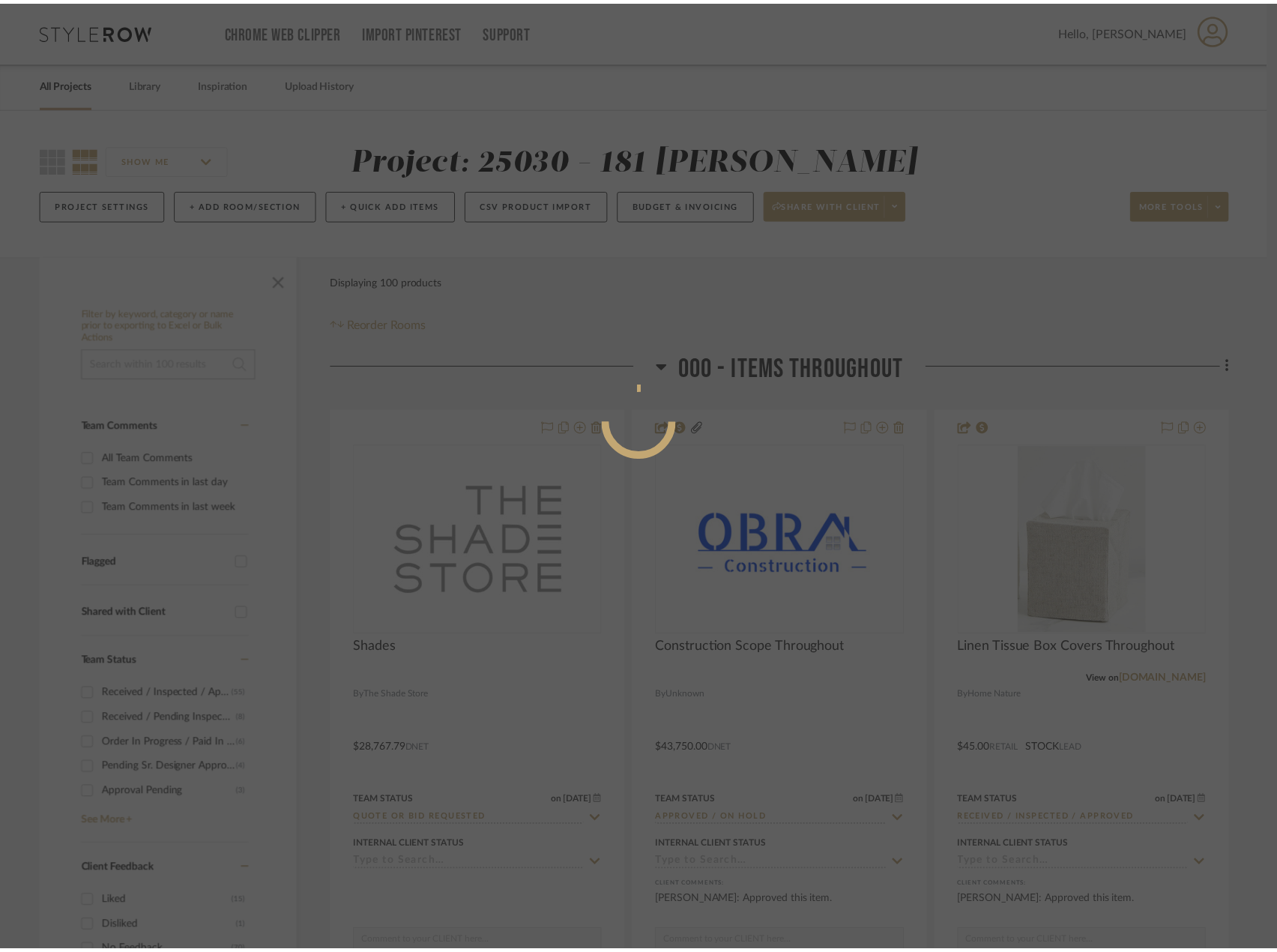
scroll to position [0, 0]
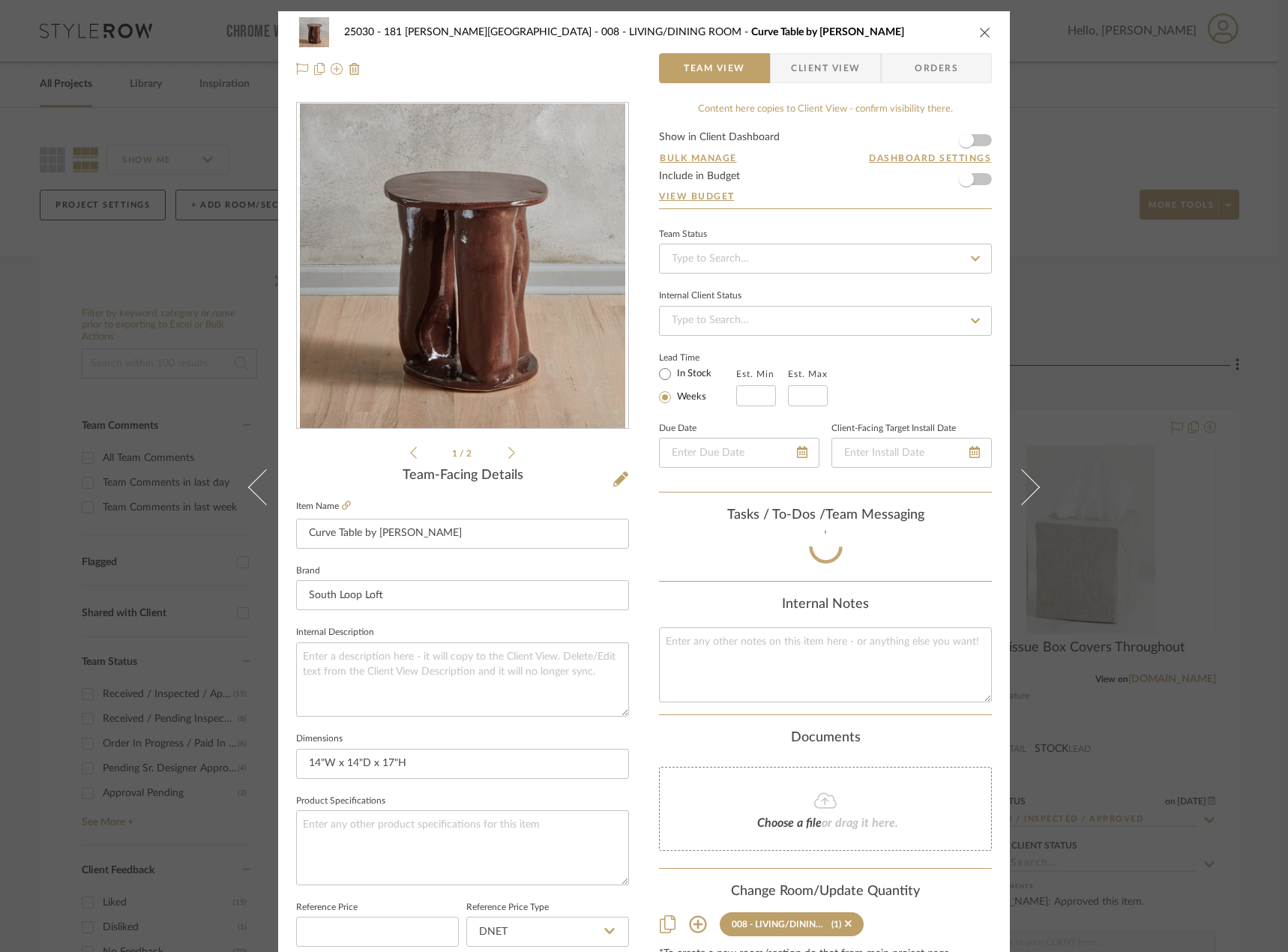
click at [1127, 392] on div "25030 - 181 [PERSON_NAME] 008 - LIVING/DINING ROOM Curve Table by [PERSON_NAME]…" at bounding box center [644, 476] width 1288 height 952
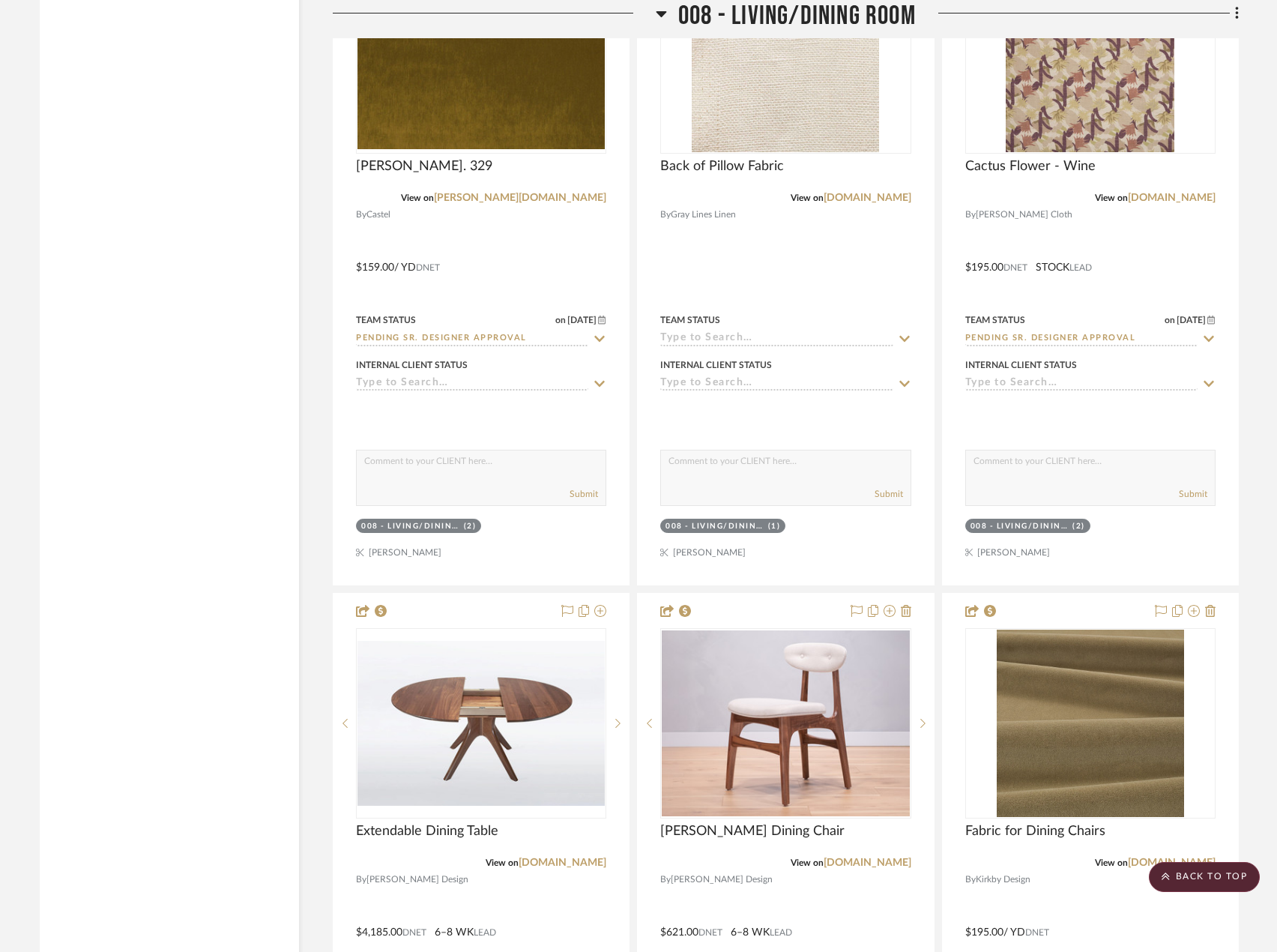
scroll to position [16234, 0]
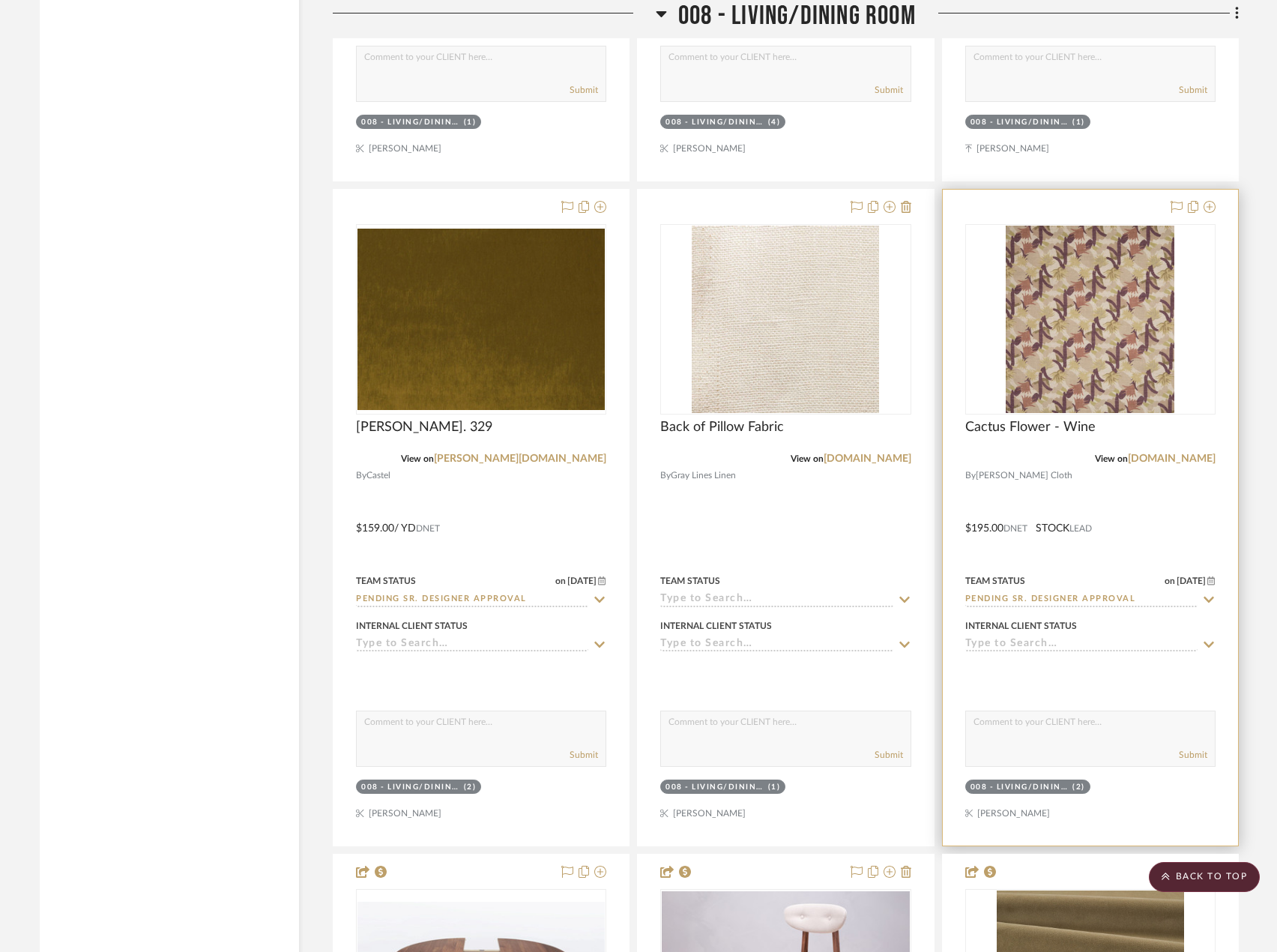
click at [1153, 557] on div at bounding box center [1090, 517] width 295 height 656
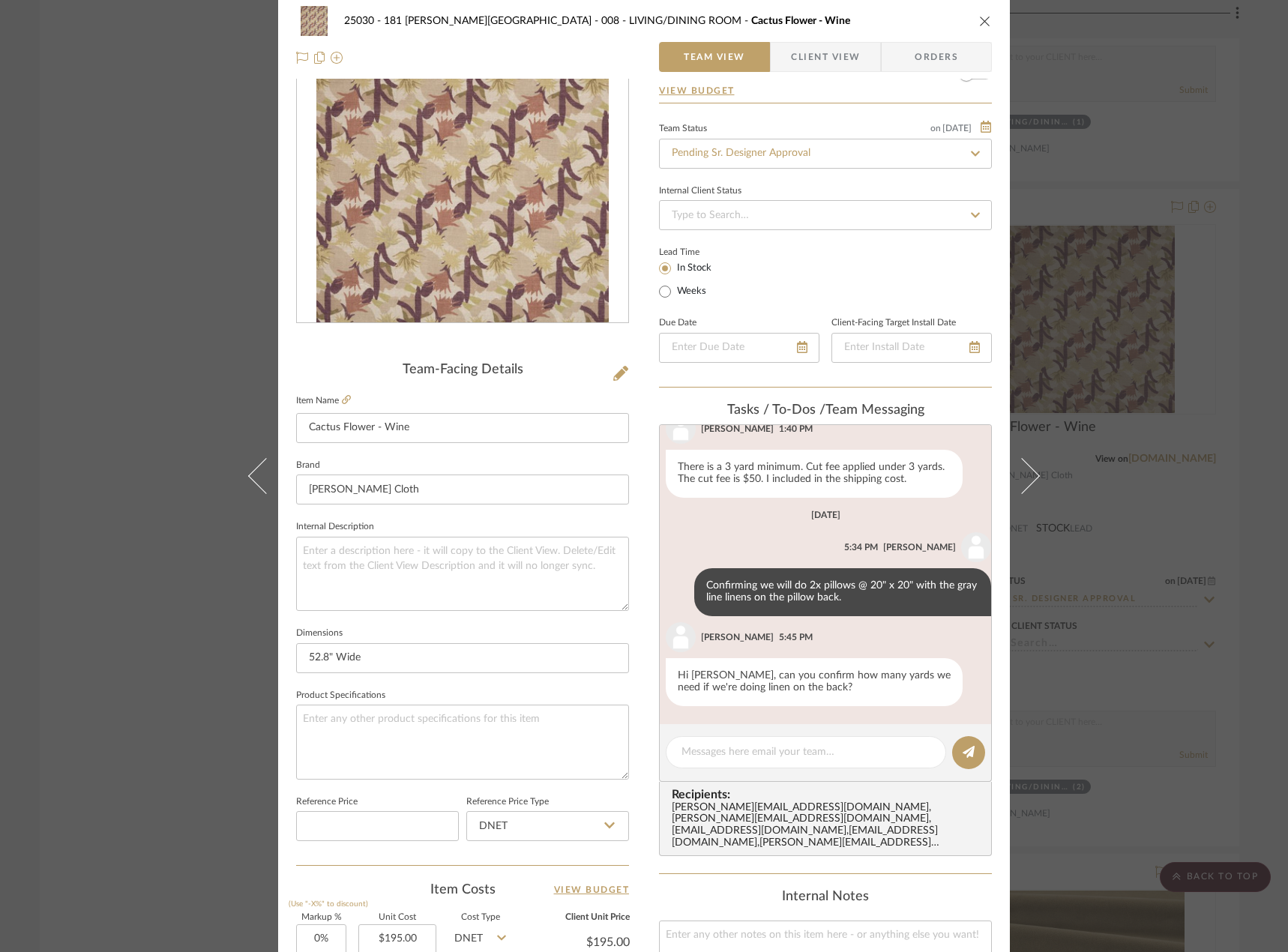
scroll to position [0, 0]
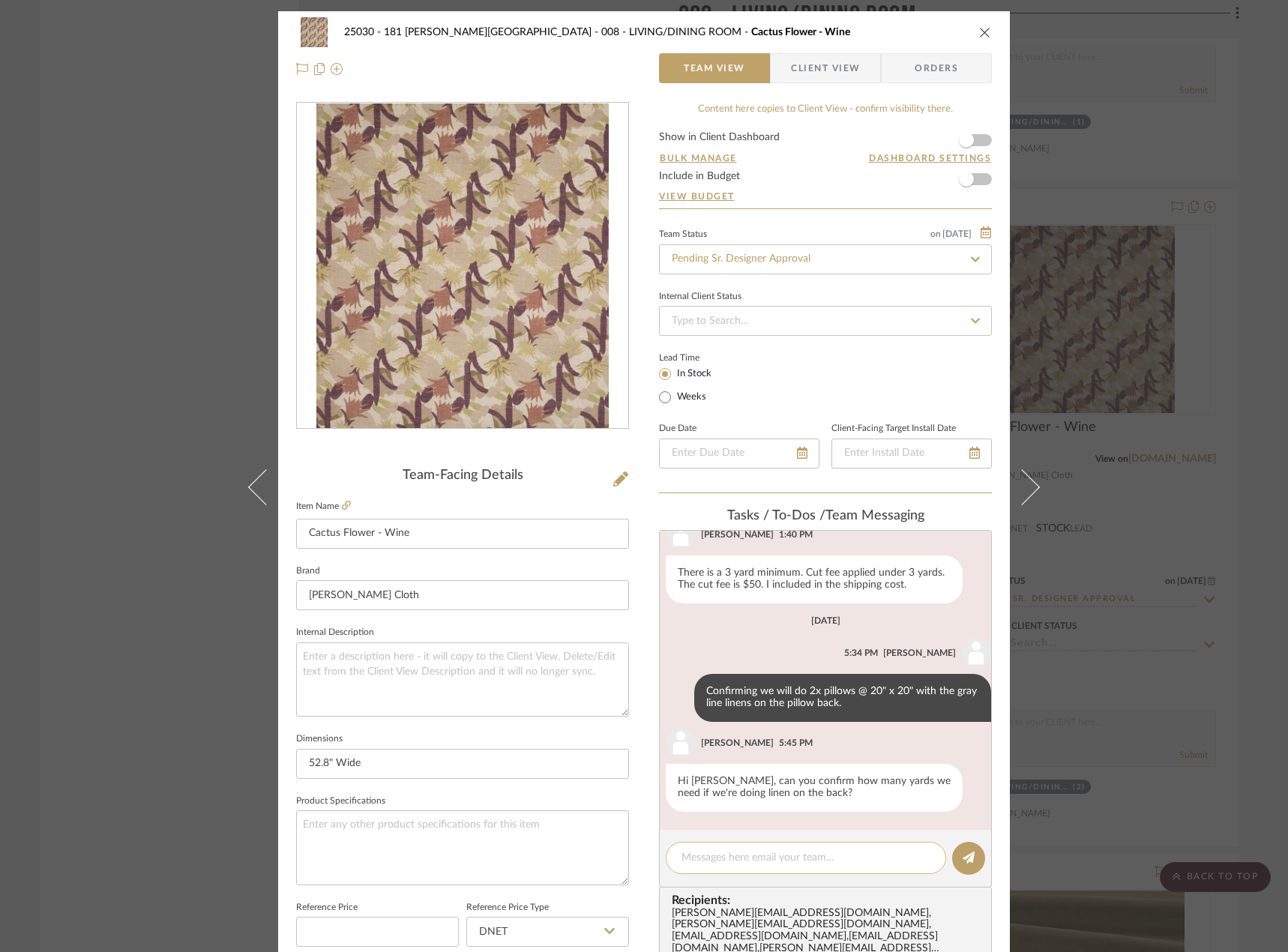
click at [727, 856] on textarea at bounding box center [806, 857] width 249 height 15
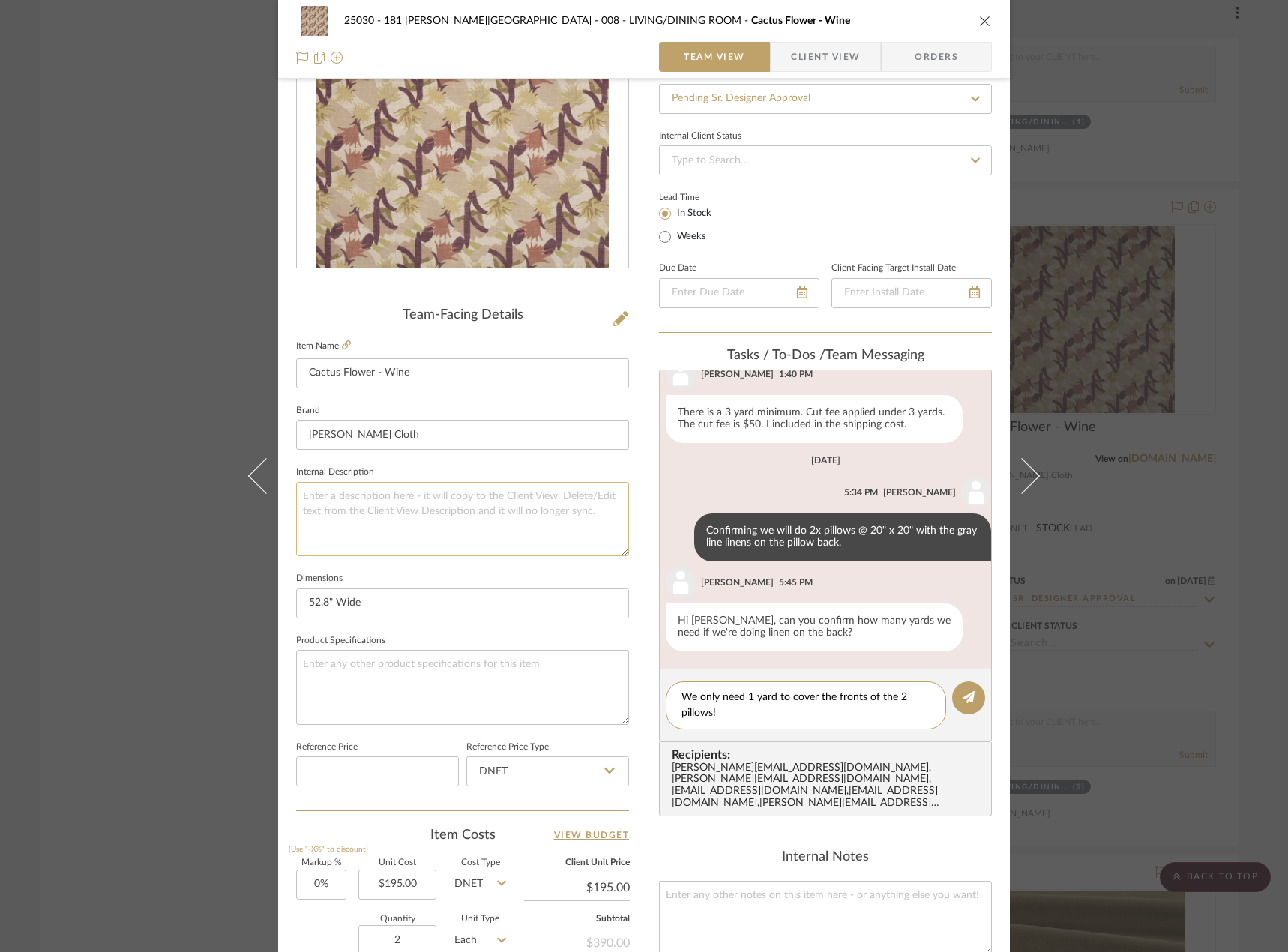
scroll to position [225, 0]
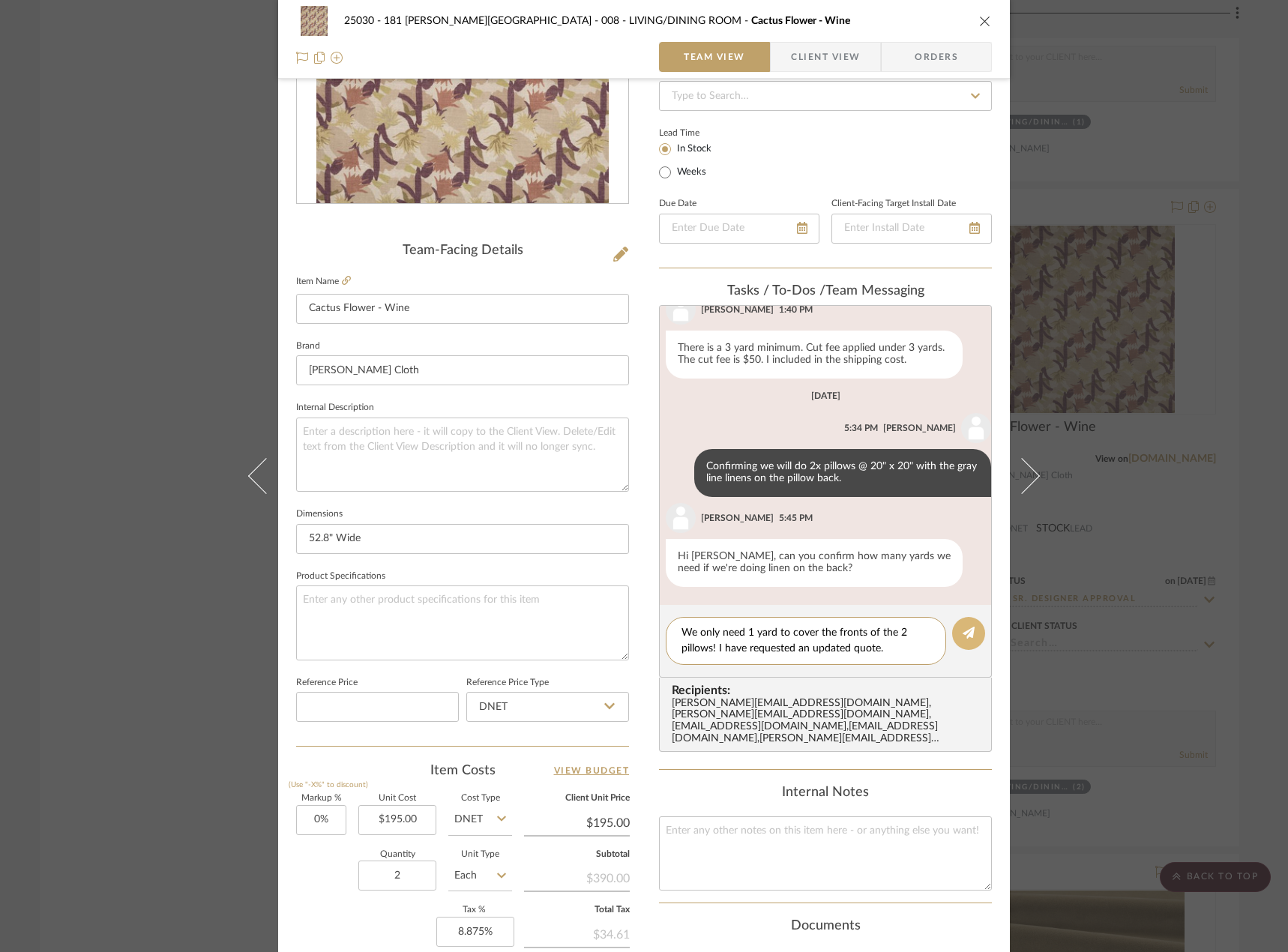
type textarea "We only need 1 yard to cover the fronts of the 2 pillows! I have requested an u…"
click at [956, 629] on button at bounding box center [969, 633] width 33 height 33
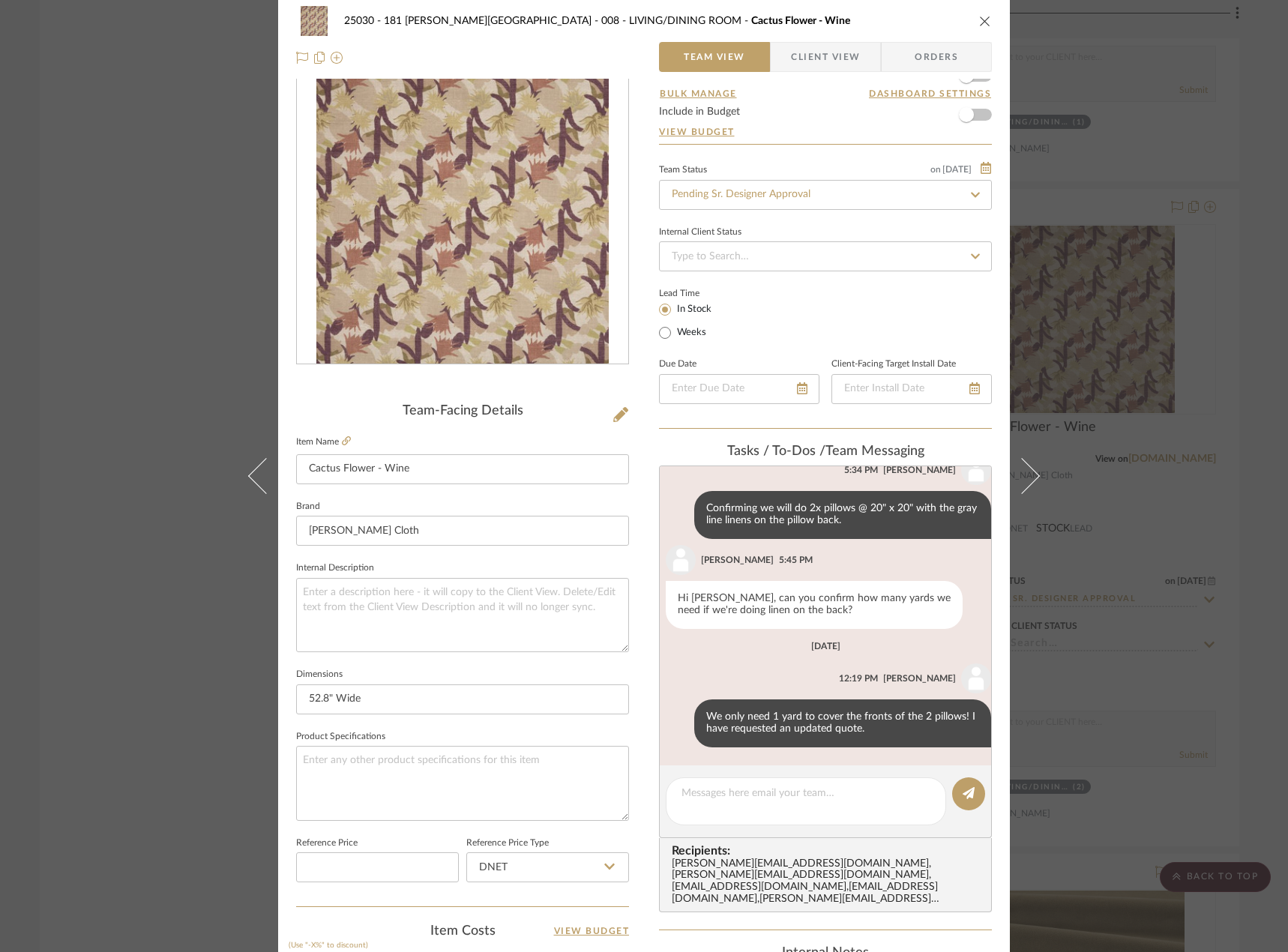
scroll to position [0, 0]
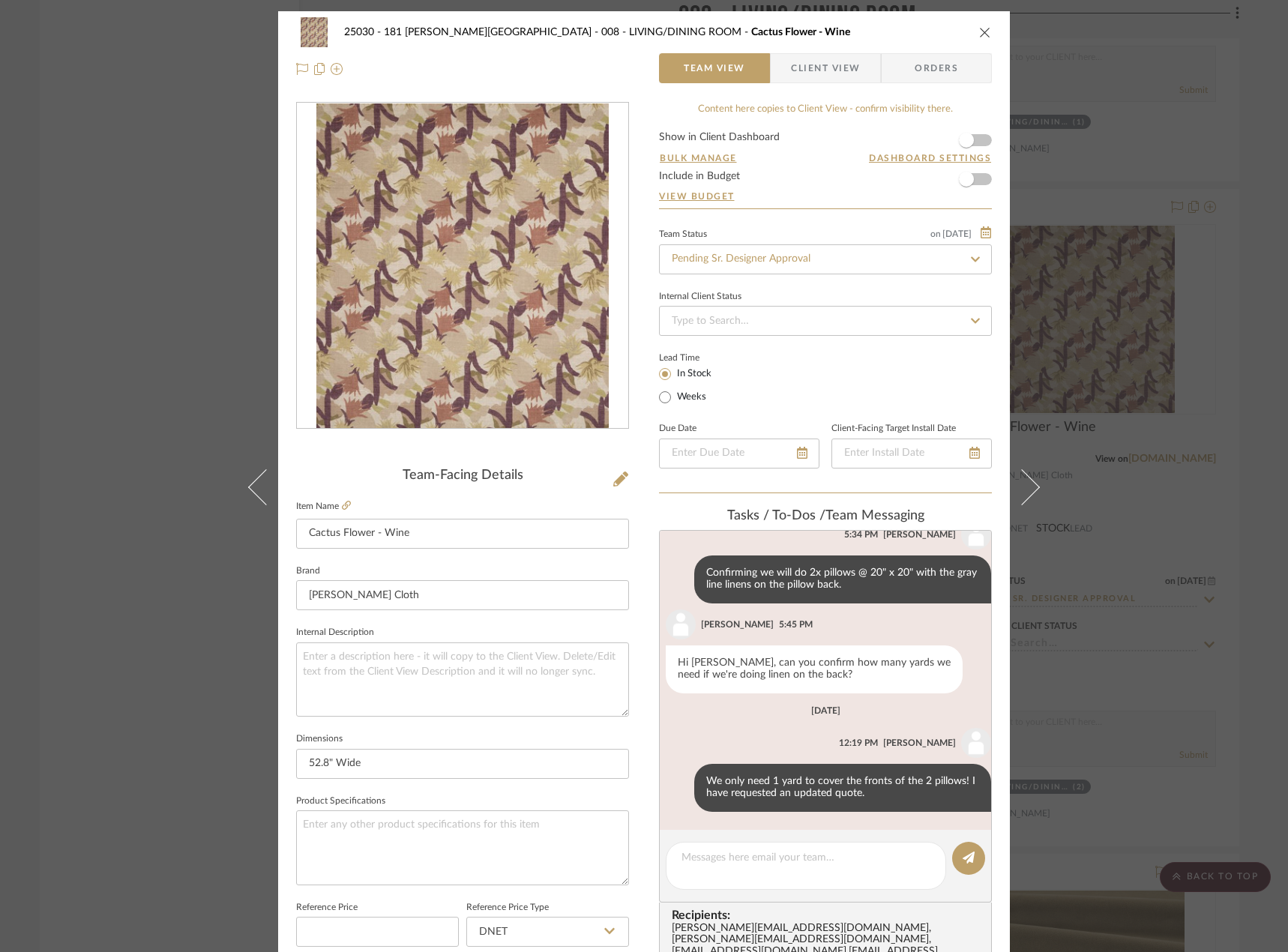
click at [86, 244] on div "25030 - 181 [PERSON_NAME] 008 - LIVING/DINING ROOM Cactus Flower - Wine Team Vi…" at bounding box center [644, 476] width 1288 height 952
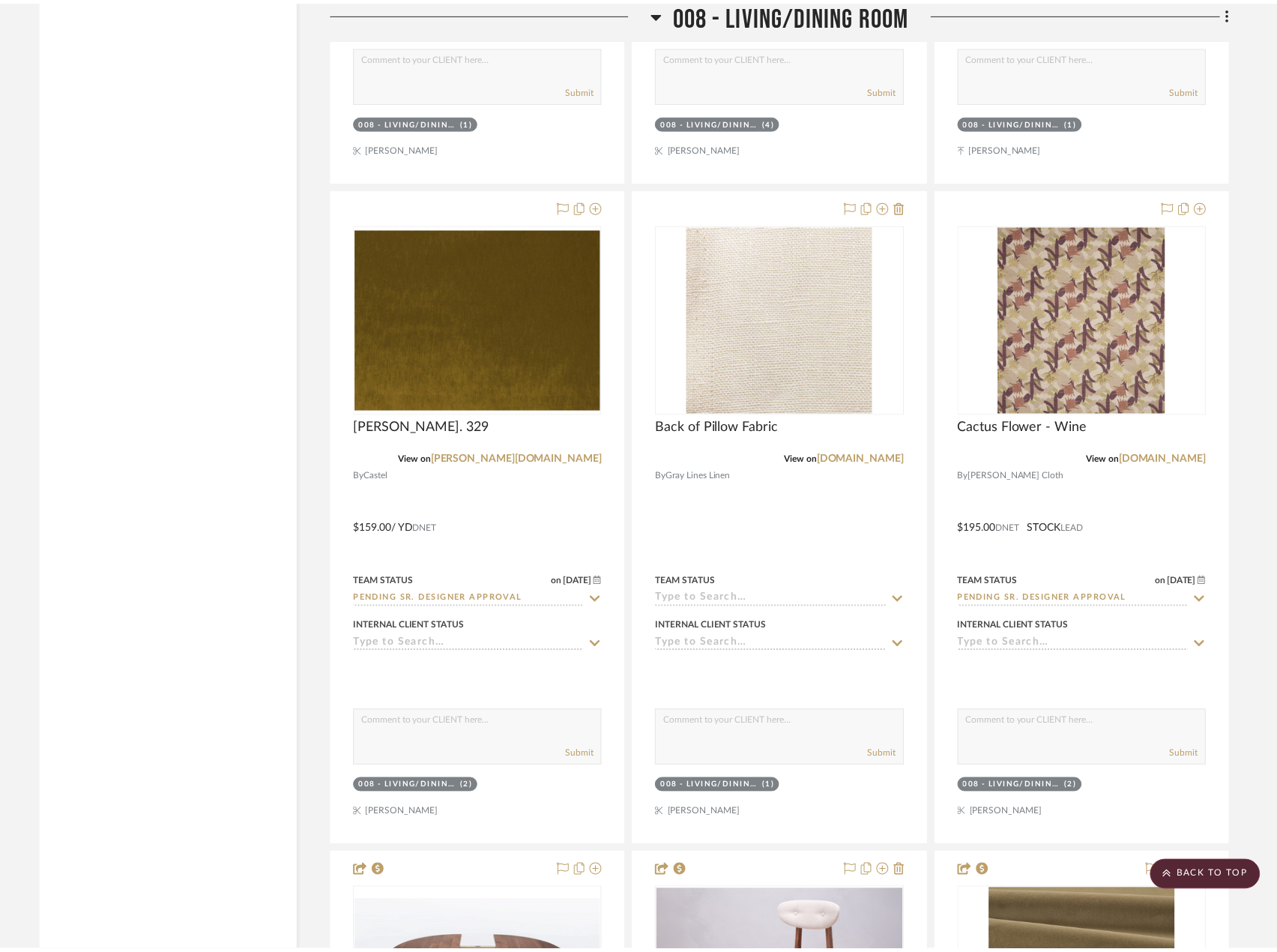
scroll to position [16234, 0]
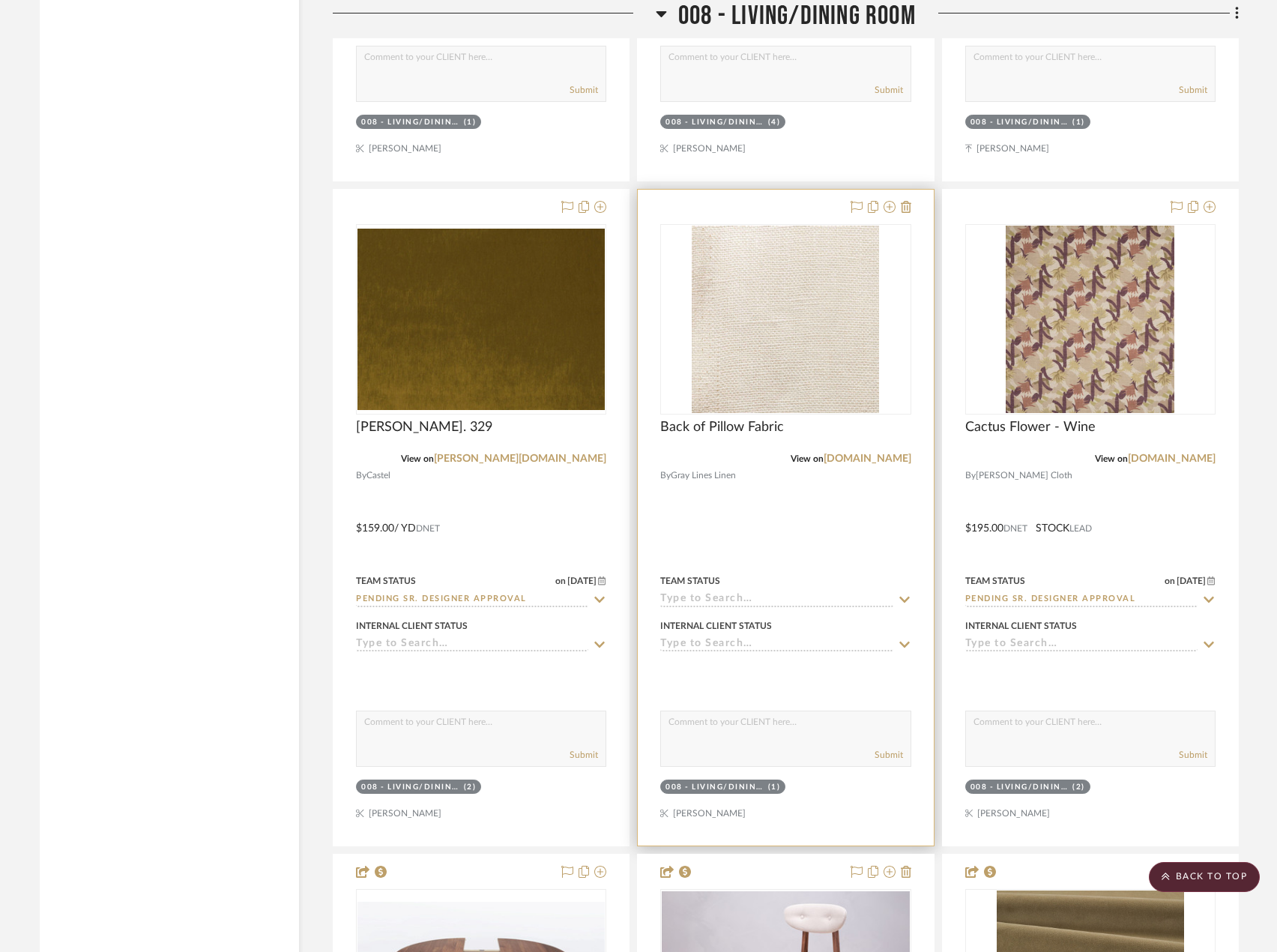
click at [873, 560] on div at bounding box center [785, 517] width 295 height 656
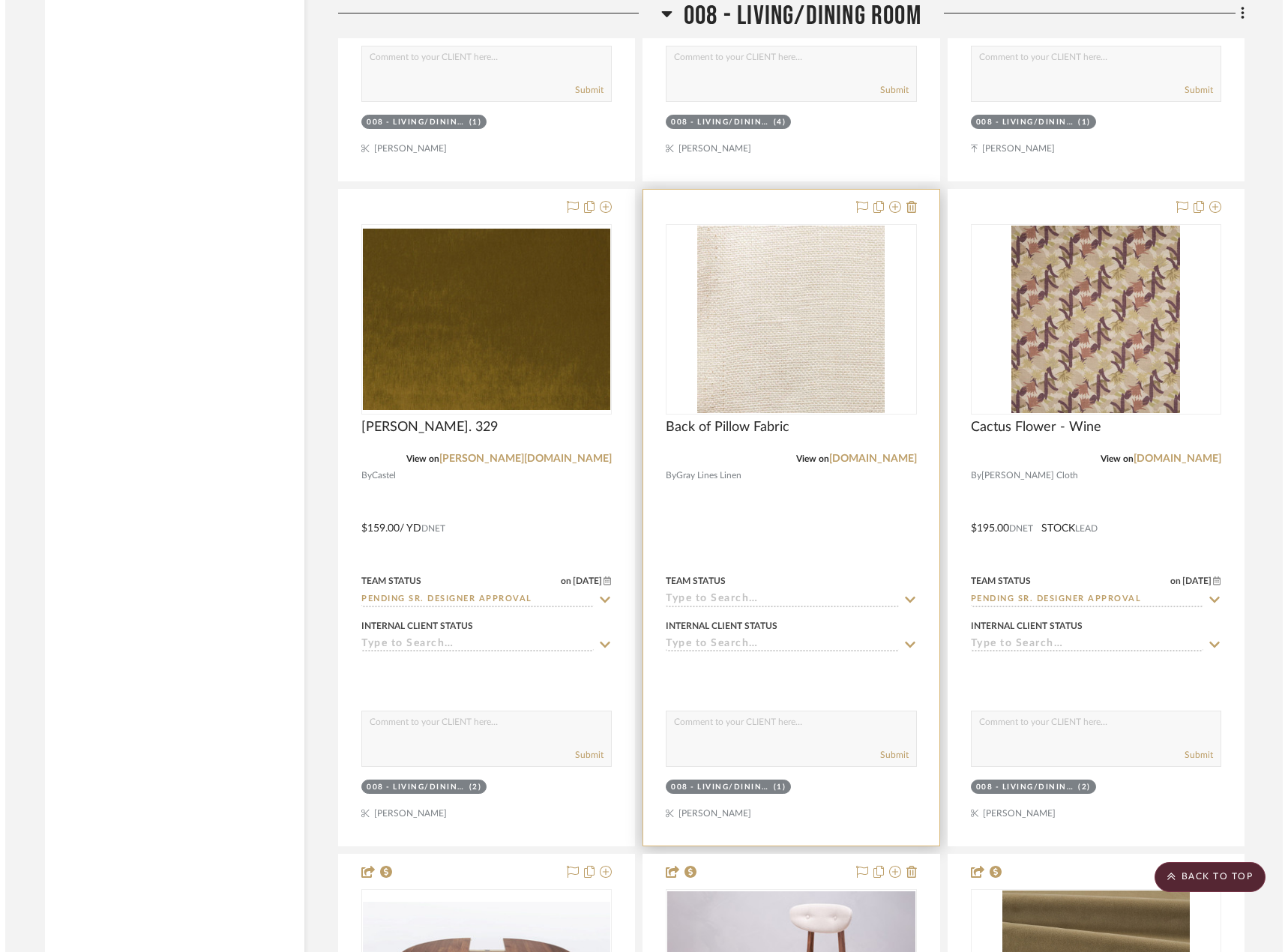
scroll to position [0, 0]
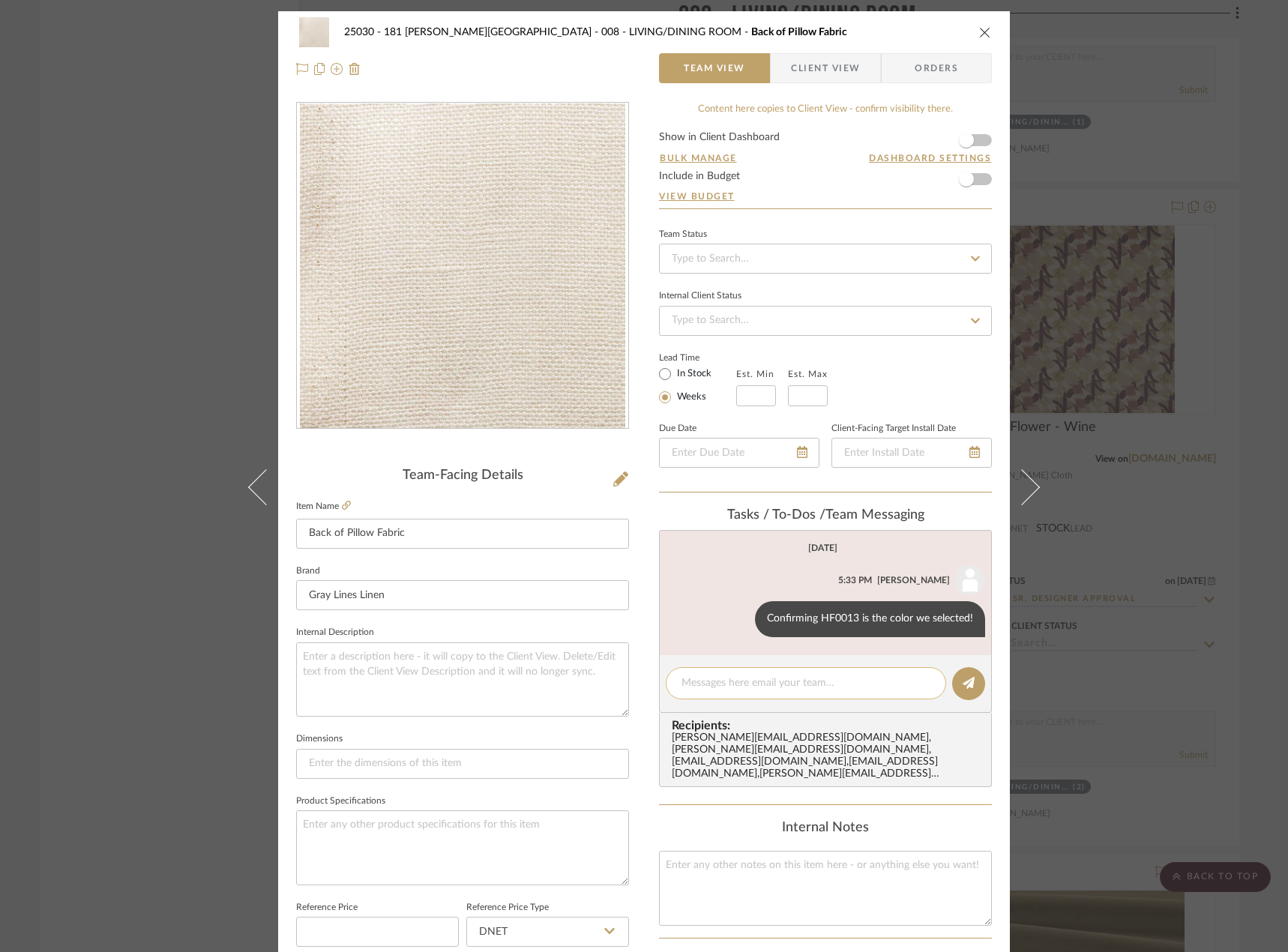
click at [760, 680] on textarea at bounding box center [806, 682] width 249 height 15
click at [739, 682] on textarea "We will need 1 yard to cover the backs of the pillows!" at bounding box center [806, 682] width 249 height 15
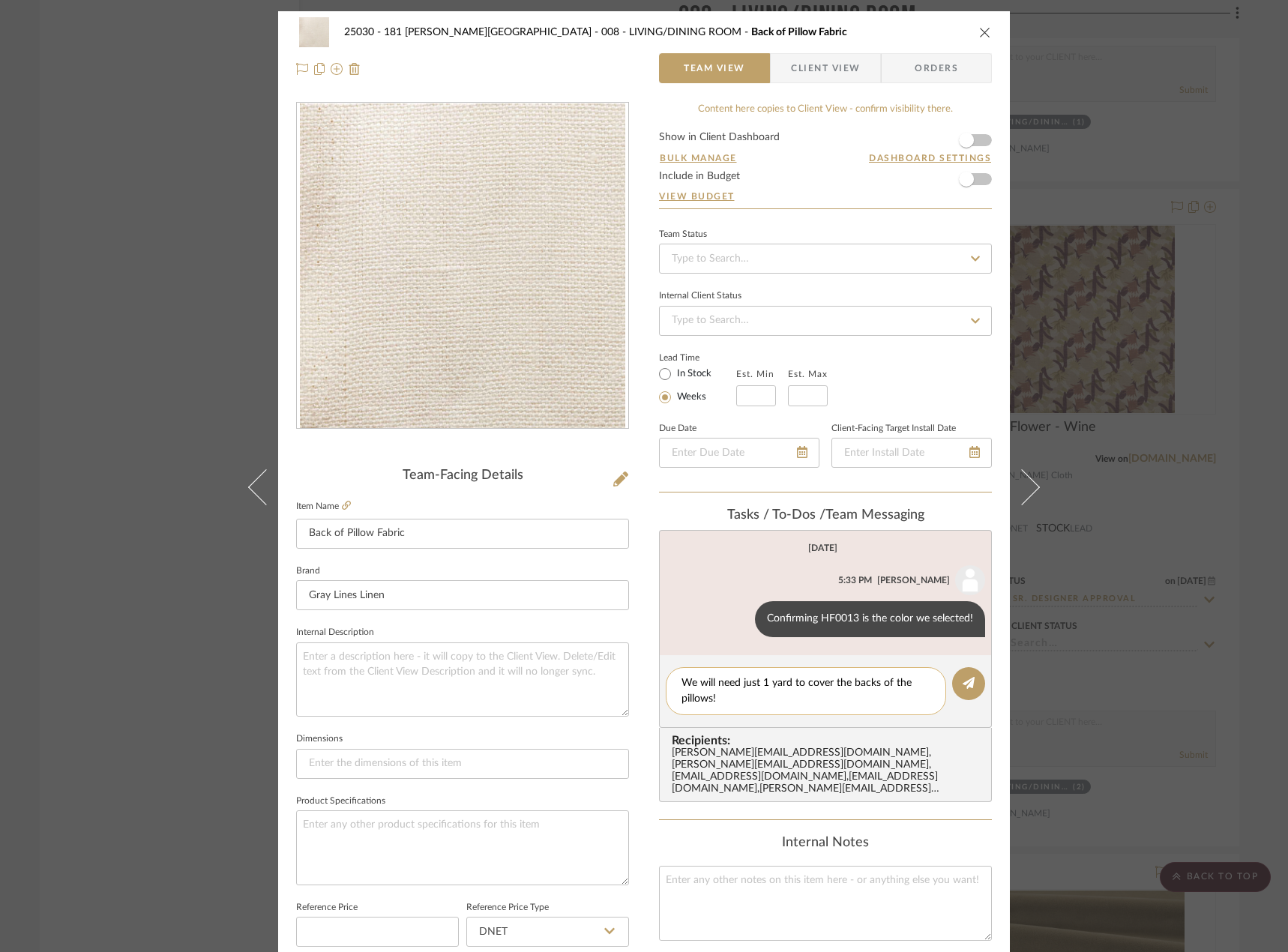
click at [752, 703] on textarea "We will need just 1 yard to cover the backs of the pillows!" at bounding box center [806, 690] width 249 height 32
type textarea "We will need just 1 yard to cover the backs of the pillows!"
click at [963, 683] on icon at bounding box center [969, 682] width 12 height 12
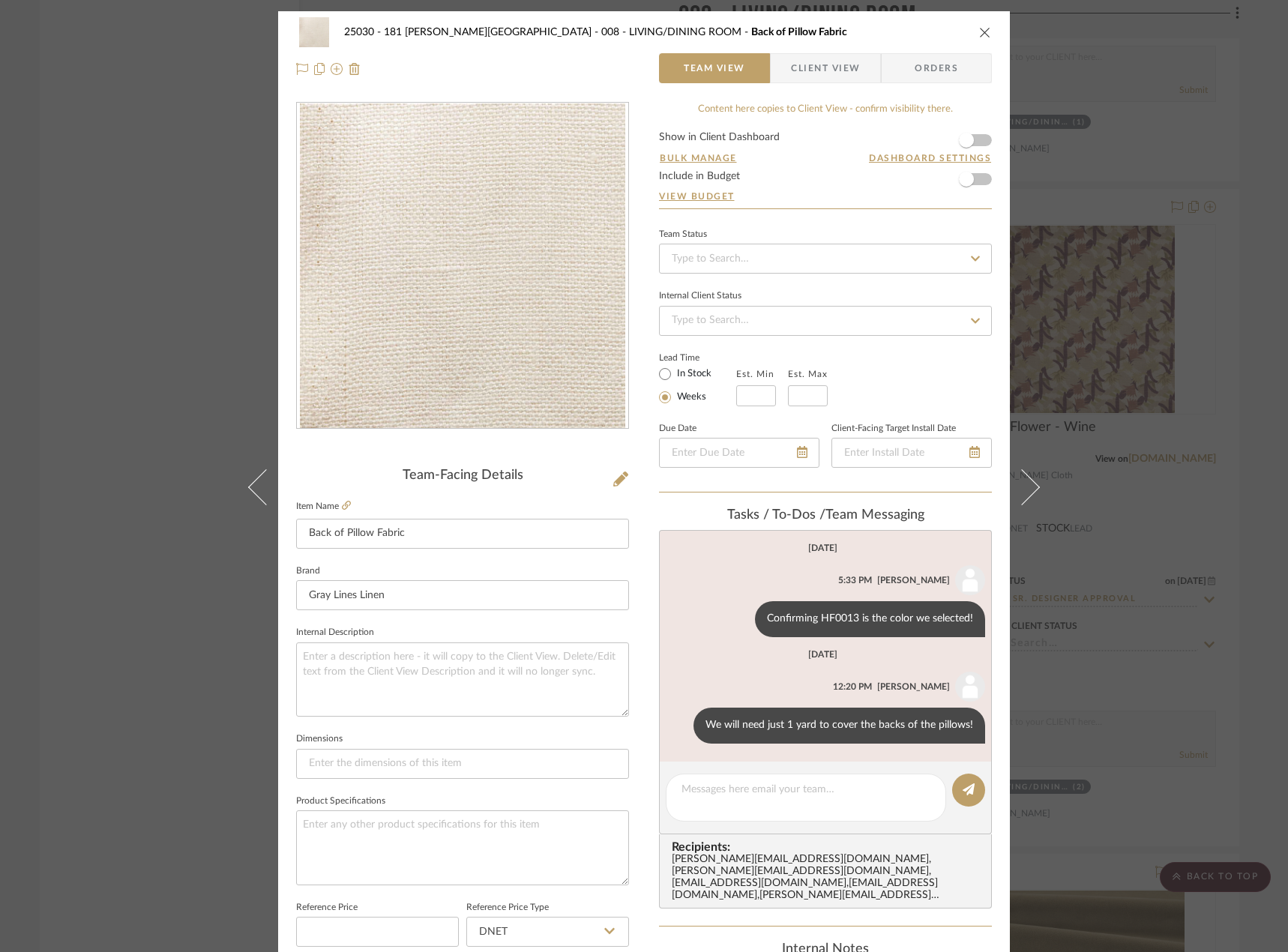
click at [5, 288] on div "25030 - 181 MacDougal - Baribeau 008 - LIVING/DINING ROOM Back of Pillow Fabric…" at bounding box center [644, 476] width 1288 height 952
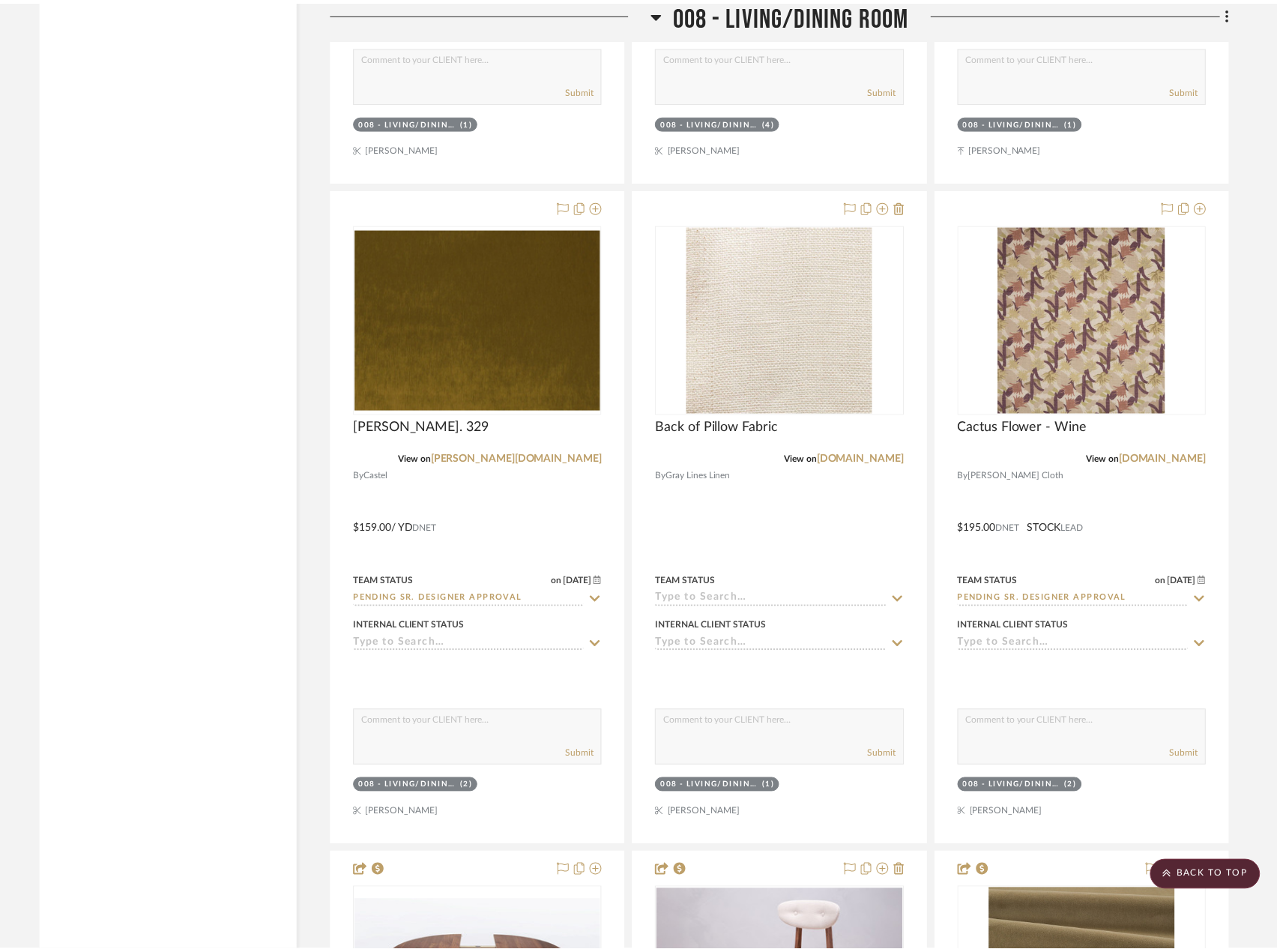
scroll to position [16234, 0]
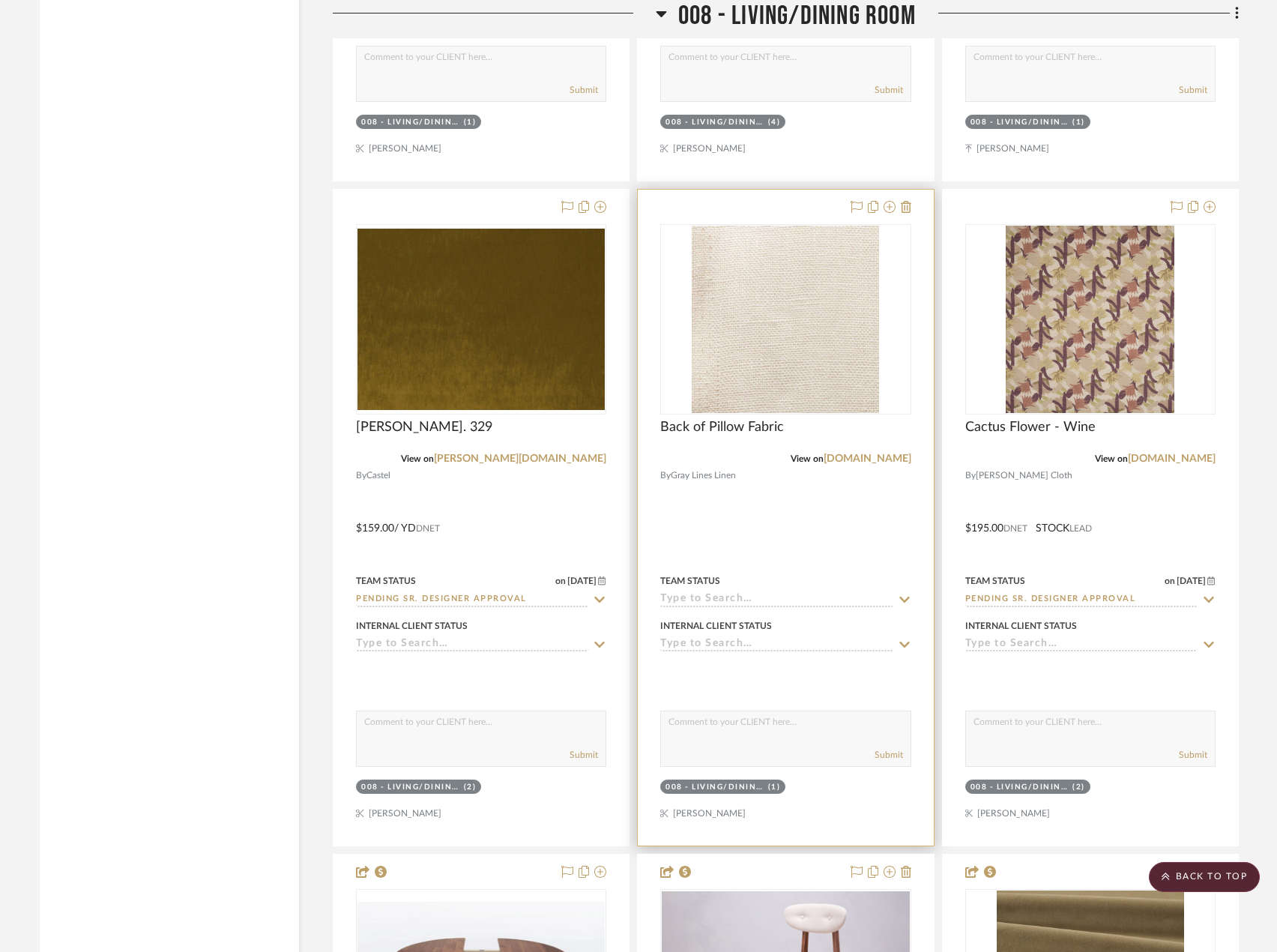
click at [859, 560] on div at bounding box center [785, 517] width 295 height 656
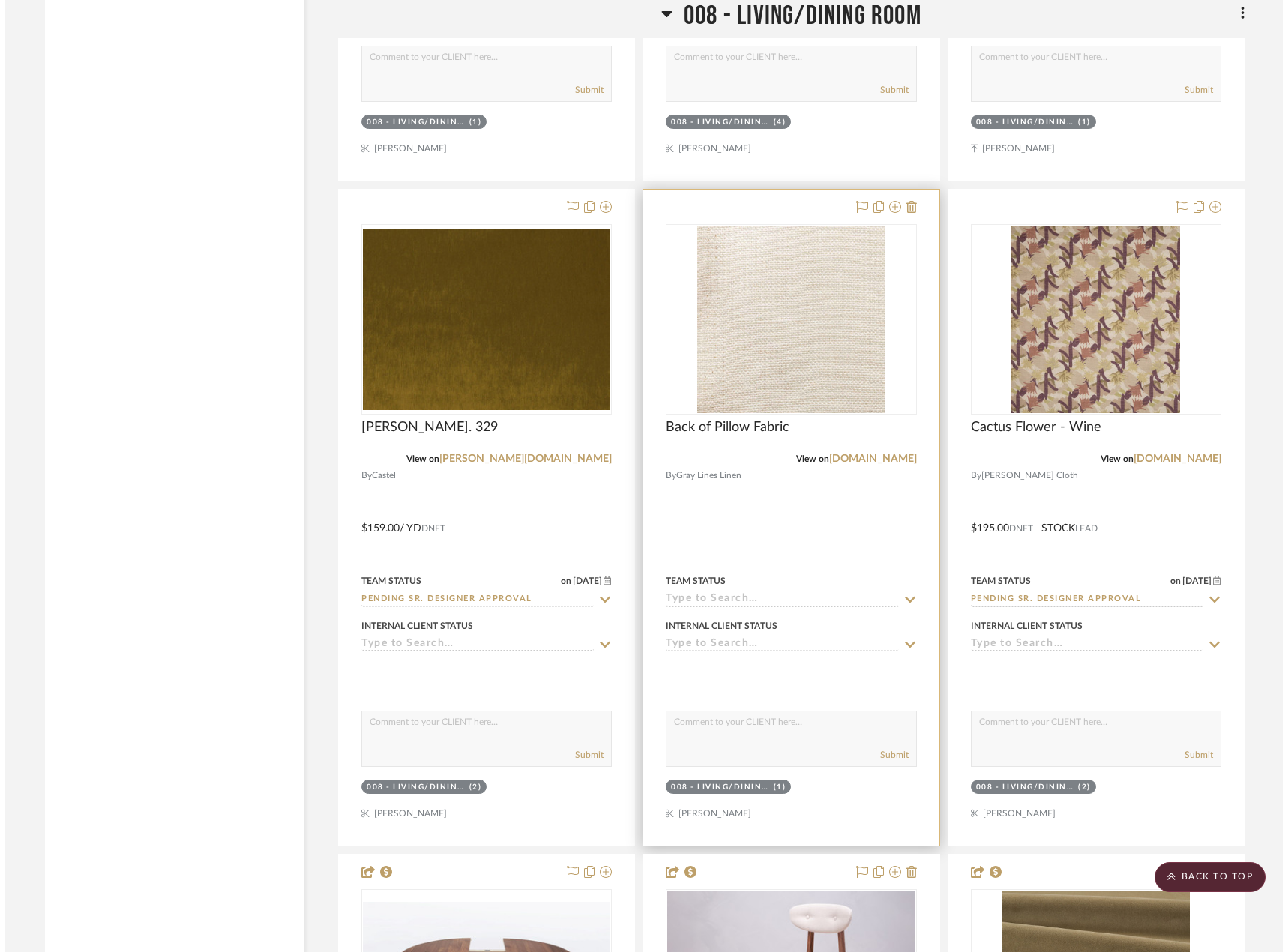
scroll to position [0, 0]
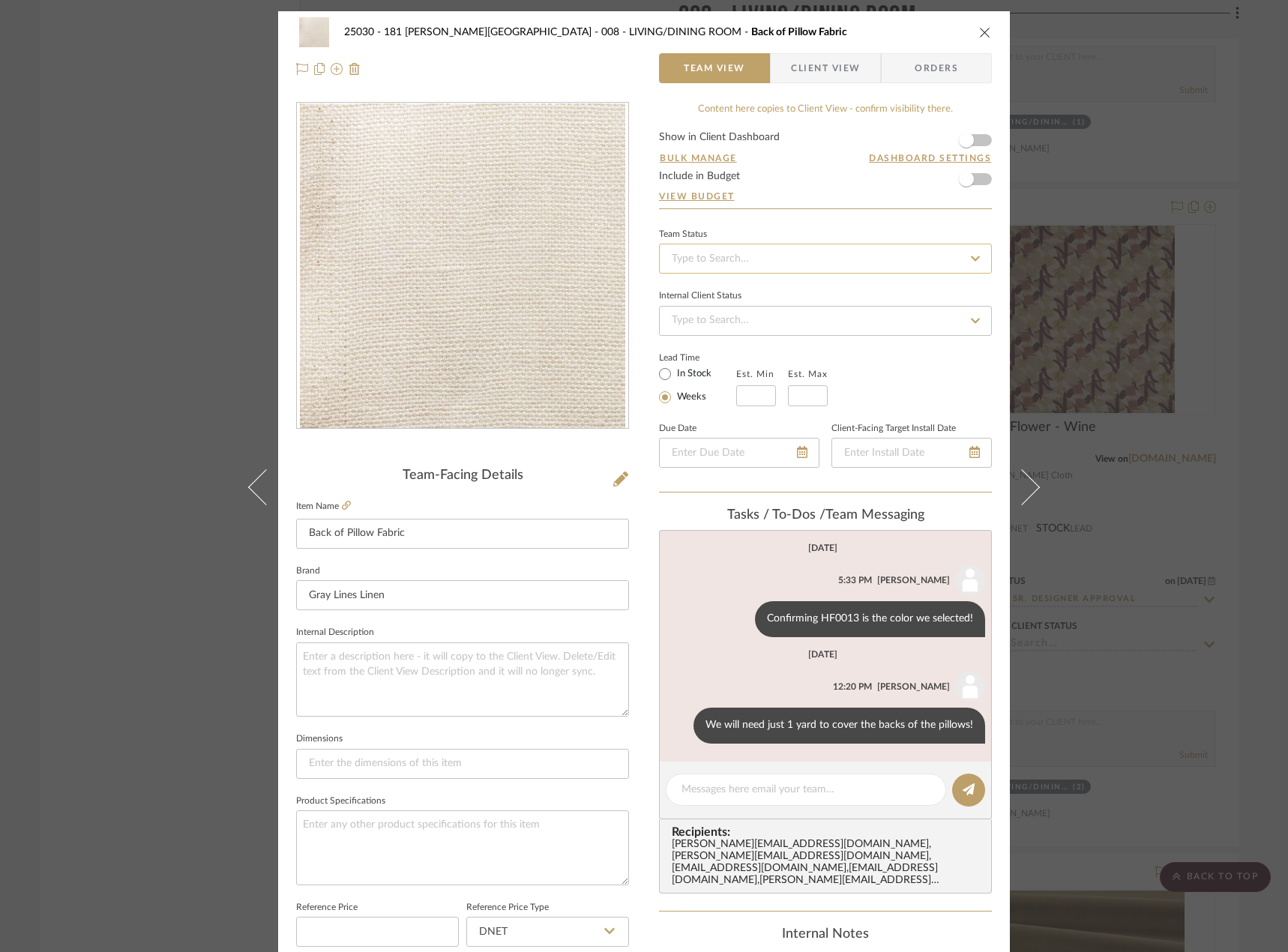
click at [726, 255] on input at bounding box center [826, 258] width 333 height 30
type input "quot"
click at [752, 326] on div "Quote or Bid Requested" at bounding box center [820, 336] width 332 height 38
type input "[DATE]"
type input "Quote or Bid Requested"
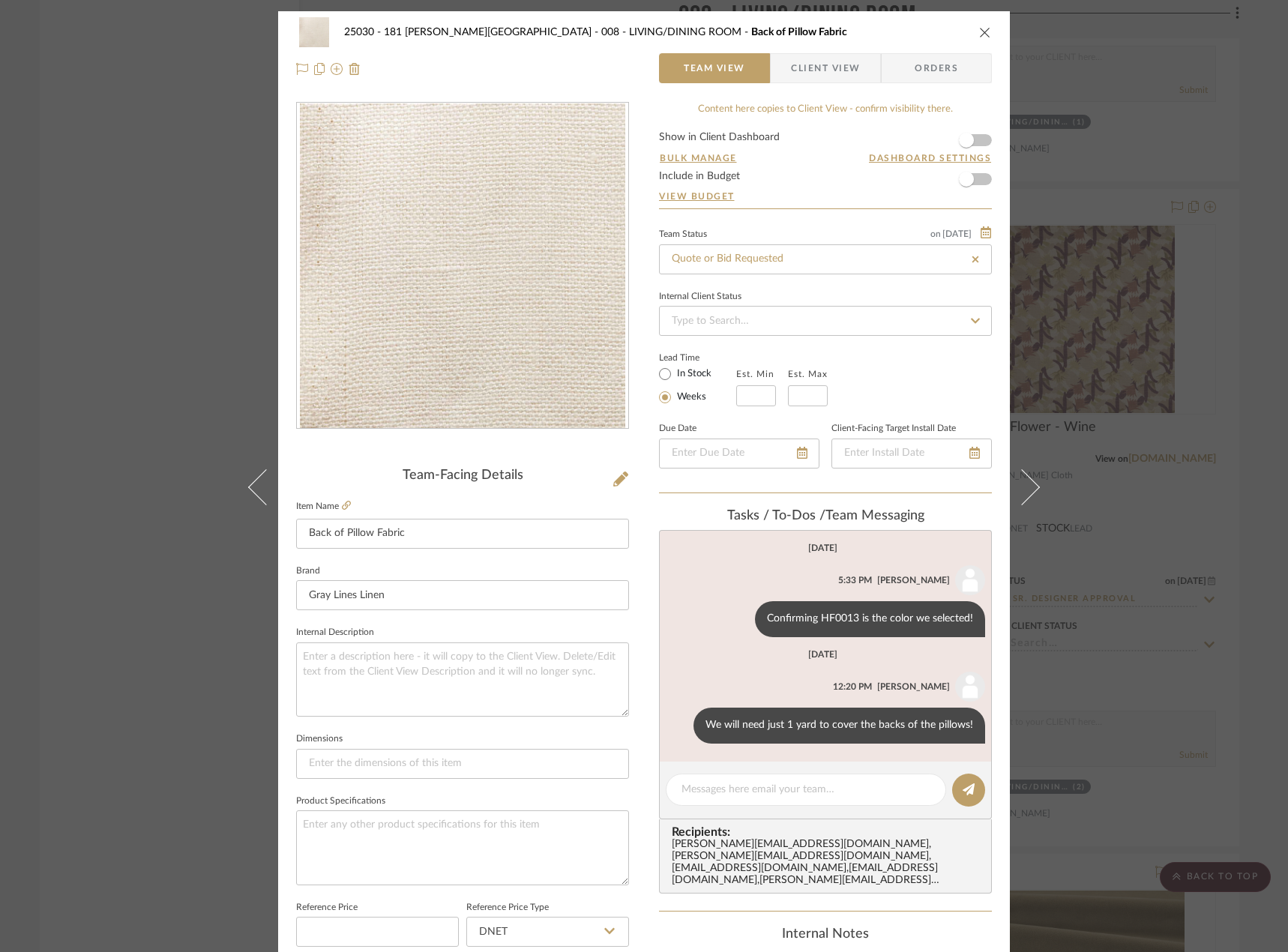
click at [818, 68] on span "Client View" at bounding box center [825, 68] width 69 height 30
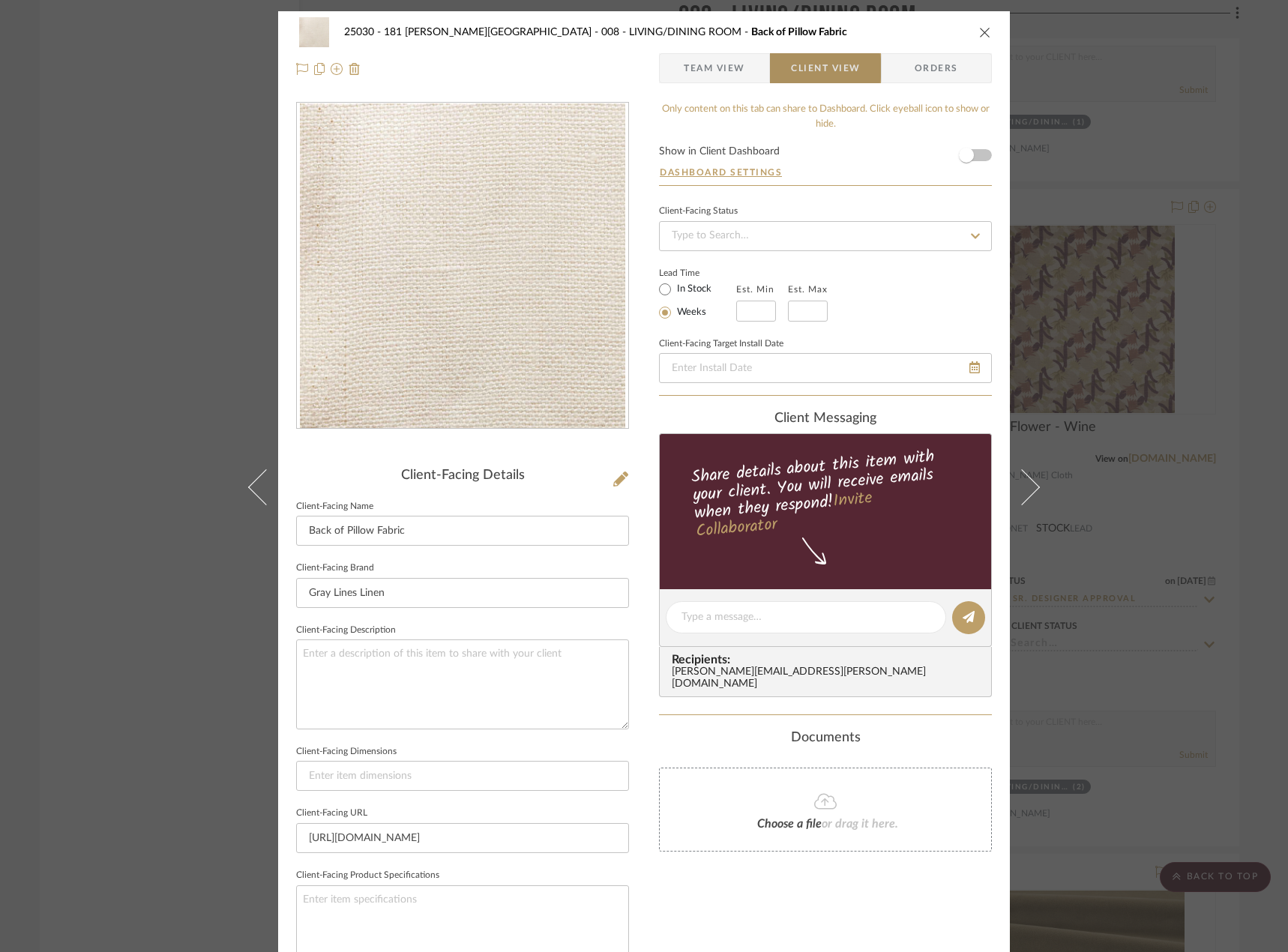
type input "[DATE]"
type input "Quote or Bid Requested"
click at [383, 686] on textarea at bounding box center [462, 684] width 333 height 89
type textarea "Description: Linen Fabric for Back of Pillows || Color: To match ground of Cact…"
click at [752, 949] on div "Only content on this tab can share to Dashboard. Click eyeball icon to show or …" at bounding box center [826, 638] width 333 height 1072
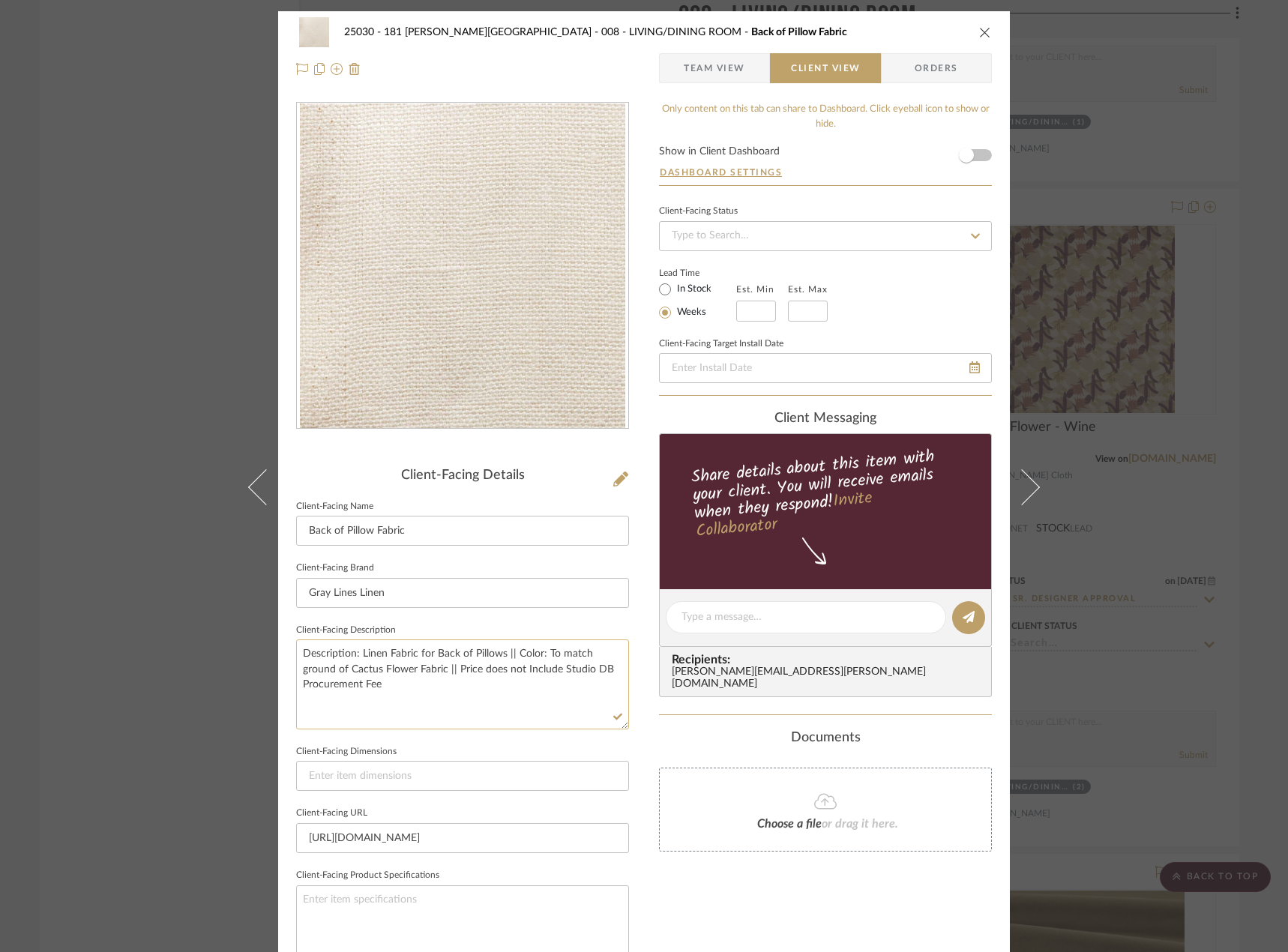
click at [523, 669] on textarea "Description: Linen Fabric for Back of Pillows || Color: To match ground of Cact…" at bounding box center [462, 684] width 333 height 89
type textarea "Description: Linen Fabric for Back of Pillows || Color: To match ground of Cact…"
click at [717, 895] on div "Only content on this tab can share to Dashboard. Click eyeball icon to show or …" at bounding box center [826, 638] width 333 height 1072
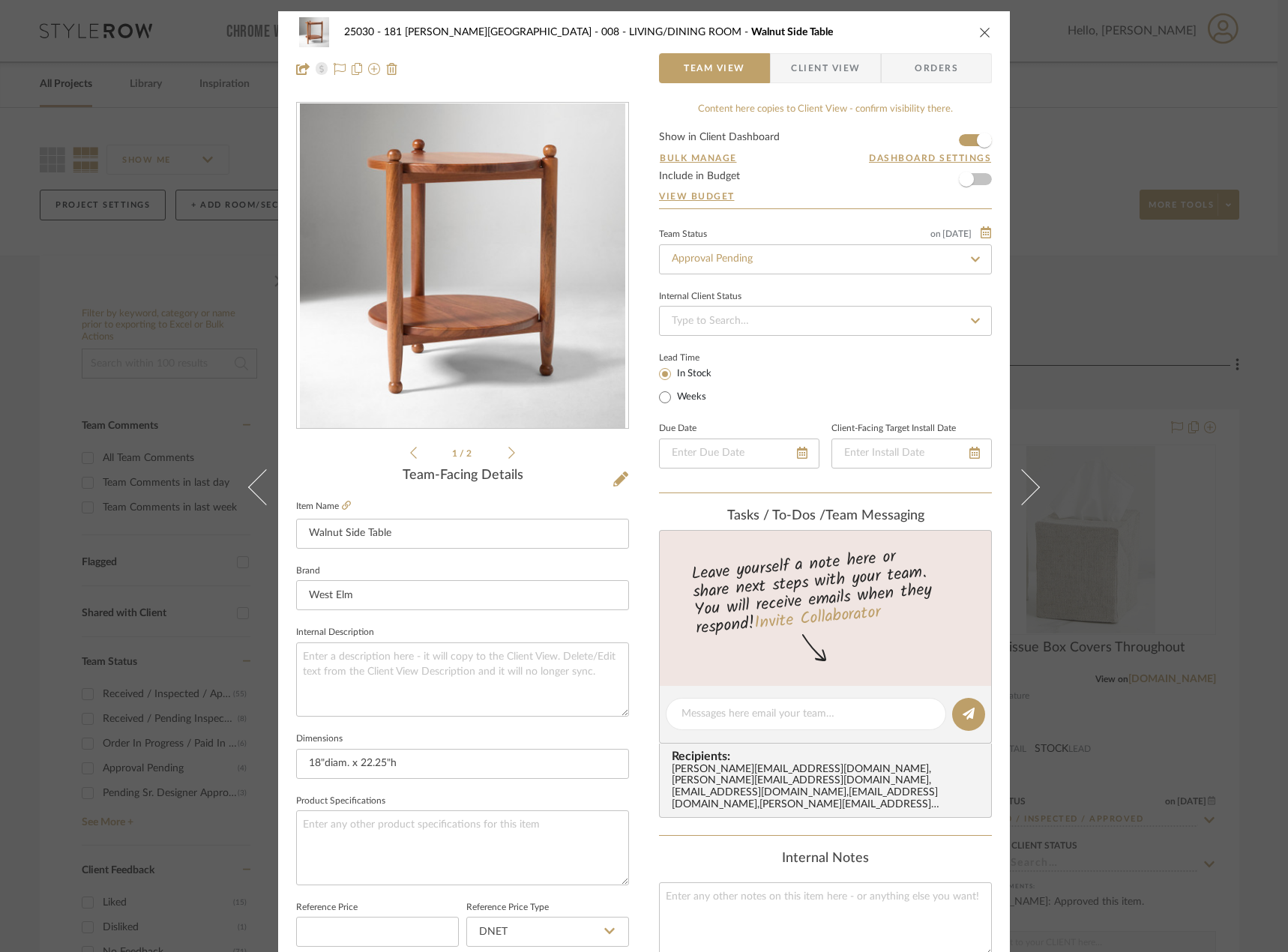
click at [16, 390] on div "25030 - 181 [PERSON_NAME] 008 - LIVING/DINING ROOM Walnut Side Table Team View …" at bounding box center [644, 476] width 1288 height 952
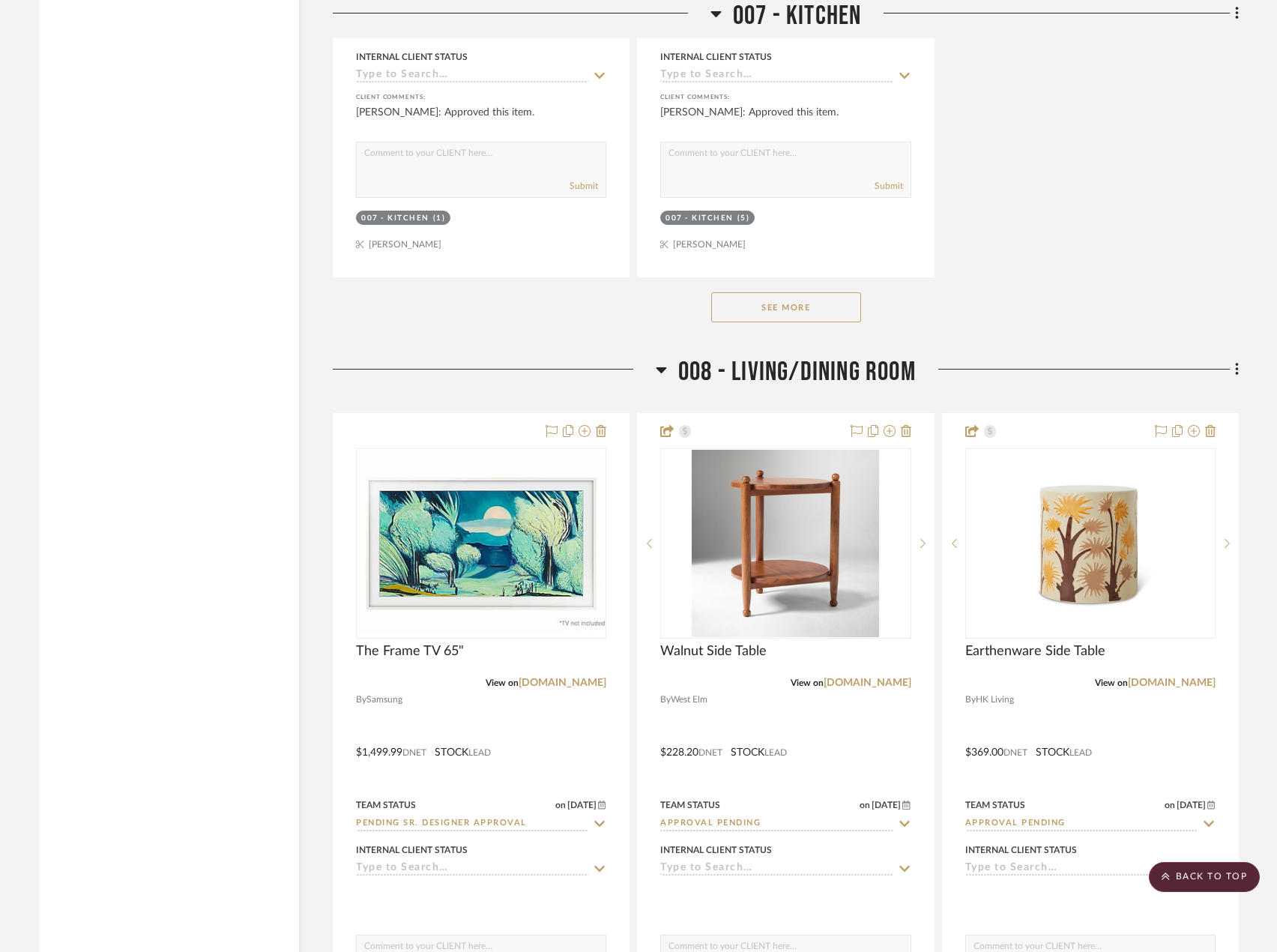
scroll to position [12768, 0]
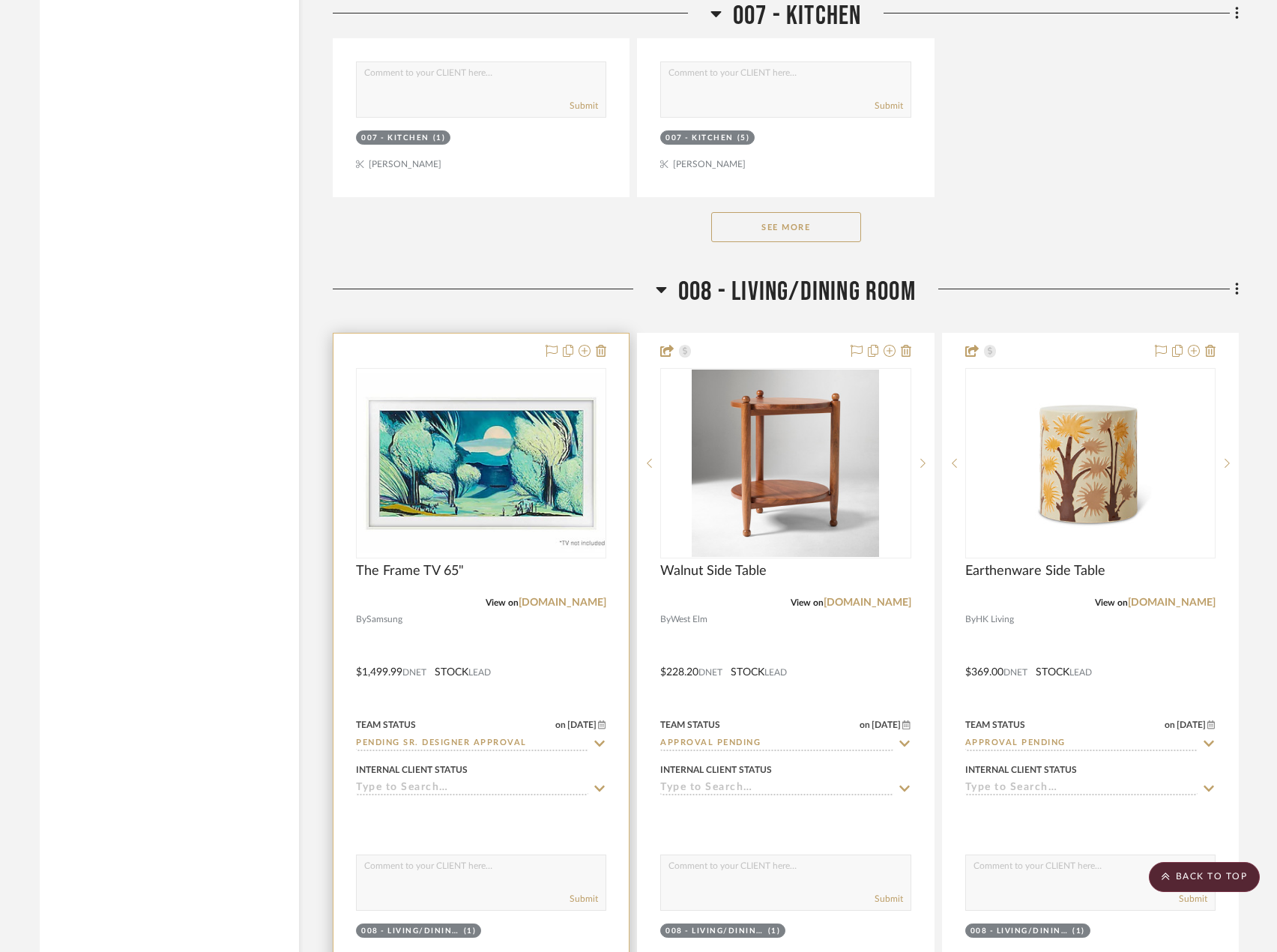
click at [512, 682] on div at bounding box center [481, 661] width 295 height 656
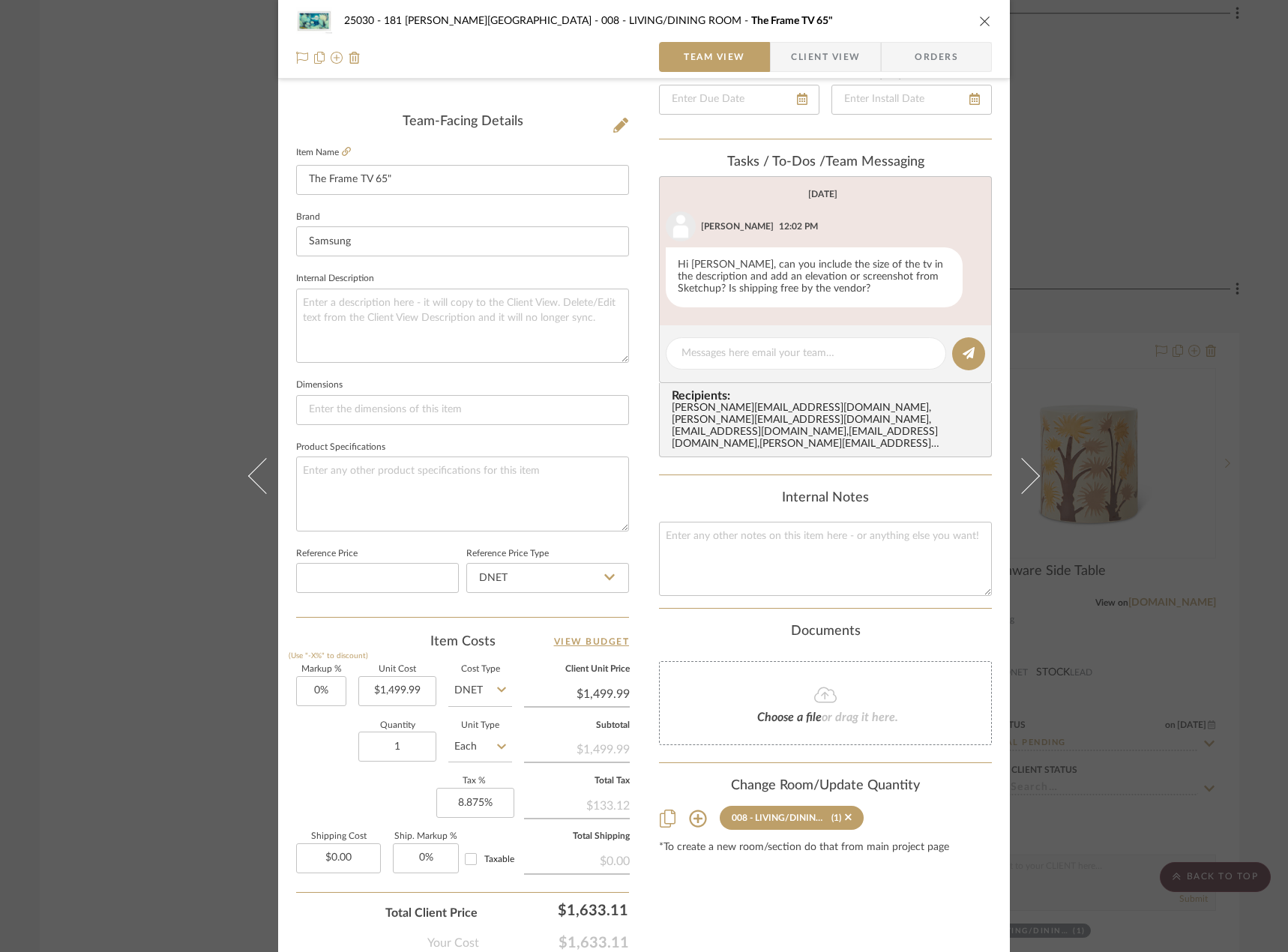
scroll to position [444, 0]
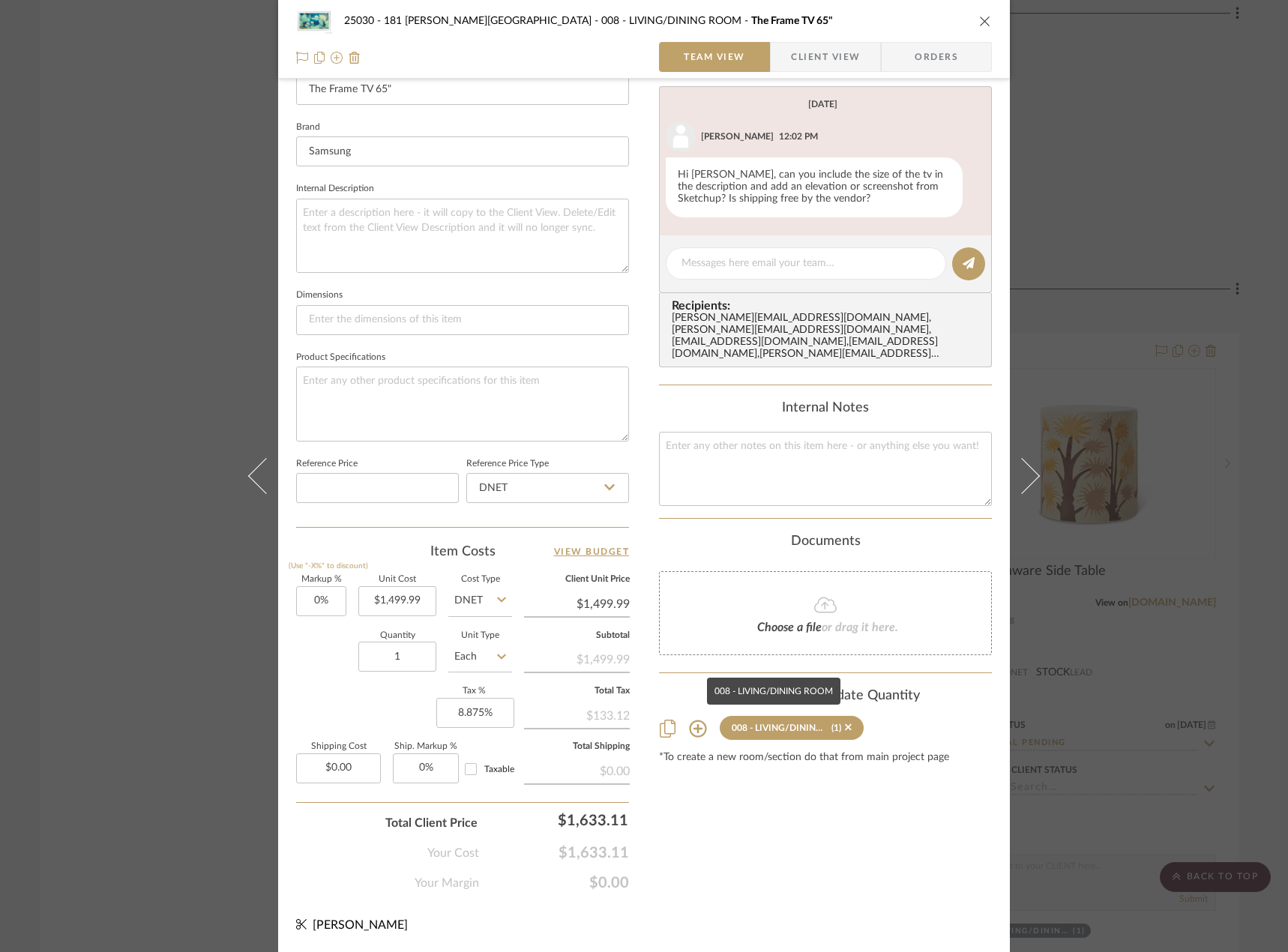
click at [797, 595] on fa-icon at bounding box center [826, 605] width 137 height 19
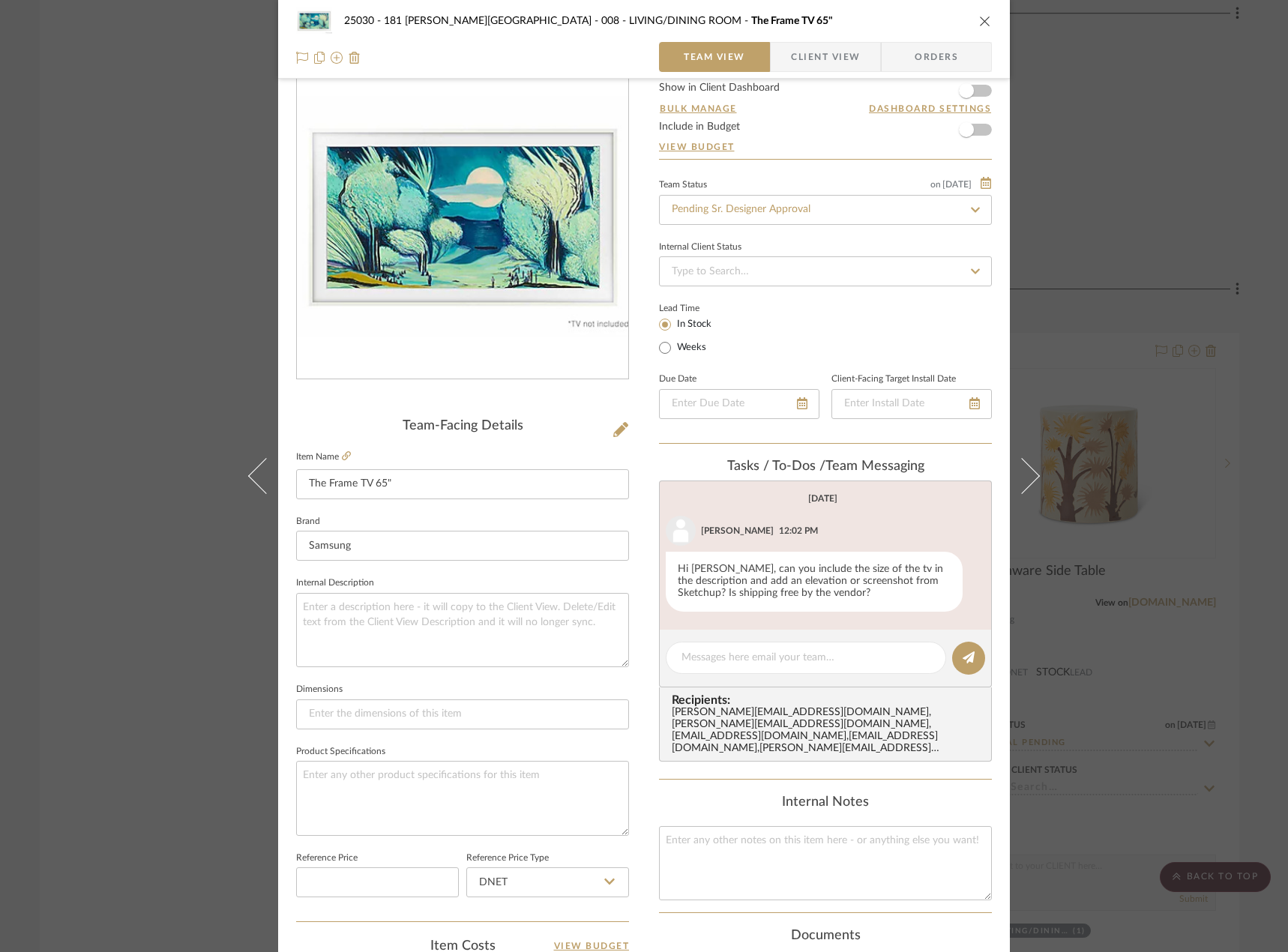
scroll to position [0, 0]
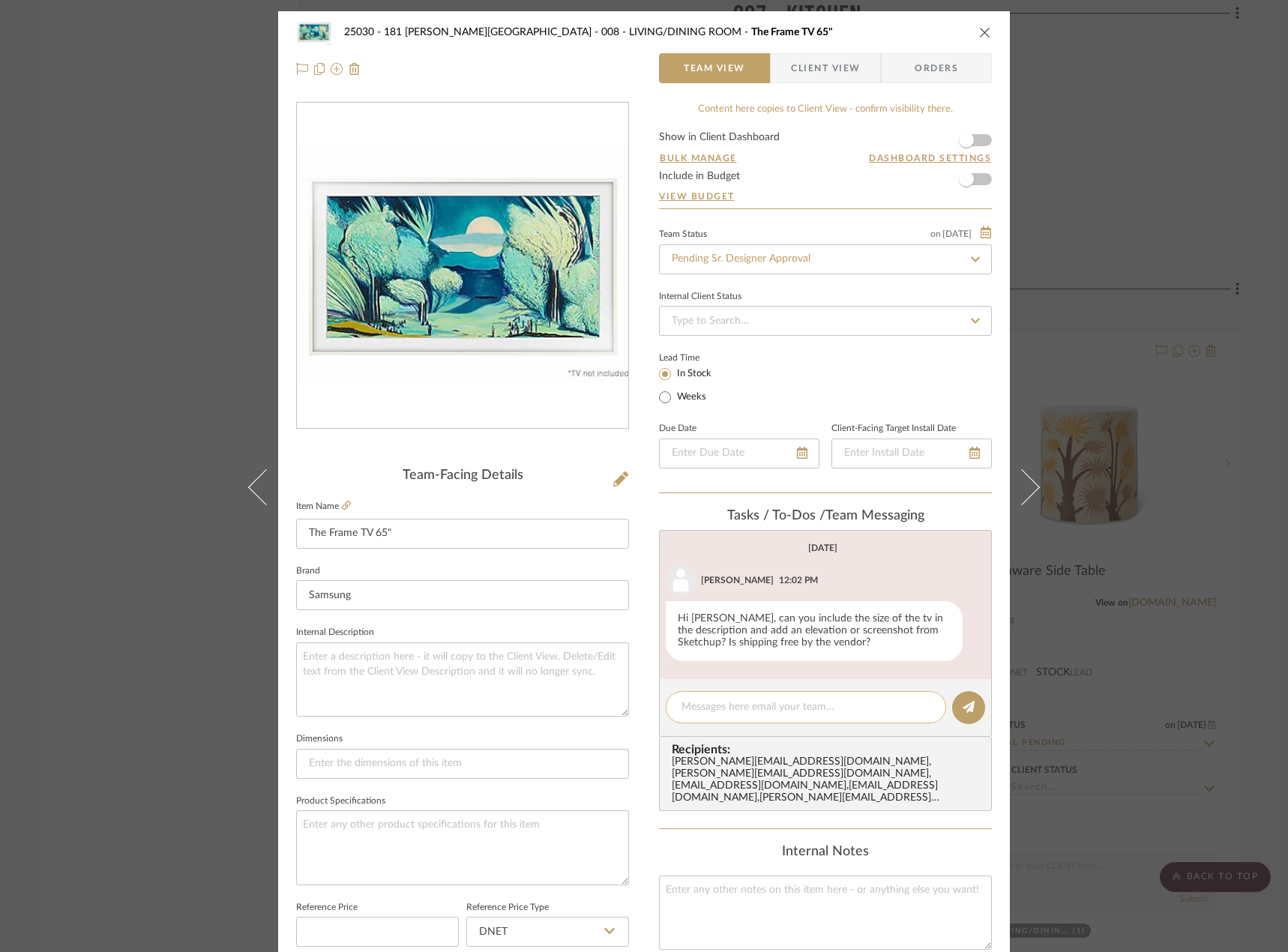
click at [778, 708] on textarea at bounding box center [806, 707] width 249 height 15
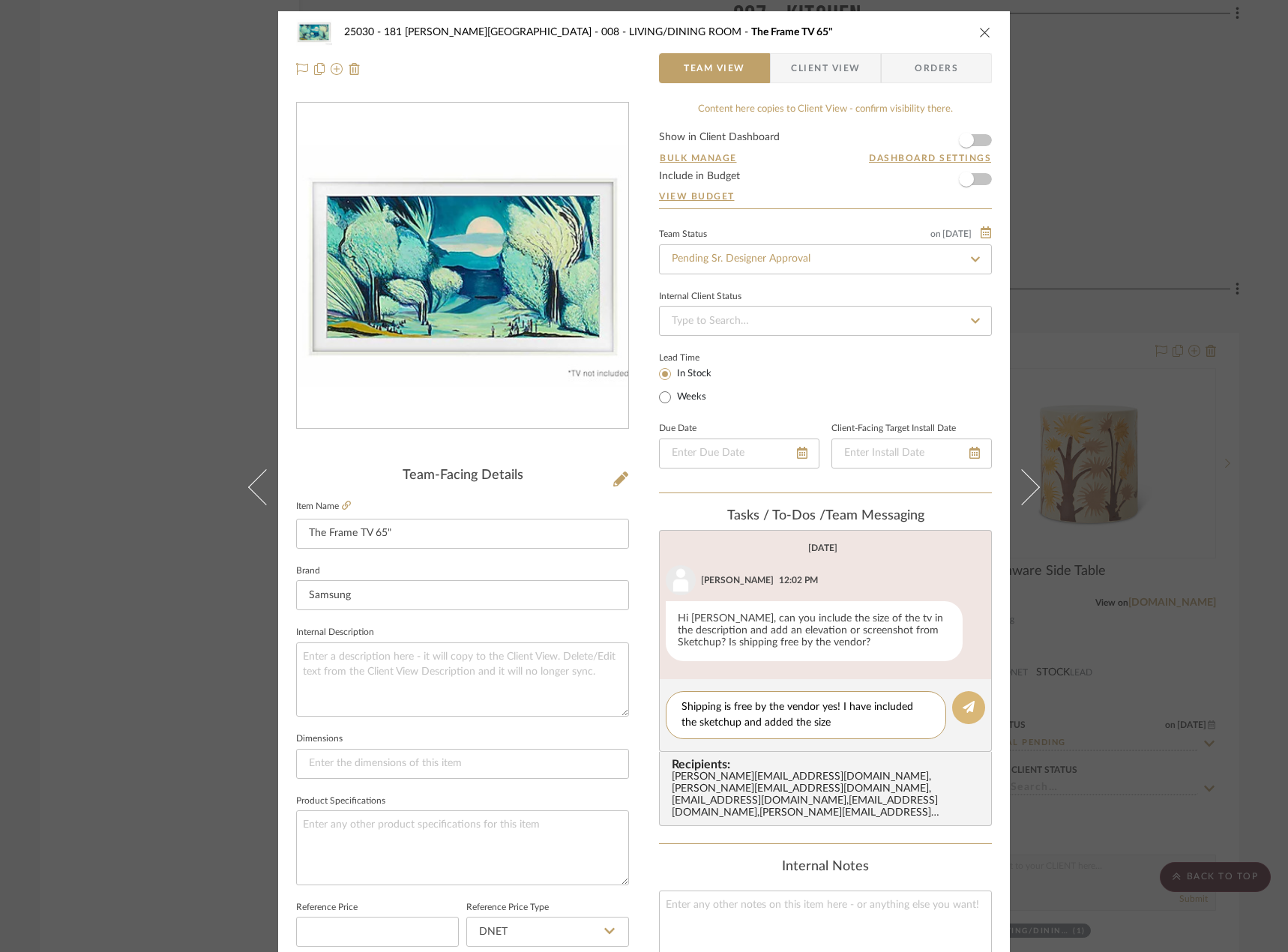
type textarea "Shipping is free by the vendor yes! I have included the sketchup and added the …"
click at [973, 704] on button at bounding box center [969, 708] width 33 height 33
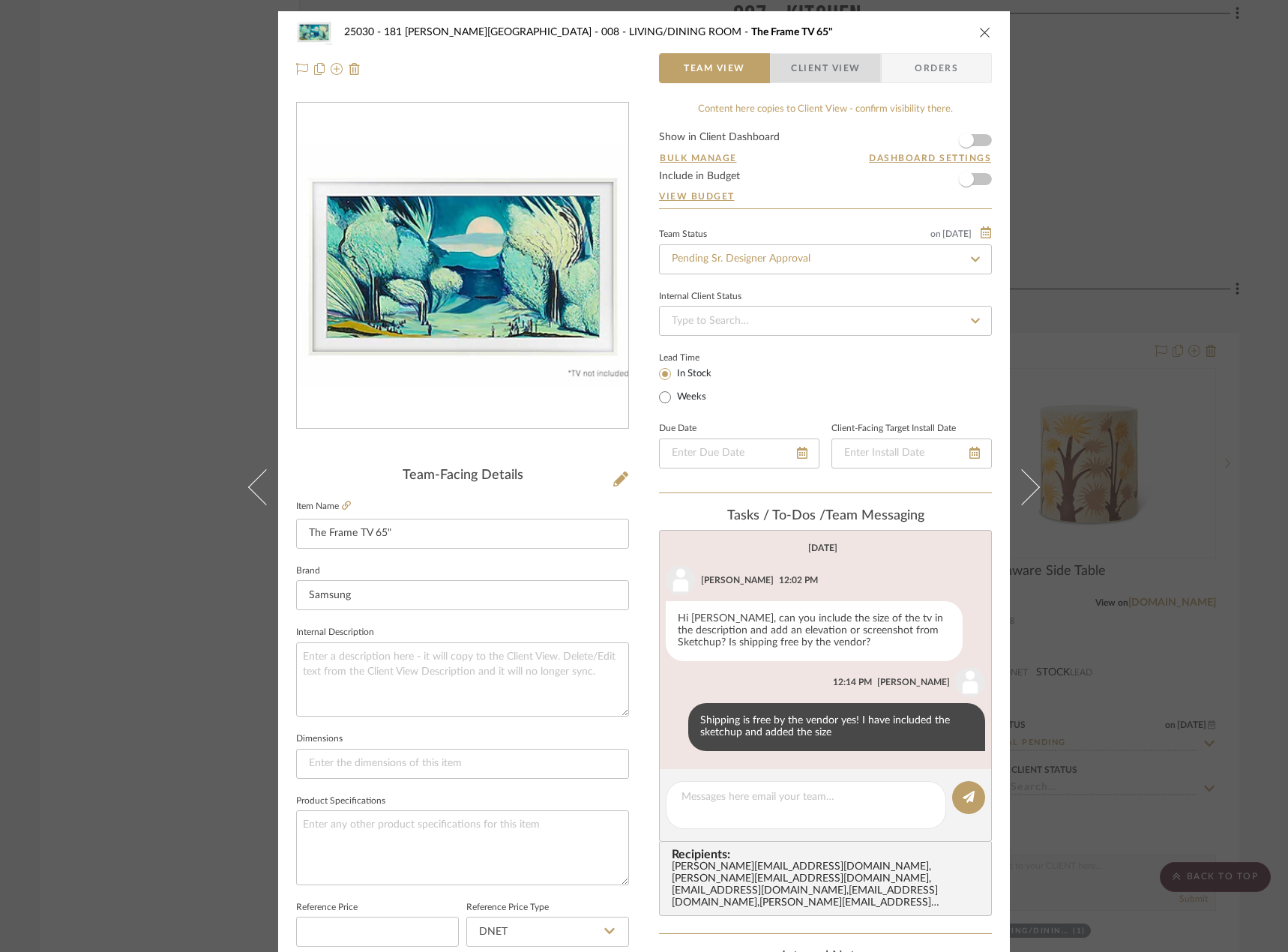
click at [808, 55] on span "Client View" at bounding box center [825, 68] width 69 height 30
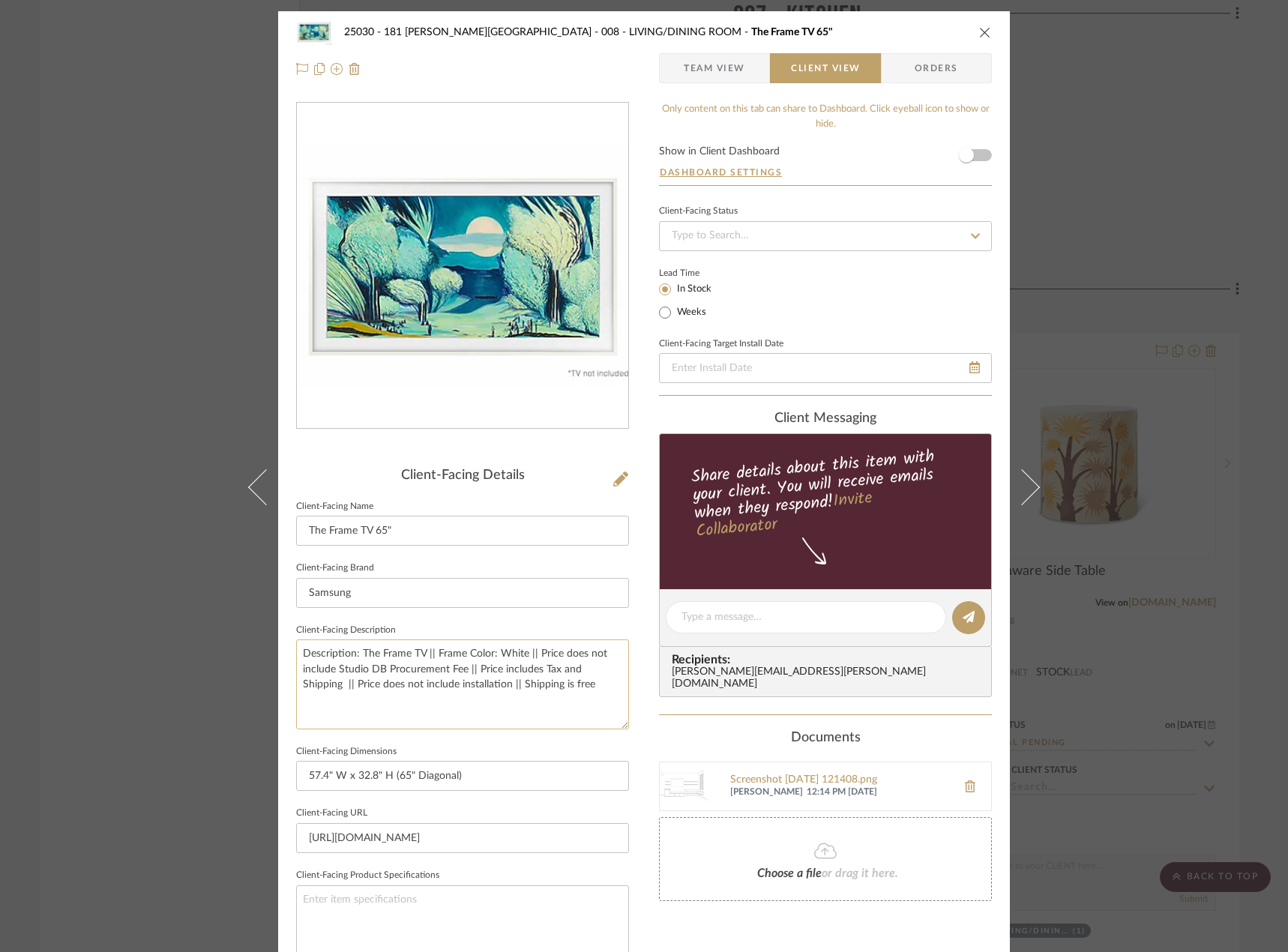
click at [562, 684] on textarea "Description: The Frame TV || Frame Color: White || Price does not include Studi…" at bounding box center [462, 684] width 333 height 89
type textarea "Description: The Frame TV || Frame Color: White || Price does not include Studi…"
click at [537, 746] on fieldset "Client-Facing Dimensions 57.4" W x 32.8" H (65" Diagonal)" at bounding box center [462, 766] width 333 height 50
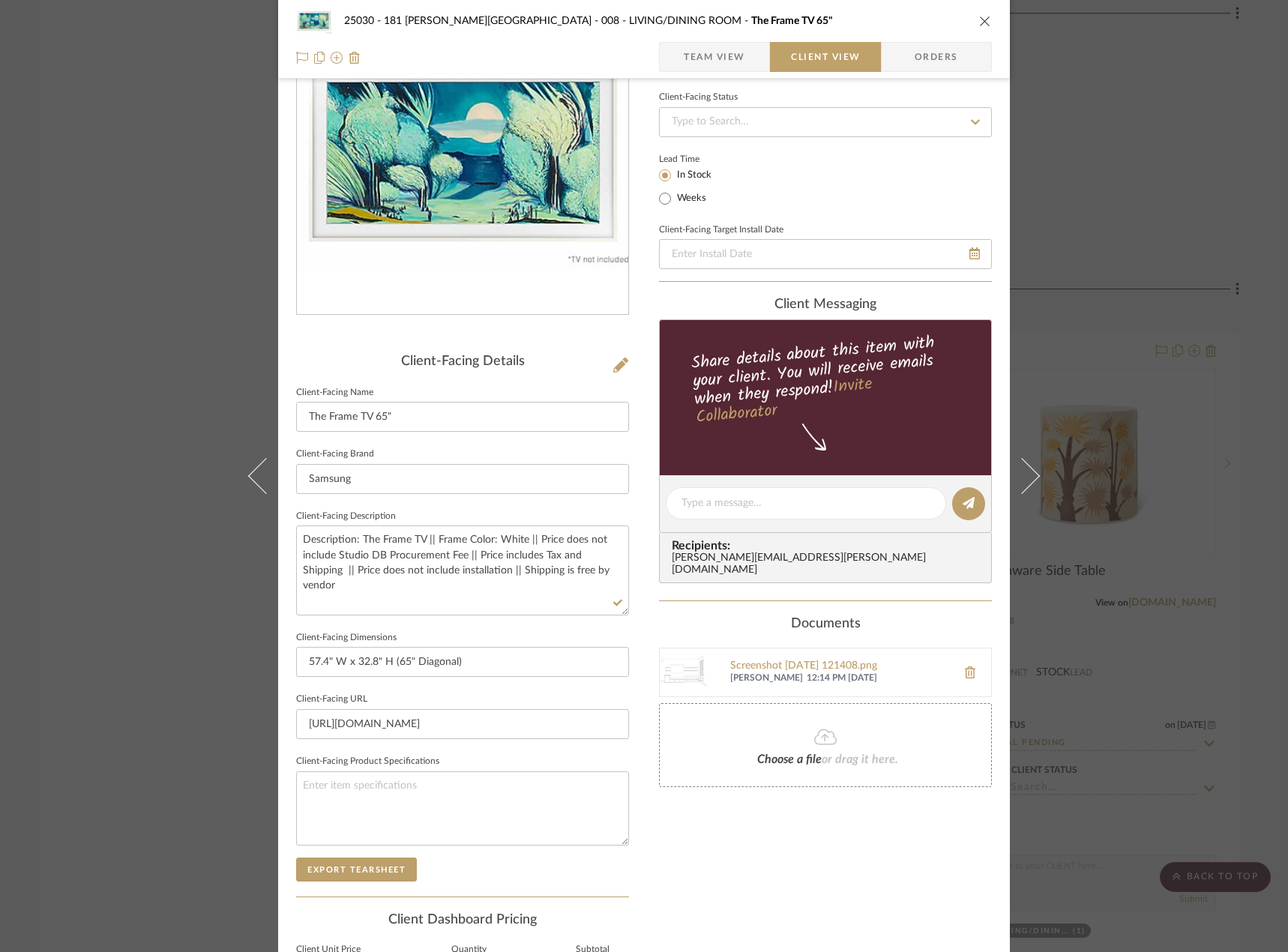
scroll to position [283, 0]
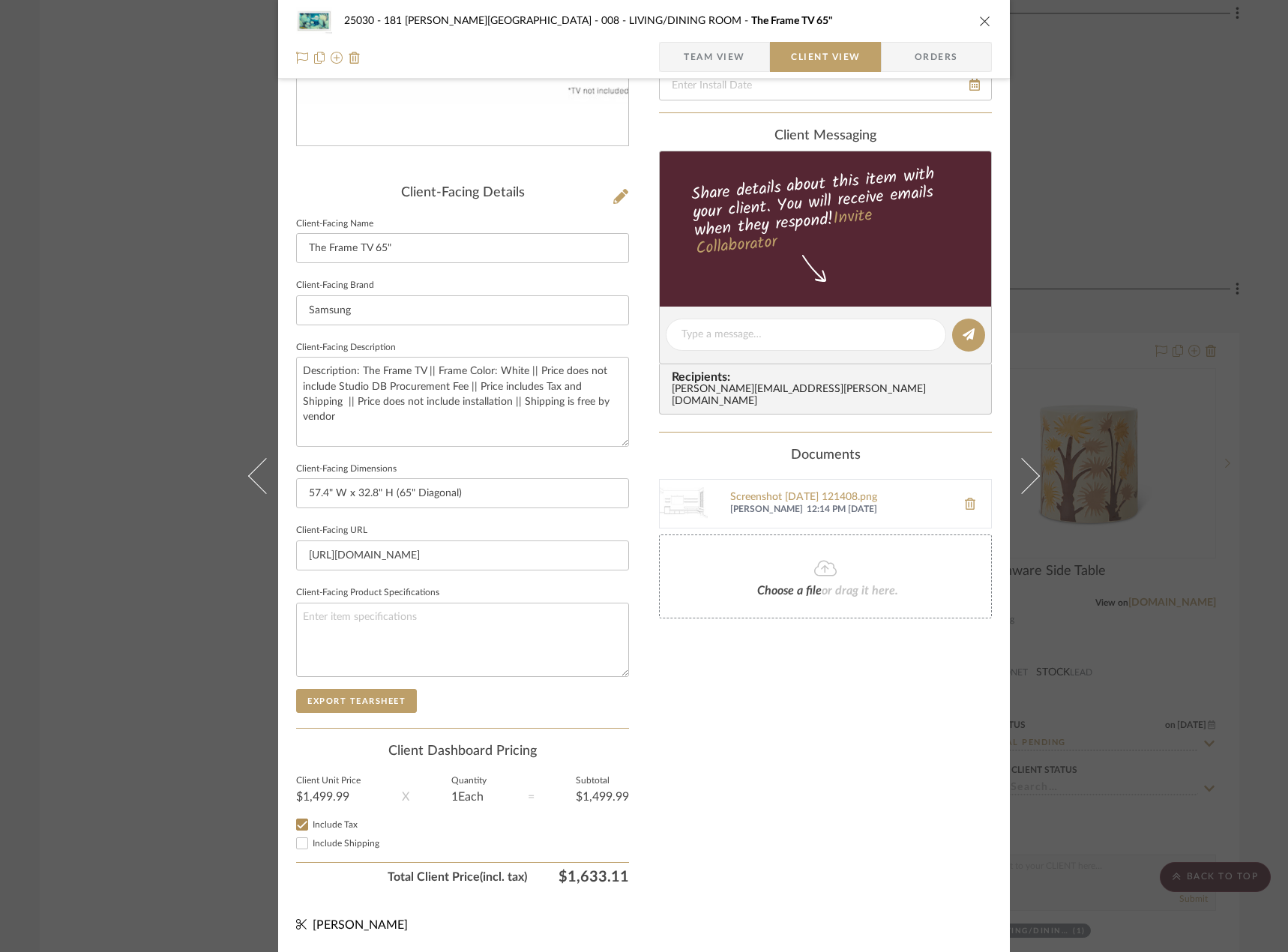
click at [197, 309] on div "25030 - 181 [PERSON_NAME] 008 - LIVING/DINING ROOM The Frame TV 65" Team View C…" at bounding box center [644, 476] width 1288 height 952
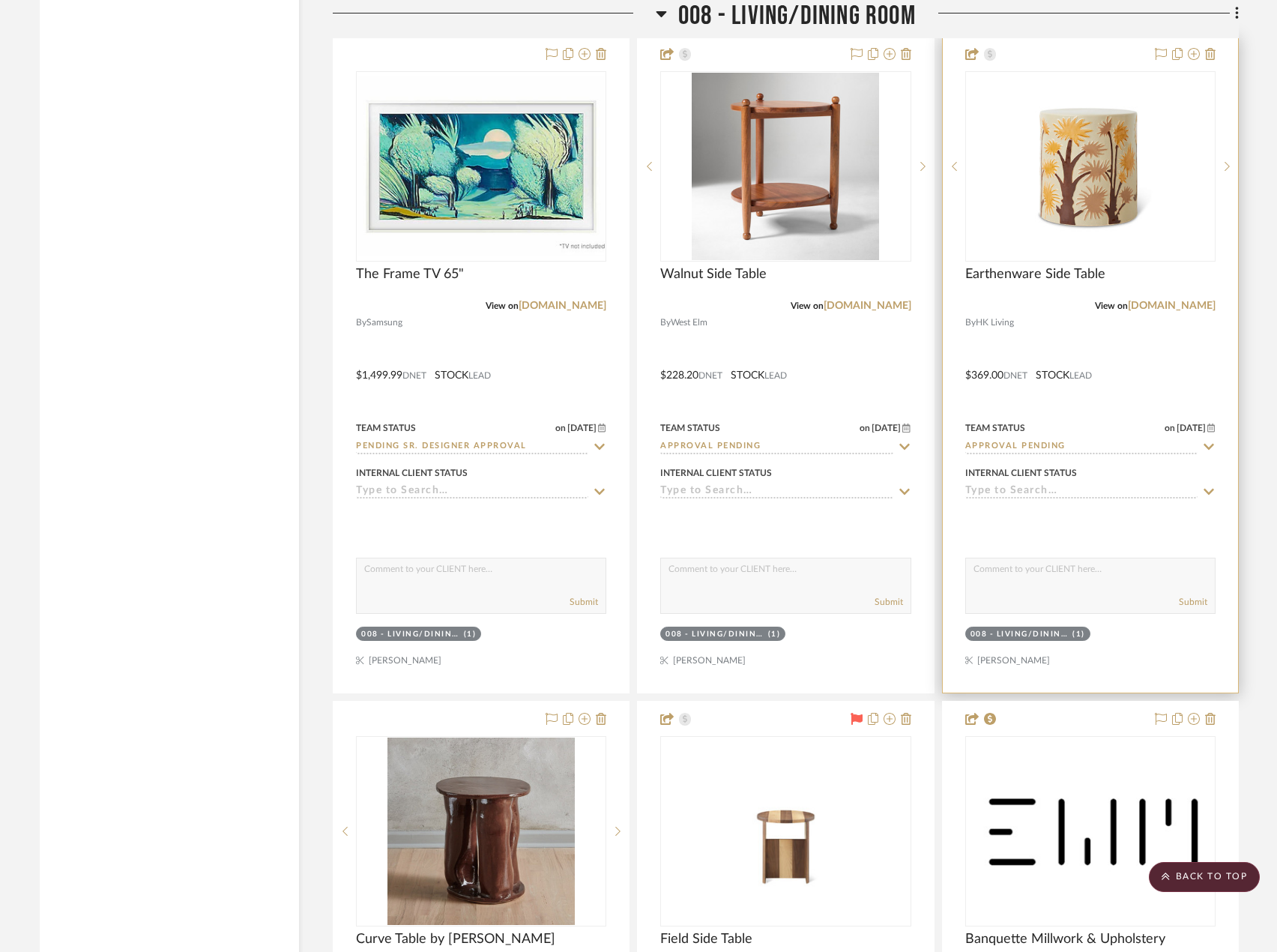
scroll to position [13067, 0]
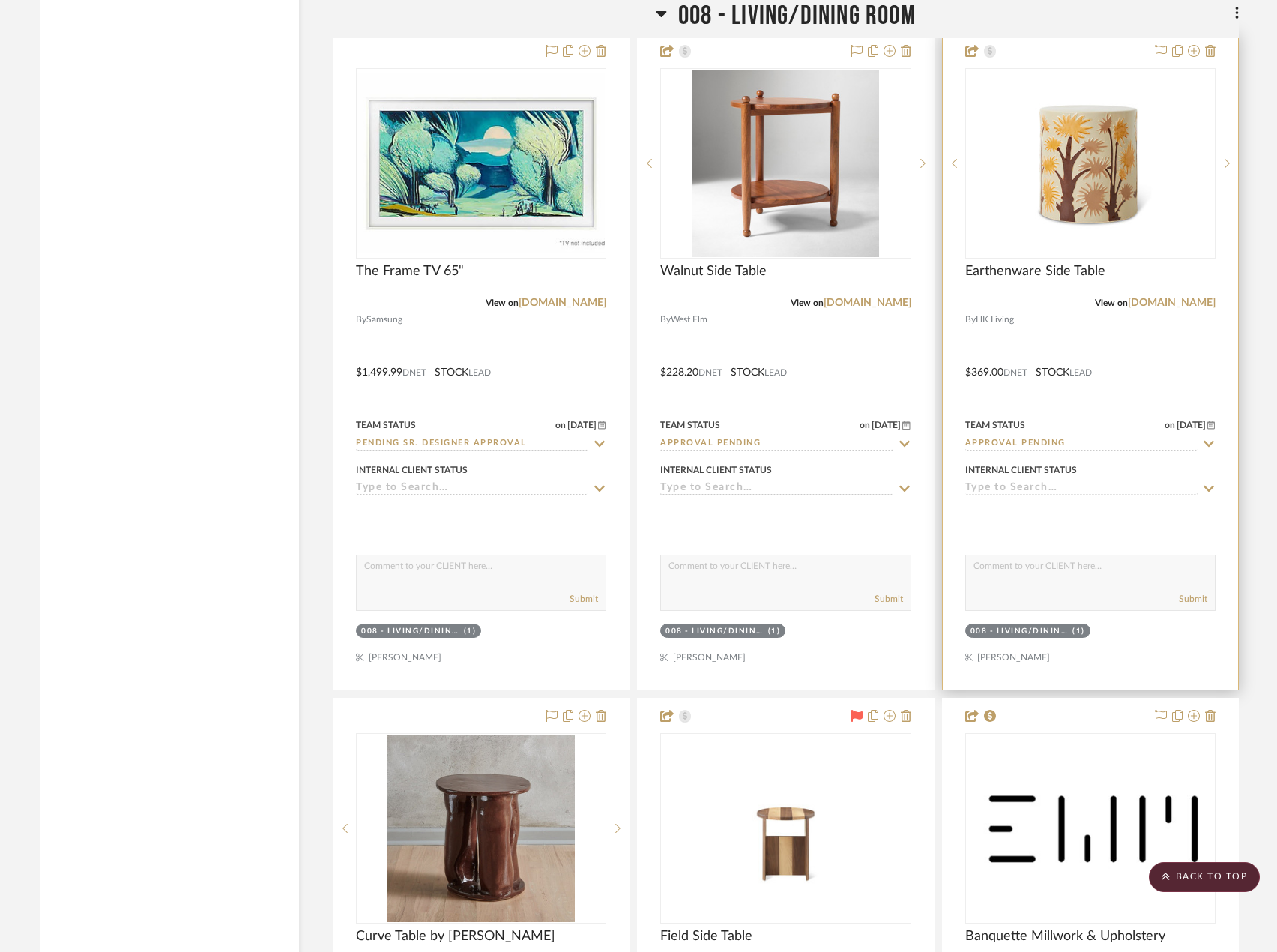
click at [1162, 421] on div at bounding box center [1090, 361] width 295 height 656
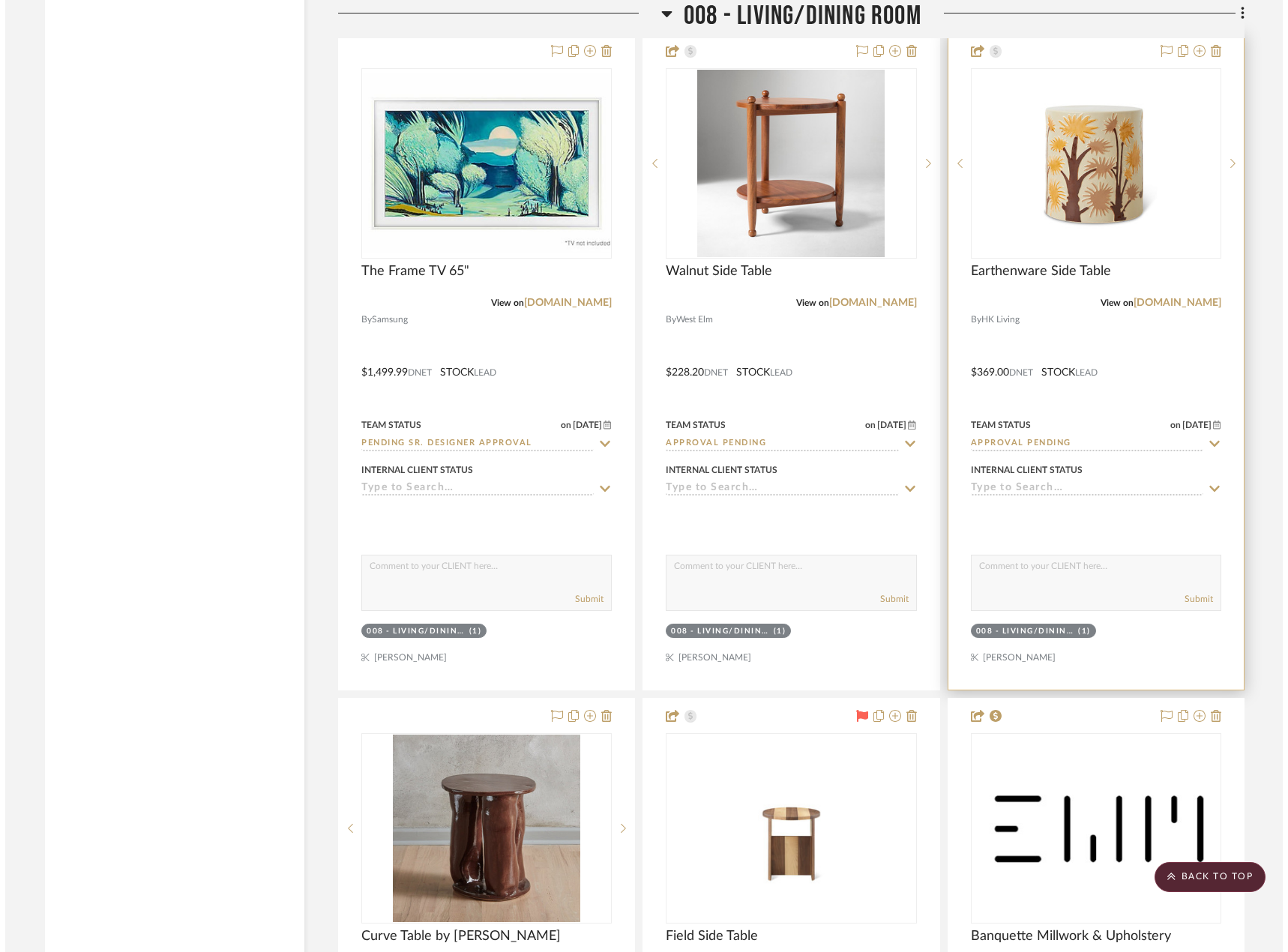
scroll to position [0, 0]
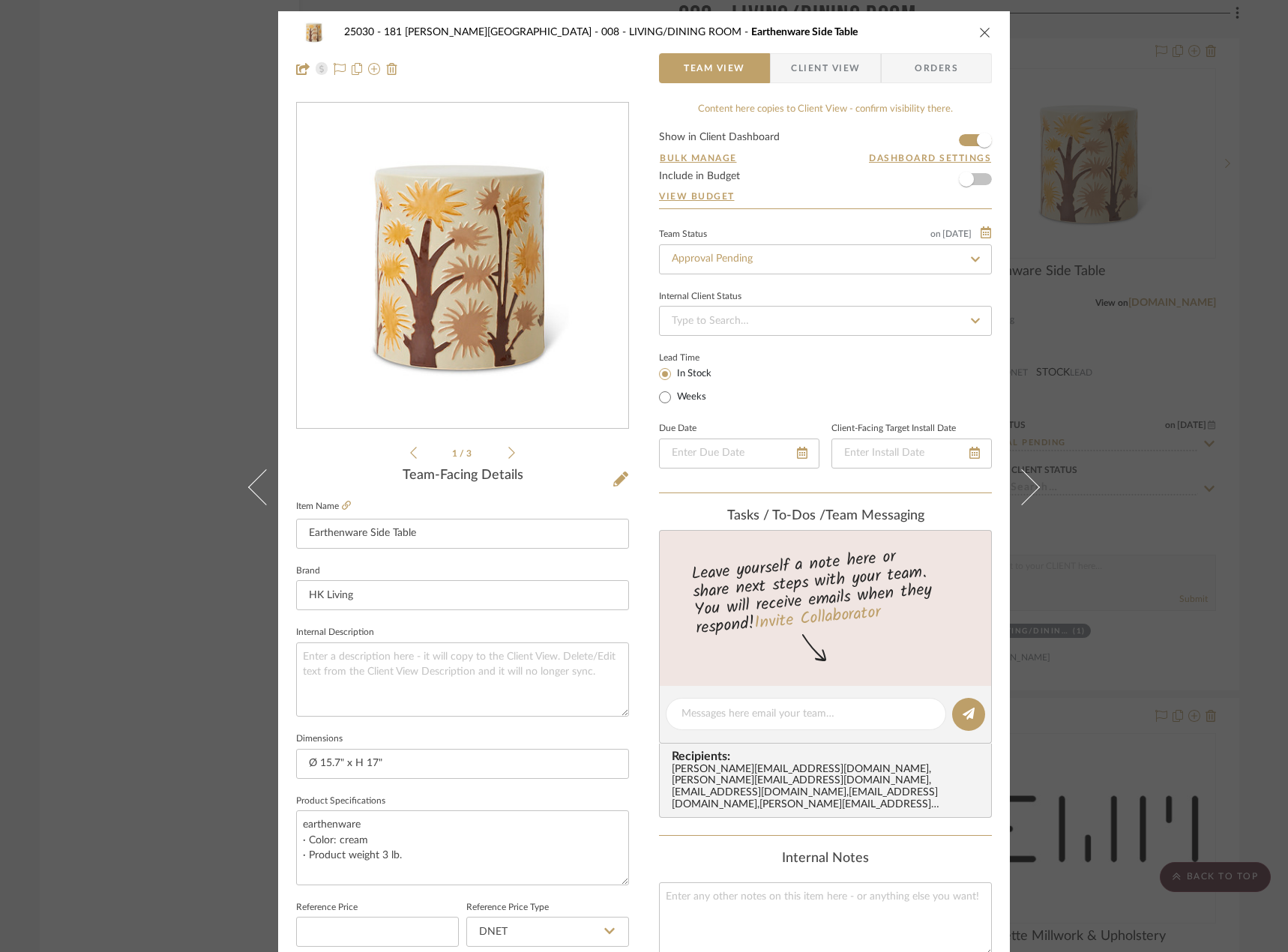
click at [105, 396] on div "25030 - 181 [PERSON_NAME] 008 - LIVING/DINING ROOM Earthenware Side Table Team …" at bounding box center [644, 476] width 1288 height 952
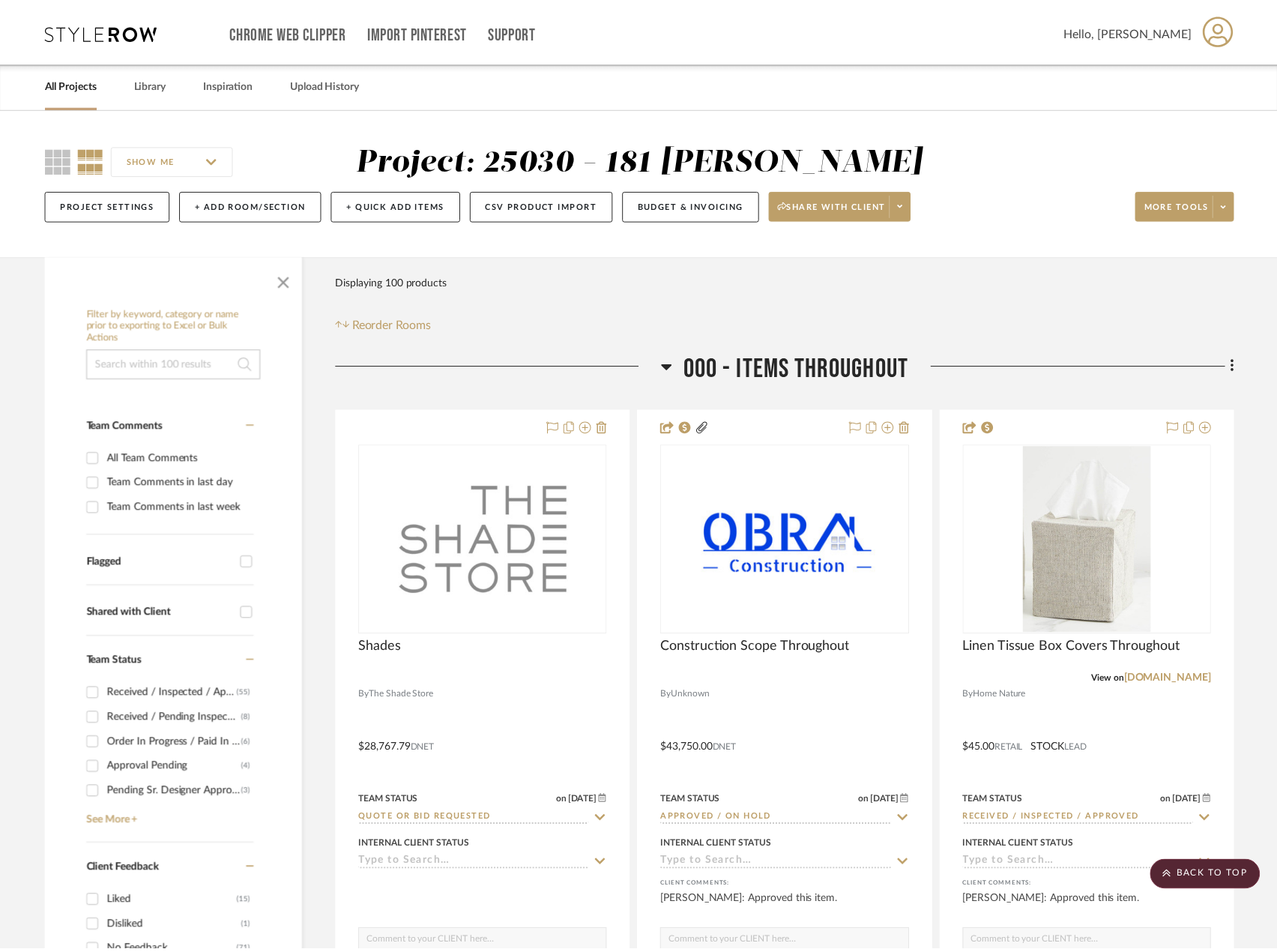
scroll to position [13067, 0]
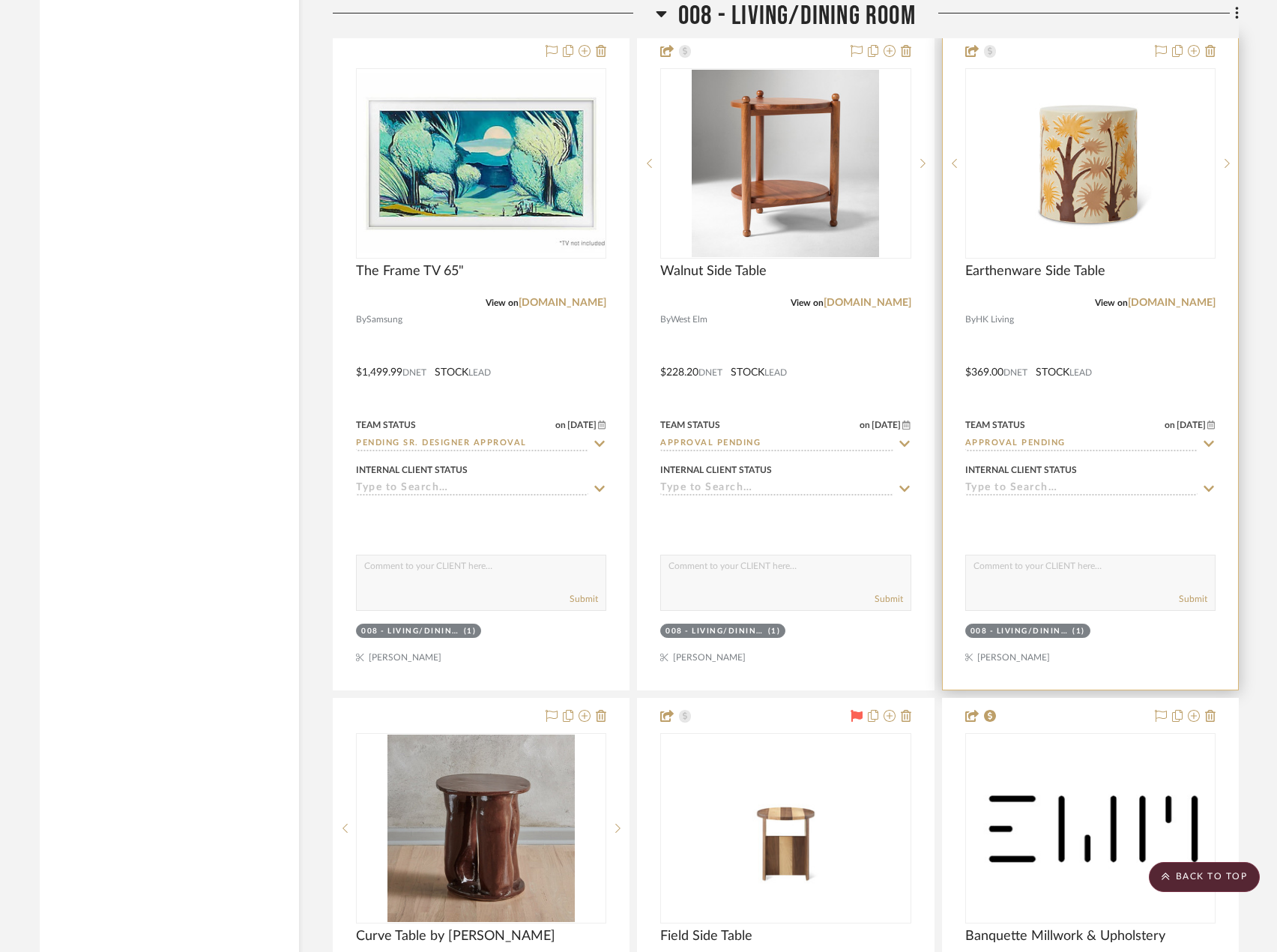
click at [1150, 420] on div at bounding box center [1090, 361] width 295 height 656
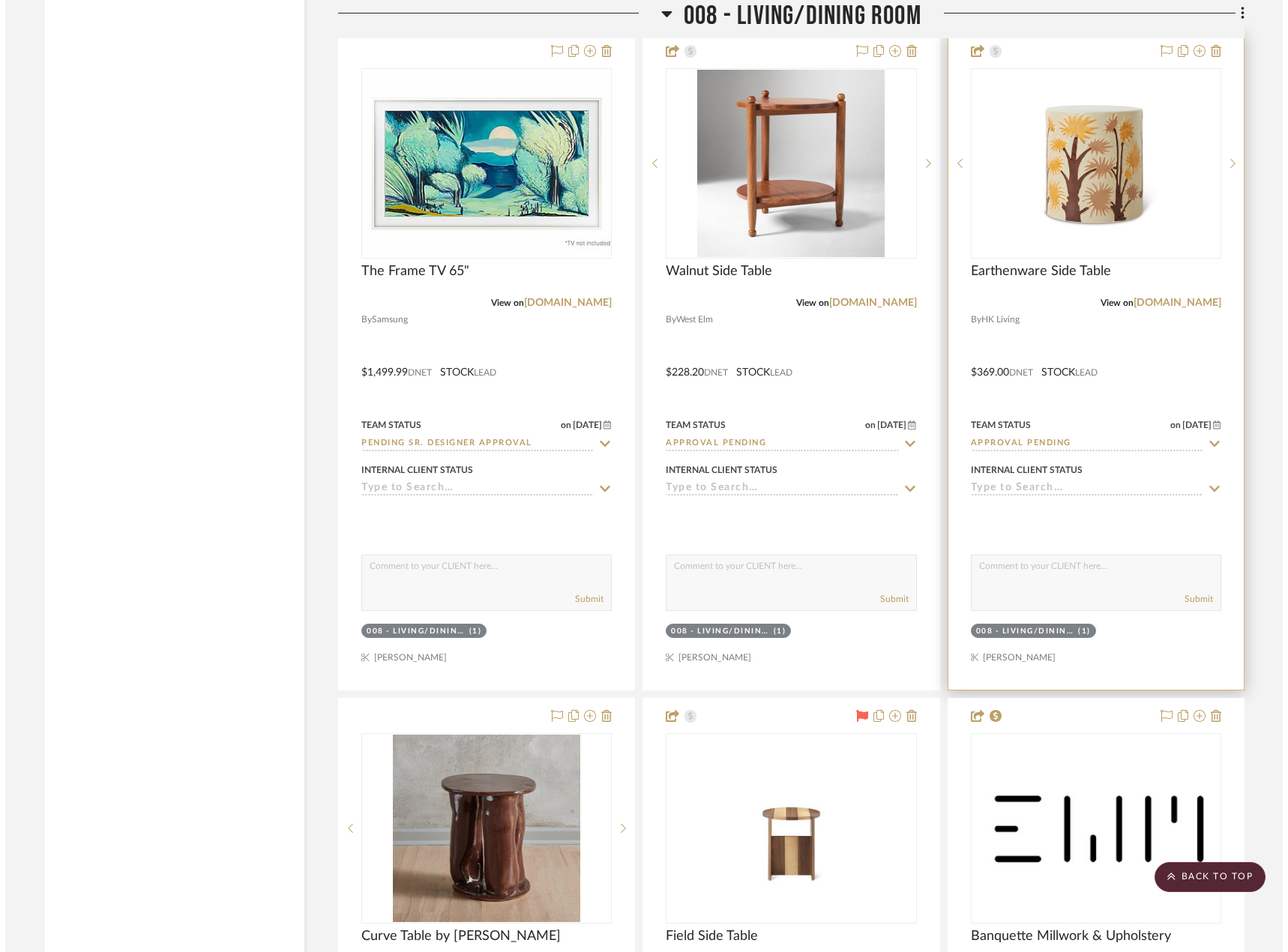
scroll to position [0, 0]
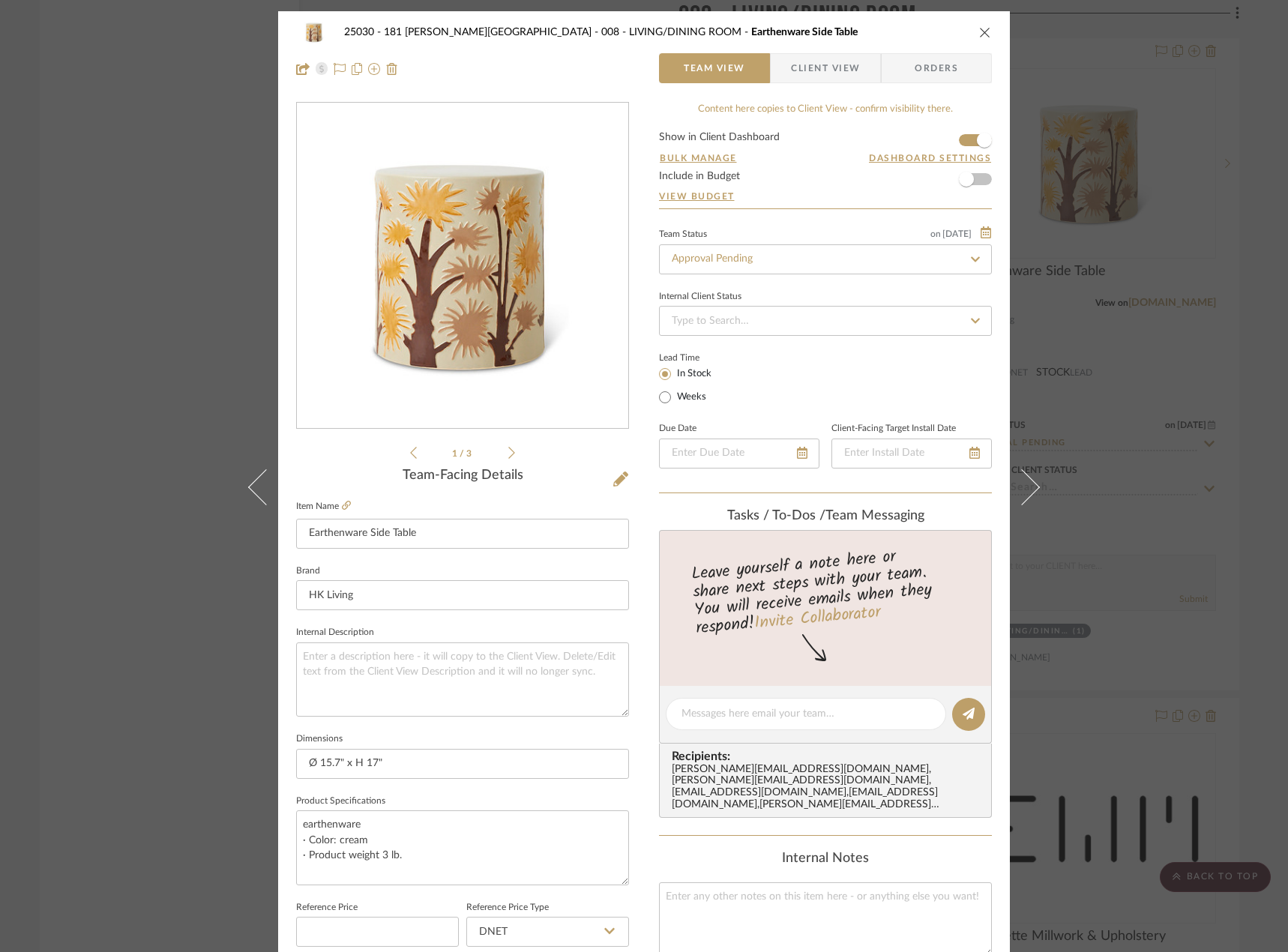
click at [809, 76] on span "Client View" at bounding box center [825, 68] width 69 height 30
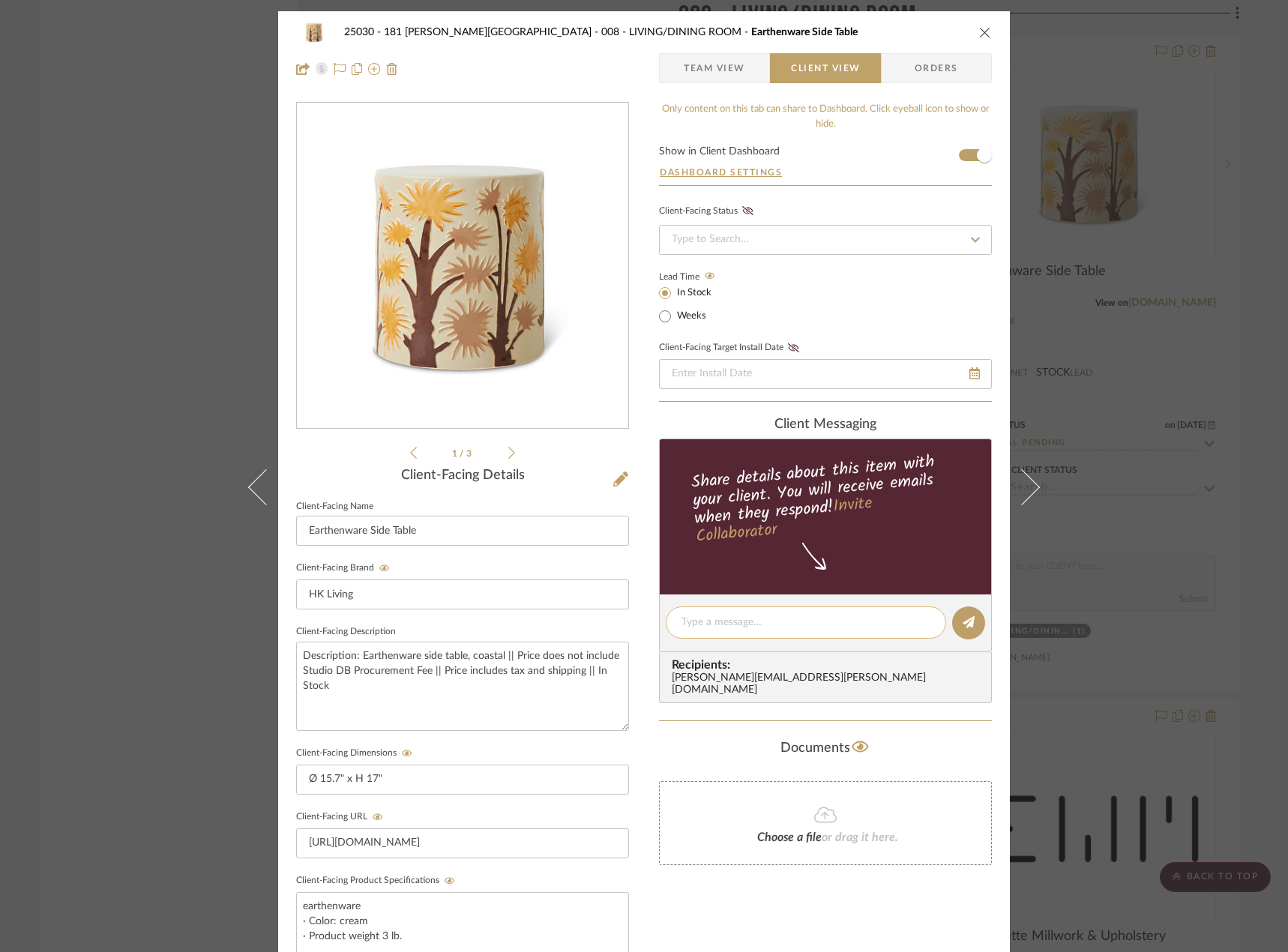
click at [783, 623] on textarea at bounding box center [806, 621] width 249 height 15
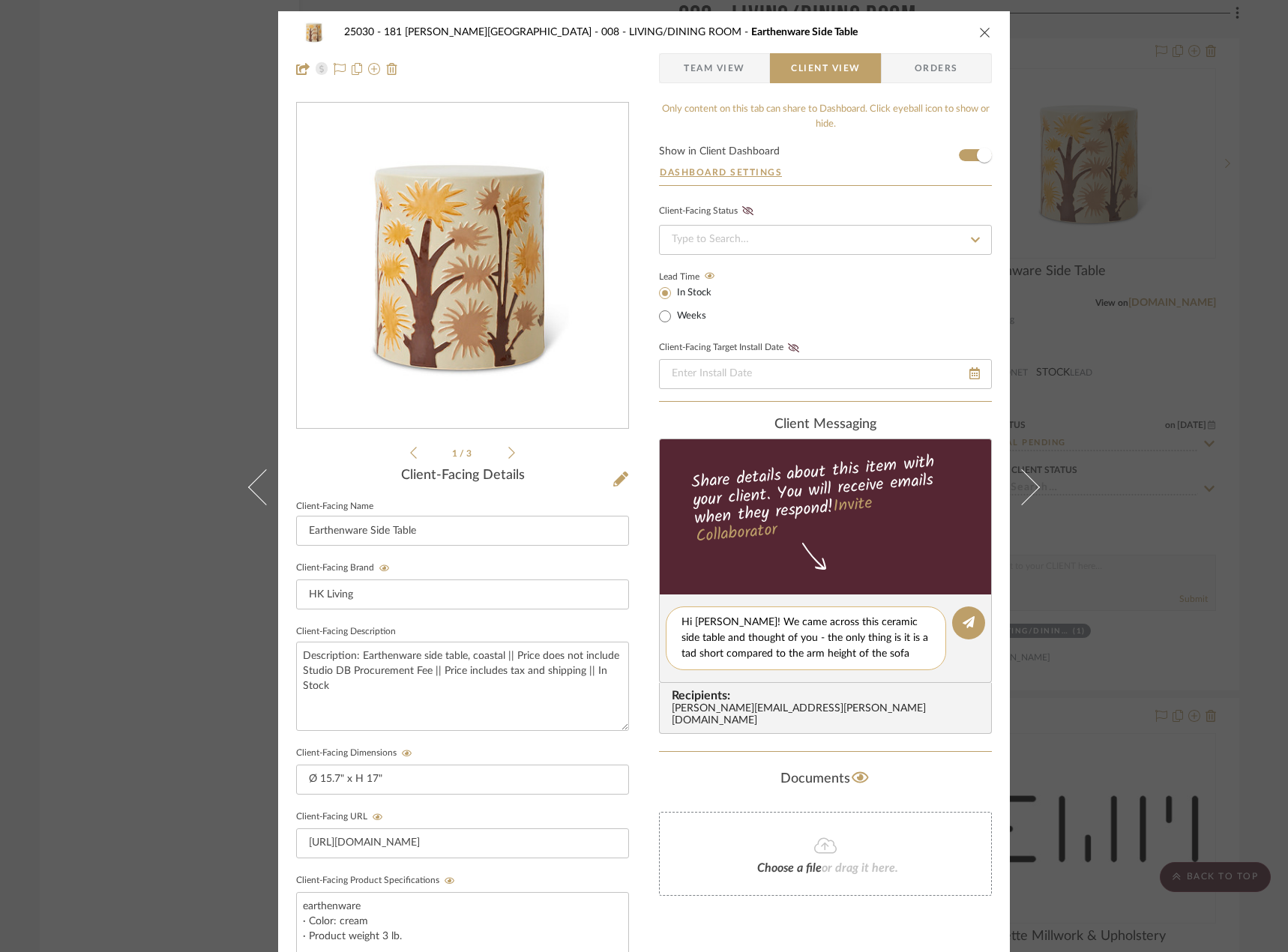
click at [926, 653] on div "Hi [PERSON_NAME]! We came across this ceramic side table and thought of you - t…" at bounding box center [805, 638] width 280 height 63
click at [925, 656] on textarea "Hi [PERSON_NAME]! We came across this ceramic side table and thought of you - t…" at bounding box center [806, 638] width 249 height 47
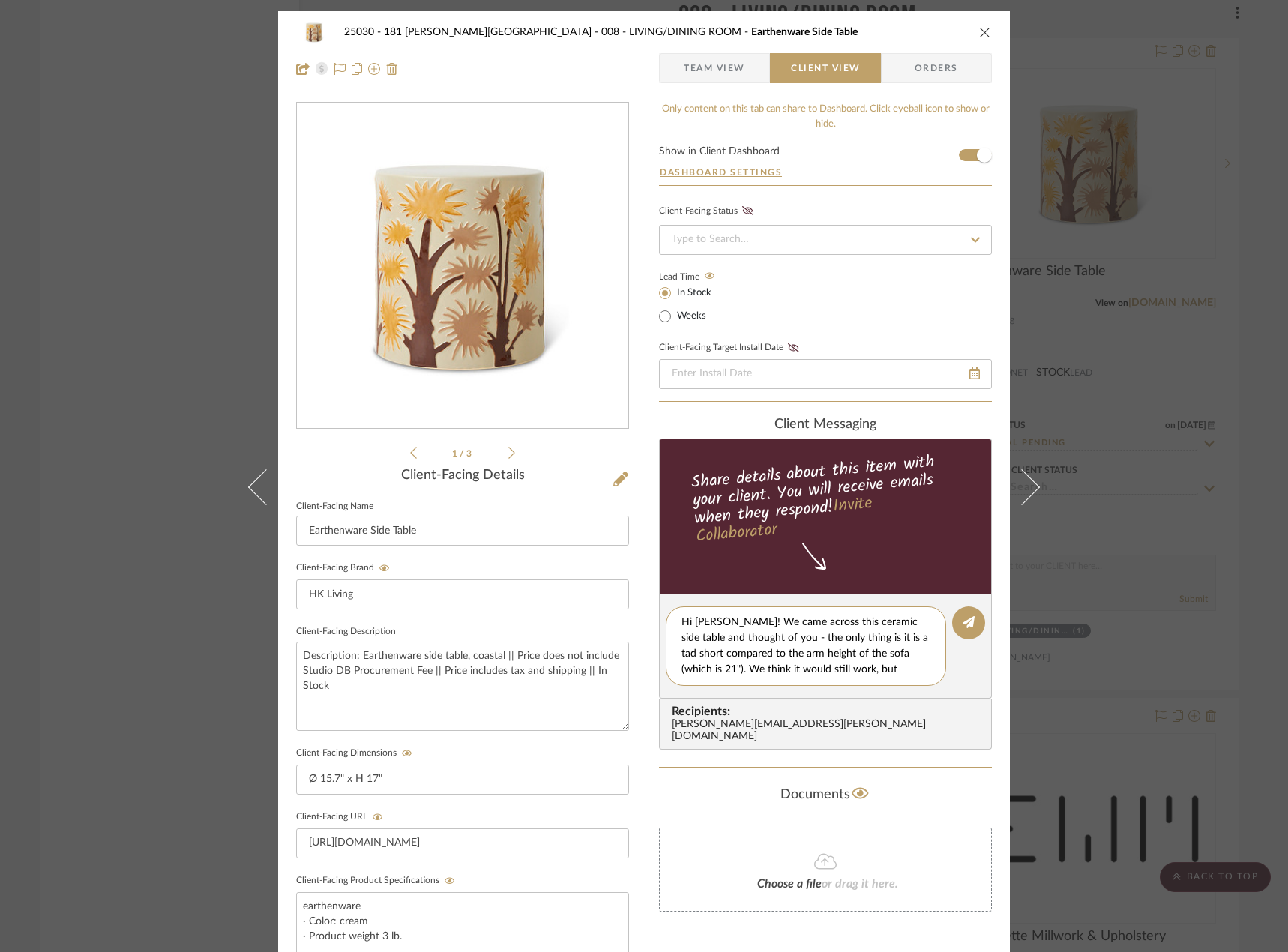
scroll to position [14, 0]
click at [851, 667] on textarea "Hi [PERSON_NAME]! We came across this ceramic side table and thought of you - t…" at bounding box center [812, 645] width 260 height 63
type textarea "Hi [PERSON_NAME]! We came across this ceramic side table and thought of you - t…"
click at [147, 422] on div "25030 - 181 [PERSON_NAME] 008 - LIVING/DINING ROOM Earthenware Side Table Team …" at bounding box center [644, 476] width 1288 height 952
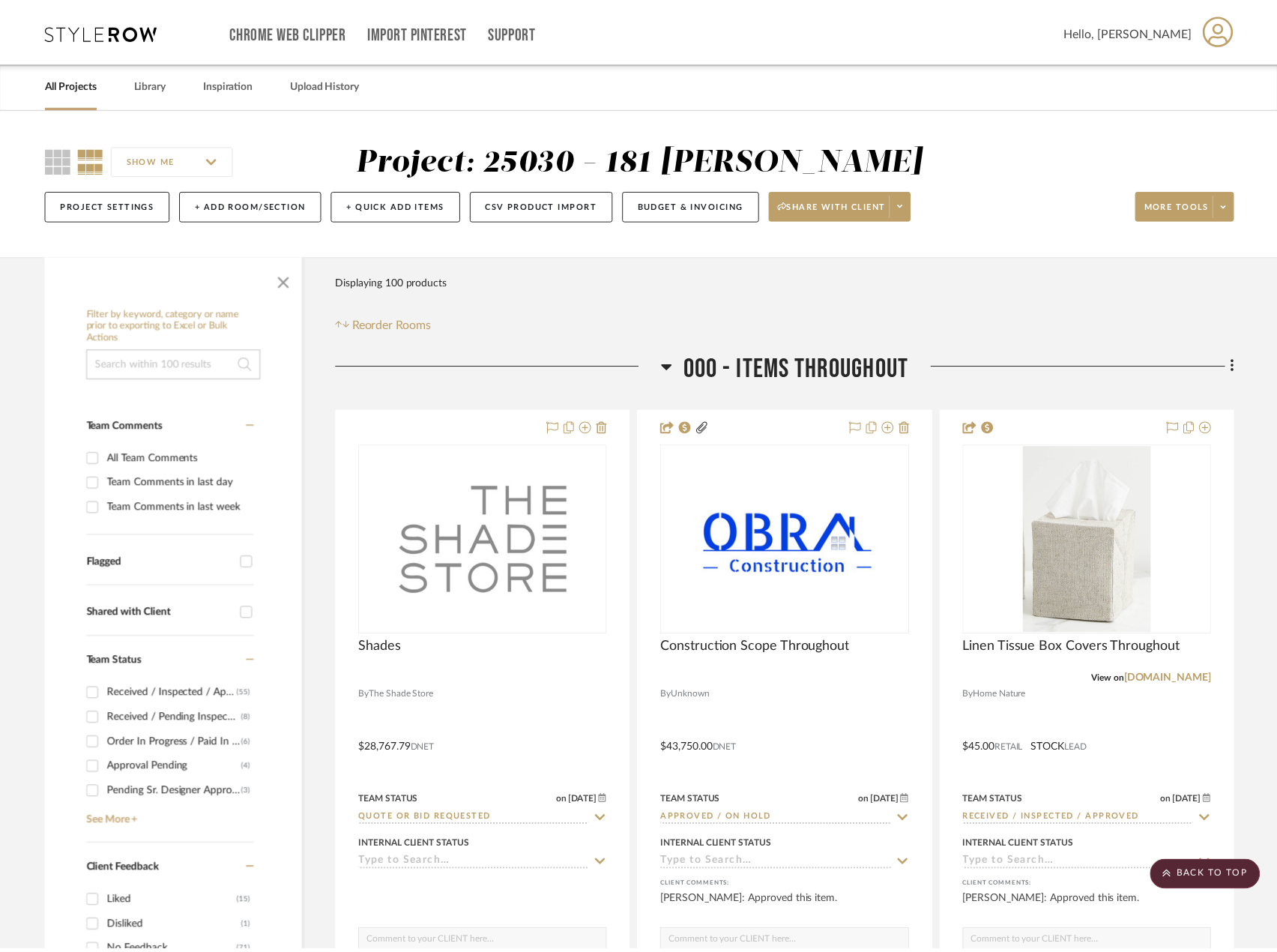
scroll to position [13067, 0]
